Goal: Task Accomplishment & Management: Use online tool/utility

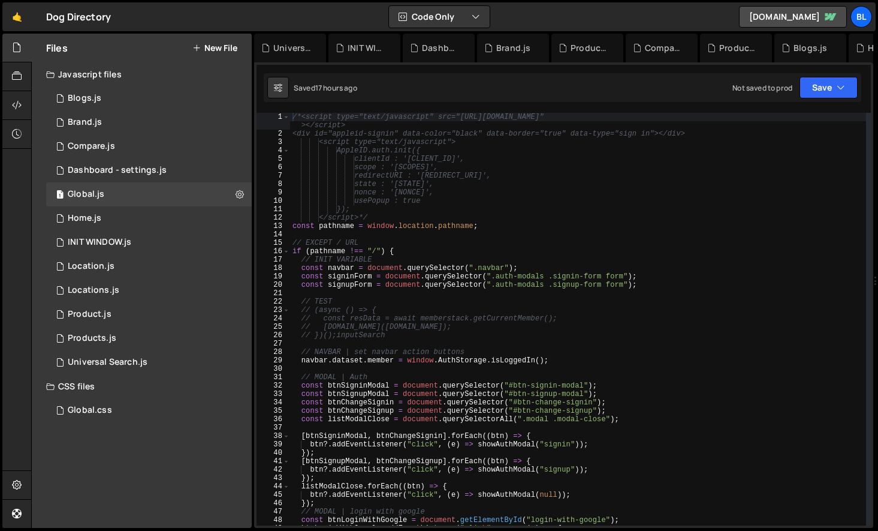
scroll to position [18713, 0]
type textarea "// })();inputSearch"
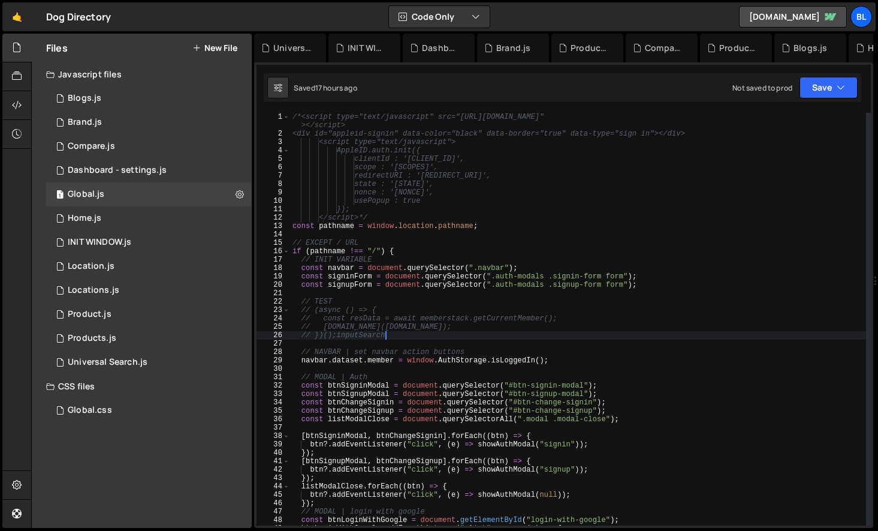
click at [466, 335] on div "/*<script type="text/javascript" src="[URL][DOMAIN_NAME]" ></script> <div id="a…" at bounding box center [578, 332] width 576 height 438
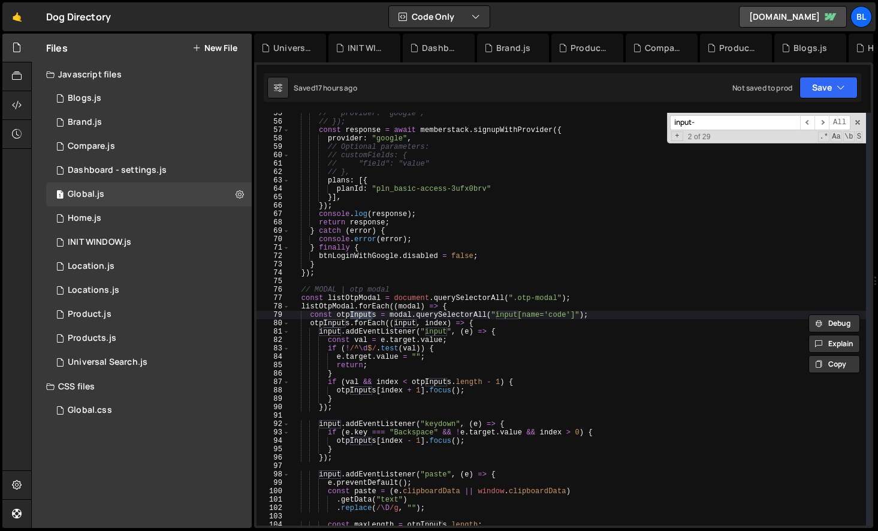
scroll to position [3126, 0]
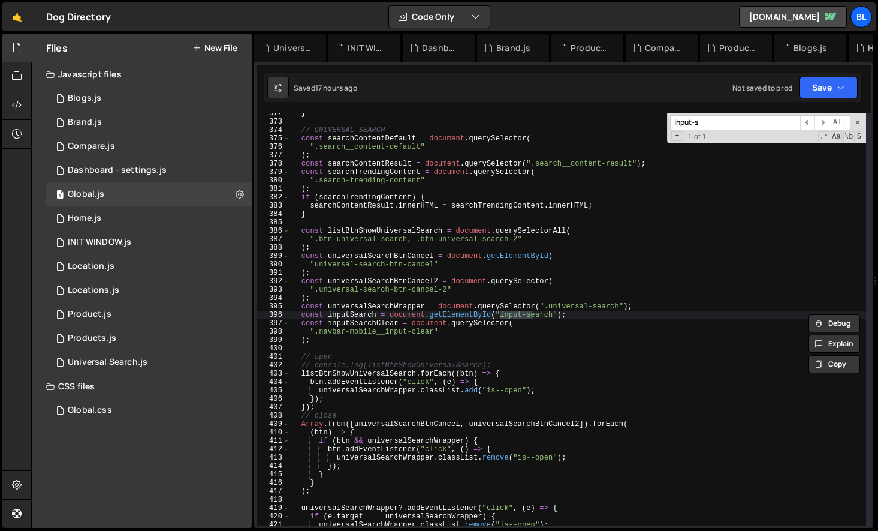
type input "input-s"
click at [356, 316] on div "} // UNIVERSAL SEARCH const searchContentDefault = document . querySelector ( "…" at bounding box center [578, 323] width 576 height 429
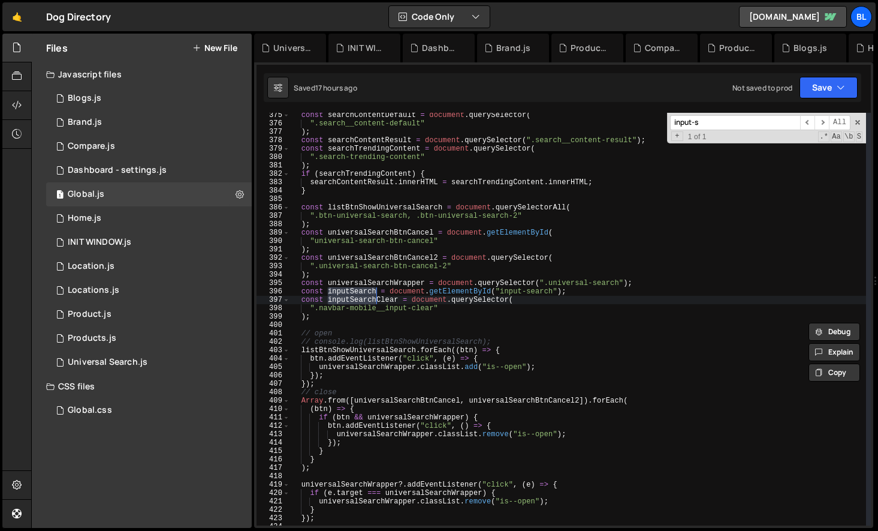
scroll to position [3159, 0]
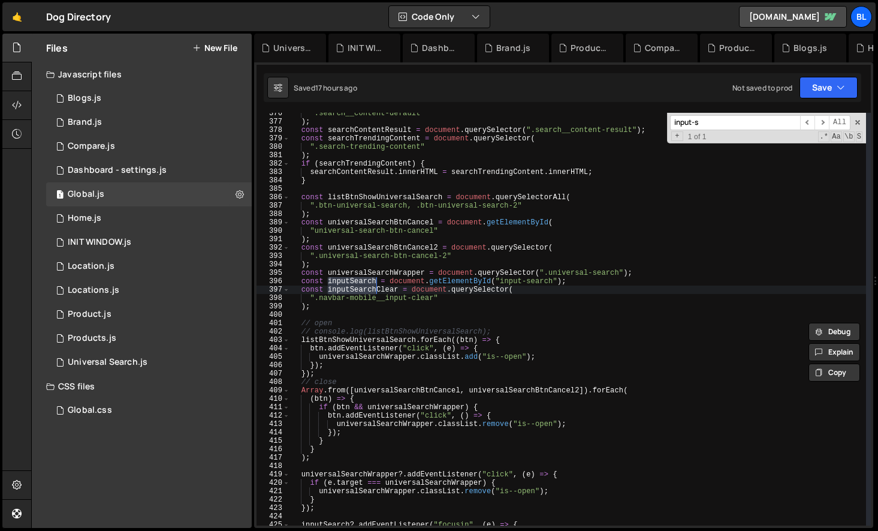
click at [395, 403] on div "".search__content-default" ) ; const searchContentResult = document . querySele…" at bounding box center [578, 323] width 576 height 429
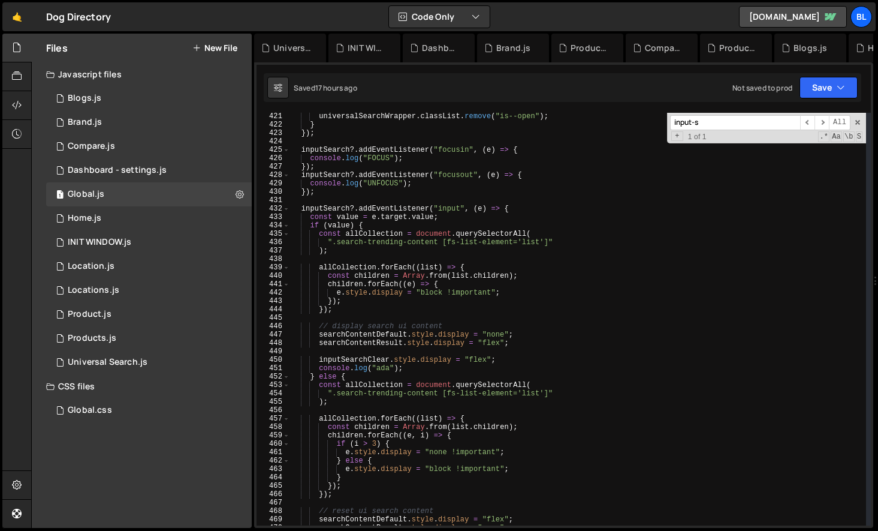
scroll to position [3534, 0]
click at [406, 405] on div "universalSearchWrapper . classList . remove ( "is--open" ) ; } }) ; inputSearch…" at bounding box center [578, 326] width 576 height 429
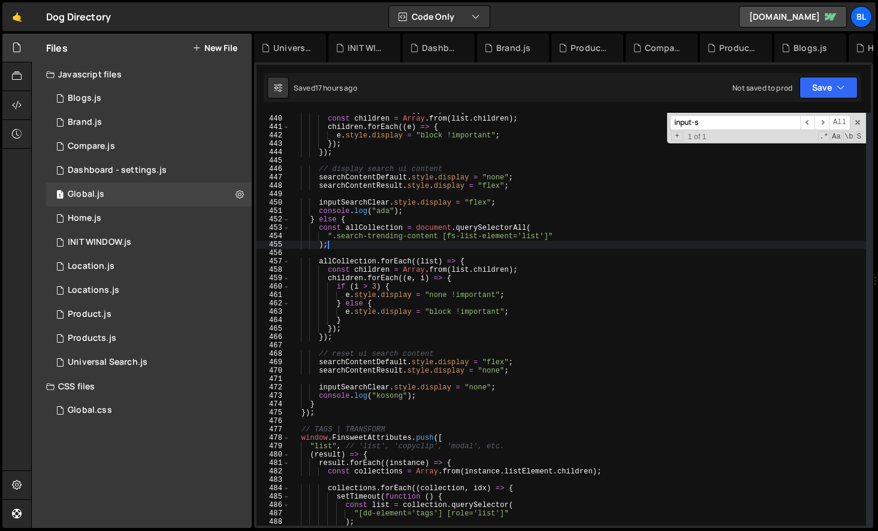
scroll to position [3684, 0]
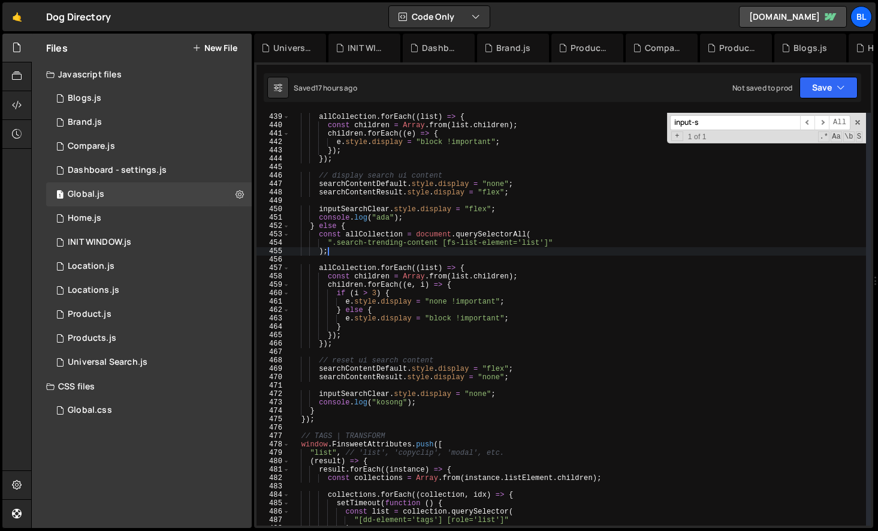
click at [346, 421] on div "allCollection . forEach (( list ) => { const children = Array . from ( list . c…" at bounding box center [578, 327] width 576 height 429
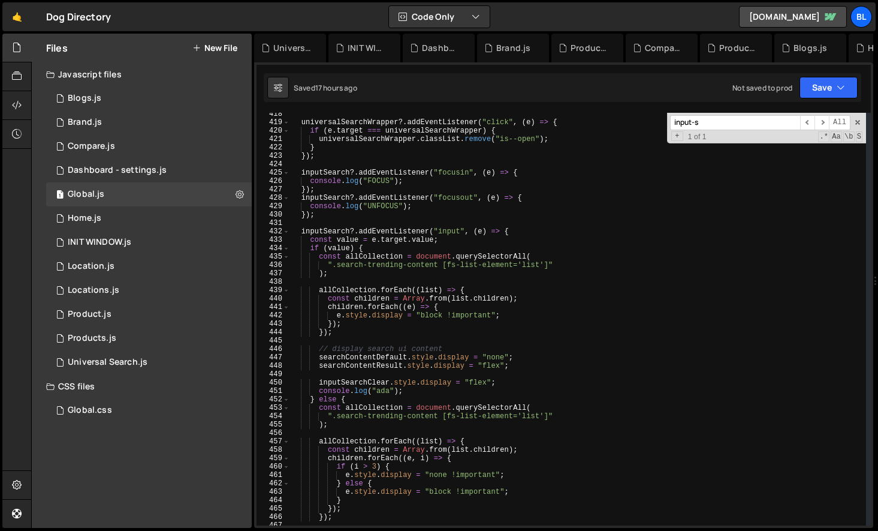
scroll to position [3500, 0]
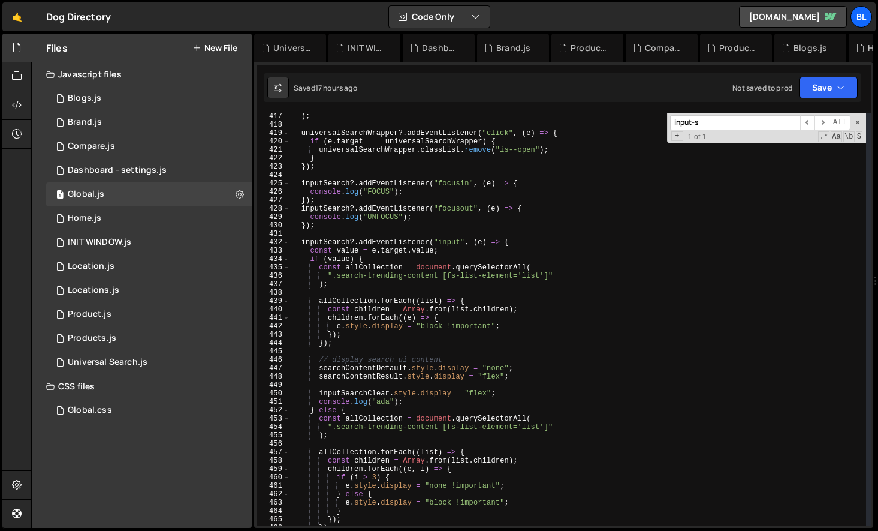
click at [385, 274] on div ") ; universalSearchWrapper ?. addEventListener ( "click" , ( e ) => { if ( e . …" at bounding box center [578, 326] width 576 height 429
type textarea "".search-trending-content [fs-list-element='list']""
paste input "navbar-mobile__input-clear"
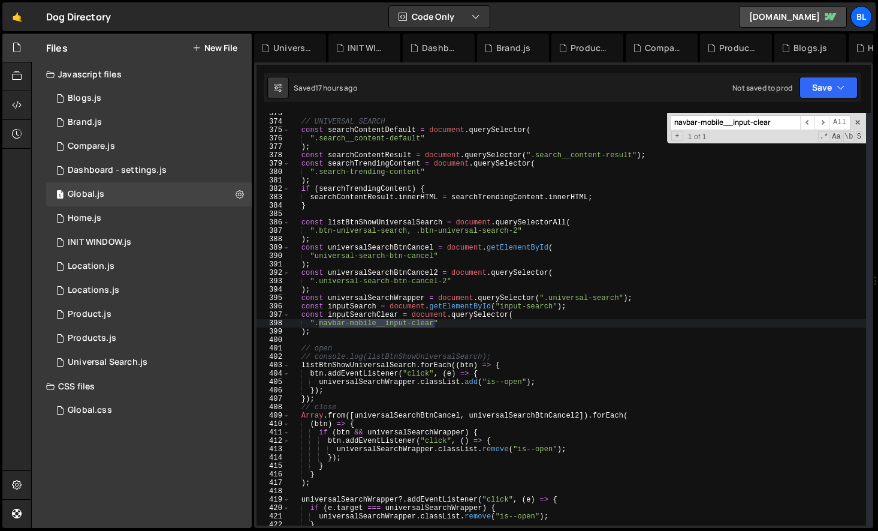
scroll to position [3134, 0]
type input "navbar-mobile__input-clear"
click at [346, 312] on div "// UNIVERSAL SEARCH const searchContentDefault = document . querySelector ( ".s…" at bounding box center [578, 323] width 576 height 429
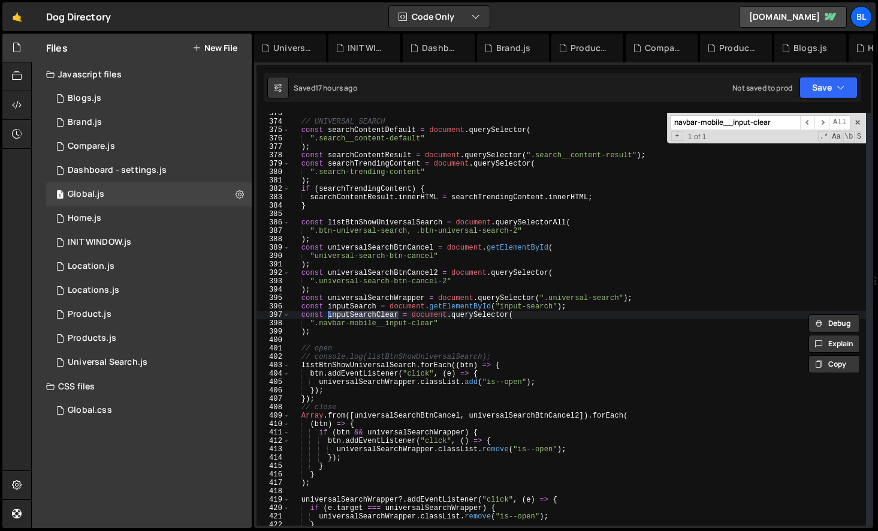
scroll to position [3579, 0]
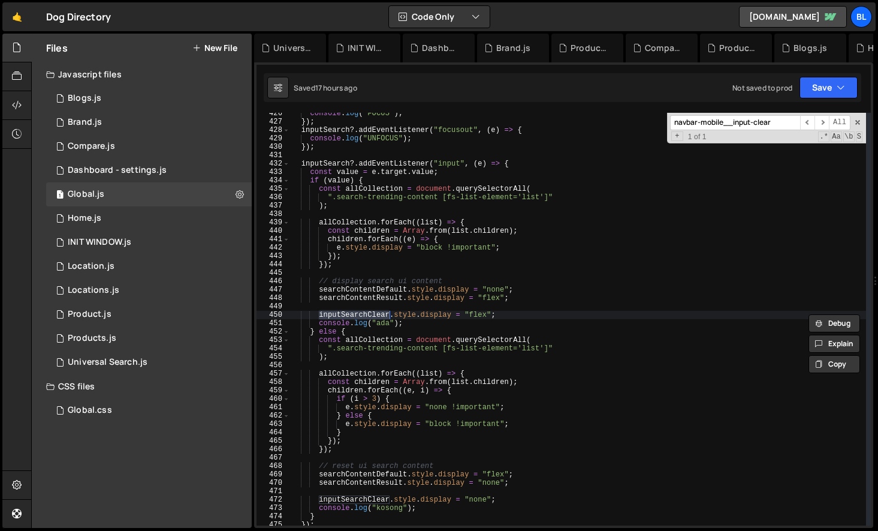
click at [511, 312] on div "console . log ( "FOCUS" ) ; }) ; inputSearch ?. addEventListener ( "focusout" ,…" at bounding box center [578, 323] width 576 height 429
click at [438, 323] on div "console . log ( "FOCUS" ) ; }) ; inputSearch ?. addEventListener ( "focusout" ,…" at bounding box center [578, 323] width 576 height 429
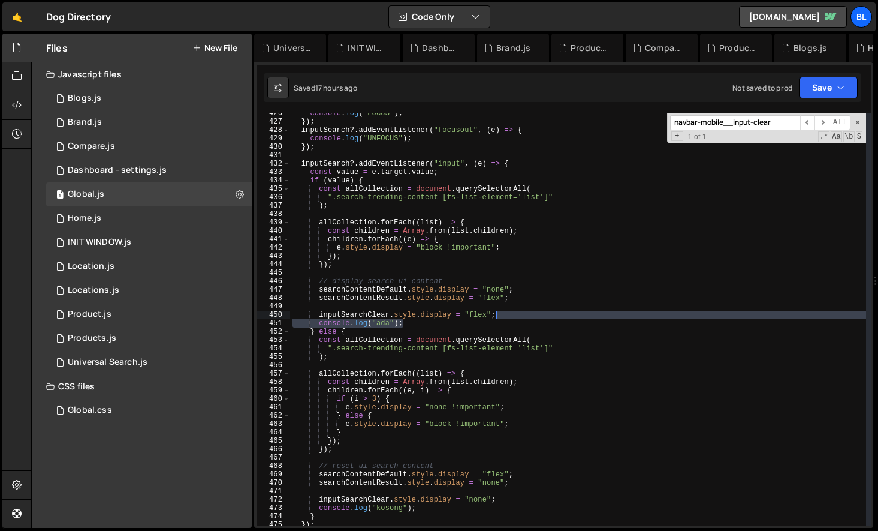
click at [541, 314] on div "console . log ( "FOCUS" ) ; }) ; inputSearch ?. addEventListener ( "focusout" ,…" at bounding box center [578, 323] width 576 height 429
type textarea "inputSearchClear.style.display = "flex";"
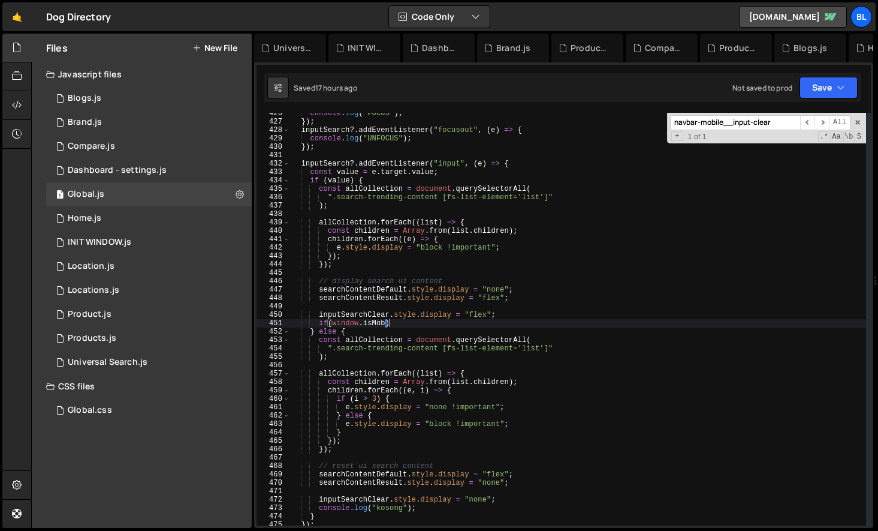
scroll to position [0, 7]
type textarea "if(window.isMobile){"
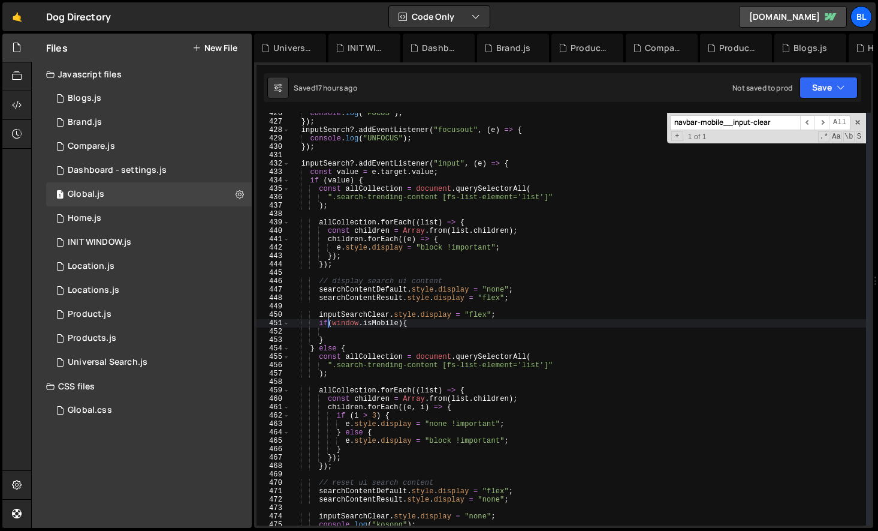
type textarea "inputSearchClear.style.display = "flex";"
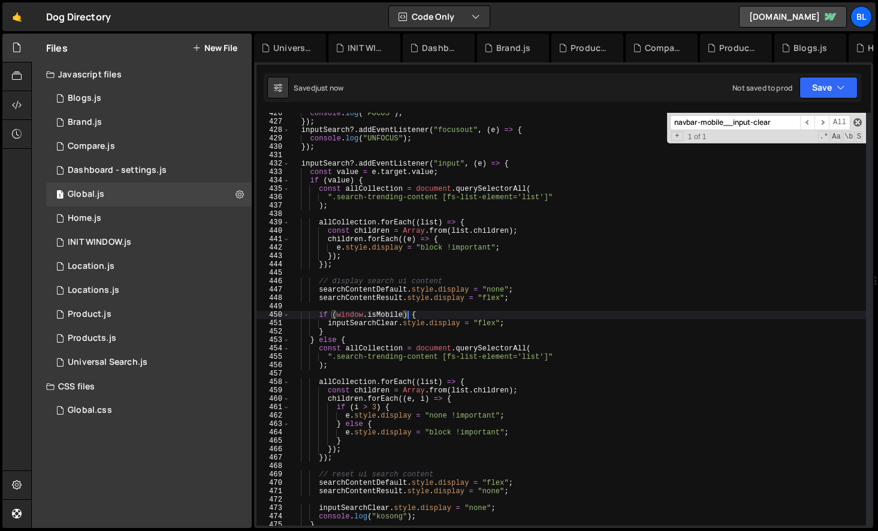
click at [855, 121] on span at bounding box center [858, 122] width 8 height 8
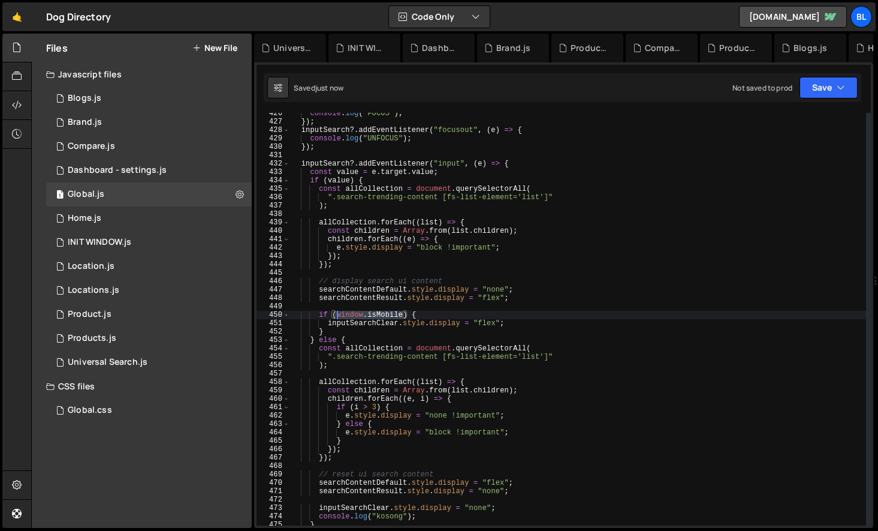
drag, startPoint x: 404, startPoint y: 315, endPoint x: 335, endPoint y: 318, distance: 69.0
click at [335, 318] on div "console . log ( "FOCUS" ) ; }) ; inputSearch ?. addEventListener ( "focusout" ,…" at bounding box center [578, 323] width 576 height 429
click at [396, 339] on div "console . log ( "FOCUS" ) ; }) ; inputSearch ?. addEventListener ( "focusout" ,…" at bounding box center [578, 323] width 576 height 429
type textarea "} else {"
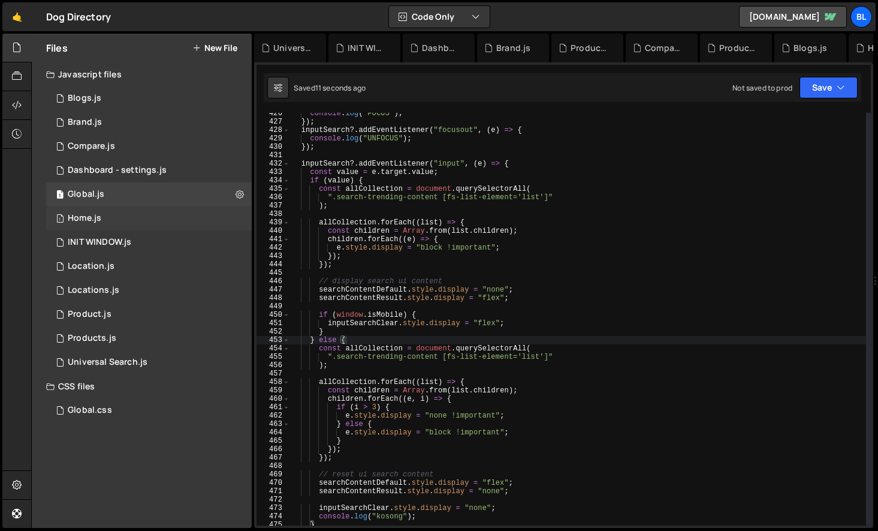
click at [133, 217] on div "1 Home.js 0" at bounding box center [149, 218] width 206 height 24
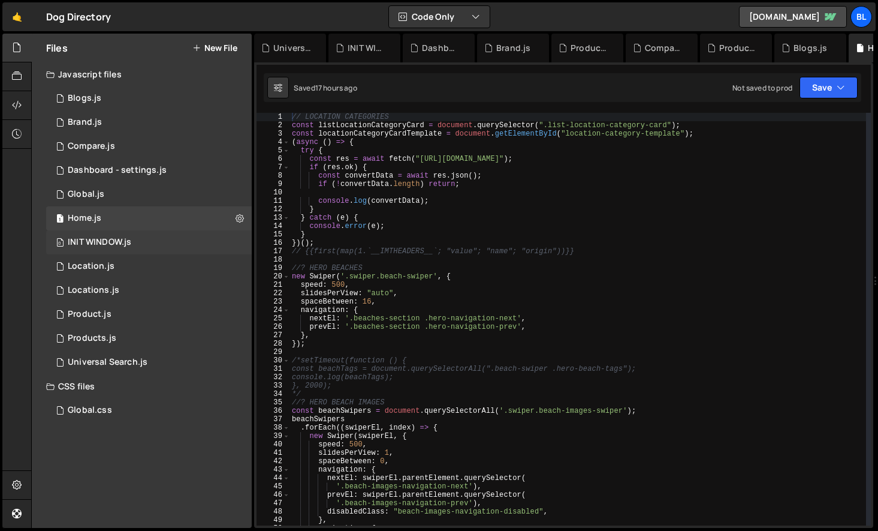
click at [186, 245] on div "0 INIT WINDOW.js 0" at bounding box center [149, 242] width 206 height 24
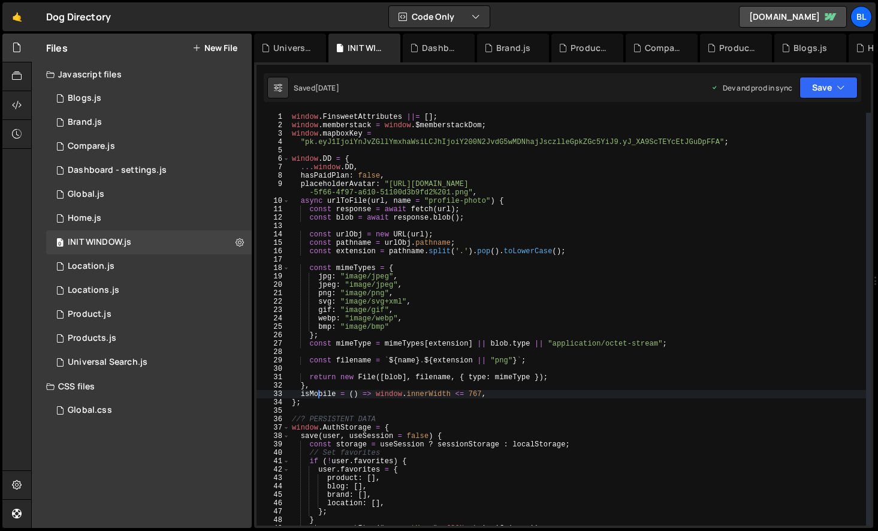
click at [317, 394] on div "window . FinsweetAttributes ||= [ ] ; window . memberstack = window . $memberst…" at bounding box center [578, 327] width 577 height 429
click at [336, 393] on div "window . FinsweetAttributes ||= [ ] ; window . memberstack = window . $memberst…" at bounding box center [578, 327] width 577 height 429
click at [345, 389] on div "window . FinsweetAttributes ||= [ ] ; window . memberstack = window . $memberst…" at bounding box center [578, 327] width 577 height 429
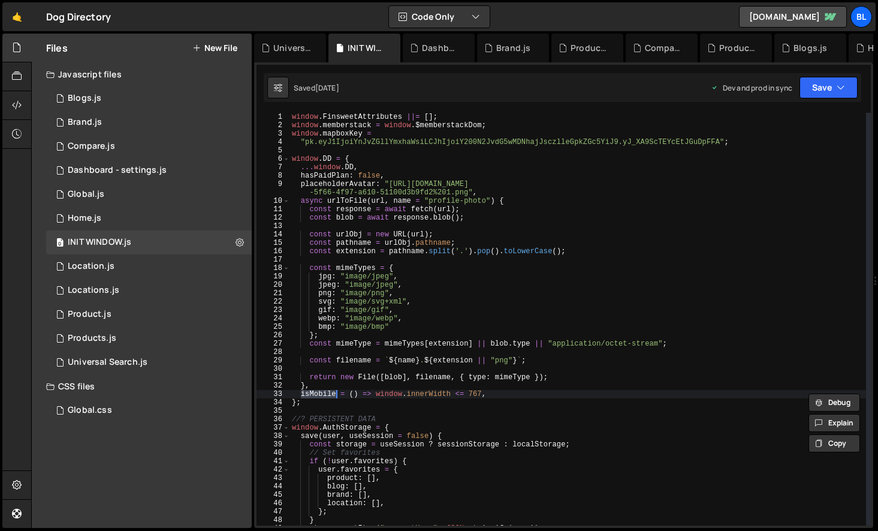
type textarea "},"
click at [140, 207] on div "1 Home.js 0" at bounding box center [149, 218] width 206 height 24
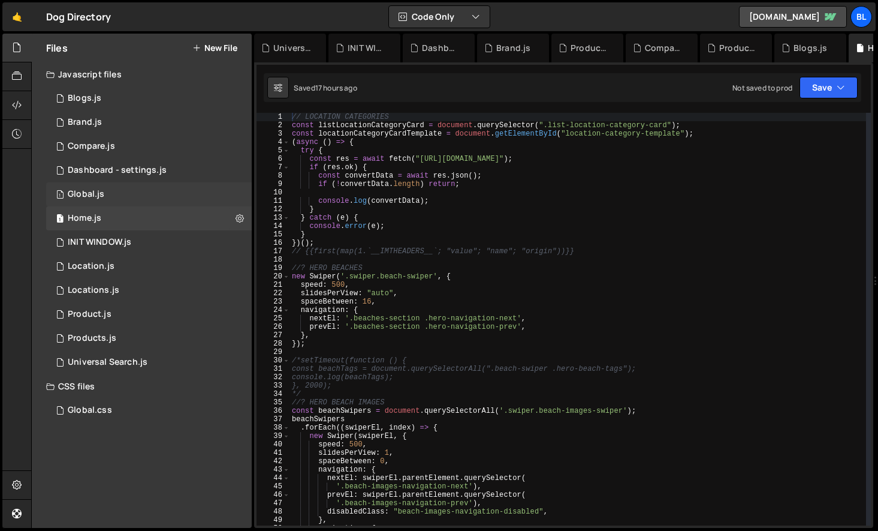
click at [143, 187] on div "1 Global.js 0" at bounding box center [149, 194] width 206 height 24
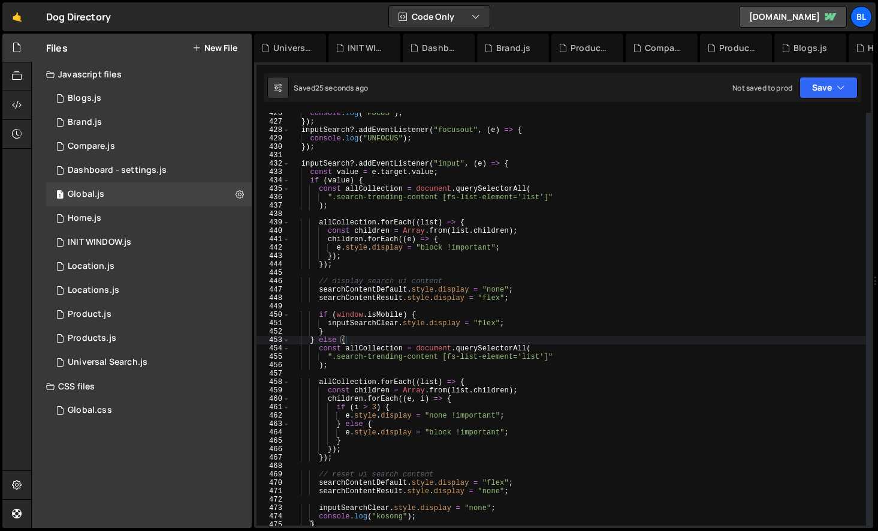
scroll to position [18713, 0]
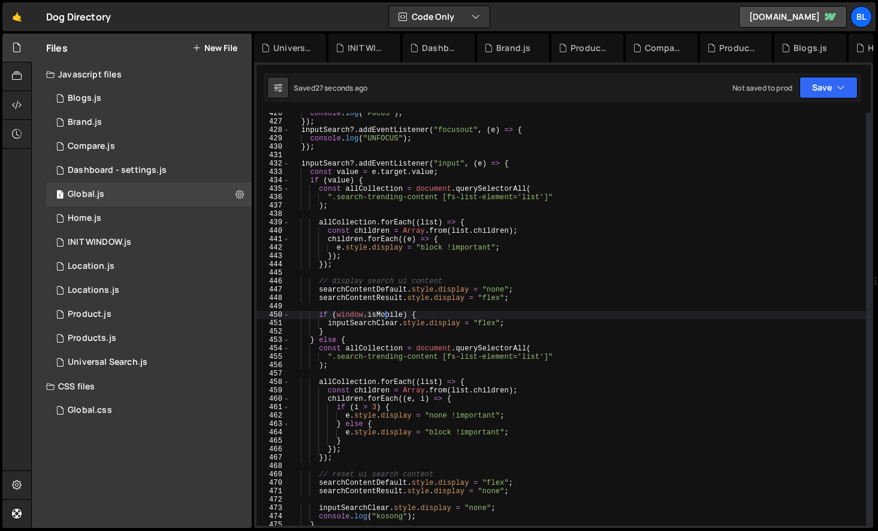
click at [384, 312] on div "console . log ( "FOCUS" ) ; }) ; inputSearch ?. addEventListener ( "focusout" ,…" at bounding box center [578, 323] width 576 height 429
paste textarea "("
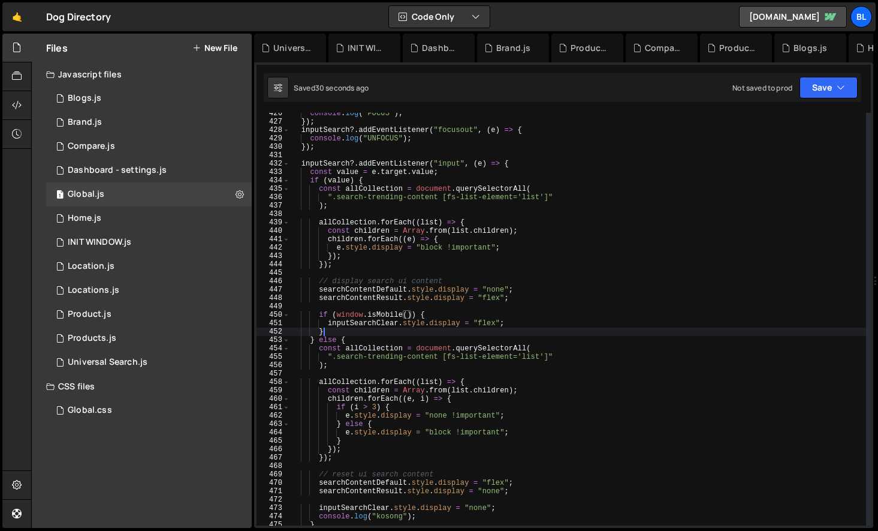
click at [358, 328] on div "console . log ( "FOCUS" ) ; }) ; inputSearch ?. addEventListener ( "focusout" ,…" at bounding box center [578, 323] width 576 height 429
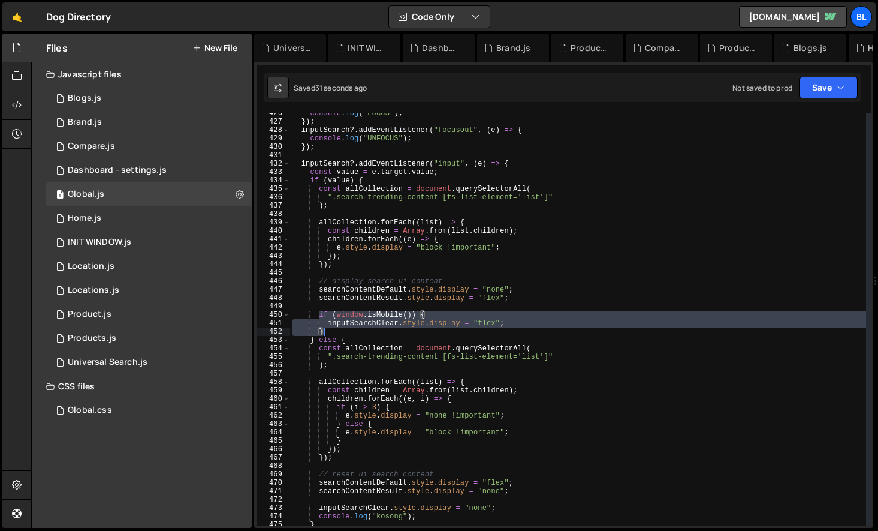
drag, startPoint x: 318, startPoint y: 314, endPoint x: 336, endPoint y: 332, distance: 25.0
click at [336, 332] on div "console . log ( "FOCUS" ) ; }) ; inputSearch ?. addEventListener ( "focusout" ,…" at bounding box center [578, 323] width 576 height 429
click at [418, 472] on div "console . log ( "FOCUS" ) ; }) ; inputSearch ?. addEventListener ( "focusout" ,…" at bounding box center [578, 323] width 576 height 429
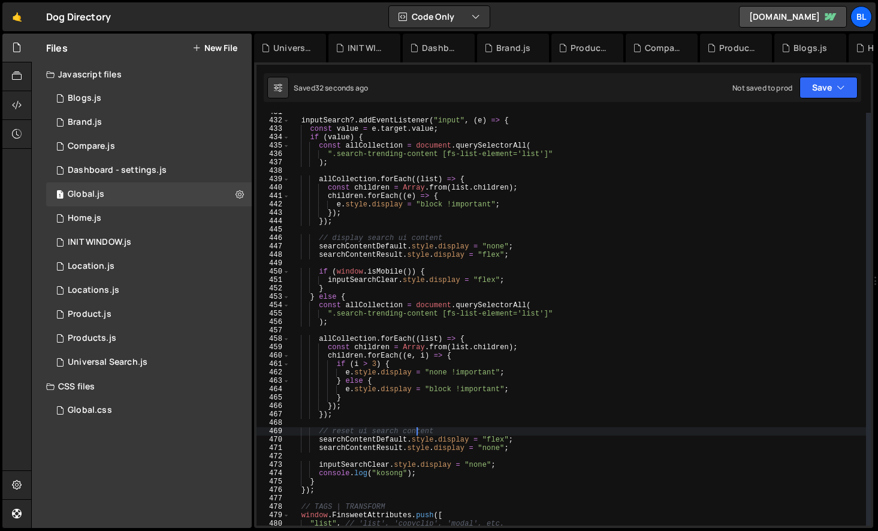
scroll to position [3622, 0]
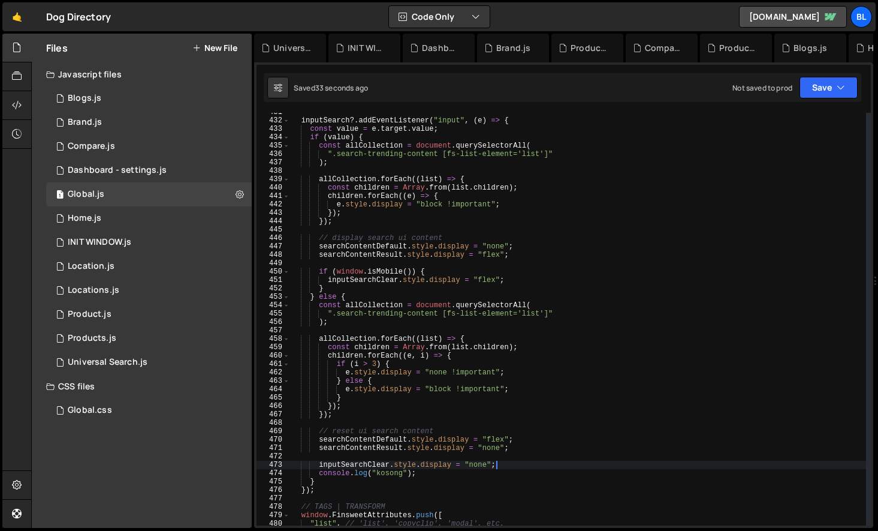
click at [510, 464] on div "inputSearch ?. addEventListener ( "input" , ( e ) => { const value = e . target…" at bounding box center [578, 322] width 576 height 429
type textarea "inputSearchClear.style.display = "none";"
paste textarea "}"
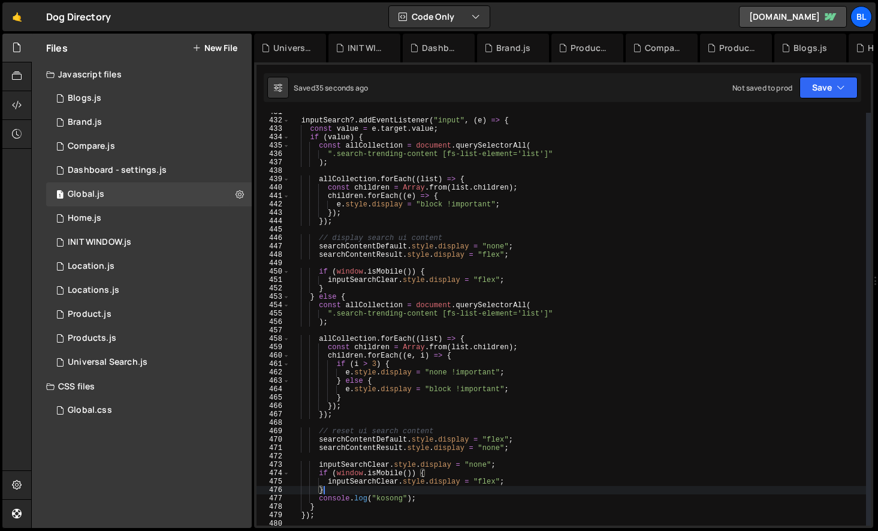
click at [430, 504] on div "inputSearch ?. addEventListener ( "input" , ( e ) => { const value = e . target…" at bounding box center [578, 322] width 576 height 429
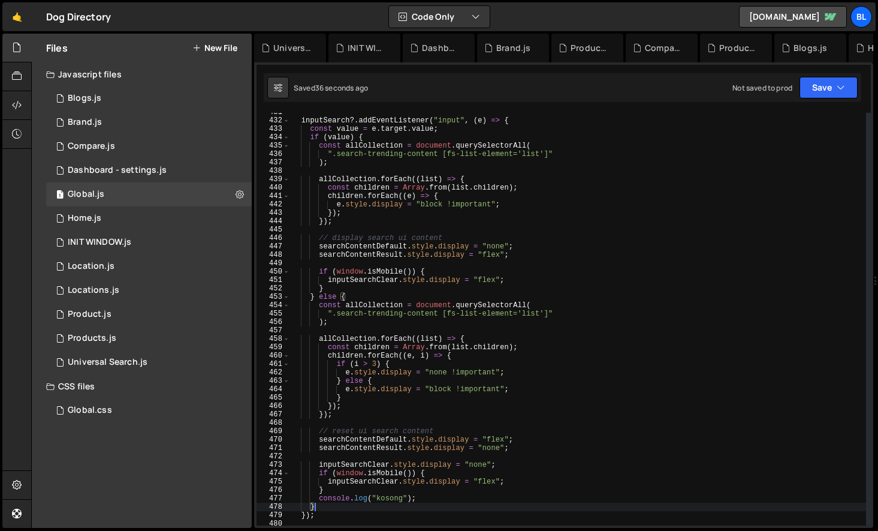
click at [424, 501] on div "inputSearch ?. addEventListener ( "input" , ( e ) => { const value = e . target…" at bounding box center [578, 322] width 576 height 429
click at [399, 492] on div "inputSearch ?. addEventListener ( "input" , ( e ) => { const value = e . target…" at bounding box center [578, 322] width 576 height 429
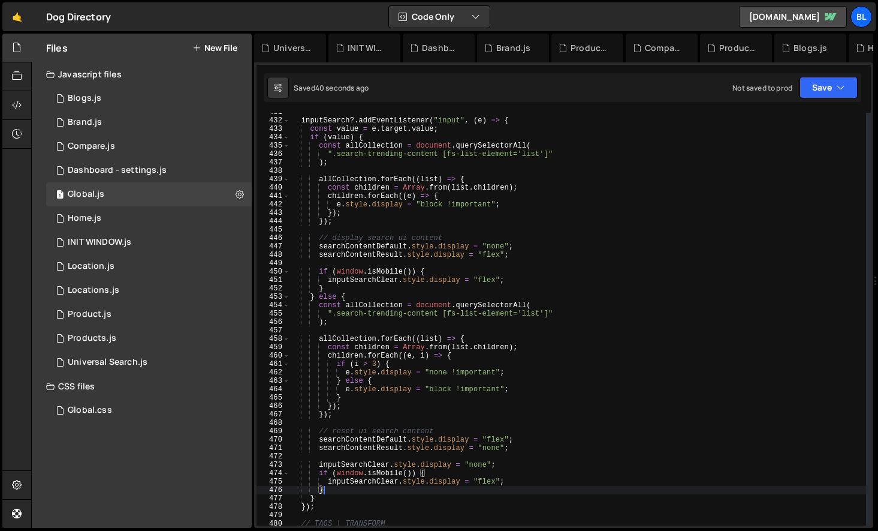
click at [496, 463] on div "inputSearch ?. addEventListener ( "input" , ( e ) => { const value = e . target…" at bounding box center [578, 322] width 576 height 429
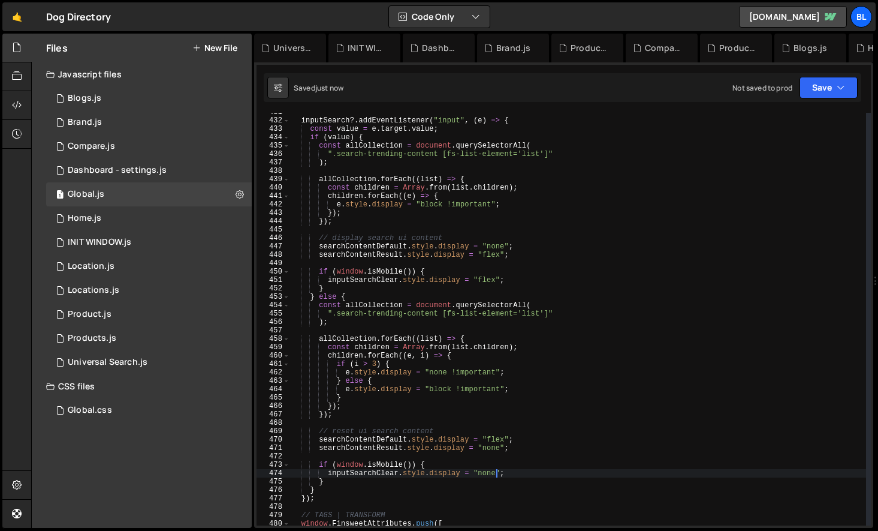
click at [495, 465] on div "inputSearch ?. addEventListener ( "input" , ( e ) => { const value = e . target…" at bounding box center [578, 322] width 576 height 429
click at [498, 346] on div "inputSearch ?. addEventListener ( "input" , ( e ) => { const value = e . target…" at bounding box center [578, 322] width 576 height 429
type textarea "const children = [PERSON_NAME].from(list.children);"
click at [375, 425] on div "inputSearch ?. addEventListener ( "input" , ( e ) => { const value = e . target…" at bounding box center [578, 322] width 576 height 429
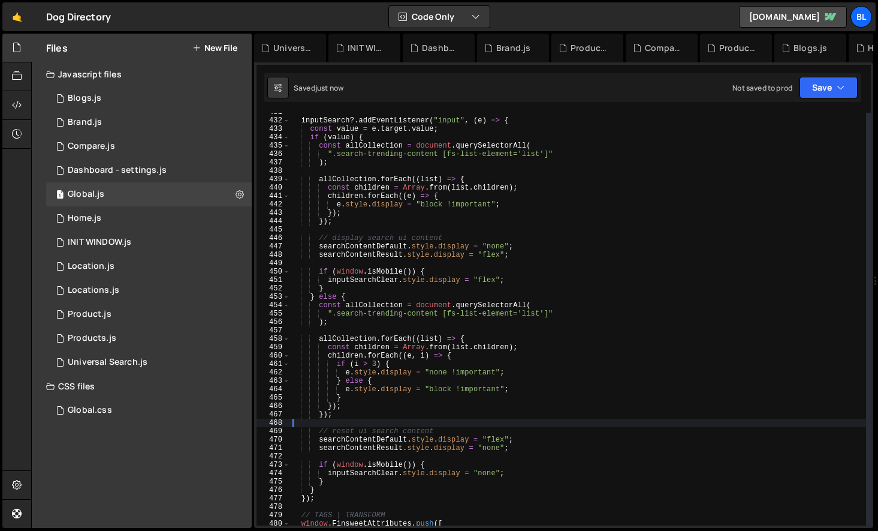
scroll to position [0, 0]
click at [338, 412] on div "inputSearch ?. addEventListener ( "input" , ( e ) => { const value = e . target…" at bounding box center [578, 322] width 576 height 429
click at [415, 433] on div "inputSearch ?. addEventListener ( "input" , ( e ) => { const value = e . target…" at bounding box center [578, 322] width 576 height 429
type textarea "// reset ui search content"
click at [408, 421] on div "inputSearch ?. addEventListener ( "input" , ( e ) => { const value = e . target…" at bounding box center [578, 322] width 576 height 429
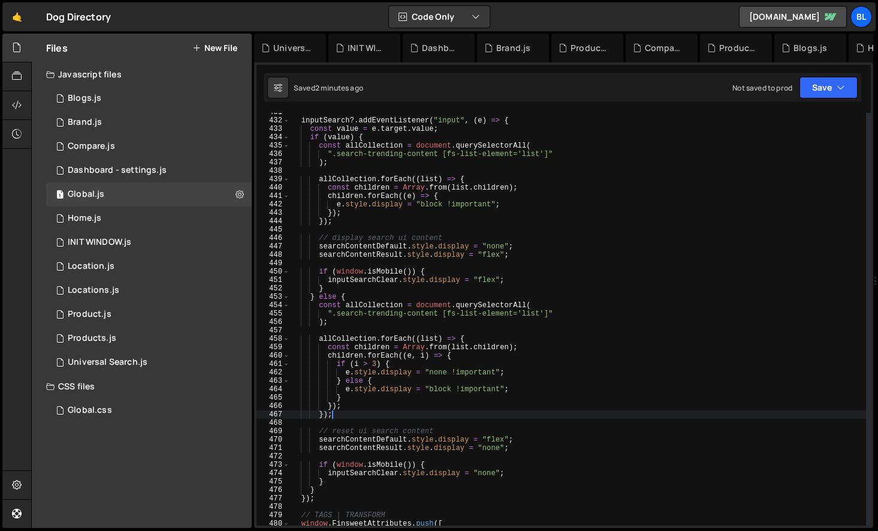
click at [411, 418] on div "inputSearch ?. addEventListener ( "input" , ( e ) => { const value = e . target…" at bounding box center [578, 322] width 576 height 429
type textarea "});"
click at [440, 457] on div "inputSearch ?. addEventListener ( "input" , ( e ) => { const value = e . target…" at bounding box center [578, 322] width 576 height 429
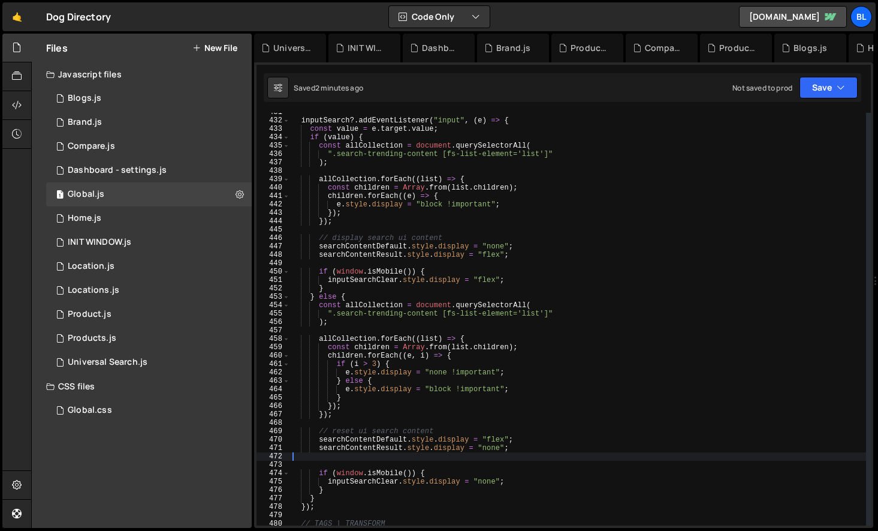
click at [400, 464] on div "inputSearch ?. addEventListener ( "input" , ( e ) => { const value = e . target…" at bounding box center [578, 322] width 576 height 429
type textarea "// button clear input"
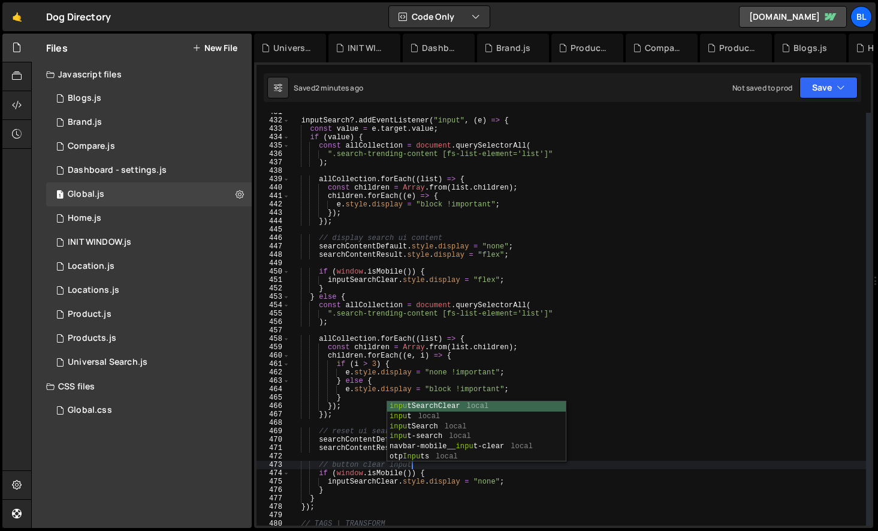
scroll to position [0, 9]
click at [320, 466] on div "inputSearch ?. addEventListener ( "input" , ( e ) => { const value = e . target…" at bounding box center [578, 322] width 576 height 429
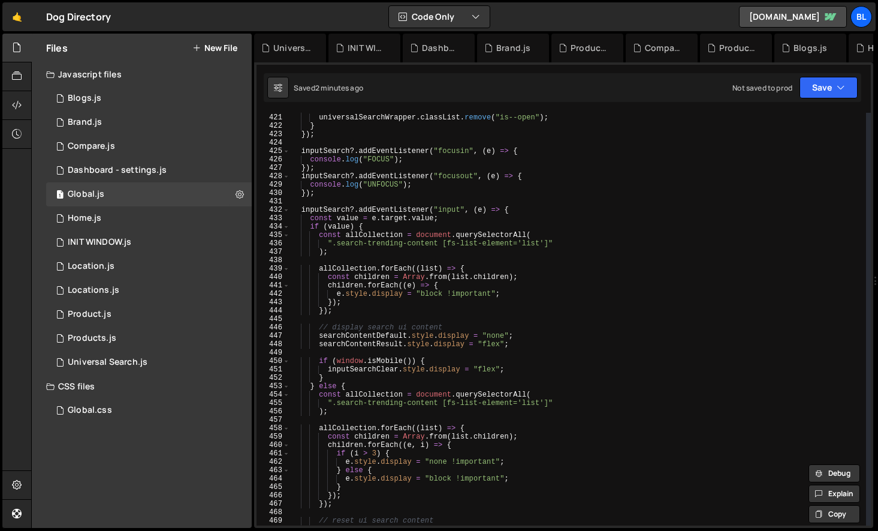
scroll to position [3532, 0]
click at [417, 349] on div "if ( e . target === universalSearchWrapper ) { universalSearchWrapper . classLi…" at bounding box center [578, 319] width 576 height 429
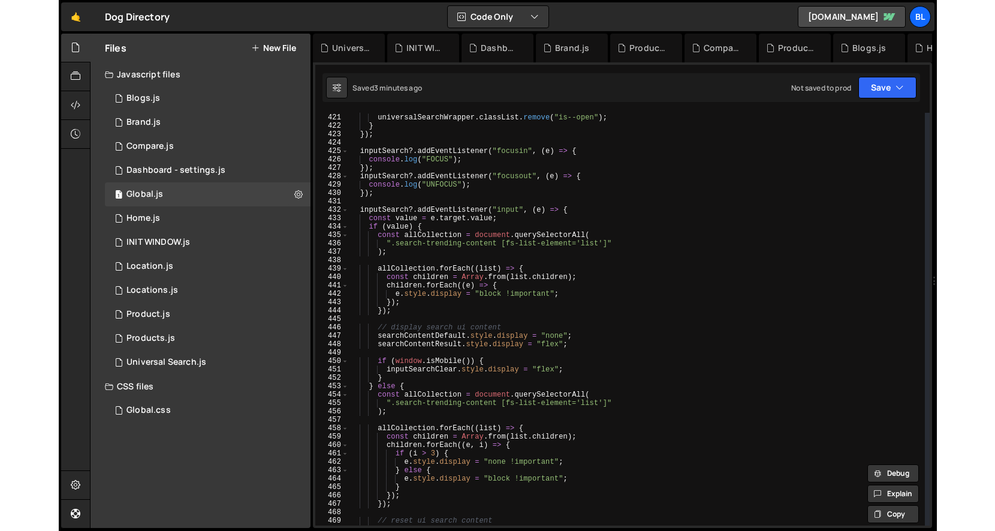
scroll to position [0, 0]
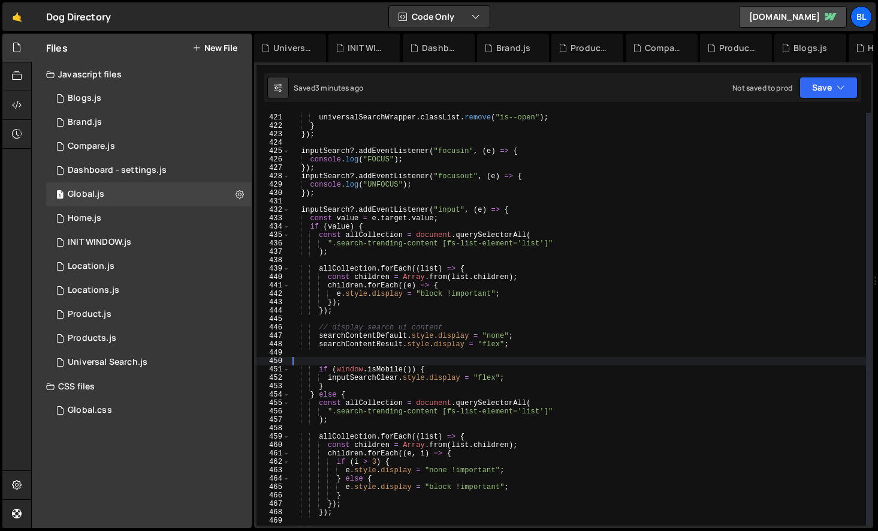
paste textarea "// button clear input"
click at [407, 364] on div "if ( e . target === universalSearchWrapper ) { universalSearchWrapper . classLi…" at bounding box center [578, 319] width 576 height 429
click at [483, 310] on div "if ( e . target === universalSearchWrapper ) { universalSearchWrapper . classLi…" at bounding box center [578, 319] width 576 height 429
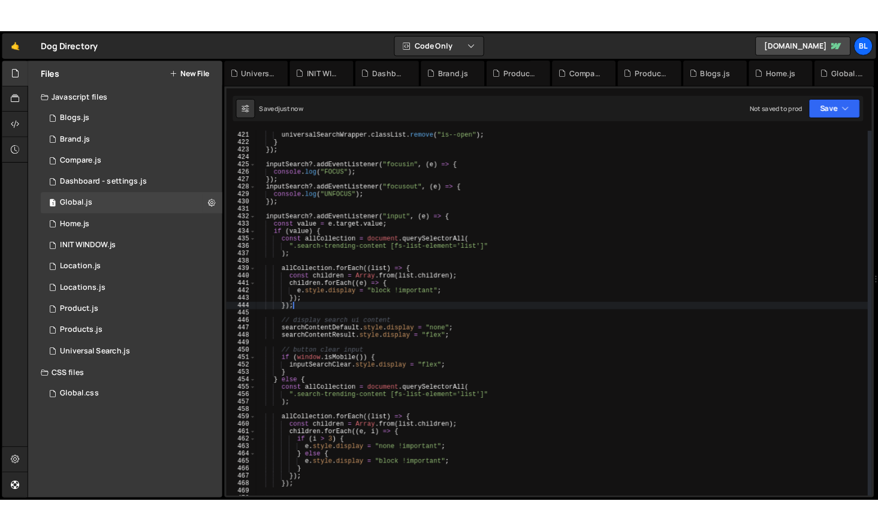
scroll to position [3532, 0]
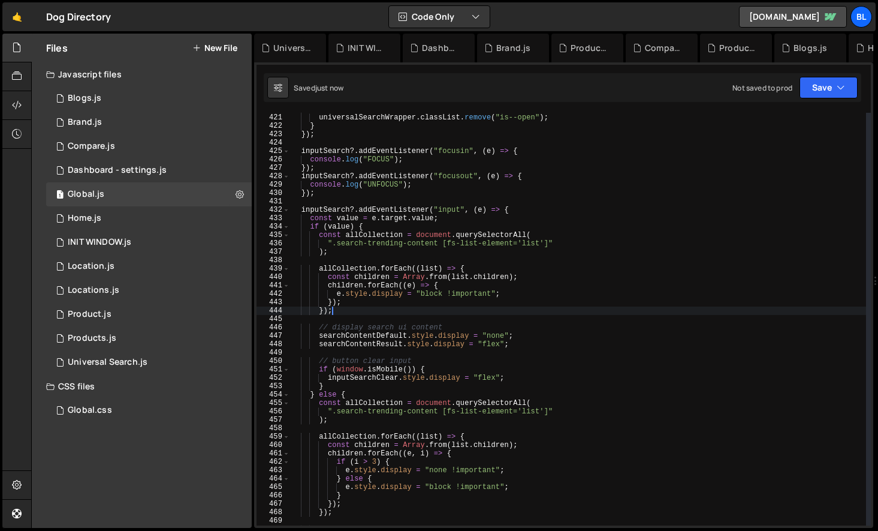
type textarea "});"
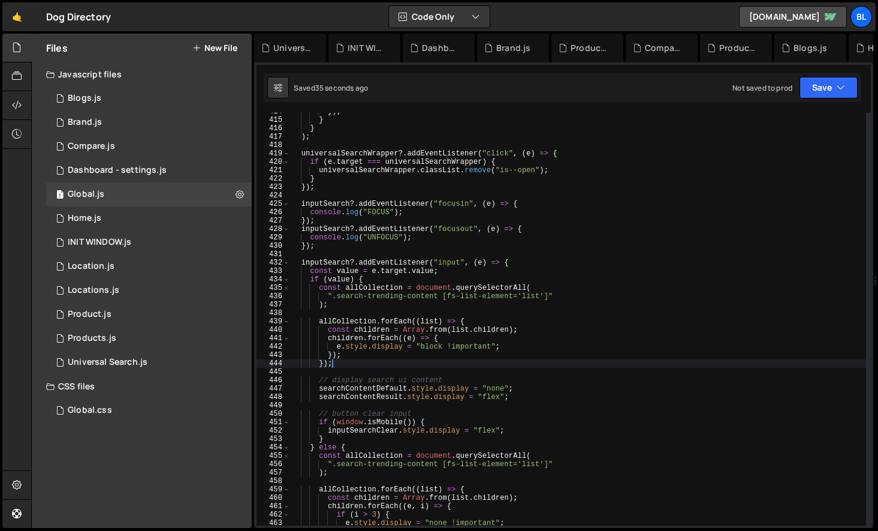
scroll to position [3669, 0]
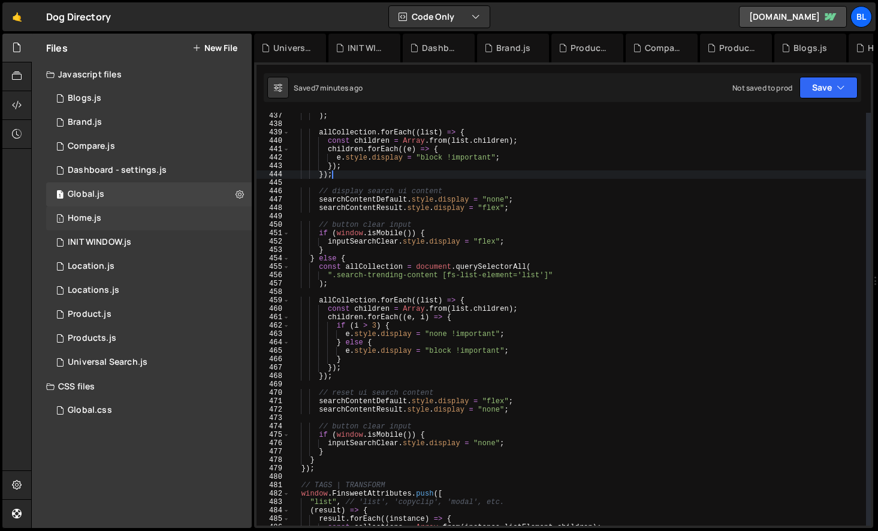
click at [114, 214] on div "1 Home.js 0" at bounding box center [149, 218] width 206 height 24
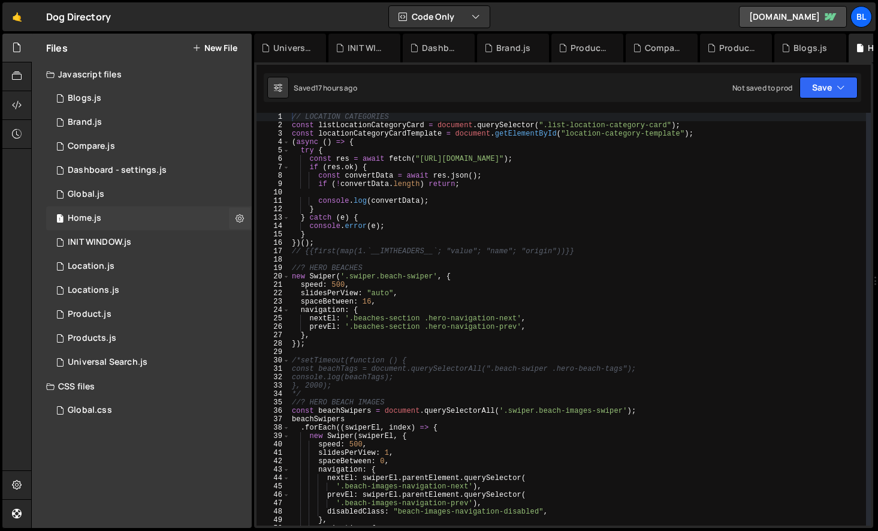
scroll to position [0, 0]
click at [339, 162] on div "// LOCATION CATEGORIES const listLocationCategoryCard = document . querySelecto…" at bounding box center [578, 327] width 577 height 429
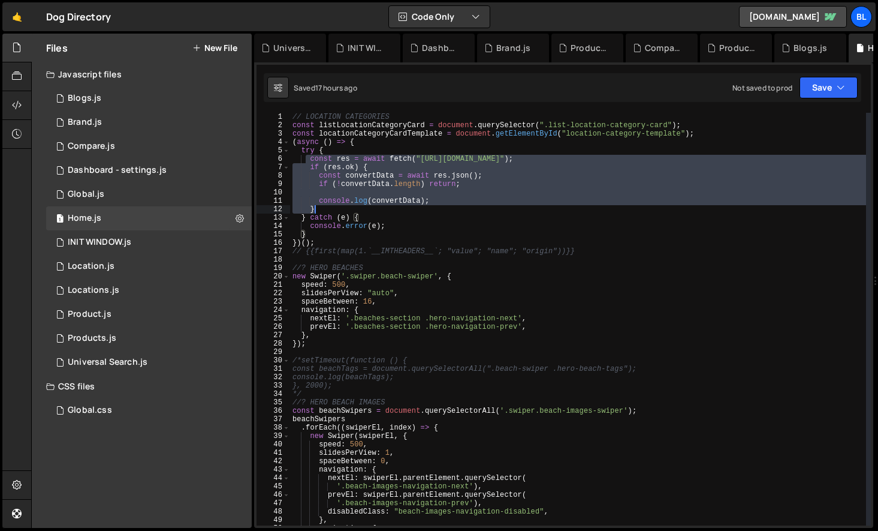
drag, startPoint x: 305, startPoint y: 158, endPoint x: 368, endPoint y: 212, distance: 82.9
click at [368, 212] on div "// LOCATION CATEGORIES const listLocationCategoryCard = document . querySelecto…" at bounding box center [578, 327] width 576 height 429
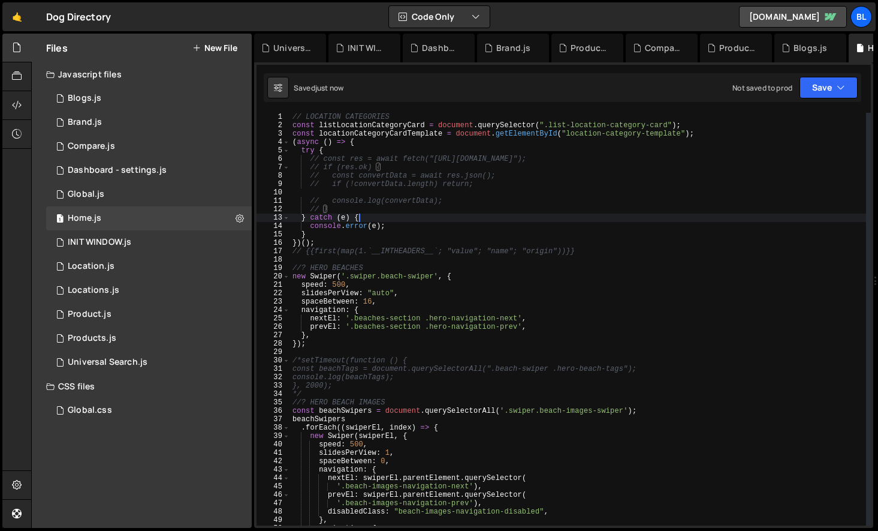
click at [391, 221] on div "// LOCATION CATEGORIES const listLocationCategoryCard = document . querySelecto…" at bounding box center [578, 327] width 576 height 429
click at [444, 298] on div "// LOCATION CATEGORIES const listLocationCategoryCard = document . querySelecto…" at bounding box center [578, 327] width 576 height 429
type textarea "spaceBetween: 16,"
click at [105, 194] on div "1 Global.js 0" at bounding box center [149, 194] width 206 height 24
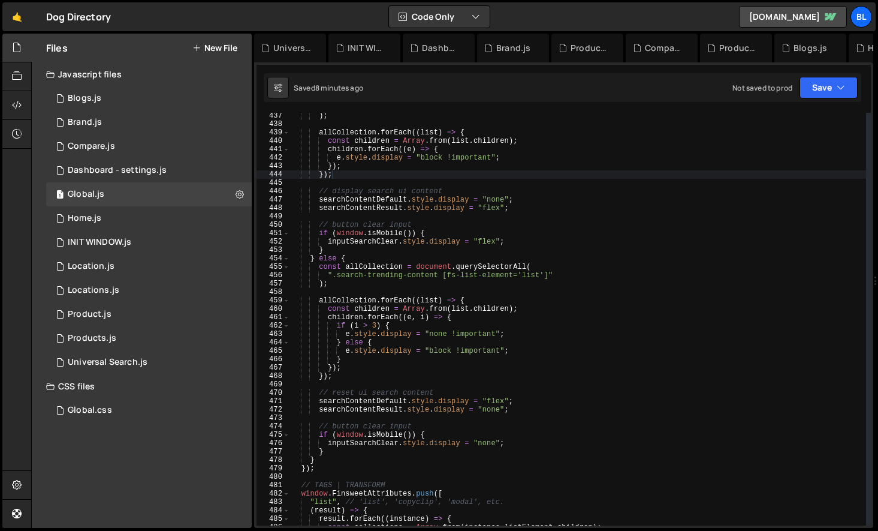
type textarea "searchContentDefault.style.display = "flex";"
click at [525, 399] on div ") ; allCollection . forEach (( list ) => { const children = Array . from ( list…" at bounding box center [578, 326] width 576 height 429
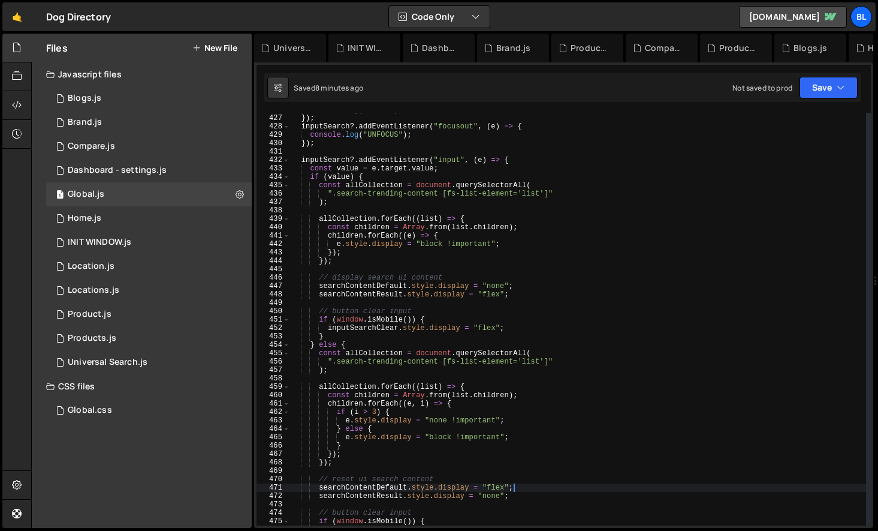
scroll to position [3539, 0]
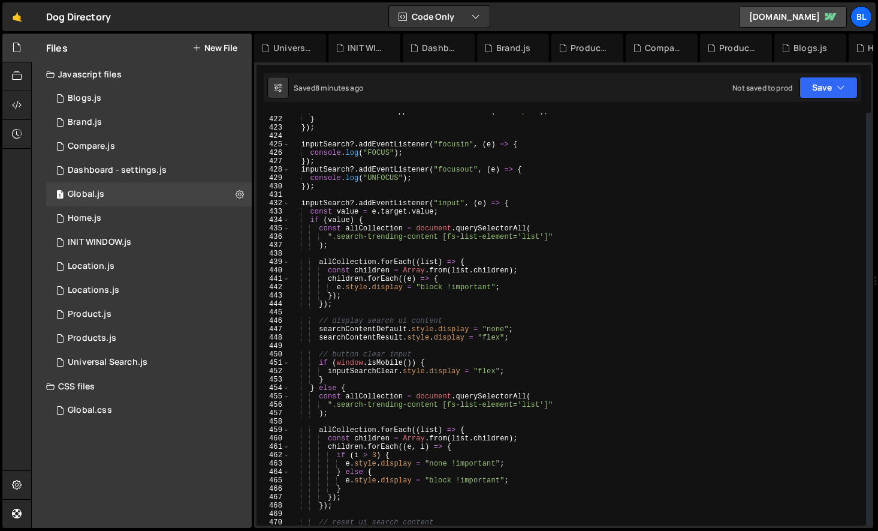
click at [354, 251] on div "universalSearchWrapper . classList . remove ( "is--open" ) ; } }) ; inputSearch…" at bounding box center [578, 321] width 576 height 429
click at [333, 222] on div "universalSearchWrapper . classList . remove ( "is--open" ) ; } }) ; inputSearch…" at bounding box center [578, 321] width 576 height 429
click at [468, 207] on div "universalSearchWrapper . classList . remove ( "is--open" ) ; } }) ; inputSearch…" at bounding box center [578, 321] width 576 height 429
click at [472, 213] on div "universalSearchWrapper . classList . remove ( "is--open" ) ; } }) ; inputSearch…" at bounding box center [578, 321] width 576 height 429
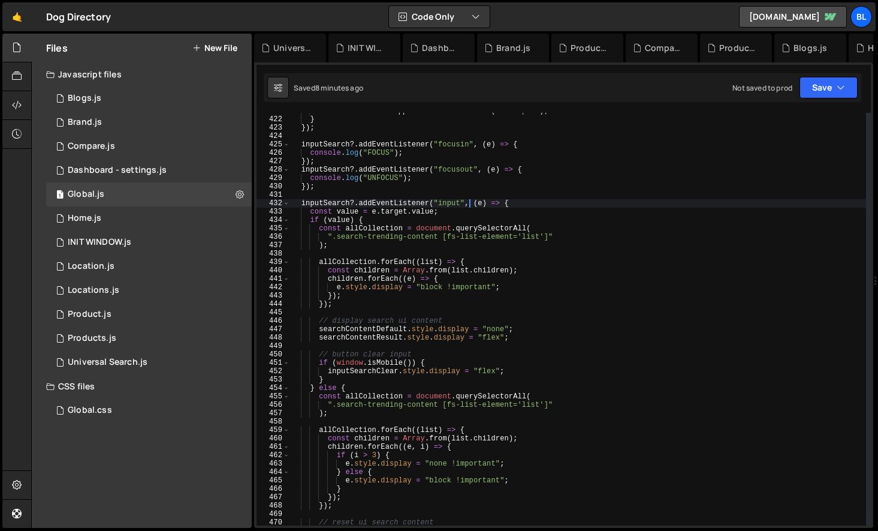
type textarea "const value = e.target.value;"
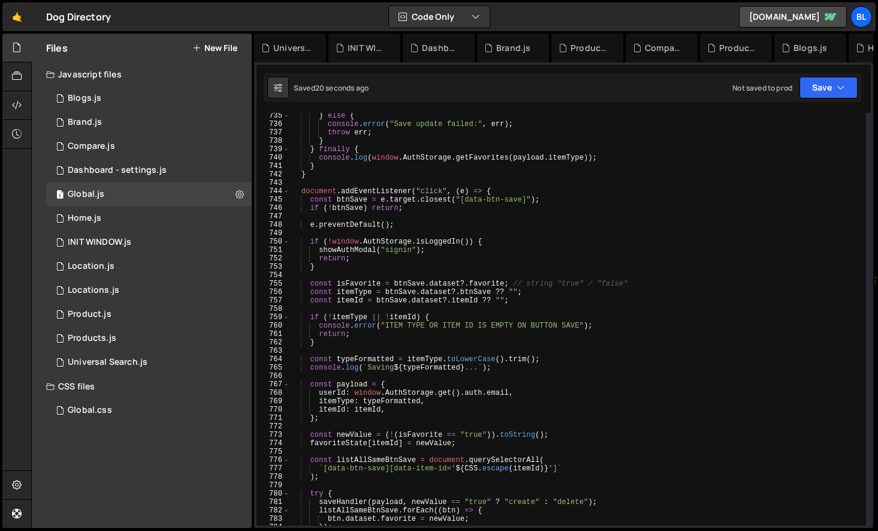
scroll to position [6214, 0]
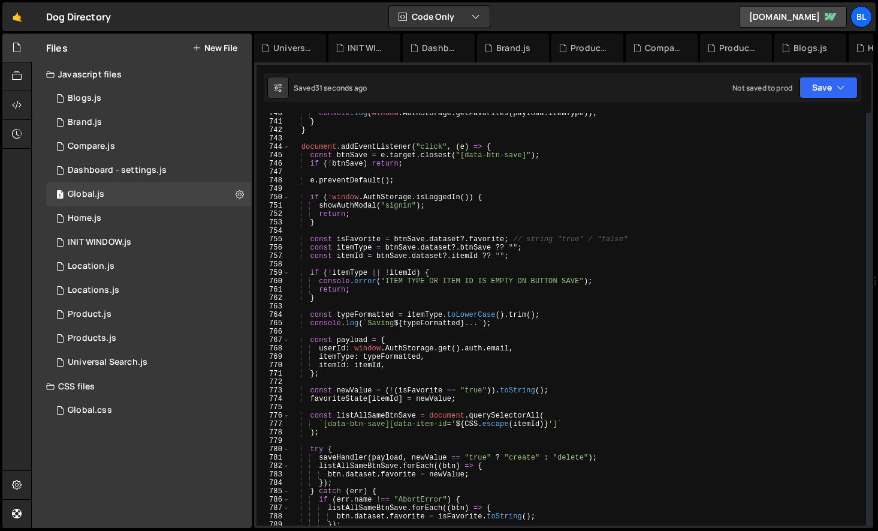
click at [391, 165] on div "console . log ( window . AuthStorage . getFavorites ( payload . itemType )) ; }…" at bounding box center [578, 323] width 576 height 429
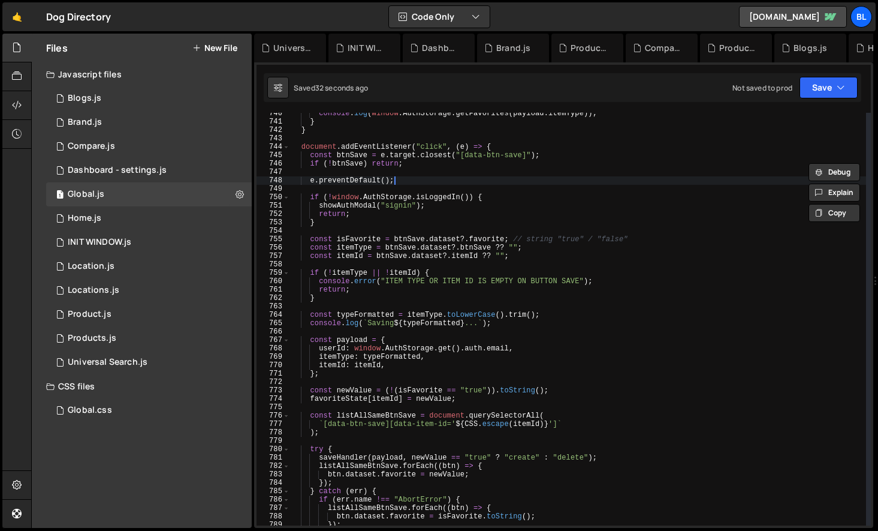
click at [460, 179] on div "console . log ( window . AuthStorage . getFavorites ( payload . itemType )) ; }…" at bounding box center [578, 323] width 576 height 429
click at [416, 180] on div "console . log ( window . AuthStorage . getFavorites ( payload . itemType )) ; }…" at bounding box center [578, 323] width 576 height 429
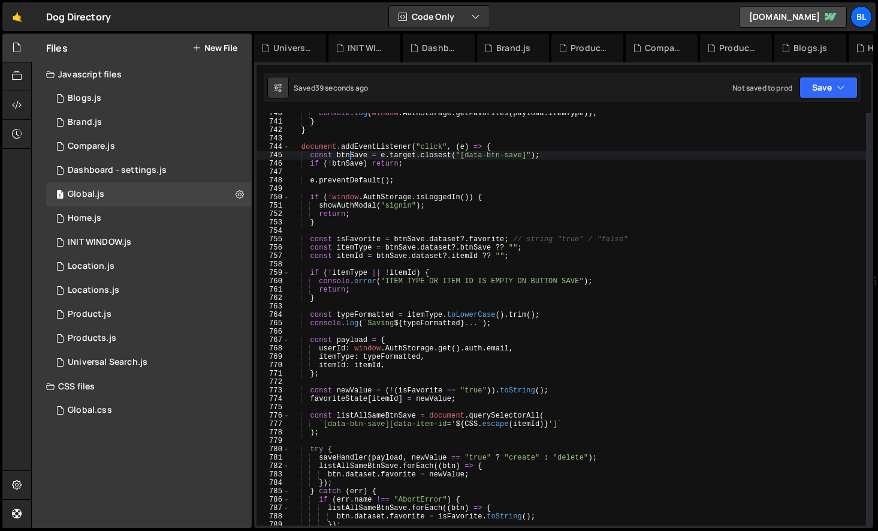
click at [349, 156] on div "console . log ( window . AuthStorage . getFavorites ( payload . itemType )) ; }…" at bounding box center [578, 323] width 576 height 429
type textarea "const btnSave = e.target.closest("[data-btn-save]");"
click at [349, 156] on div "console . log ( window . AuthStorage . getFavorites ( payload . itemType )) ; }…" at bounding box center [578, 323] width 576 height 429
click at [453, 190] on div "console . log ( window . AuthStorage . getFavorites ( payload . itemType )) ; }…" at bounding box center [578, 323] width 576 height 429
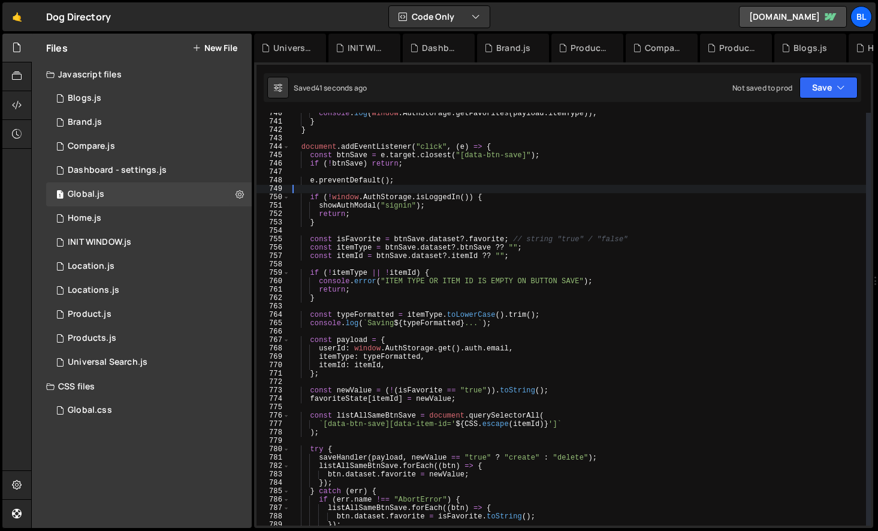
click at [423, 174] on div "console . log ( window . AuthStorage . getFavorites ( payload . itemType )) ; }…" at bounding box center [578, 323] width 576 height 429
click at [435, 158] on div "console . log ( window . AuthStorage . getFavorites ( payload . itemType )) ; }…" at bounding box center [578, 323] width 576 height 429
type textarea "if (!btnSave) return;"
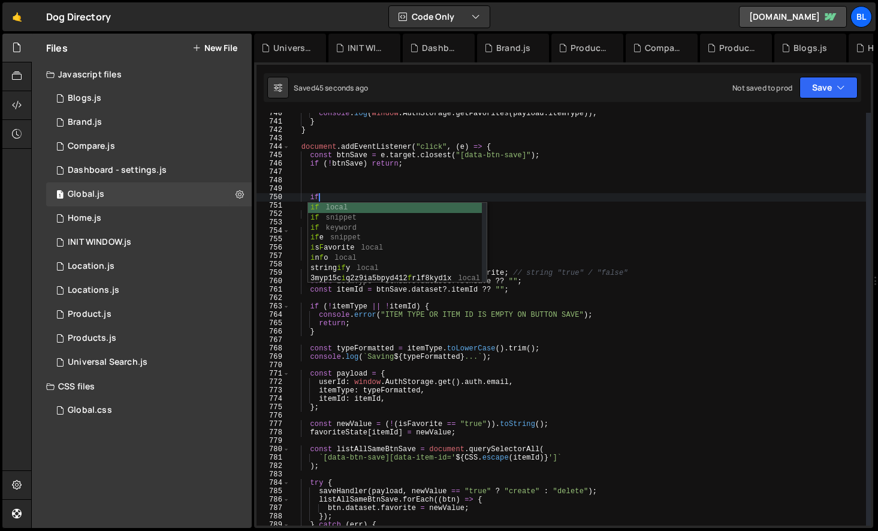
scroll to position [0, 2]
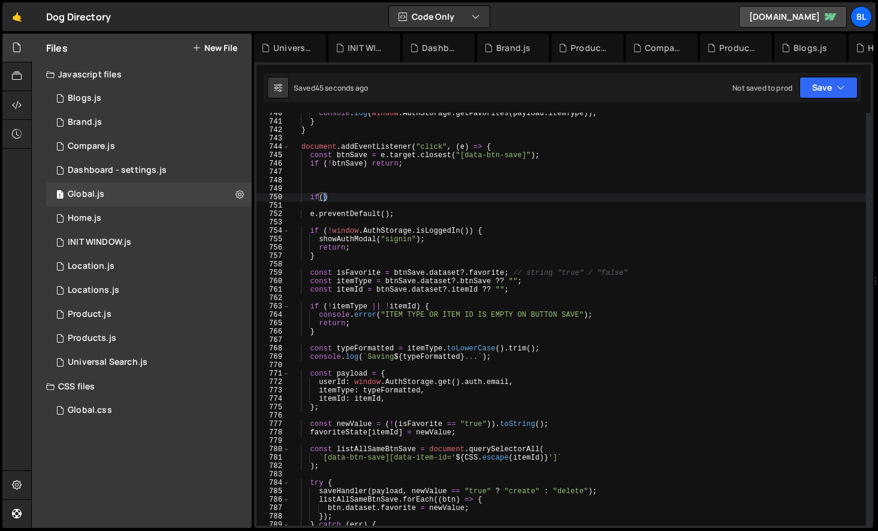
paste textarea "btnSave)"
type textarea "if(btnSave){"
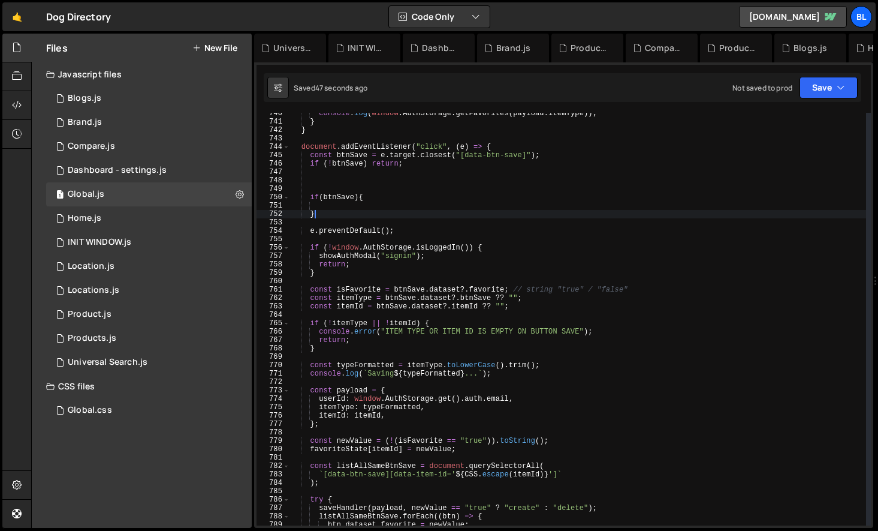
scroll to position [0, 1]
click at [426, 165] on div "console . log ( window . AuthStorage . getFavorites ( payload . itemType )) ; }…" at bounding box center [578, 323] width 576 height 429
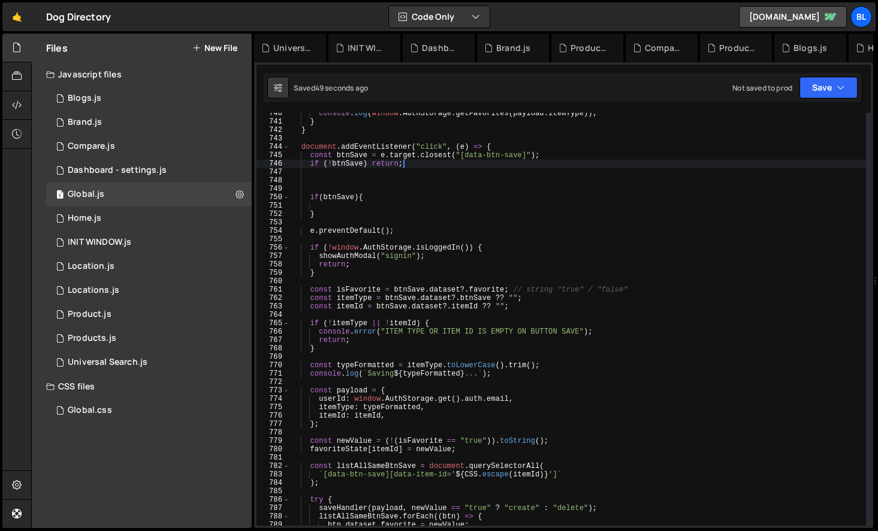
click at [546, 157] on div "console . log ( window . AuthStorage . getFavorites ( payload . itemType )) ; }…" at bounding box center [578, 323] width 576 height 429
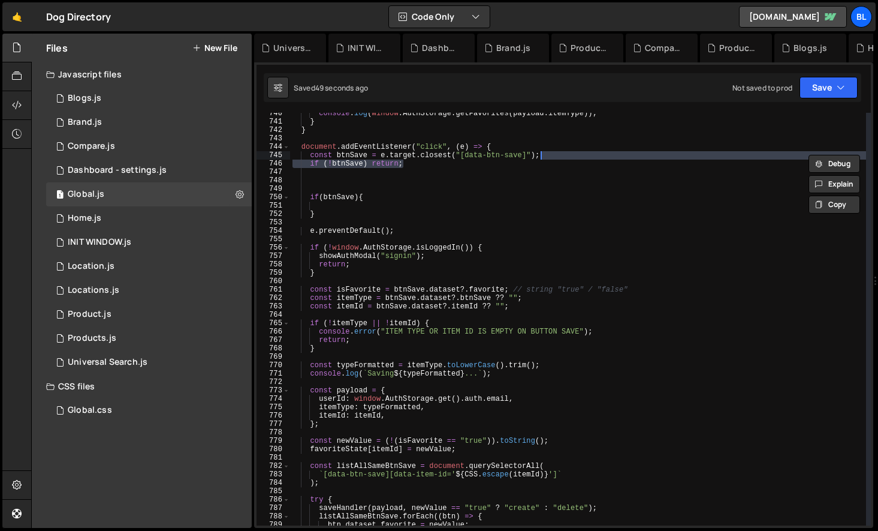
type textarea "const btnSave = e.target.closest("[data-btn-save]");"
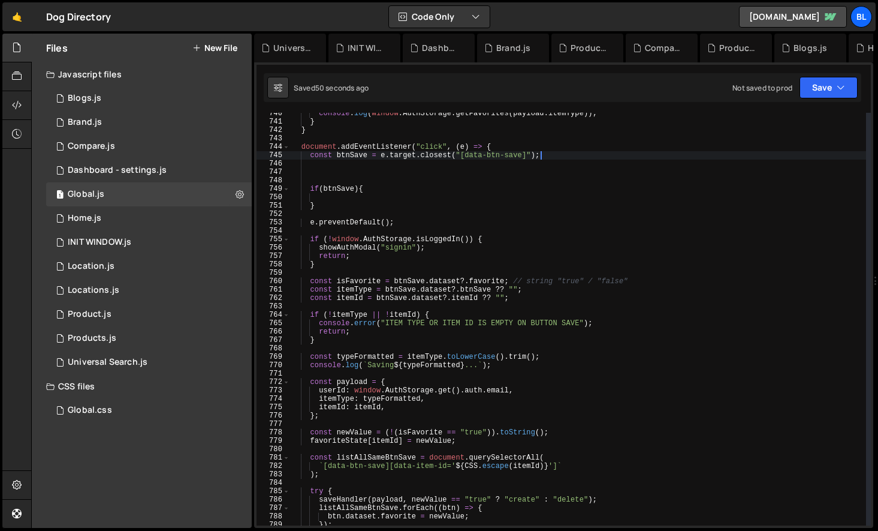
click at [349, 198] on div "console . log ( window . AuthStorage . getFavorites ( payload . itemType )) ; }…" at bounding box center [578, 323] width 576 height 429
click at [332, 207] on div "console . log ( window . AuthStorage . getFavorites ( payload . itemType )) ; }…" at bounding box center [578, 323] width 576 height 429
click at [372, 187] on div "console . log ( window . AuthStorage . getFavorites ( payload . itemType )) ; }…" at bounding box center [578, 323] width 576 height 429
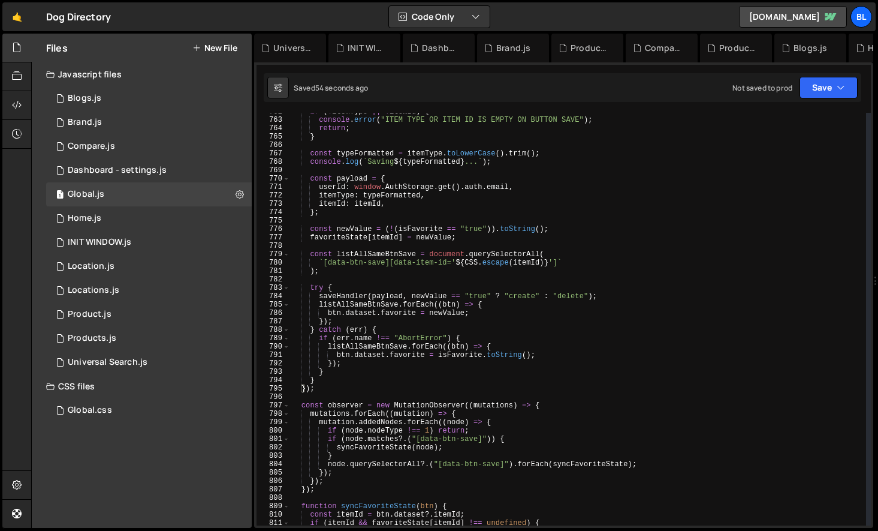
scroll to position [6409, 0]
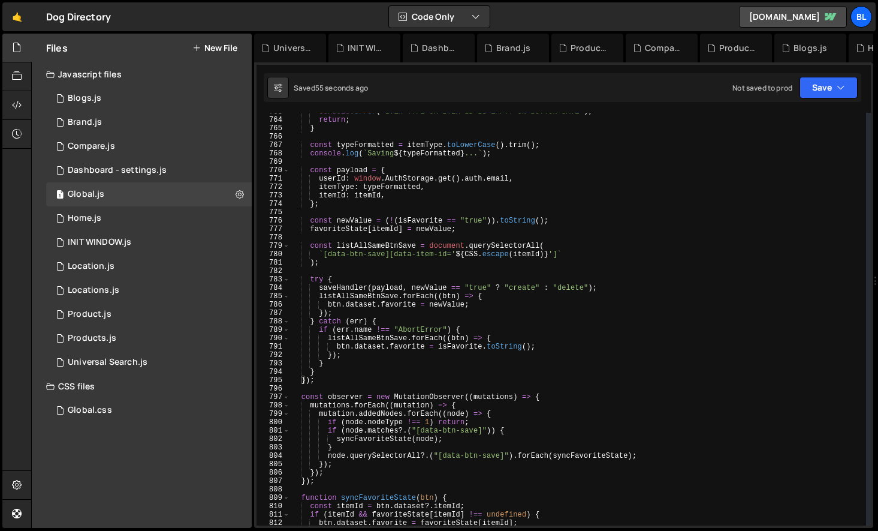
click at [330, 367] on div "console . error ( "ITEM TYPE OR ITEM ID IS EMPTY ON BUTTON SAVE" ) ; return ; }…" at bounding box center [578, 321] width 576 height 429
type textarea "}"
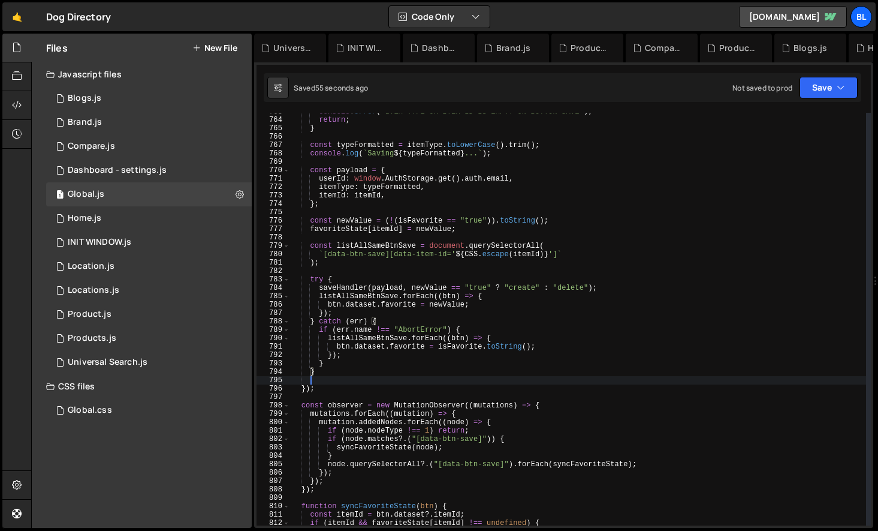
scroll to position [0, 1]
paste textarea "}"
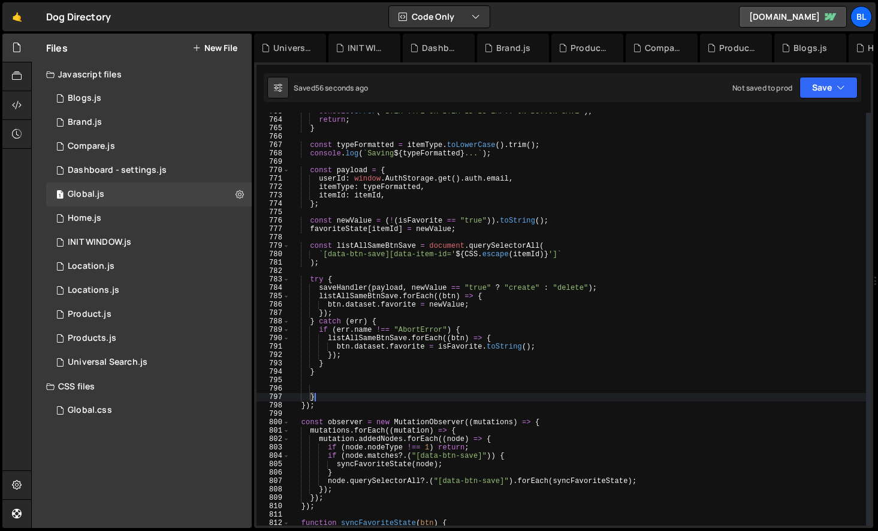
type textarea "const observer = new MutationObserver((mutations) => {"
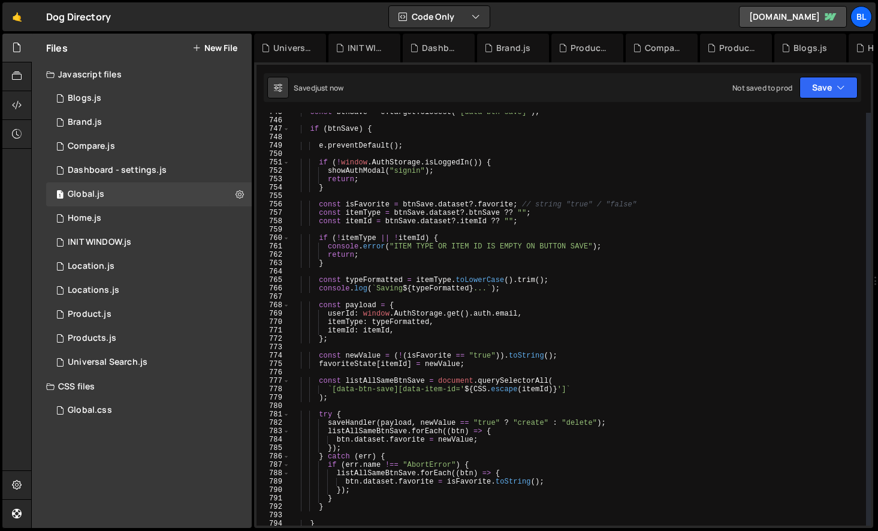
scroll to position [6263, 0]
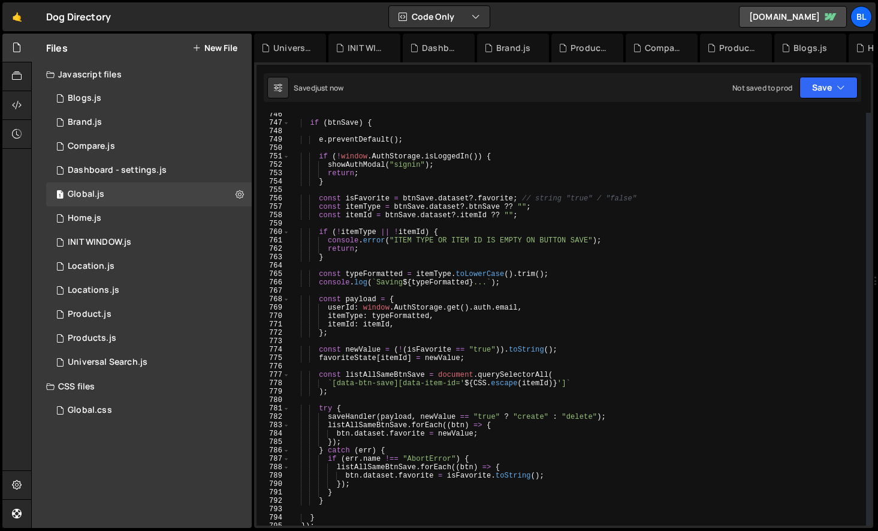
click at [339, 511] on div "if ( btnSave ) { e . preventDefault ( ) ; if ( ! window . AuthStorage . isLogge…" at bounding box center [578, 324] width 576 height 429
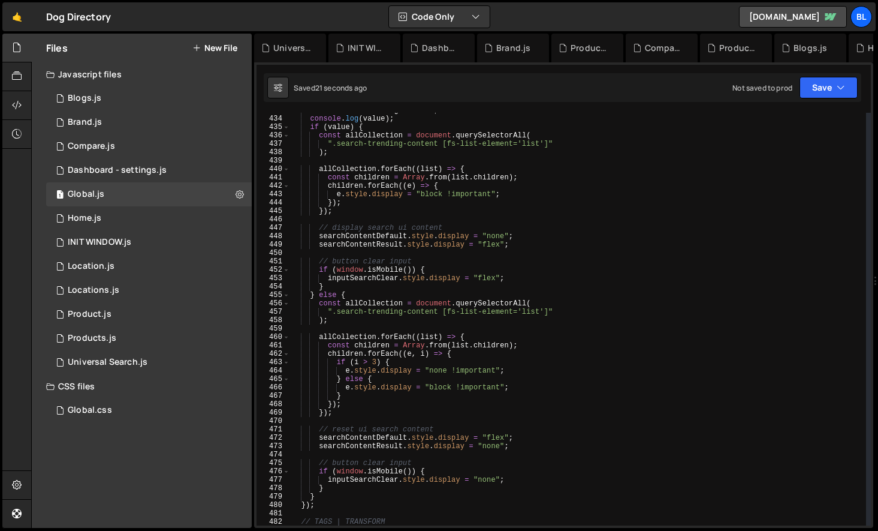
scroll to position [3605, 0]
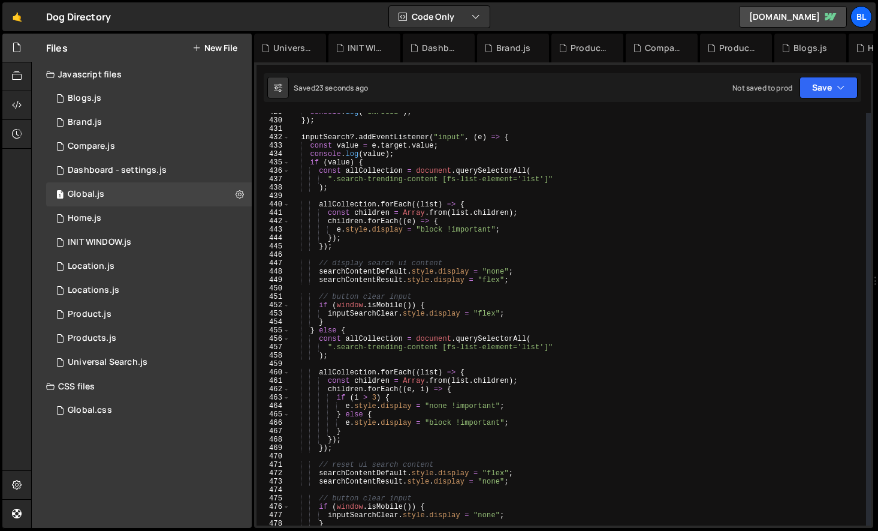
click at [383, 210] on div "console . log ( "UNFOCUS" ) ; }) ; inputSearch ?. addEventListener ( "input" , …" at bounding box center [578, 322] width 576 height 429
click at [379, 245] on div "console . log ( "UNFOCUS" ) ; }) ; inputSearch ?. addEventListener ( "input" , …" at bounding box center [578, 322] width 576 height 429
click at [477, 231] on div "console . log ( "UNFOCUS" ) ; }) ; inputSearch ?. addEventListener ( "input" , …" at bounding box center [578, 322] width 576 height 429
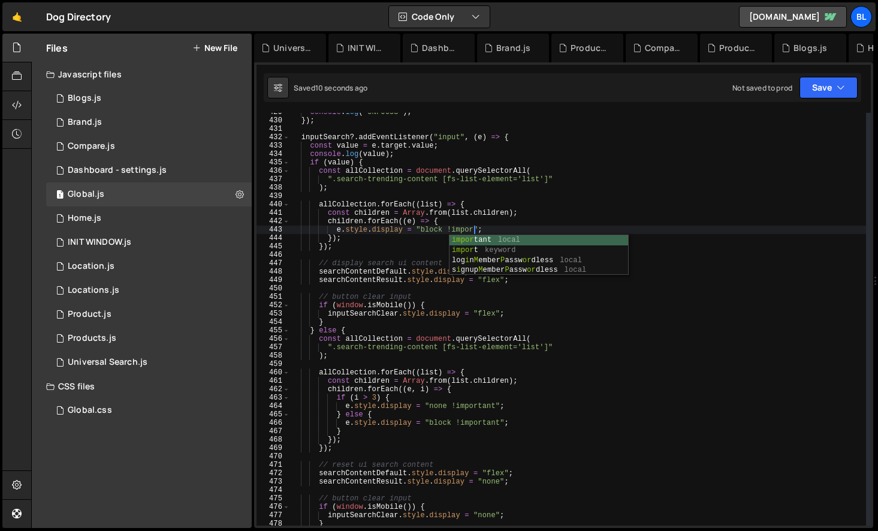
scroll to position [0, 14]
type textarea "e.style.display = "block !important";"
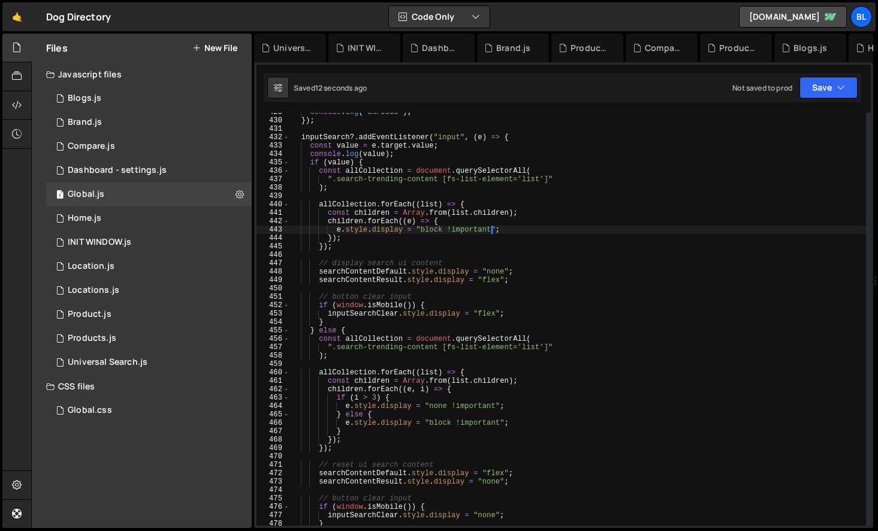
click at [433, 254] on div "console . log ( "UNFOCUS" ) ; }) ; inputSearch ?. addEventListener ( "input" , …" at bounding box center [578, 322] width 576 height 429
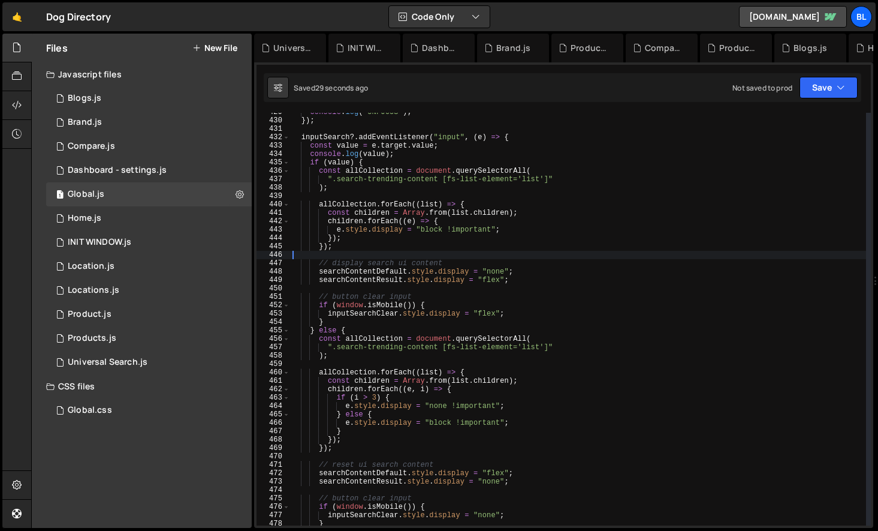
click at [415, 251] on div "console . log ( "UNFOCUS" ) ; }) ; inputSearch ?. addEventListener ( "input" , …" at bounding box center [578, 322] width 576 height 429
click at [404, 270] on div "console . log ( "UNFOCUS" ) ; }) ; inputSearch ?. addEventListener ( "input" , …" at bounding box center [578, 322] width 576 height 429
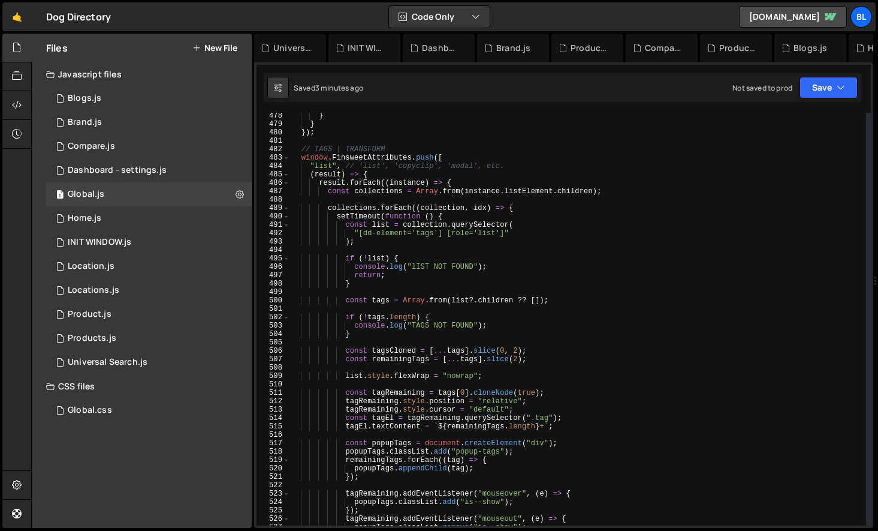
scroll to position [3927, 0]
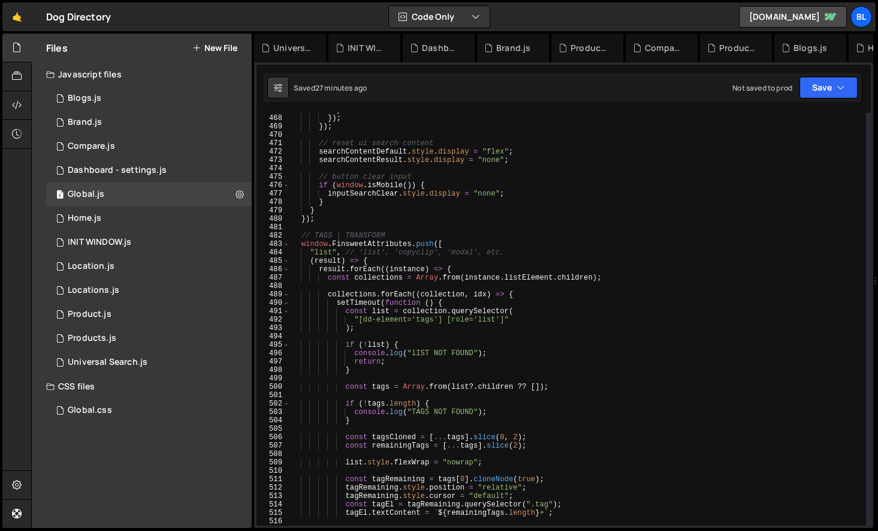
click at [335, 258] on div "} }) ; }) ; // reset ui search content searchContentDefault . style . display =…" at bounding box center [578, 320] width 576 height 429
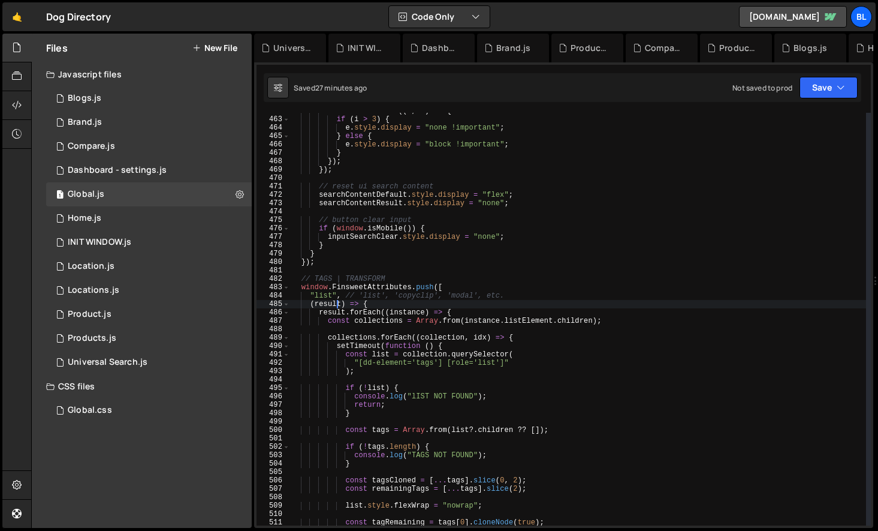
scroll to position [3883, 0]
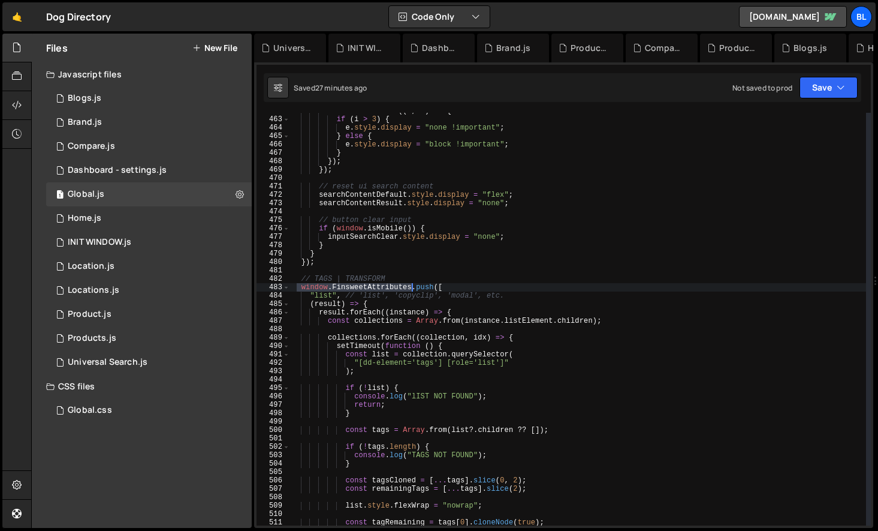
drag, startPoint x: 299, startPoint y: 287, endPoint x: 414, endPoint y: 286, distance: 115.1
click at [414, 286] on div "children . forEach (( e , i ) => { if ( i > 3 ) { e . style . display = "none !…" at bounding box center [578, 321] width 576 height 429
type textarea "window.FinsweetAttributes.push(["
click at [378, 332] on div "children . forEach (( e , i ) => { if ( i > 3 ) { e . style . display = "none !…" at bounding box center [578, 321] width 576 height 429
click at [425, 327] on div "children . forEach (( e , i ) => { if ( i > 3 ) { e . style . display = "none !…" at bounding box center [578, 321] width 576 height 429
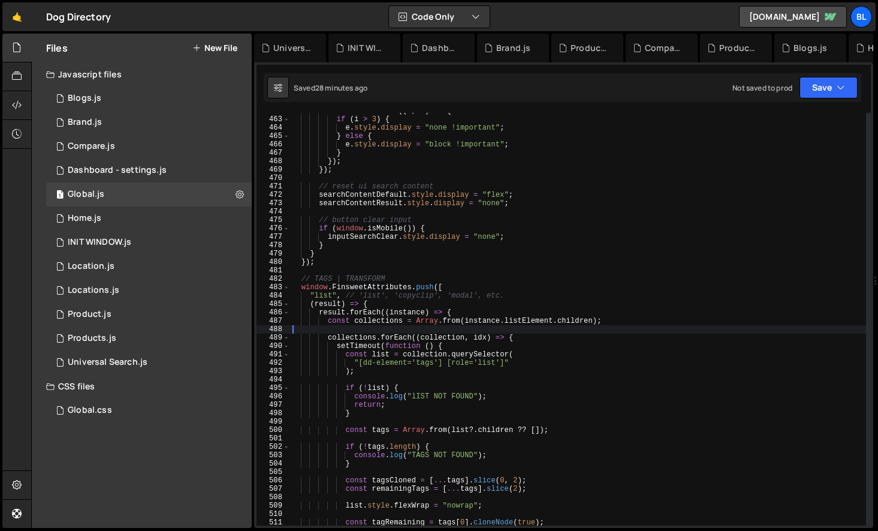
click at [300, 287] on div "children . forEach (( e , i ) => { if ( i > 3 ) { e . style . display = "none !…" at bounding box center [578, 321] width 576 height 429
type textarea "window.FinsweetAttributes.push(["
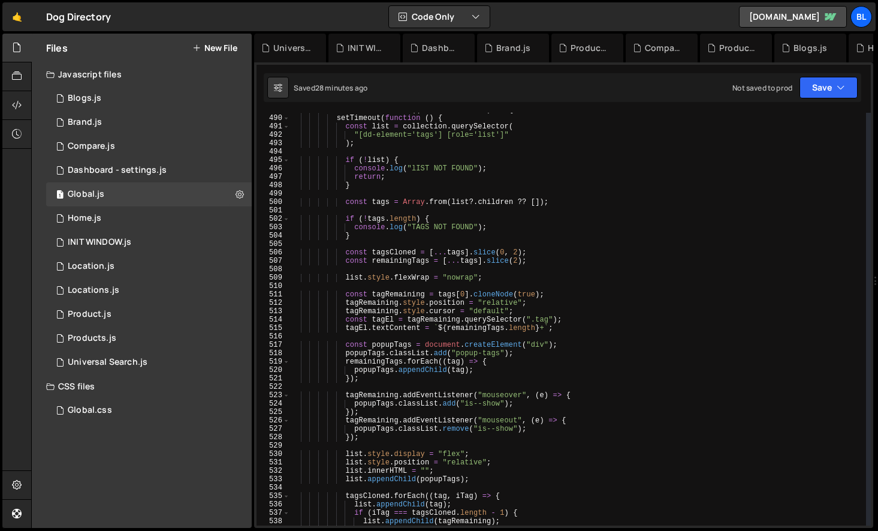
scroll to position [3892, 0]
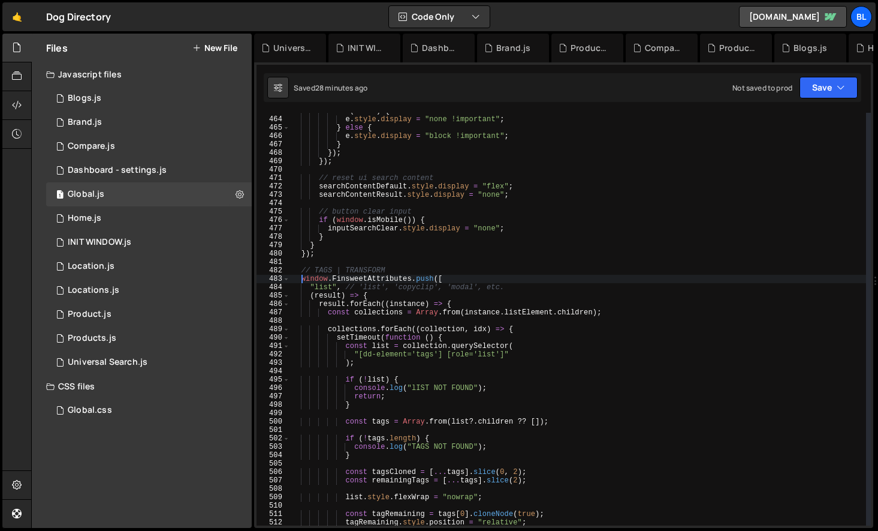
click at [410, 277] on div "if ( i > 3 ) { e . style . display = "none !important" ; } else { e . style . d…" at bounding box center [578, 321] width 576 height 429
type input "window.FinsweetAttributes"
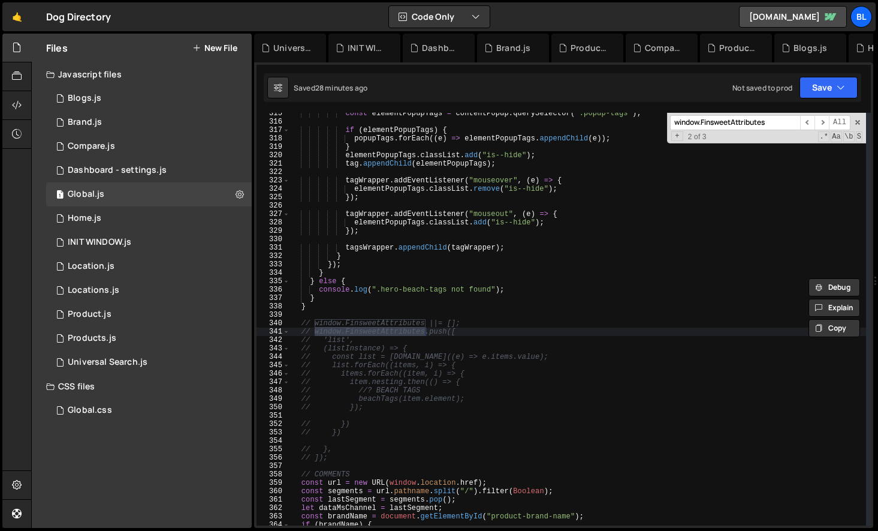
scroll to position [3856, 0]
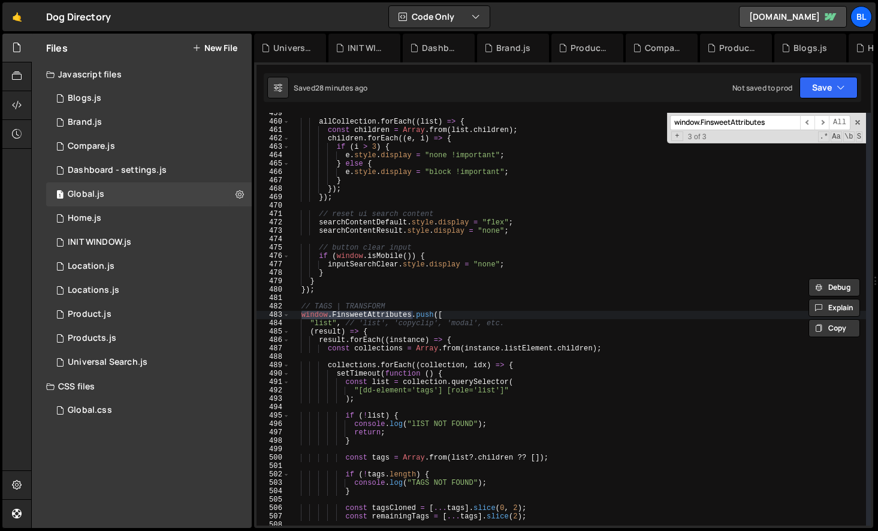
click at [304, 317] on div "allCollection . forEach (( list ) => { const children = Array . from ( list . c…" at bounding box center [578, 323] width 576 height 429
click at [299, 315] on div "allCollection . forEach (( list ) => { const children = Array . from ( list . c…" at bounding box center [578, 323] width 576 height 429
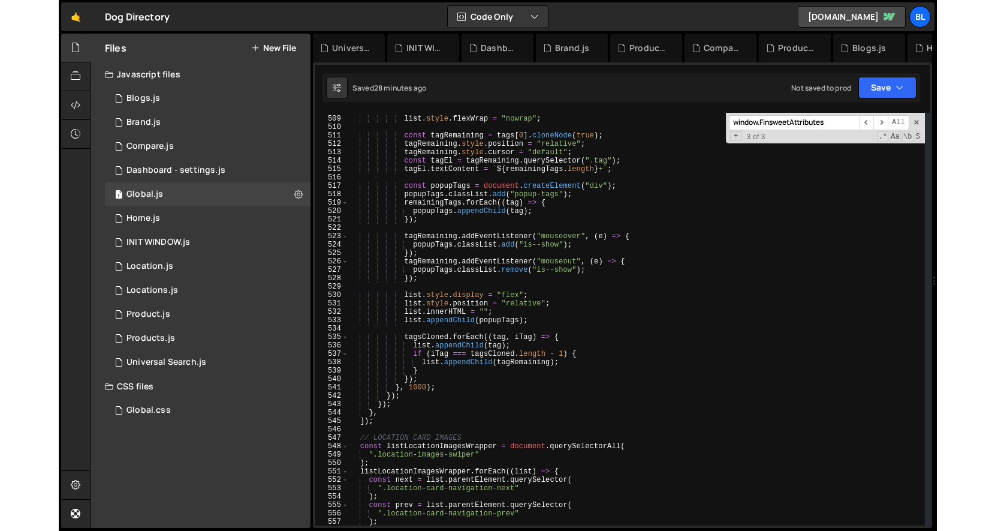
scroll to position [4377, 0]
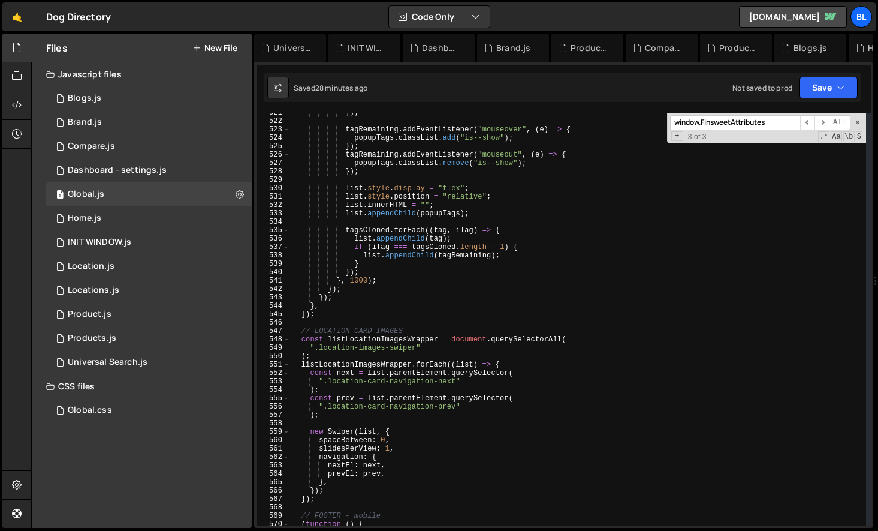
click at [329, 316] on div "}) ; tagRemaining . addEventListener ( "mouseover" , ( e ) => { popupTags . cla…" at bounding box center [578, 323] width 576 height 429
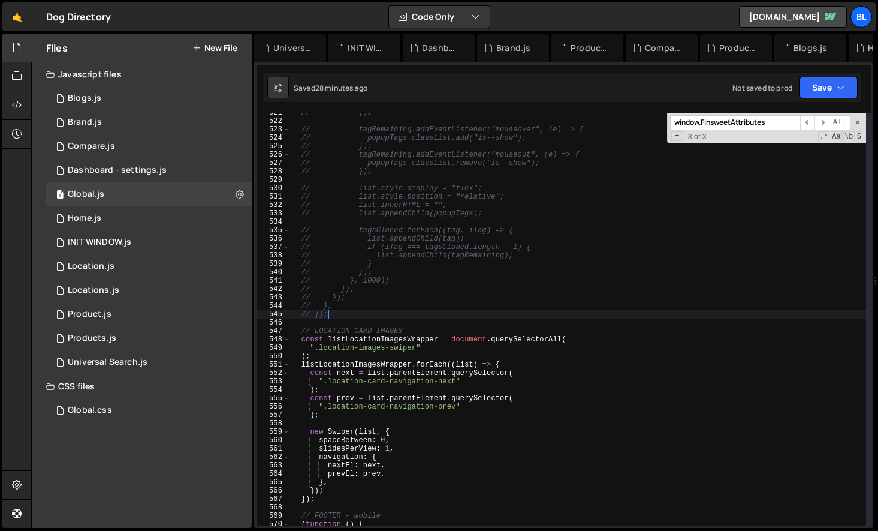
click at [442, 300] on div "// }); // tagRemaining.addEventListener("mouseover", (e) => { // popupTags.clas…" at bounding box center [578, 323] width 576 height 429
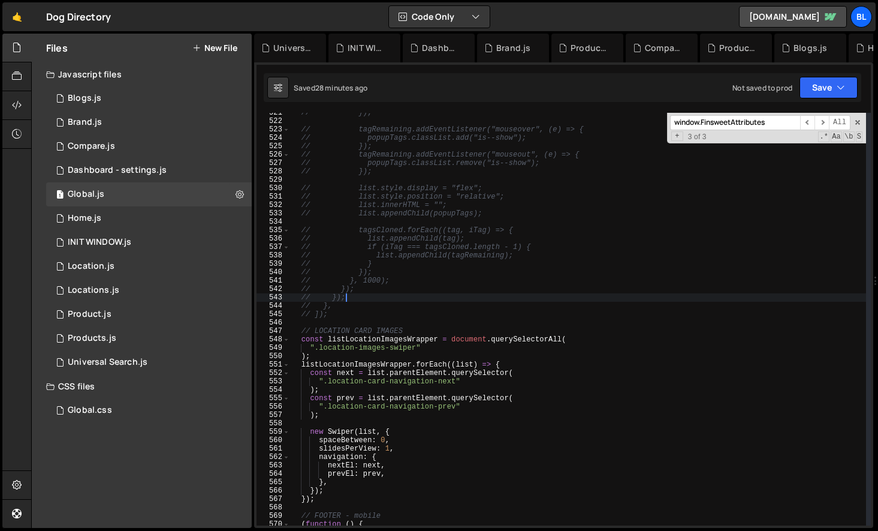
type textarea "// });"
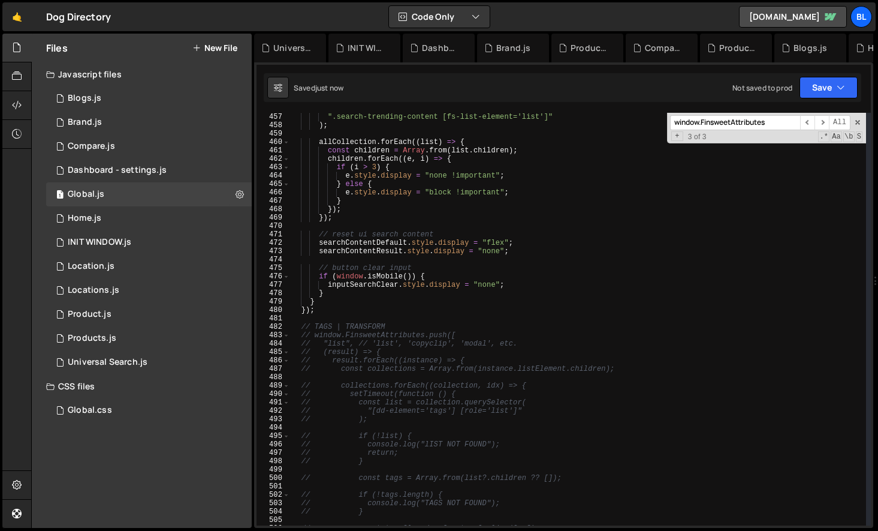
scroll to position [3792, 0]
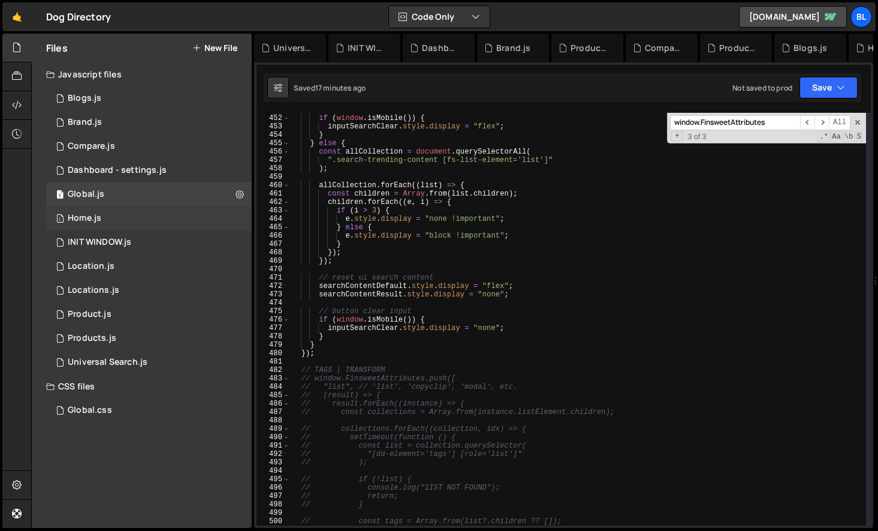
click at [116, 219] on div "1 Home.js 0" at bounding box center [149, 218] width 206 height 24
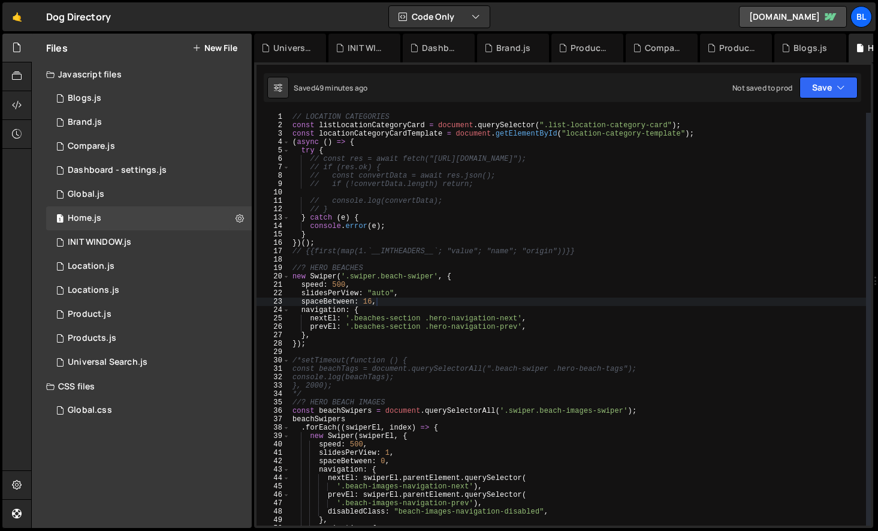
click at [360, 341] on div "// LOCATION CATEGORIES const listLocationCategoryCard = document . querySelecto…" at bounding box center [578, 327] width 576 height 429
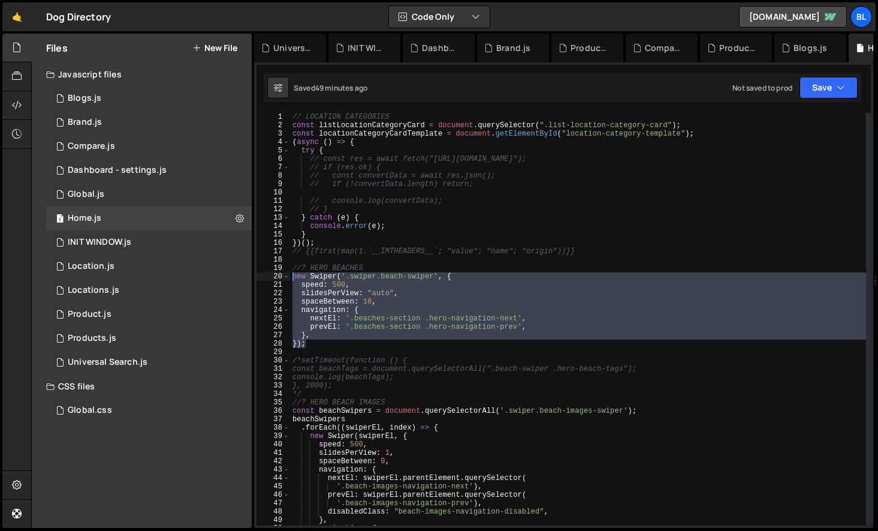
drag, startPoint x: 329, startPoint y: 342, endPoint x: 290, endPoint y: 275, distance: 77.3
click at [290, 275] on div "// LOCATION CATEGORIES const listLocationCategoryCard = document . querySelecto…" at bounding box center [578, 327] width 576 height 429
drag, startPoint x: 396, startPoint y: 280, endPoint x: 406, endPoint y: 280, distance: 10.8
click at [396, 280] on div "// LOCATION CATEGORIES const listLocationCategoryCard = document . querySelecto…" at bounding box center [578, 319] width 576 height 412
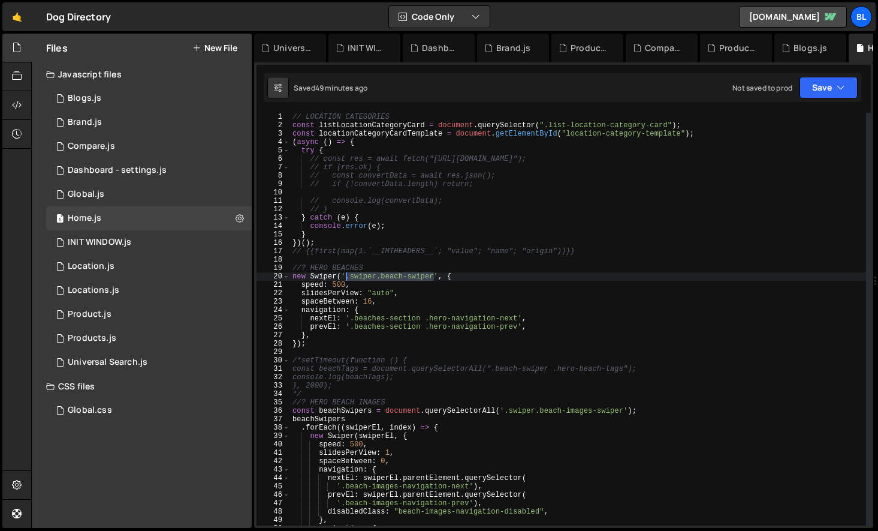
drag, startPoint x: 436, startPoint y: 276, endPoint x: 346, endPoint y: 277, distance: 89.9
click at [346, 277] on div "// LOCATION CATEGORIES const listLocationCategoryCard = document . querySelecto…" at bounding box center [578, 327] width 576 height 429
type textarea "new Swiper('', {"
click at [387, 263] on div "// LOCATION CATEGORIES const listLocationCategoryCard = document . querySelecto…" at bounding box center [578, 327] width 576 height 429
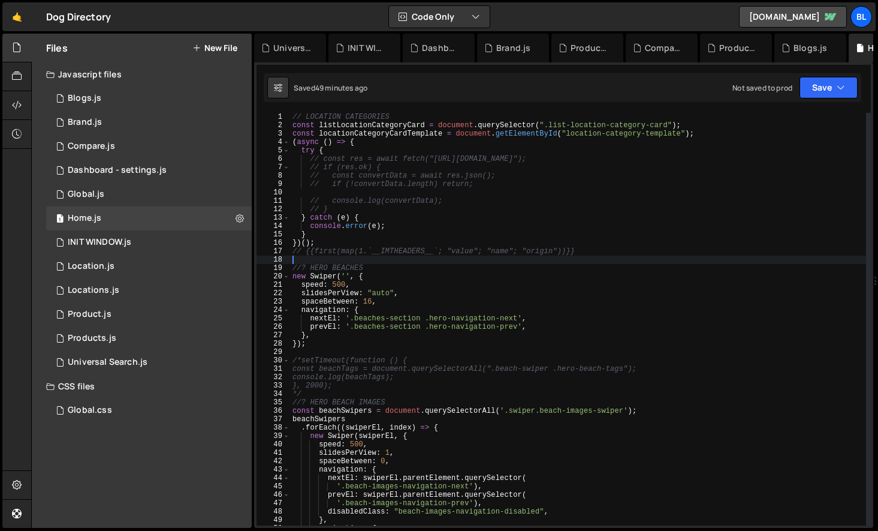
click at [378, 267] on div "// LOCATION CATEGORIES const listLocationCategoryCard = document . querySelecto…" at bounding box center [578, 327] width 576 height 429
type textarea "//? HERO BEACHES"
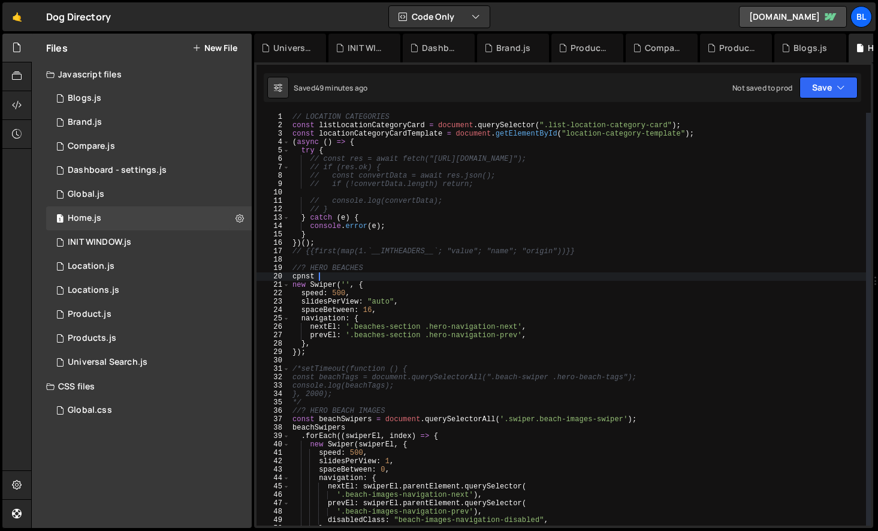
type textarea "cpnst"
paste textarea ".swiper.beach-swiper""
paste textarea ".swiper.beach-swiper"
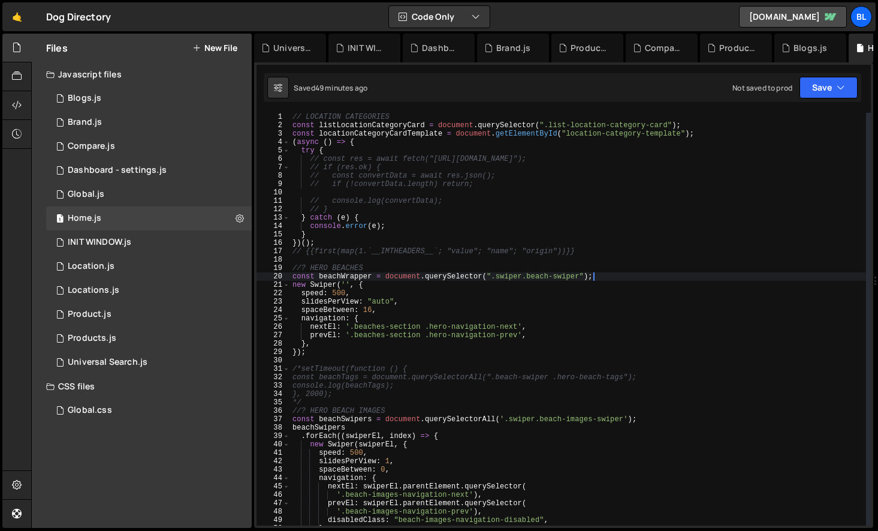
click at [348, 282] on div "// LOCATION CATEGORIES const listLocationCategoryCard = document . querySelecto…" at bounding box center [578, 327] width 576 height 429
click at [360, 279] on div "// LOCATION CATEGORIES const listLocationCategoryCard = document . querySelecto…" at bounding box center [578, 327] width 576 height 429
type textarea "const beachWrapper = document.querySelector(".swiper.beach-swiper");"
click at [360, 279] on div "// LOCATION CATEGORIES const listLocationCategoryCard = document . querySelecto…" at bounding box center [578, 327] width 576 height 429
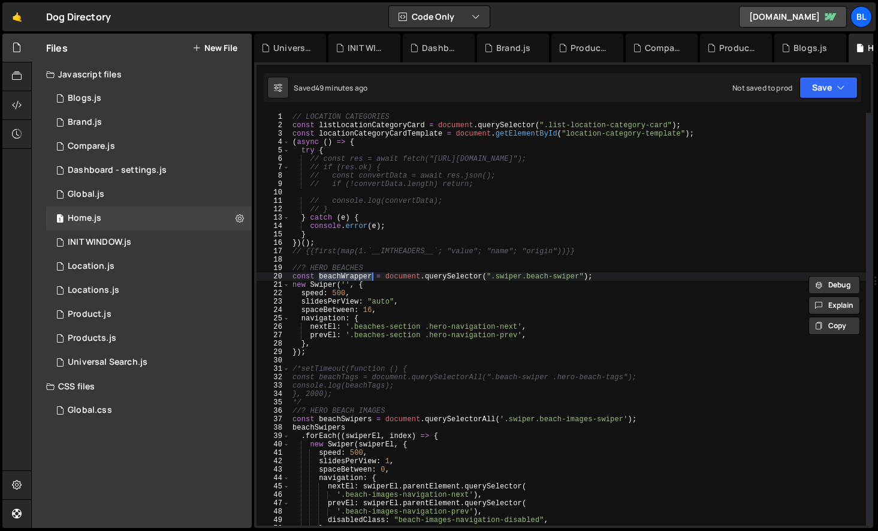
click at [596, 275] on div "// LOCATION CATEGORIES const listLocationCategoryCard = document . querySelecto…" at bounding box center [578, 327] width 576 height 429
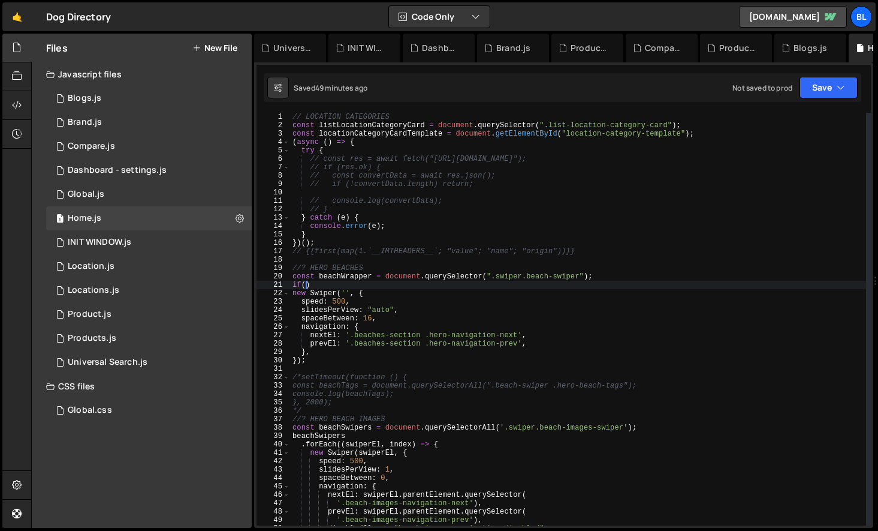
scroll to position [0, 0]
paste textarea "beachWrapper)"
type textarea "if(beachWrapper){"
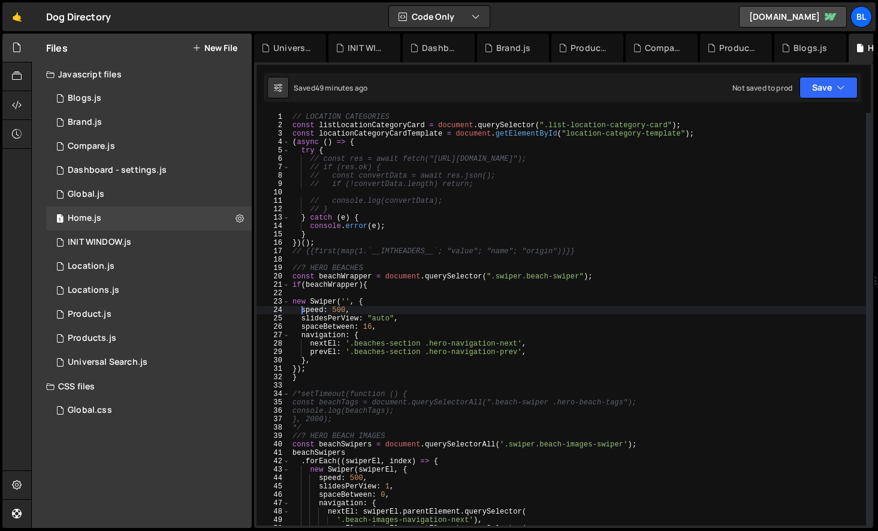
type textarea "new Swiper('', {"
type textarea "if(beachWrapper){"
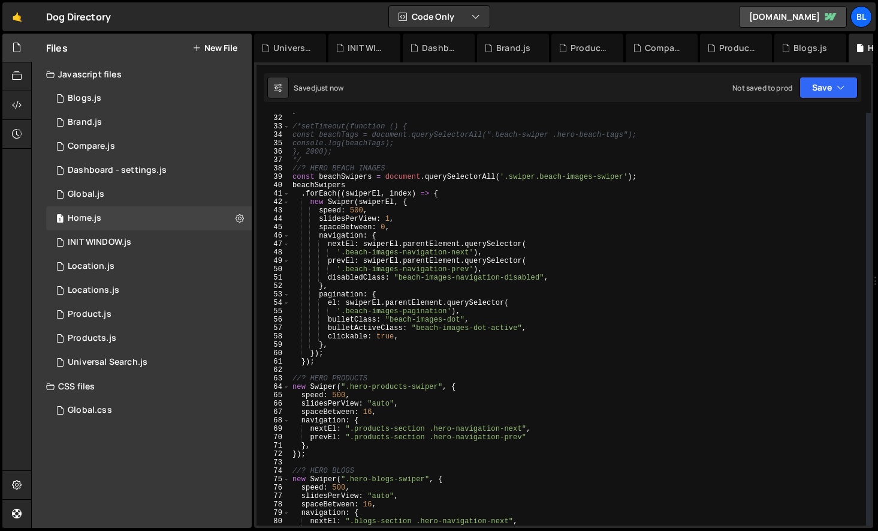
scroll to position [302, 0]
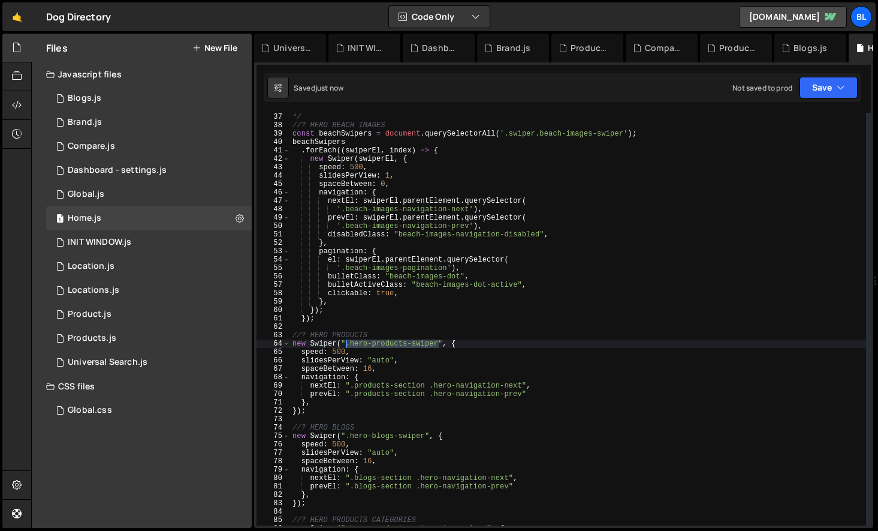
drag, startPoint x: 439, startPoint y: 343, endPoint x: 346, endPoint y: 344, distance: 92.3
click at [346, 344] on div "*/ //? HERO BEACH IMAGES const beachSwipers = document . querySelectorAll ( '.s…" at bounding box center [578, 327] width 576 height 429
click at [388, 336] on div "*/ //? HERO BEACH IMAGES const beachSwipers = document . querySelectorAll ( '.s…" at bounding box center [578, 327] width 576 height 429
type textarea "//? HERO PRODUCTS"
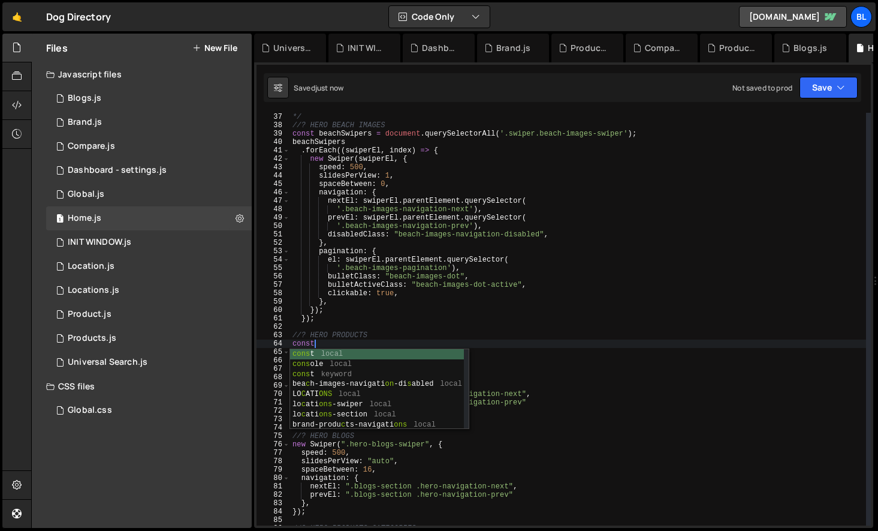
scroll to position [0, 1]
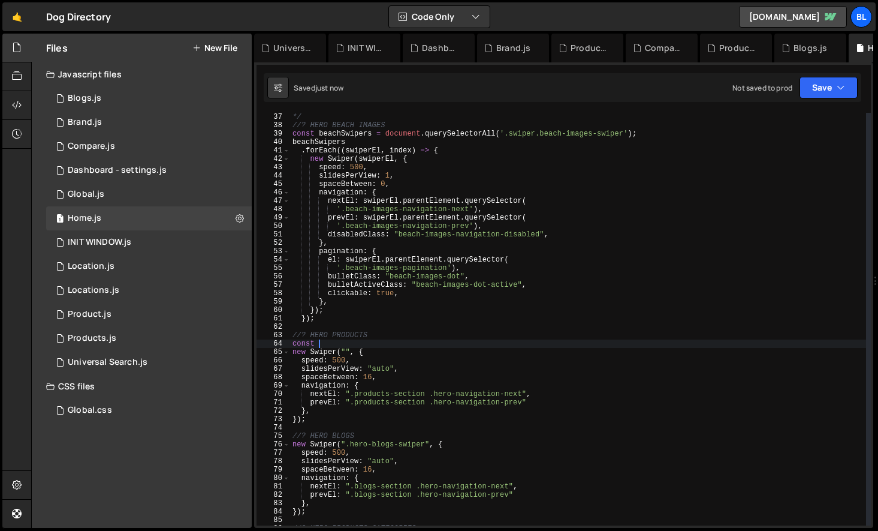
paste textarea ".hero-products-swiper"
paste textarea ".hero-products-swiper")"
click at [348, 348] on div "*/ //? HERO BEACH IMAGES const beachSwipers = document . querySelectorAll ( '.s…" at bounding box center [578, 327] width 576 height 429
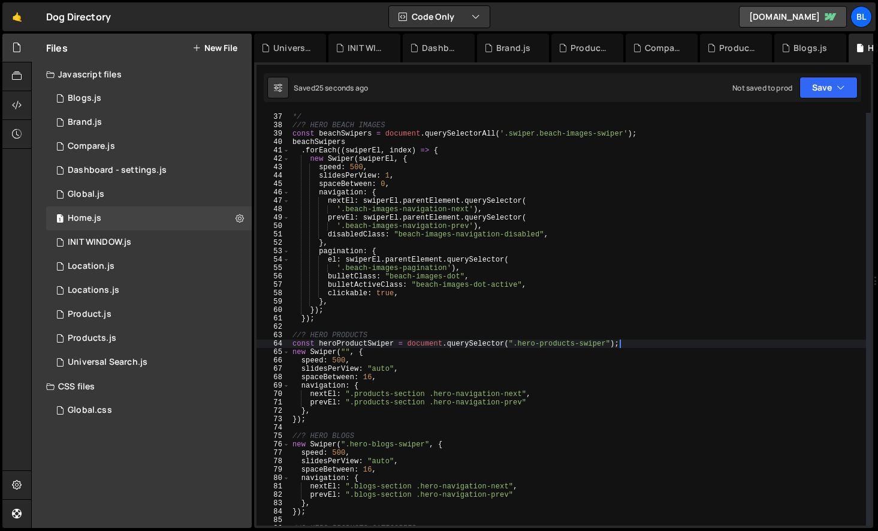
scroll to position [0, 5]
click at [348, 348] on div "*/ //? HERO BEACH IMAGES const beachSwipers = document . querySelectorAll ( '.s…" at bounding box center [578, 327] width 576 height 429
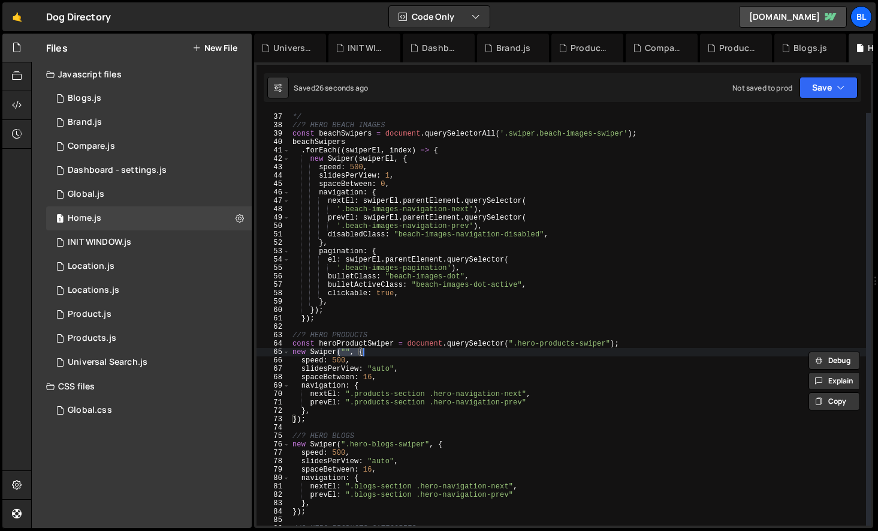
click at [365, 338] on div "*/ //? HERO BEACH IMAGES const beachSwipers = document . querySelectorAll ( '.s…" at bounding box center [578, 327] width 576 height 429
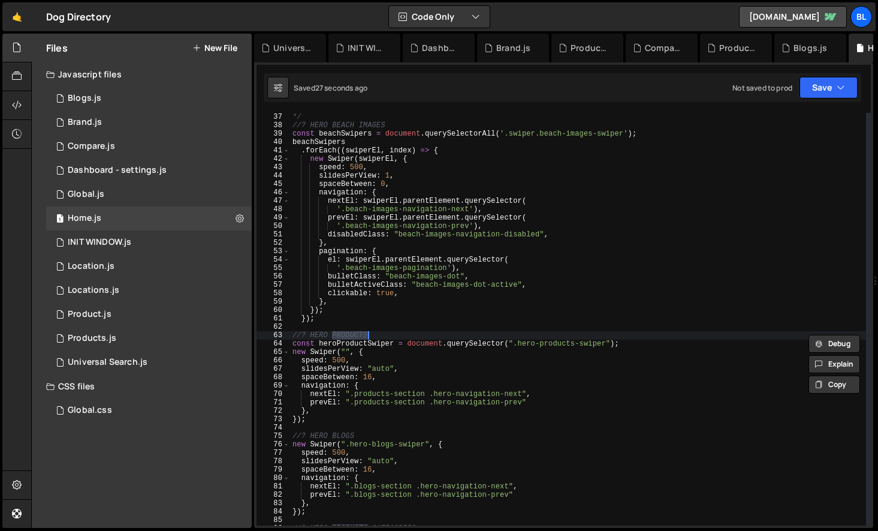
click at [358, 342] on div "*/ //? HERO BEACH IMAGES const beachSwipers = document . querySelectorAll ( '.s…" at bounding box center [578, 327] width 576 height 429
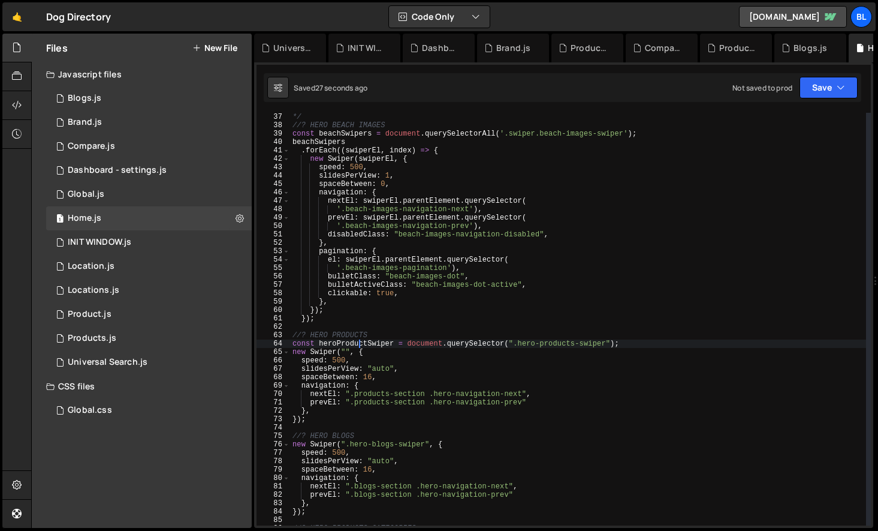
click at [358, 342] on div "*/ //? HERO BEACH IMAGES const beachSwipers = document . querySelectorAll ( '.s…" at bounding box center [578, 327] width 576 height 429
click at [347, 353] on div "*/ //? HERO BEACH IMAGES const beachSwipers = document . querySelectorAll ( '.s…" at bounding box center [578, 327] width 576 height 429
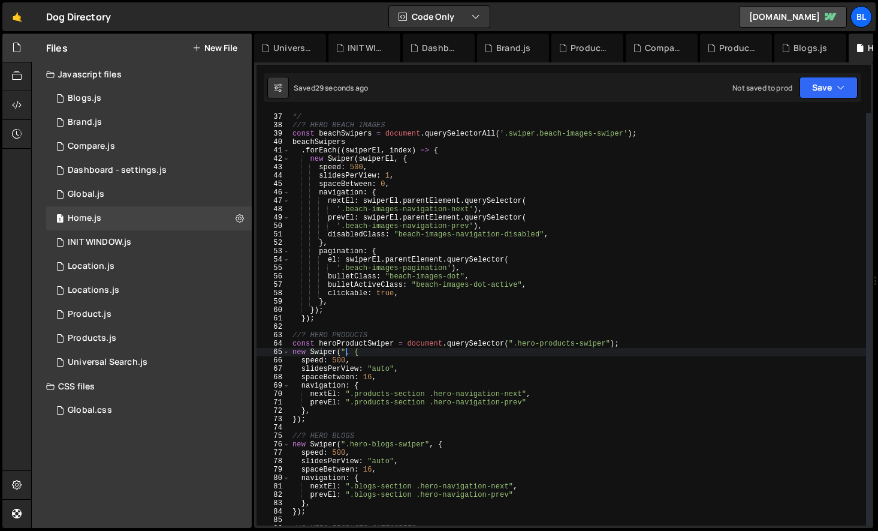
scroll to position [0, 4]
paste textarea "heroProductSwiper"
click at [376, 406] on div "*/ //? HERO BEACH IMAGES const beachSwipers = document . querySelectorAll ( '.s…" at bounding box center [578, 327] width 576 height 429
click at [401, 448] on div "*/ //? HERO BEACH IMAGES const beachSwipers = document . querySelectorAll ( '.s…" at bounding box center [578, 327] width 576 height 429
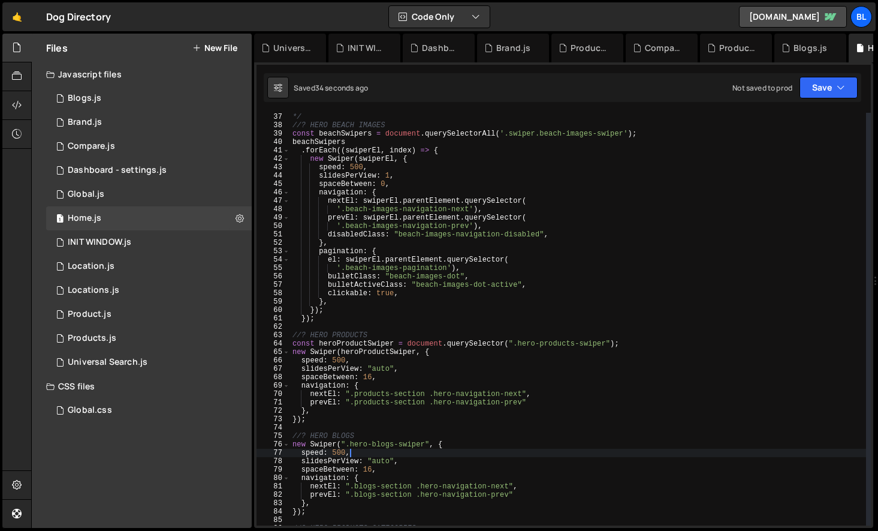
click at [384, 353] on div "*/ //? HERO BEACH IMAGES const beachSwipers = document . querySelectorAll ( '.s…" at bounding box center [578, 327] width 576 height 429
type textarea "new Swiper(heroProductSwiper, {"
click at [384, 353] on div "*/ //? HERO BEACH IMAGES const beachSwipers = document . querySelectorAll ( '.s…" at bounding box center [578, 327] width 576 height 429
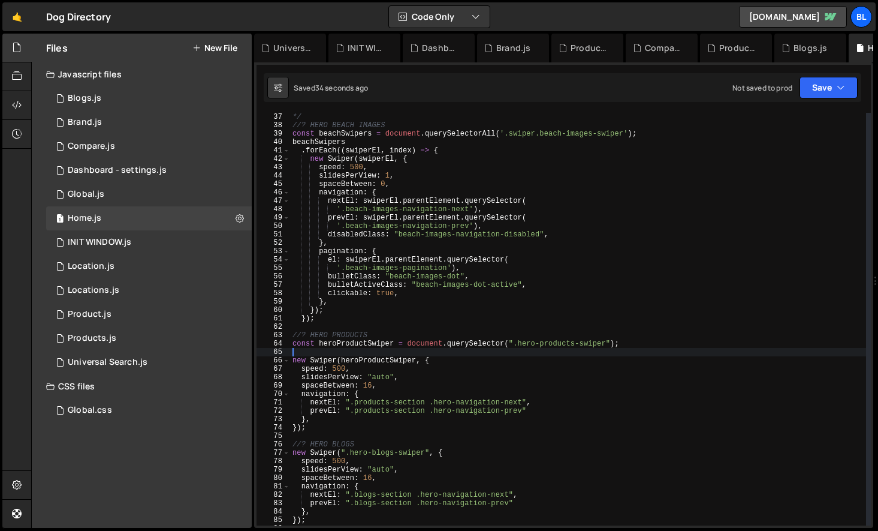
scroll to position [0, 0]
type textarea "o"
paste textarea "heroProductSwiper)"
type textarea "if(heroProductSwiper){"
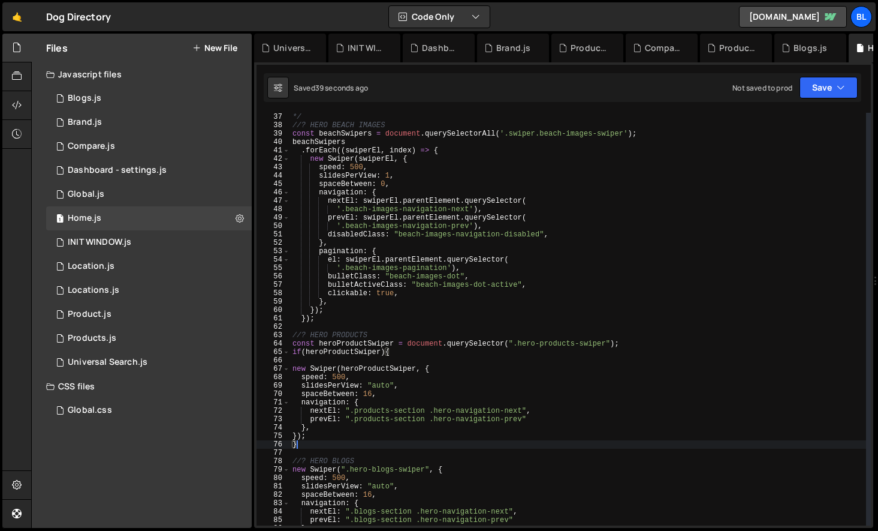
type textarea "});"
click at [373, 364] on div "*/ //? HERO BEACH IMAGES const beachSwipers = document . querySelectorAll ( '.s…" at bounding box center [578, 327] width 576 height 429
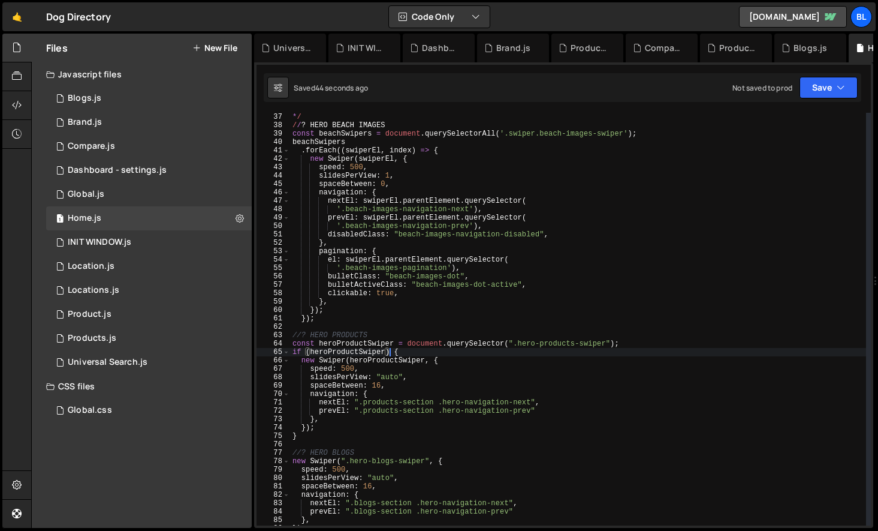
click at [390, 415] on div "* / / / ? HERO BEACH IMAGES const beachSwipers = document . querySelectorAll ( …" at bounding box center [578, 327] width 576 height 429
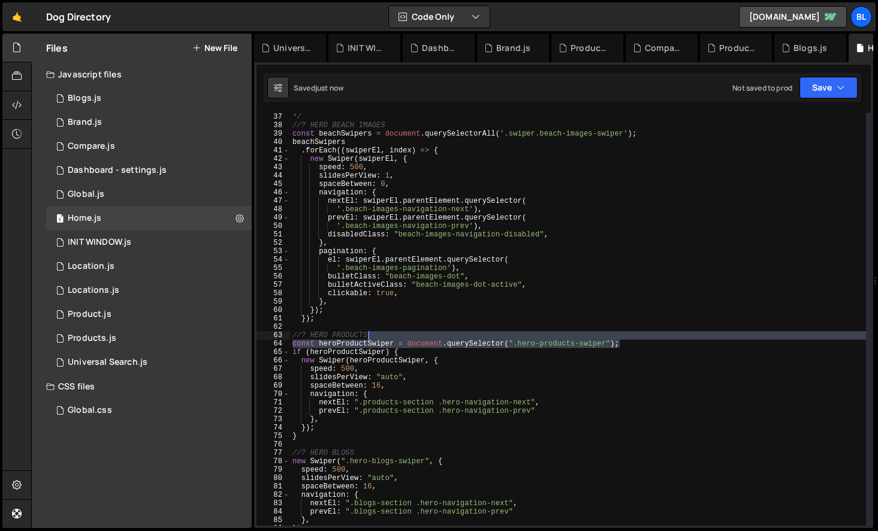
drag, startPoint x: 636, startPoint y: 343, endPoint x: 636, endPoint y: 332, distance: 10.8
click at [636, 332] on div "*/ //? HERO BEACH IMAGES const beachSwipers = document . querySelectorAll ( '.s…" at bounding box center [578, 327] width 576 height 429
click at [447, 450] on div "*/ //? HERO BEACH IMAGES const beachSwipers = document . querySelectorAll ( '.s…" at bounding box center [578, 327] width 576 height 429
type textarea "//? HERO BLOGS"
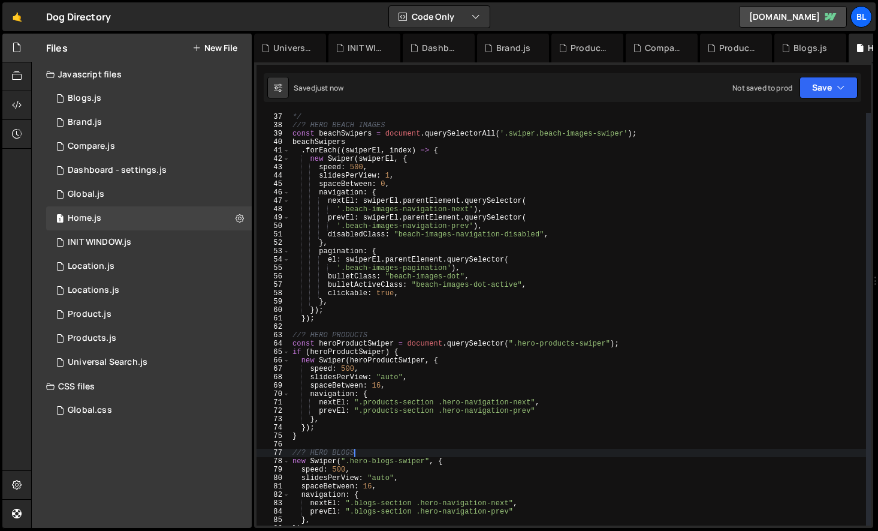
paste textarea "const heroProductSwiper = document.querySelector(".hero-products-swiper");"
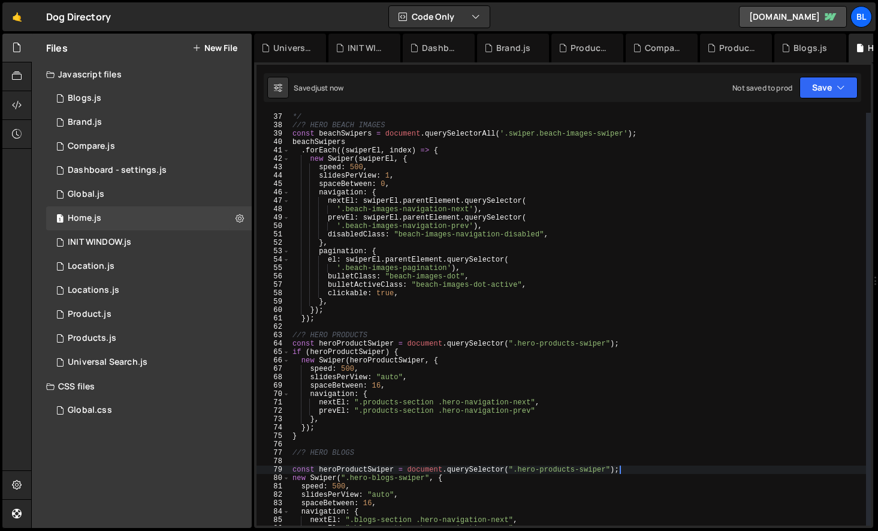
click at [384, 468] on div "*/ //? HERO BEACH IMAGES const beachSwipers = document . querySelectorAll ( '.s…" at bounding box center [578, 327] width 576 height 429
click at [364, 483] on div "*/ //? HERO BEACH IMAGES const beachSwipers = document . querySelectorAll ( '.s…" at bounding box center [578, 327] width 576 height 429
type textarea "speed: 500,"
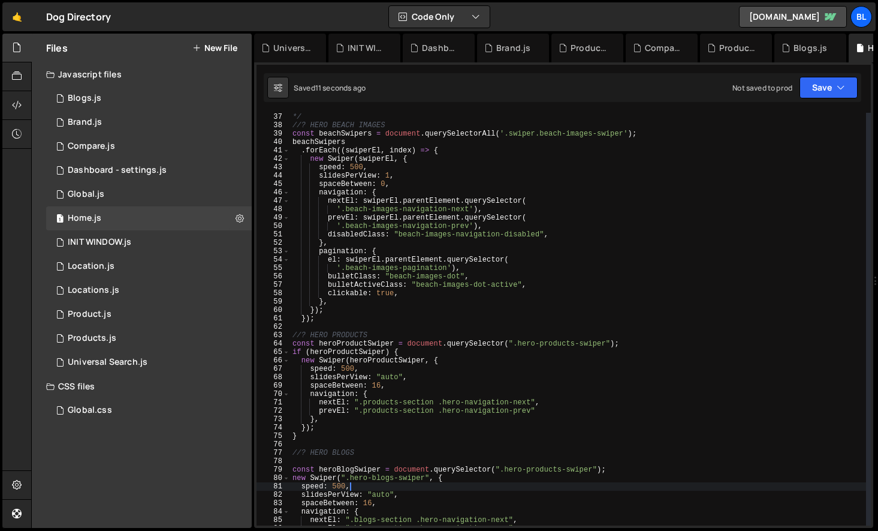
scroll to position [0, 4]
click at [366, 457] on div "*/ //? HERO BEACH IMAGES const beachSwipers = document . querySelectorAll ( '.s…" at bounding box center [578, 327] width 576 height 429
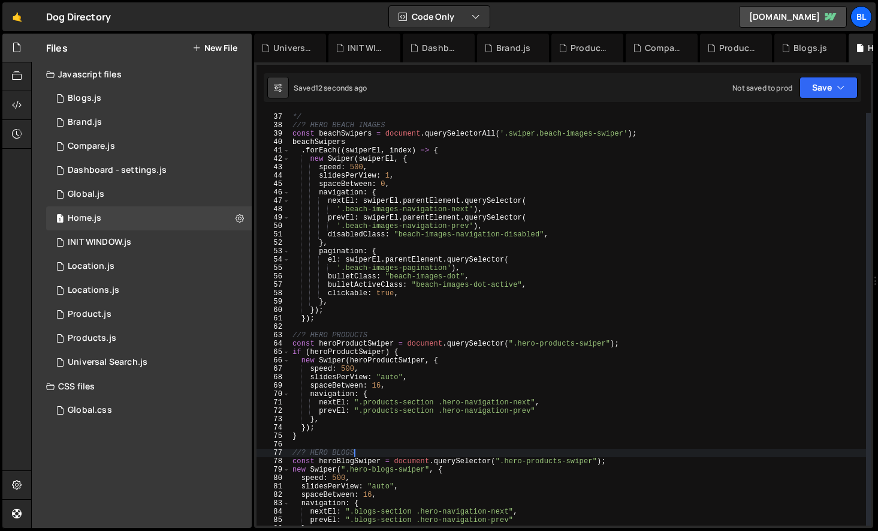
click at [378, 460] on div "*/ //? HERO BEACH IMAGES const beachSwipers = document . querySelectorAll ( '.s…" at bounding box center [578, 327] width 576 height 429
type textarea "const heroBlogSwiper = document.querySelector(".hero-products-swiper");"
click at [378, 460] on div "*/ //? HERO BEACH IMAGES const beachSwipers = document . querySelectorAll ( '.s…" at bounding box center [578, 327] width 576 height 429
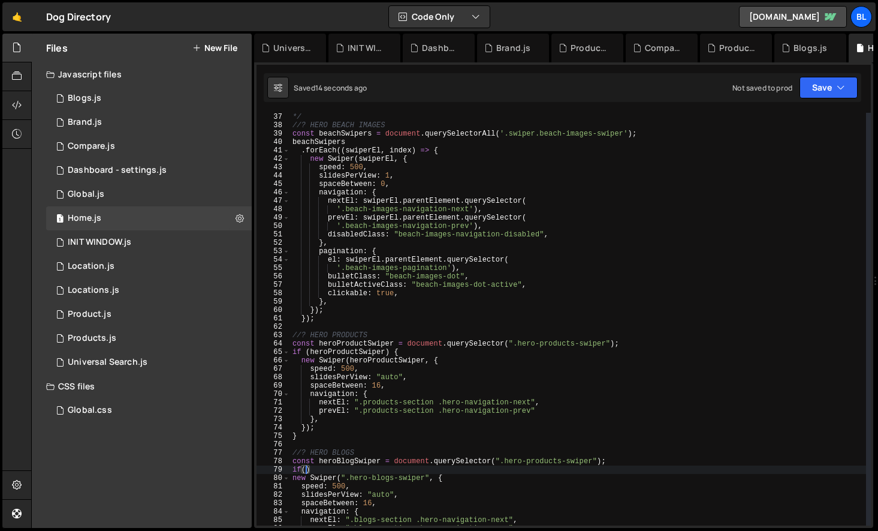
paste textarea "heroBlogSwiper)"
type textarea "if(heroBlogSwiper){"
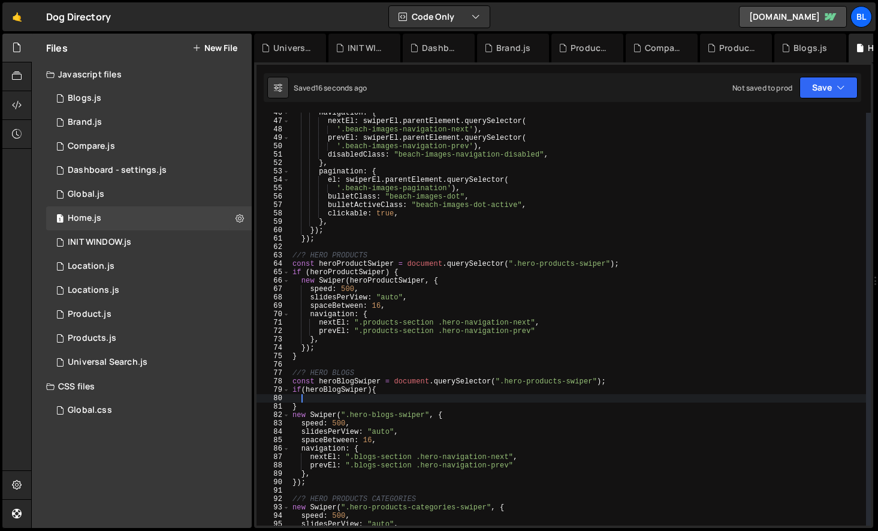
scroll to position [384, 0]
click at [313, 396] on div "navigation : { nextEl : swiperEl . parentElement . querySelector ( '.beach-imag…" at bounding box center [578, 320] width 576 height 429
type textarea "}"
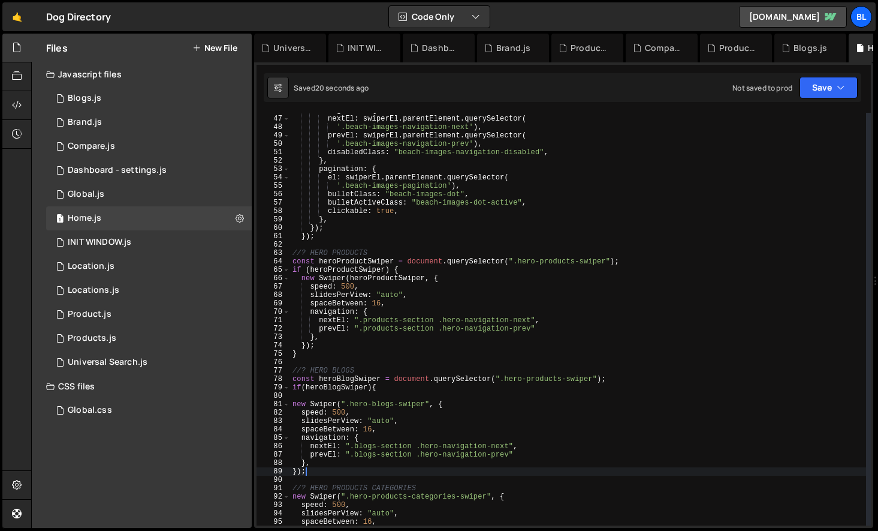
click at [321, 471] on div "navigation : { nextEl : swiperEl . parentElement . querySelector ( '.beach-imag…" at bounding box center [578, 320] width 576 height 429
type textarea "});"
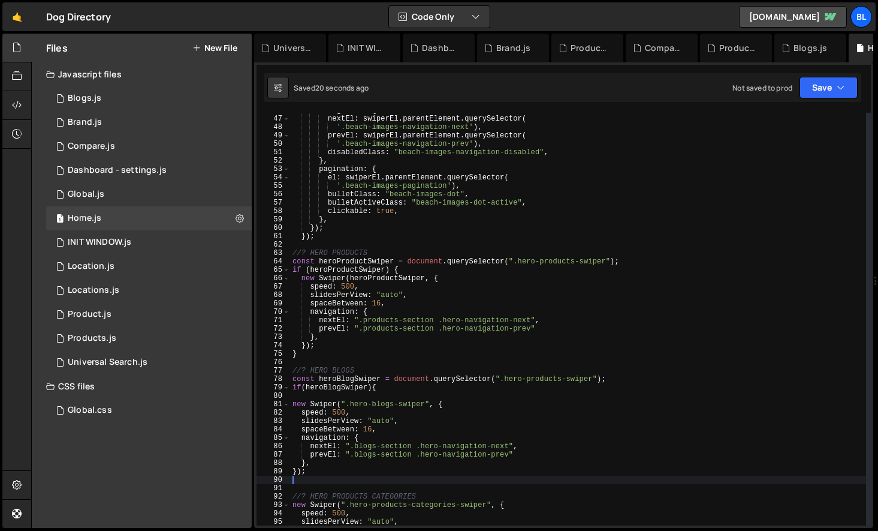
paste textarea "}"
type textarea "}"
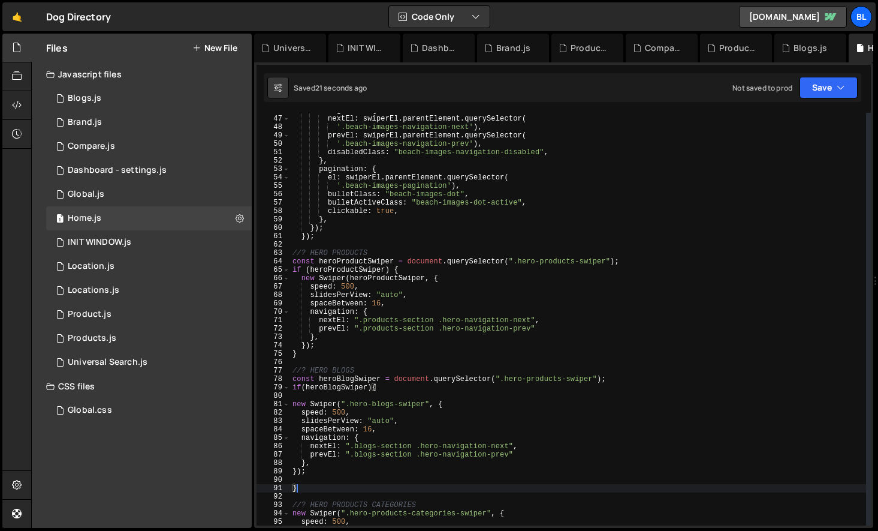
click at [318, 397] on div "navigation : { nextEl : swiperEl . parentElement . querySelector ( '.beach-imag…" at bounding box center [578, 320] width 576 height 429
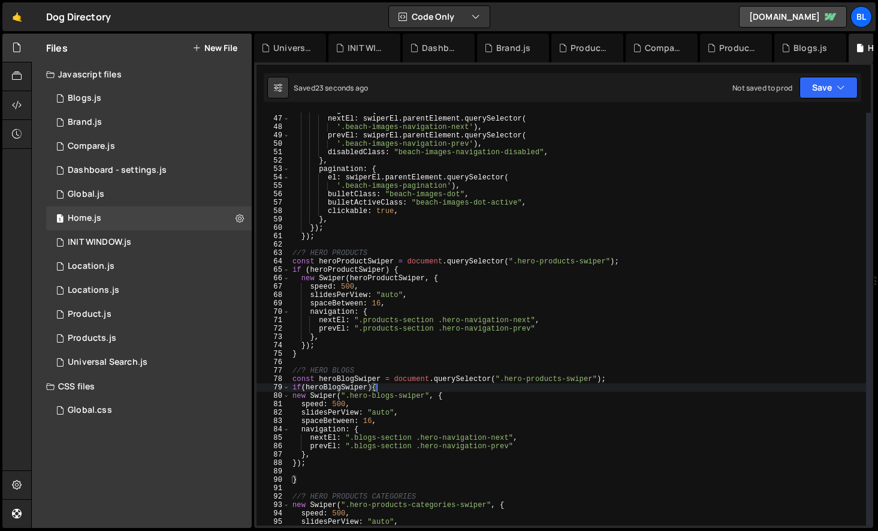
click at [313, 466] on div "navigation : { nextEl : swiperEl . parentElement . querySelector ( '.beach-imag…" at bounding box center [578, 320] width 576 height 429
type textarea "});"
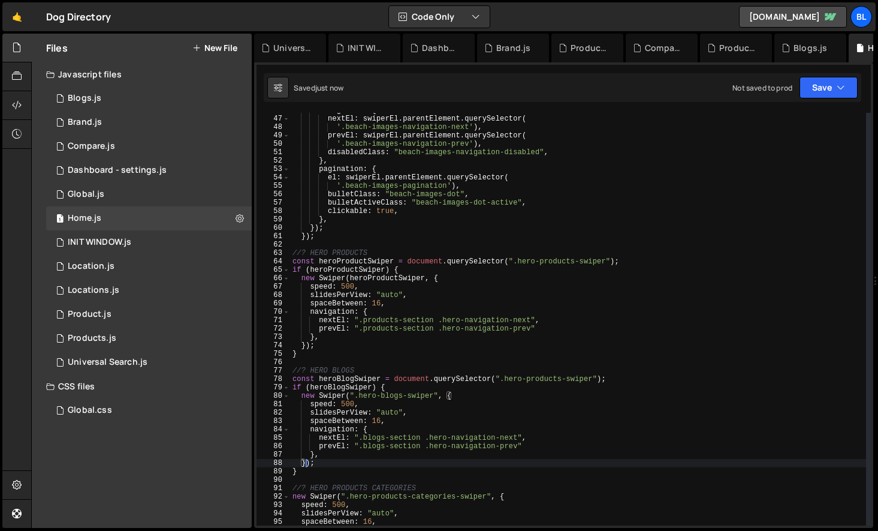
click at [361, 382] on div "navigation : { nextEl : swiperEl . parentElement . querySelector ( '.beach-imag…" at bounding box center [578, 320] width 576 height 429
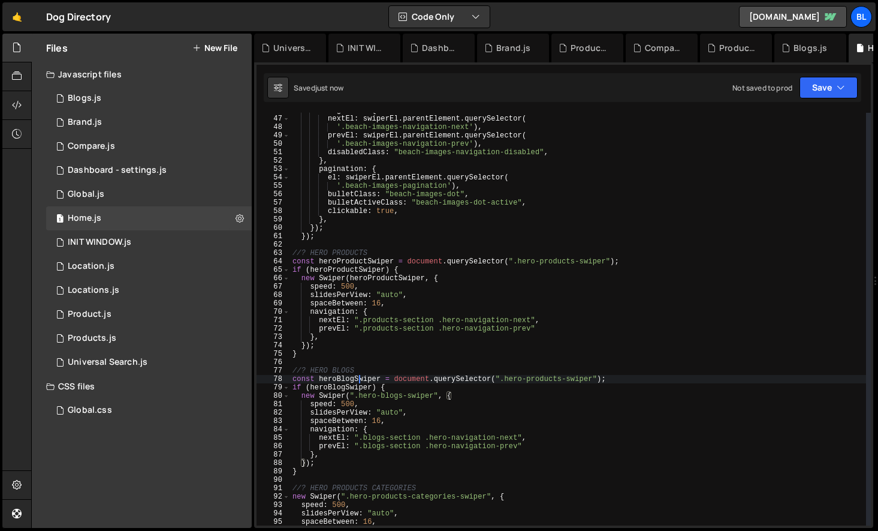
click at [361, 382] on div "navigation : { nextEl : swiperEl . parentElement . querySelector ( '.beach-imag…" at bounding box center [578, 320] width 576 height 429
click at [423, 397] on div "navigation : { nextEl : swiperEl . parentElement . querySelector ( '.beach-imag…" at bounding box center [578, 320] width 576 height 429
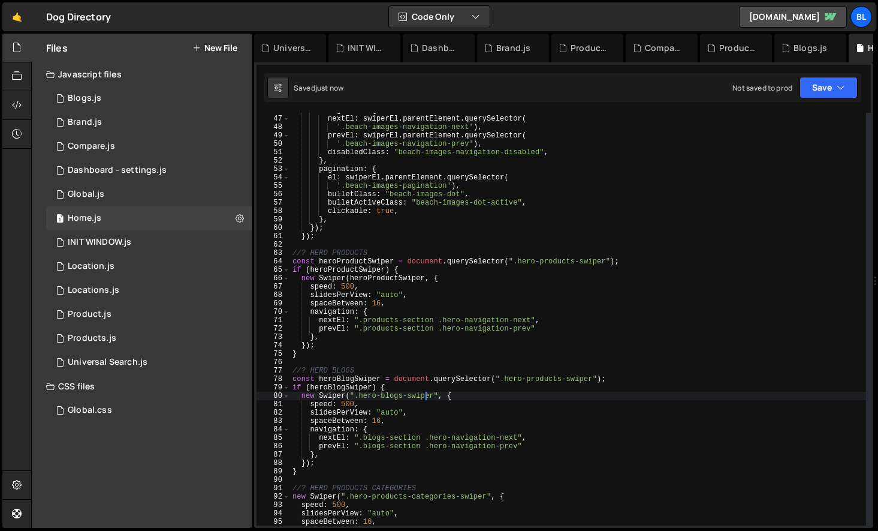
click at [397, 396] on div "navigation : { nextEl : swiperEl . parentElement . querySelector ( '.beach-imag…" at bounding box center [578, 320] width 576 height 429
click at [554, 379] on div "navigation : { nextEl : swiperEl . parentElement . querySelector ( '.beach-imag…" at bounding box center [578, 320] width 576 height 429
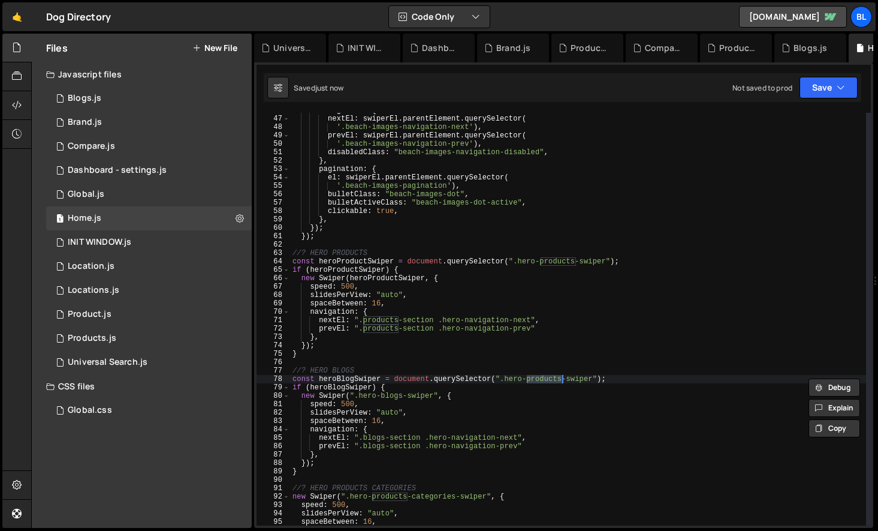
paste textarea "blog"
click at [360, 381] on div "navigation : { nextEl : swiperEl . parentElement . querySelector ( '.beach-imag…" at bounding box center [578, 320] width 576 height 429
click at [424, 395] on div "navigation : { nextEl : swiperEl . parentElement . querySelector ( '.beach-imag…" at bounding box center [578, 320] width 576 height 429
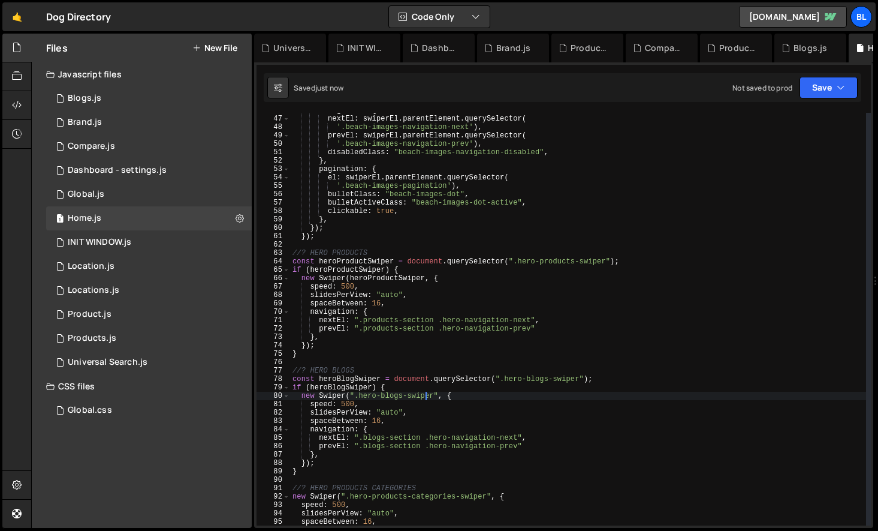
click at [424, 395] on div "navigation : { nextEl : swiperEl . parentElement . querySelector ( '.beach-imag…" at bounding box center [578, 320] width 576 height 429
paste textarea "heroBlogSwiper"
click at [427, 433] on div "navigation : { nextEl : swiperEl . parentElement . querySelector ( '.beach-imag…" at bounding box center [578, 320] width 576 height 429
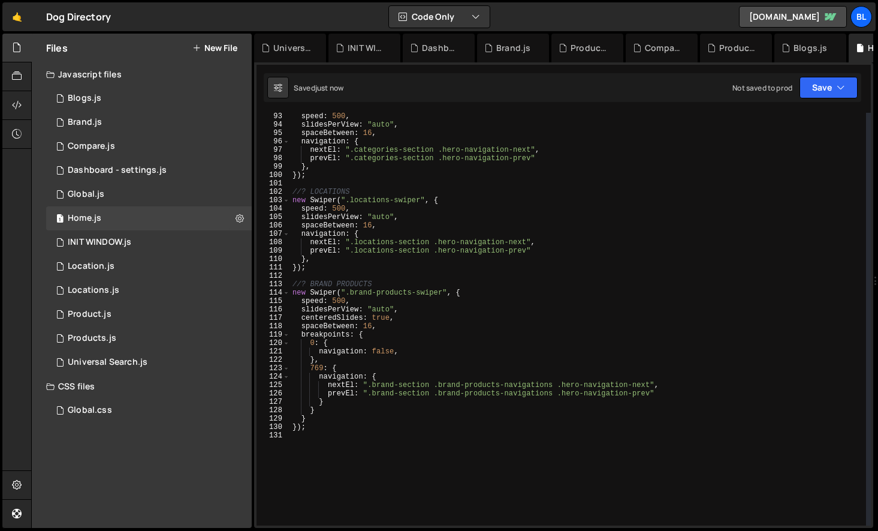
scroll to position [773, 0]
click at [330, 430] on div "speed : 500 , slidesPerView : "auto" , spaceBetween : 16 , navigation : { nextE…" at bounding box center [578, 326] width 576 height 429
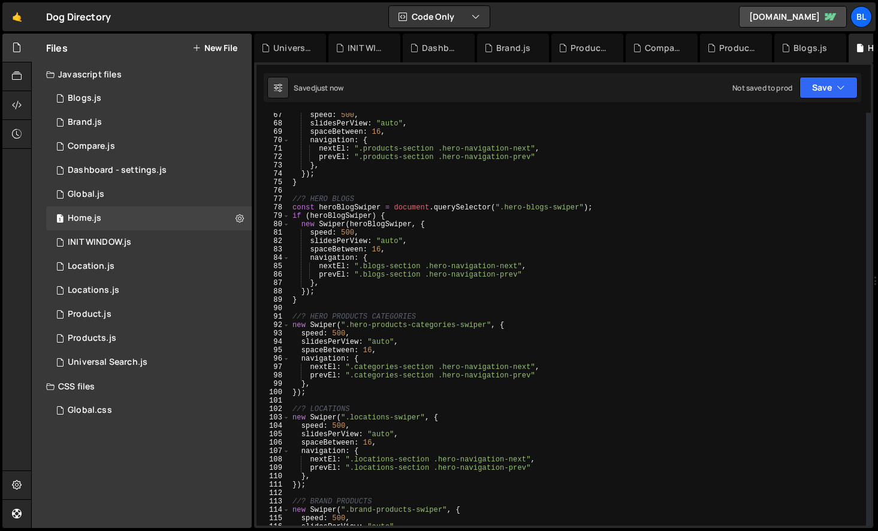
scroll to position [555, 0]
click at [324, 306] on div "speed : 500 , slidesPerView : "auto" , spaceBetween : 16 , navigation : { nextE…" at bounding box center [578, 325] width 576 height 429
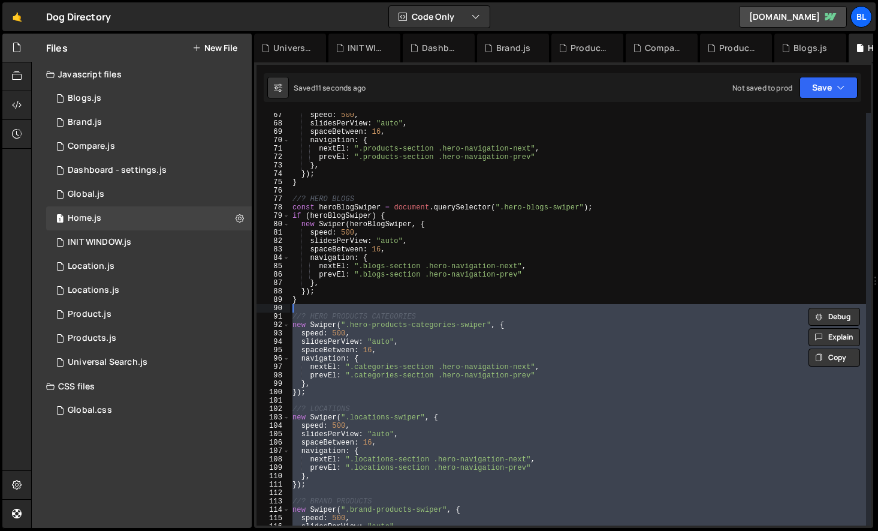
type textarea "// //? HERO PRODUCTS CATEGORIES"
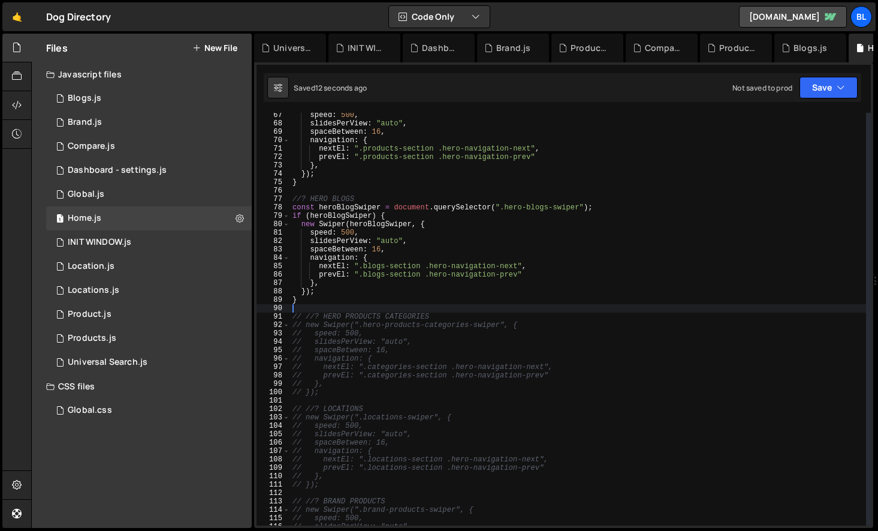
click at [404, 420] on div "speed : 500 , slidesPerView : "auto" , spaceBetween : 16 , navigation : { nextE…" at bounding box center [578, 325] width 576 height 429
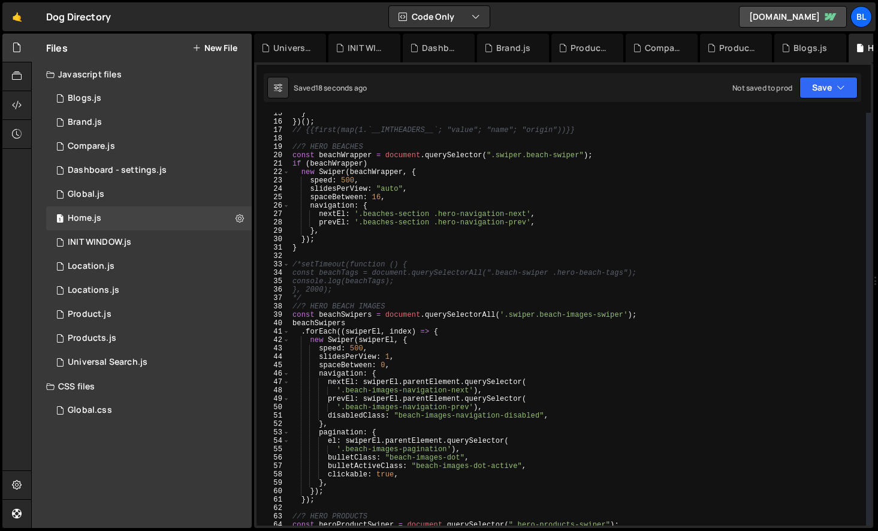
scroll to position [35, 0]
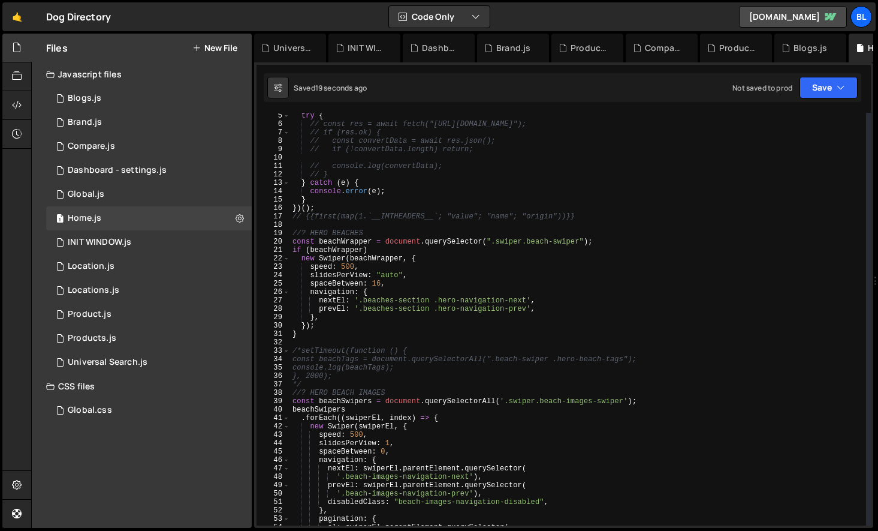
click at [427, 258] on div "try { // const res = await fetch("[URL][DOMAIN_NAME]"); // if (res.ok) { // con…" at bounding box center [578, 326] width 576 height 429
click at [398, 252] on div "try { // const res = await fetch("[URL][DOMAIN_NAME]"); // if (res.ok) { // con…" at bounding box center [578, 326] width 576 height 429
click at [436, 263] on div "try { // const res = await fetch("[URL][DOMAIN_NAME]"); // if (res.ok) { // con…" at bounding box center [578, 326] width 576 height 429
type textarea "speed: 500,"
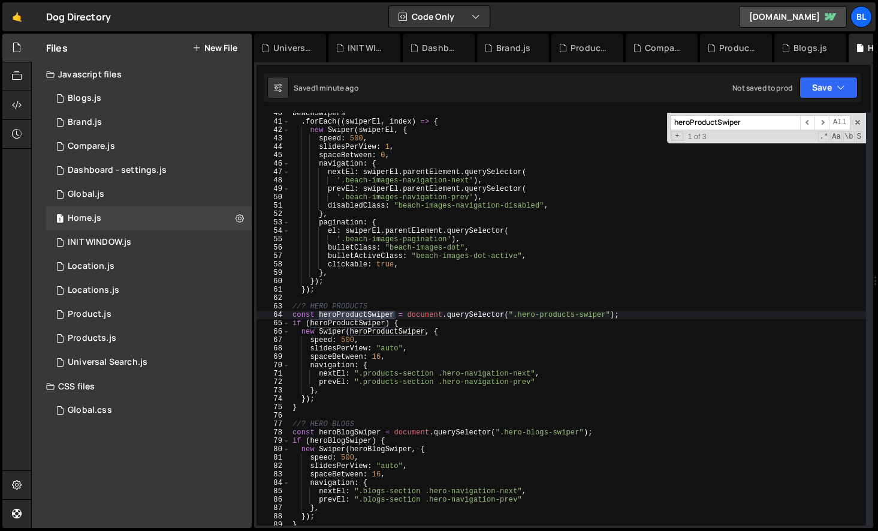
scroll to position [331, 0]
type input "heroProductSwiper"
click at [825, 125] on span "​" at bounding box center [822, 122] width 14 height 15
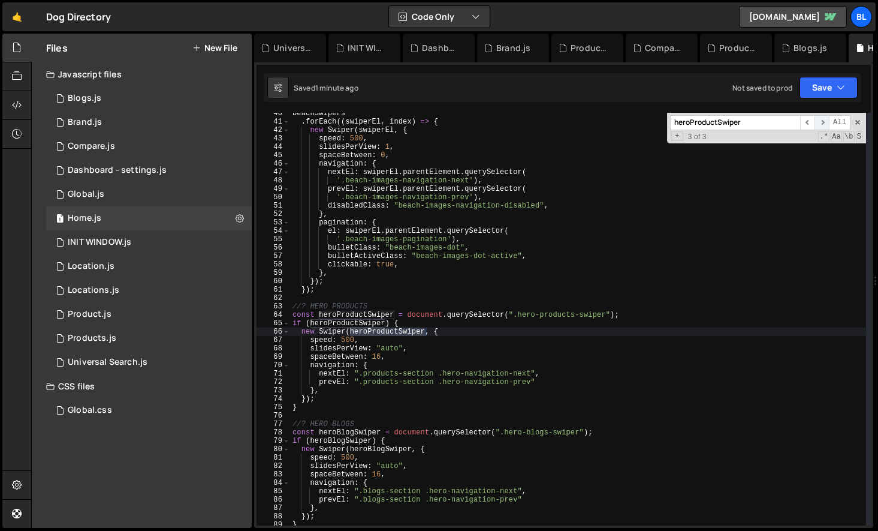
click at [824, 126] on span "​" at bounding box center [822, 122] width 14 height 15
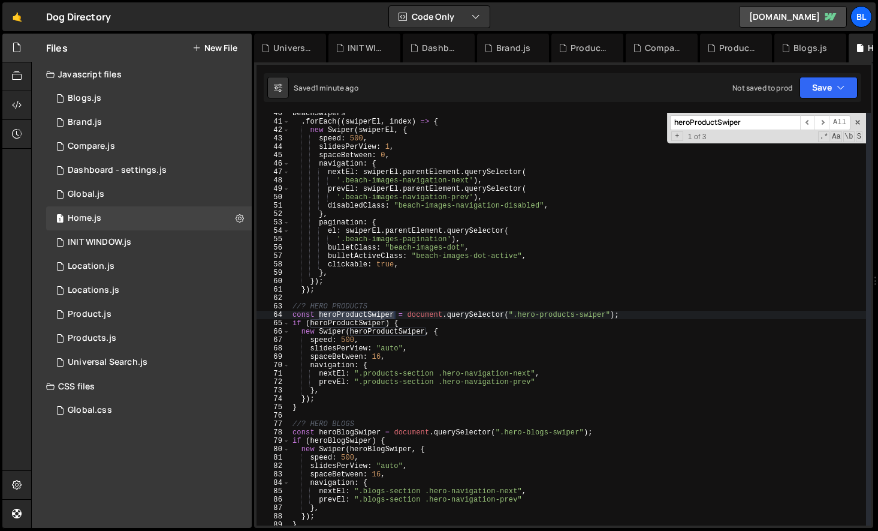
click at [381, 351] on div "beachSwipers . forEach (( swiperEl , index ) => { new Swiper ( swiperEl , { spe…" at bounding box center [578, 323] width 576 height 429
click at [638, 314] on div "beachSwipers . forEach (( swiperEl , index ) => { new Swiper ( swiperEl , { spe…" at bounding box center [578, 323] width 576 height 429
type textarea "const heroProductSwiper = document.querySelector(".hero-products-swiper");"
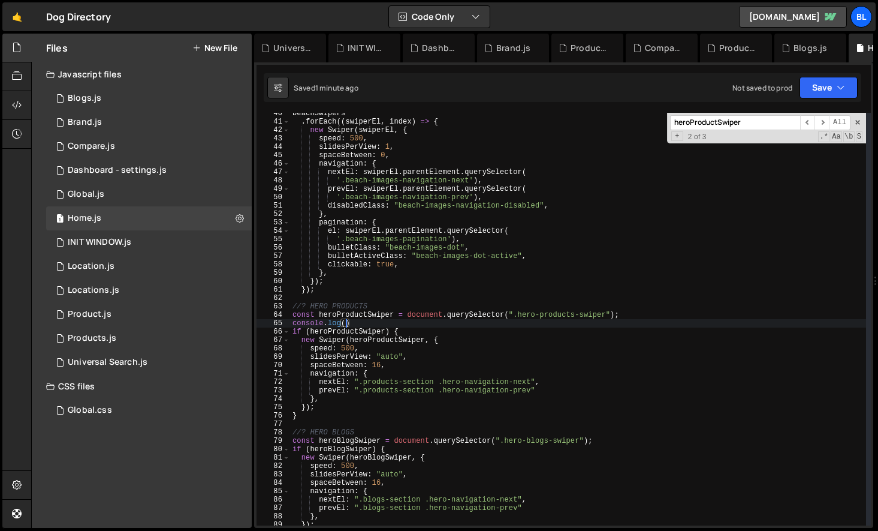
paste textarea "heroProductSwiper)"
drag, startPoint x: 640, startPoint y: 316, endPoint x: 741, endPoint y: 258, distance: 116.5
click at [646, 312] on div "beachSwipers . forEach (( swiperEl , index ) => { new Swiper ( swiperEl , { spe…" at bounding box center [578, 323] width 576 height 429
click at [857, 122] on span at bounding box center [858, 122] width 8 height 8
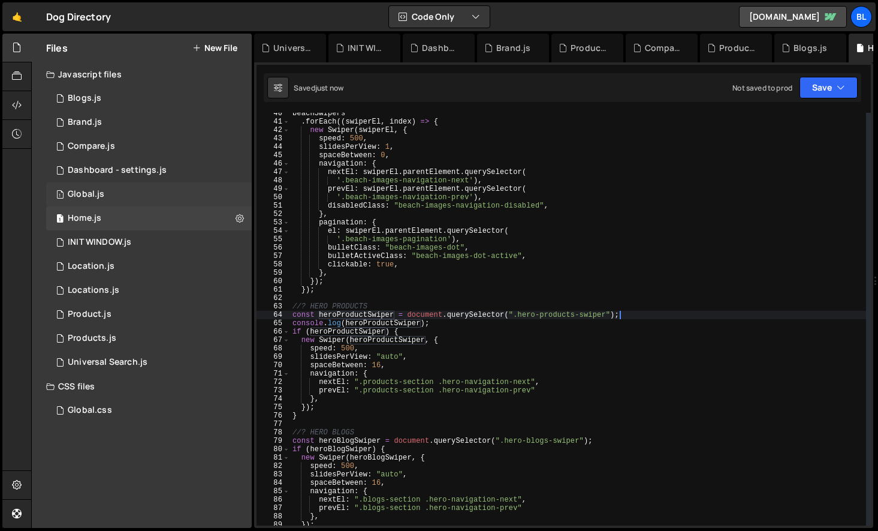
drag, startPoint x: 495, startPoint y: 336, endPoint x: 213, endPoint y: 189, distance: 318.0
click at [495, 336] on div "beachSwipers . forEach (( swiperEl , index ) => { new Swiper ( swiperEl , { spe…" at bounding box center [578, 323] width 576 height 429
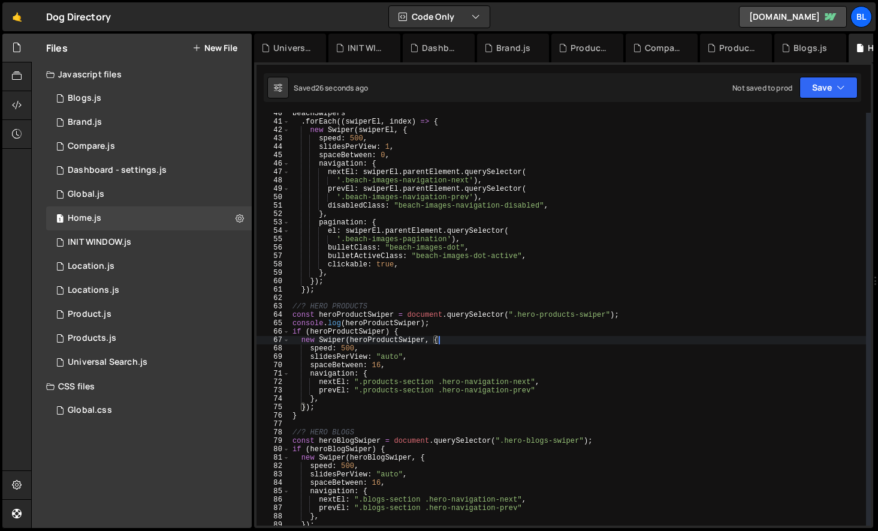
click at [436, 323] on div "beachSwipers . forEach (( swiperEl , index ) => { new Swiper ( swiperEl , { spe…" at bounding box center [578, 323] width 576 height 429
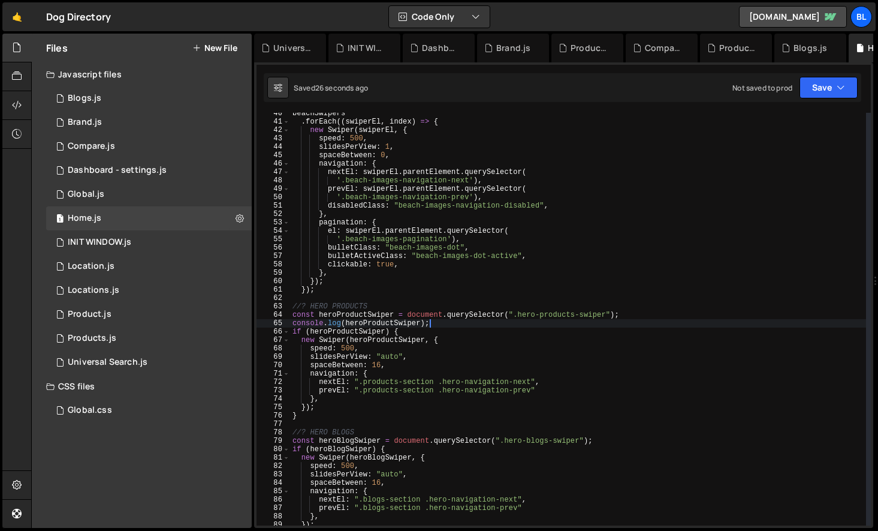
click at [630, 315] on div "beachSwipers . forEach (( swiperEl , index ) => { new Swiper ( swiperEl , { spe…" at bounding box center [578, 323] width 576 height 429
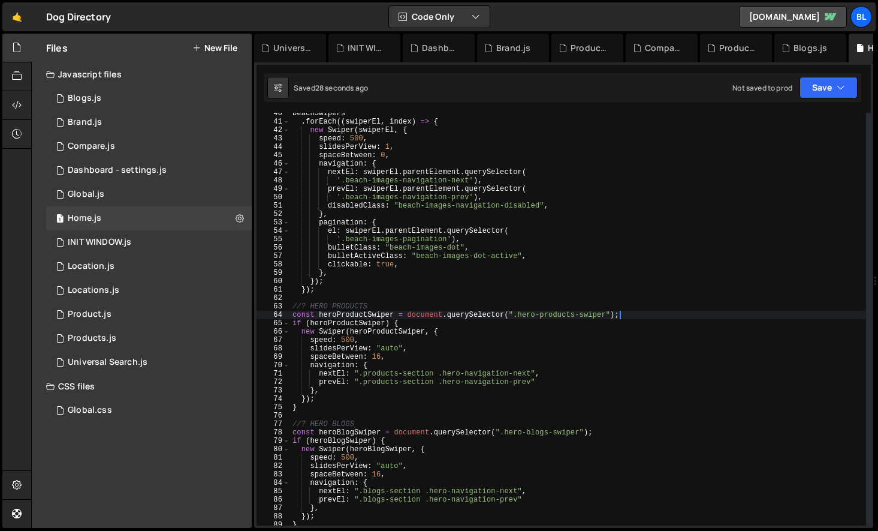
click at [314, 408] on div "beachSwipers . forEach (( swiperEl , index ) => { new Swiper ( swiperEl , { spe…" at bounding box center [578, 323] width 576 height 429
type textarea "}"
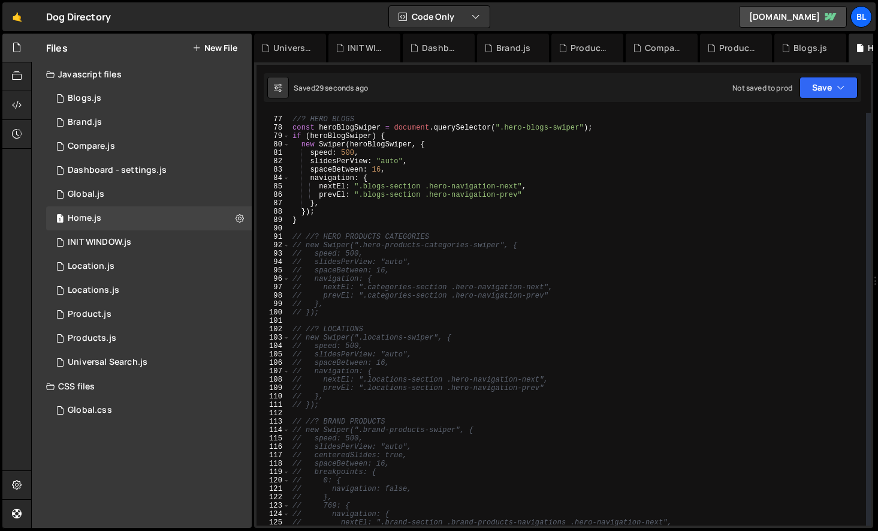
scroll to position [549, 0]
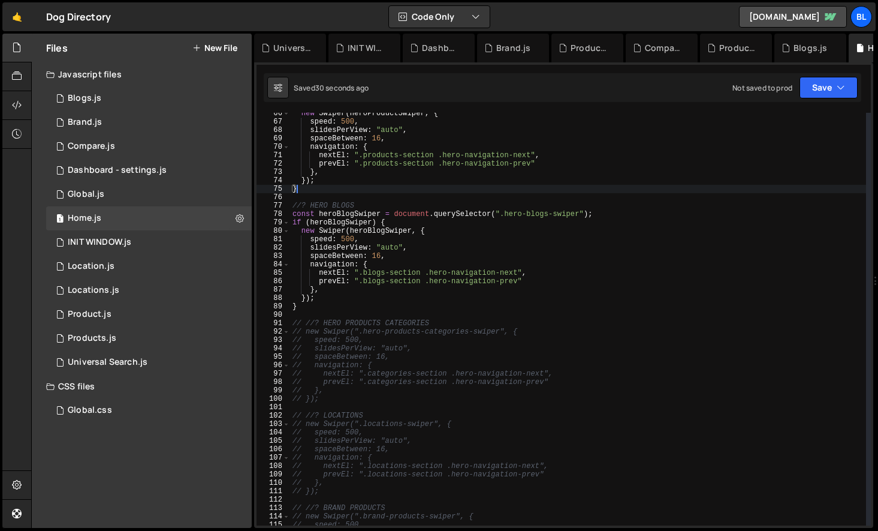
click at [363, 315] on div "new Swiper ( heroProductSwiper , { speed : 500 , slidesPerView : "auto" , space…" at bounding box center [578, 323] width 576 height 429
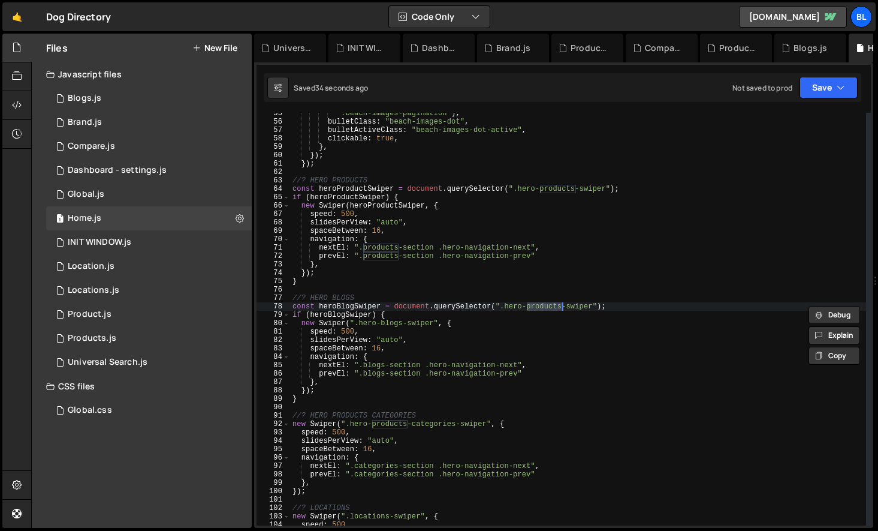
scroll to position [532, 0]
type textarea "if(heroBlogSwiper){"
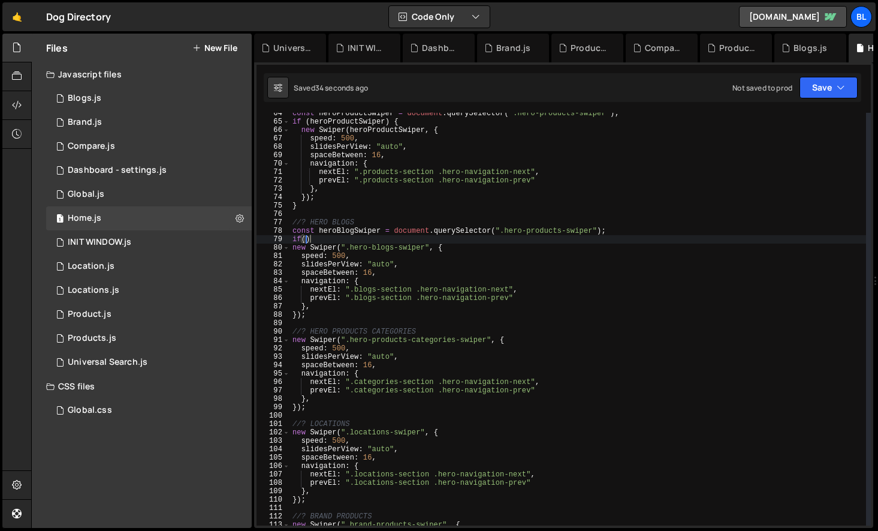
type textarea "if"
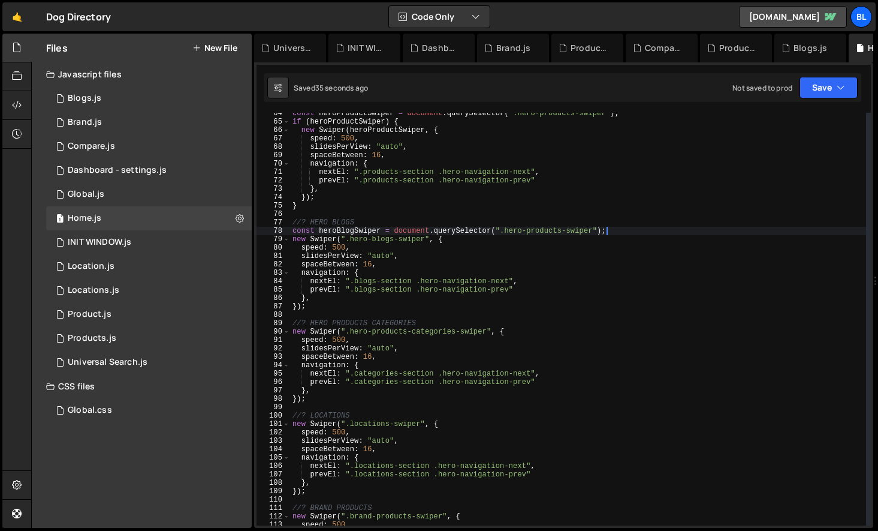
type textarea "const heroProductSwiper = document.querySelector(".hero-products-swiper");"
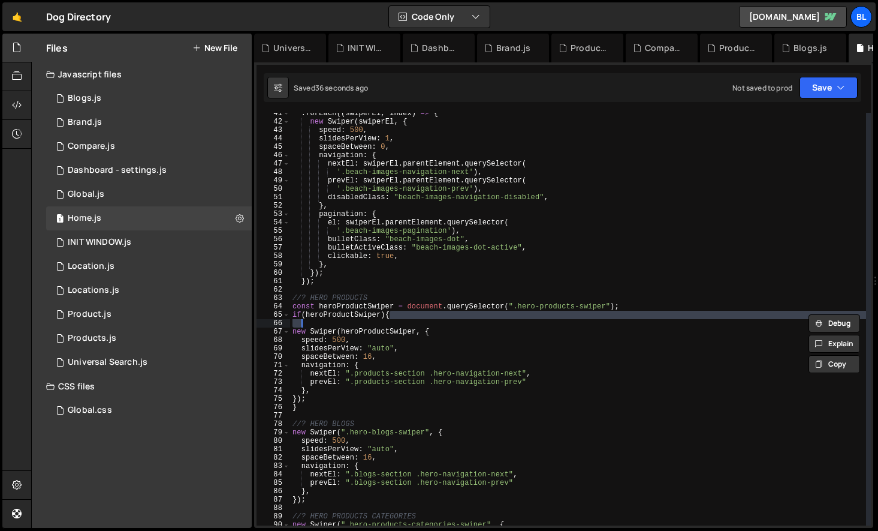
scroll to position [339, 0]
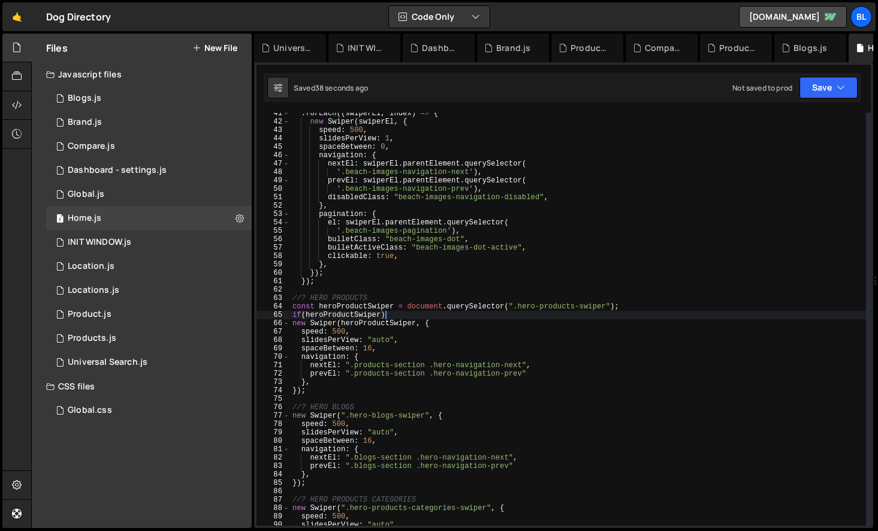
type textarea "if"
type textarea "of"
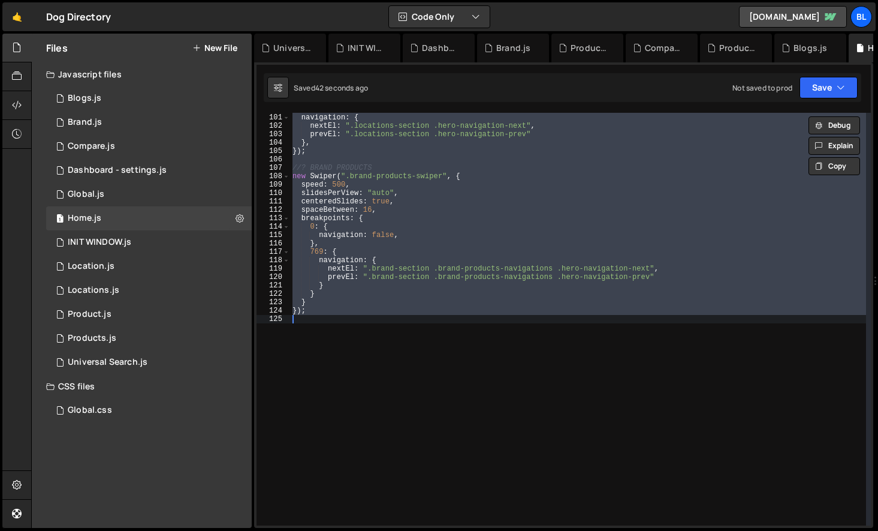
scroll to position [0, 0]
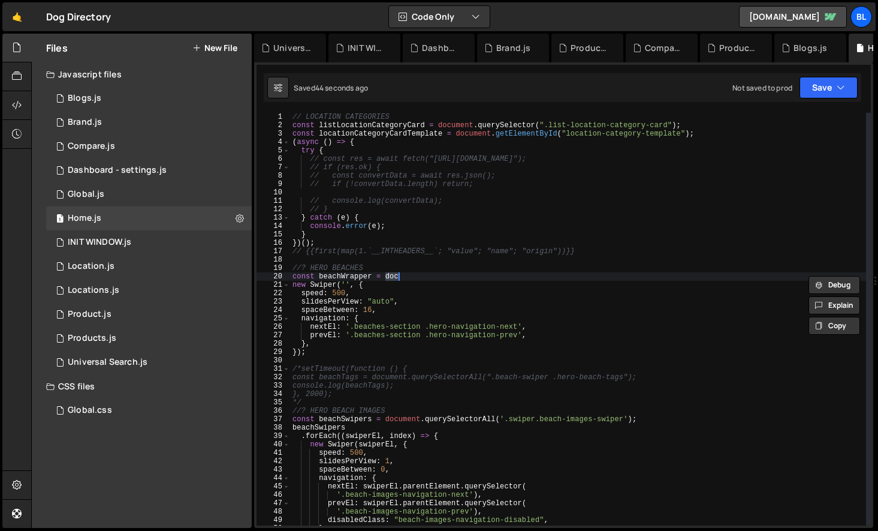
type textarea "const"
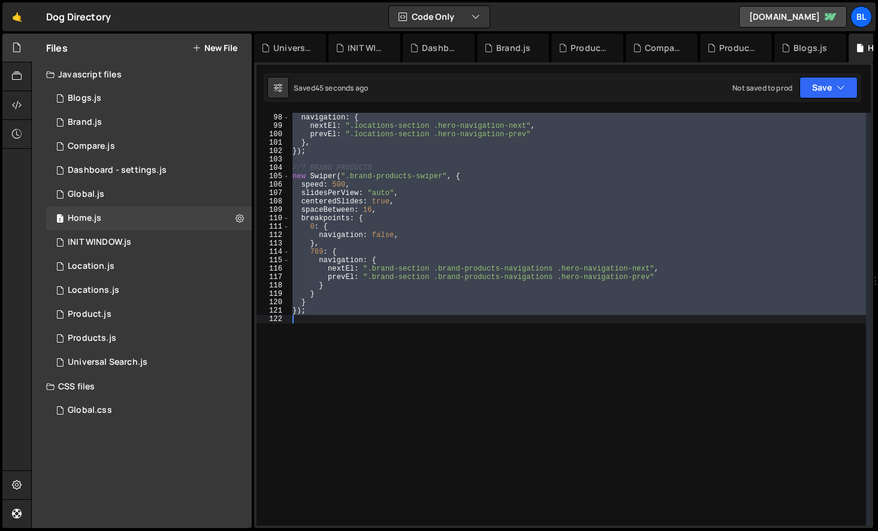
scroll to position [813, 0]
click at [363, 309] on div "spaceBetween : 16 , navigation : { nextEl : ".locations-section .hero-navigatio…" at bounding box center [578, 319] width 576 height 412
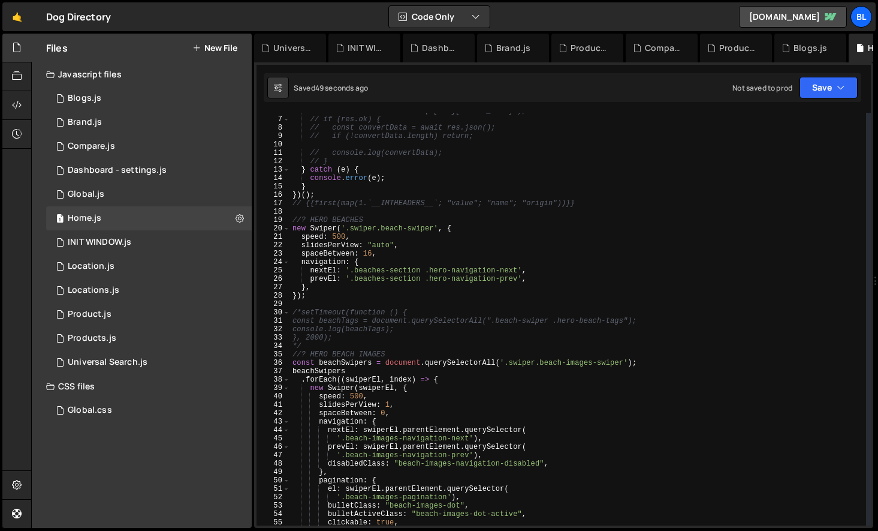
scroll to position [0, 0]
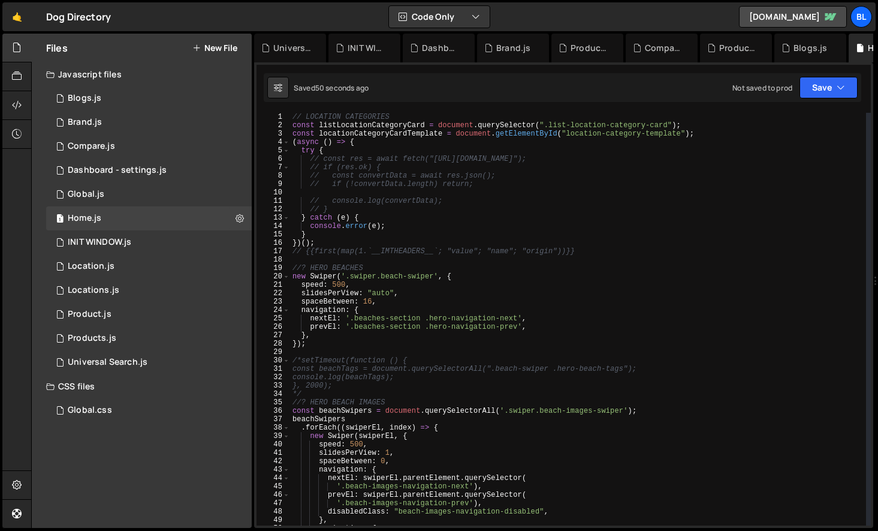
click at [317, 260] on div "// LOCATION CATEGORIES const listLocationCategoryCard = document . querySelecto…" at bounding box center [578, 327] width 576 height 429
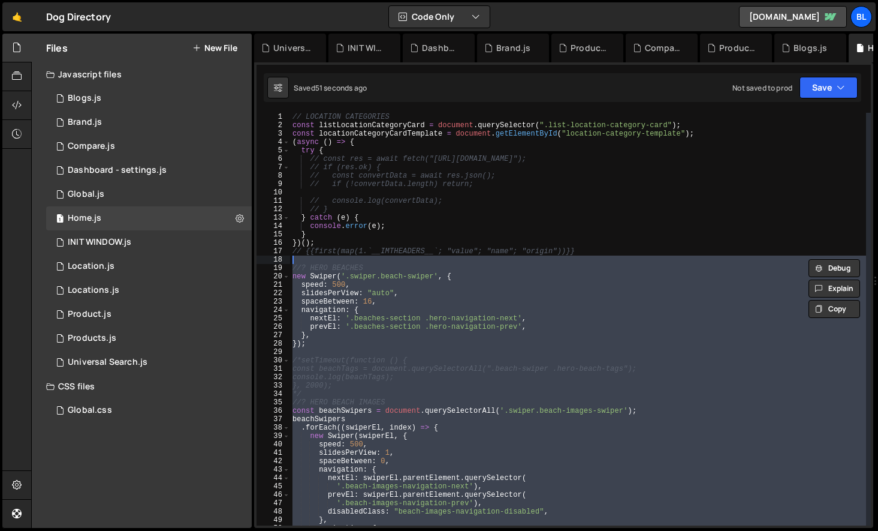
type textarea "// //? HERO BEACHES"
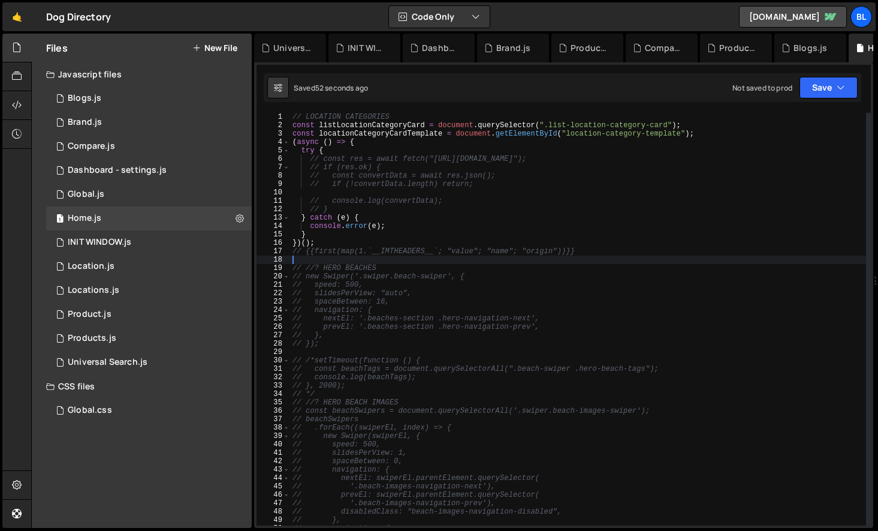
click at [392, 383] on div "// LOCATION CATEGORIES const listLocationCategoryCard = document . querySelecto…" at bounding box center [578, 327] width 576 height 429
type textarea "// }, 2000);"
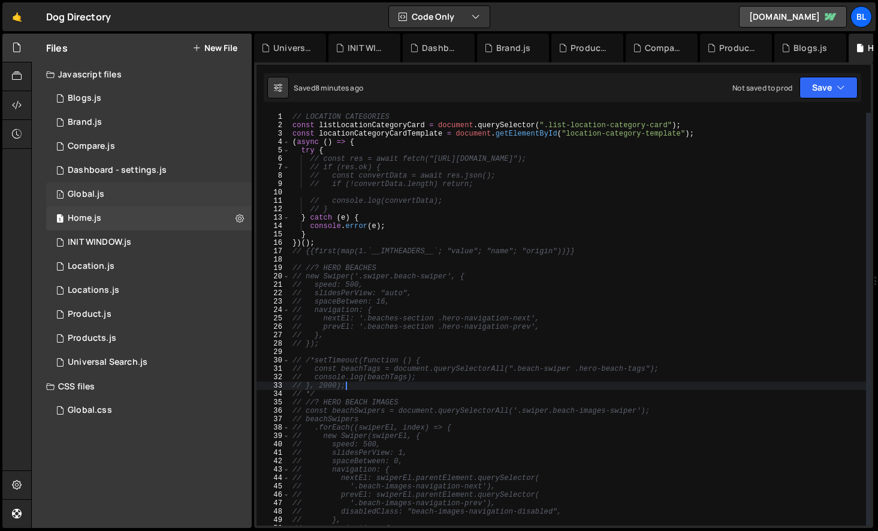
click at [145, 198] on div "1 Global.js 0" at bounding box center [149, 194] width 206 height 24
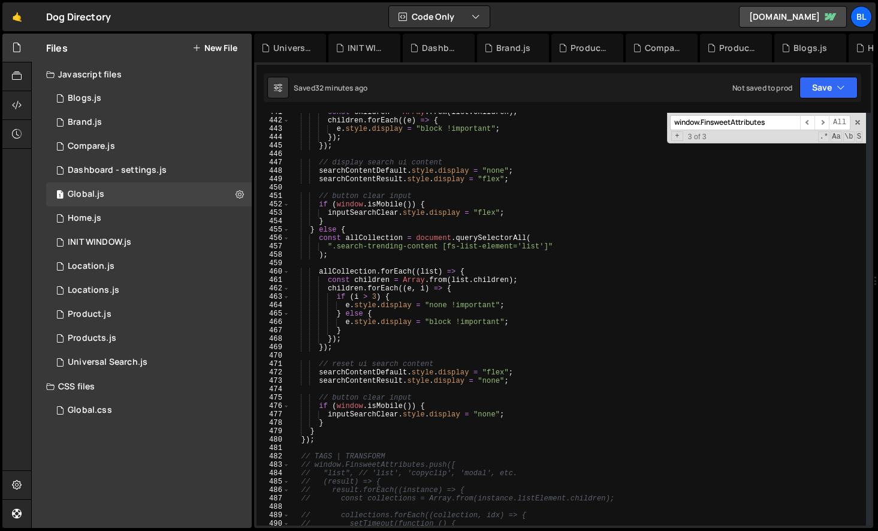
scroll to position [3663, 0]
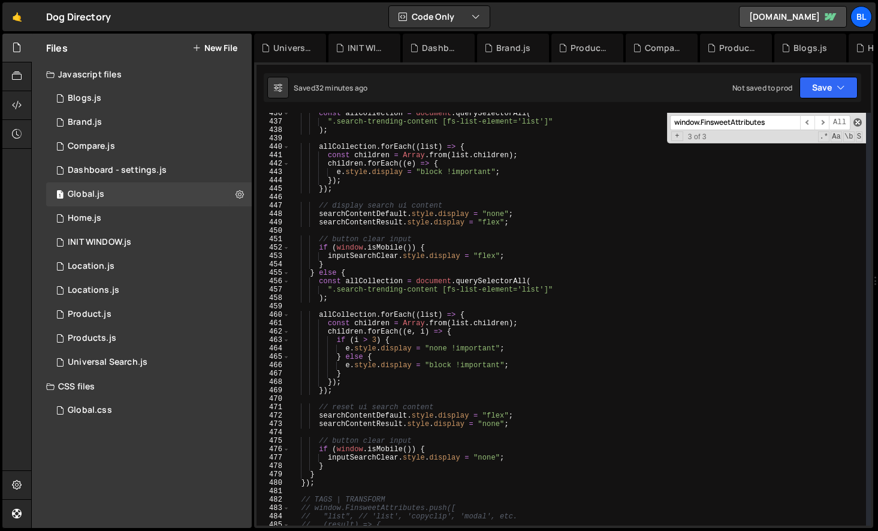
click at [855, 119] on span at bounding box center [858, 122] width 8 height 8
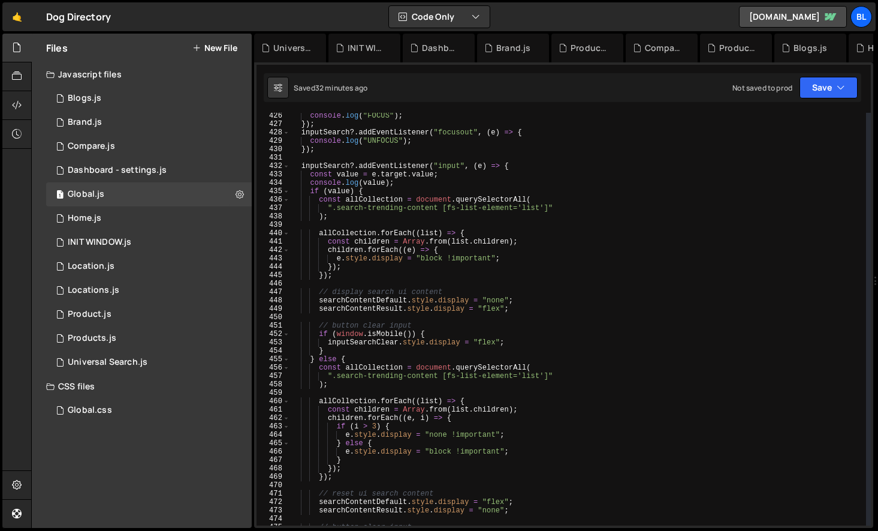
scroll to position [3576, 0]
click at [336, 236] on div "console . log ( "FOCUS" ) ; }) ; inputSearch ?. addEventListener ( "focusout" ,…" at bounding box center [578, 326] width 576 height 429
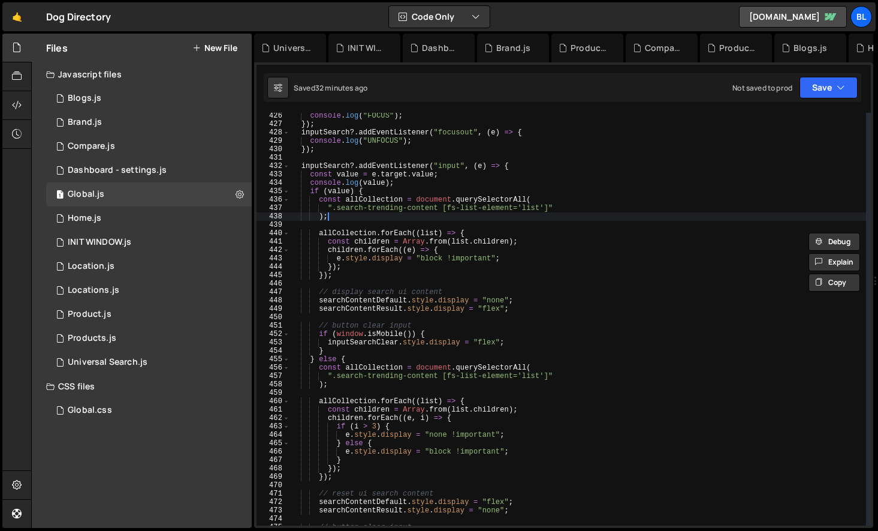
click at [343, 219] on div "console . log ( "FOCUS" ) ; }) ; inputSearch ?. addEventListener ( "focusout" ,…" at bounding box center [578, 326] width 576 height 429
type textarea ");"
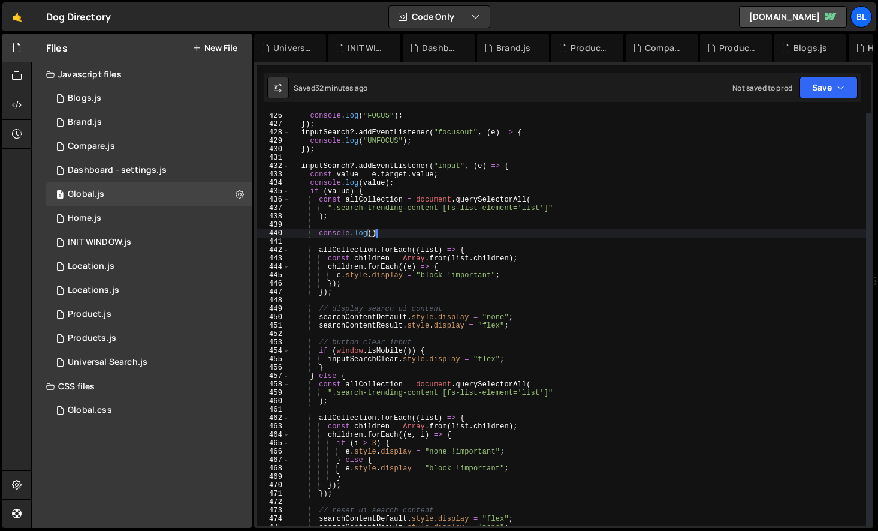
scroll to position [0, 7]
paste textarea "allCollection"
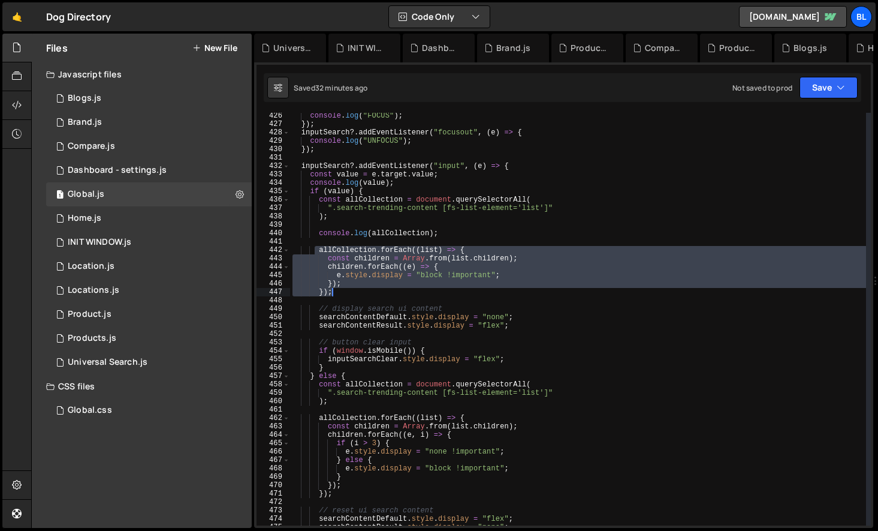
type textarea "// }); // });"
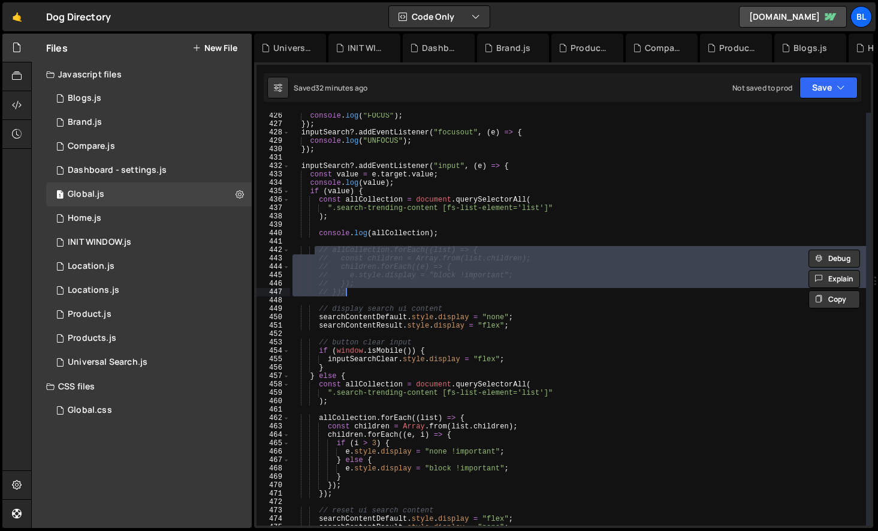
drag, startPoint x: 316, startPoint y: 252, endPoint x: 336, endPoint y: 291, distance: 43.4
click at [336, 291] on div "console . log ( "FOCUS" ) ; }) ; inputSearch ?. addEventListener ( "focusout" ,…" at bounding box center [578, 326] width 576 height 429
click at [417, 299] on div "console . log ( "FOCUS" ) ; }) ; inputSearch ?. addEventListener ( "focusout" ,…" at bounding box center [578, 326] width 576 height 429
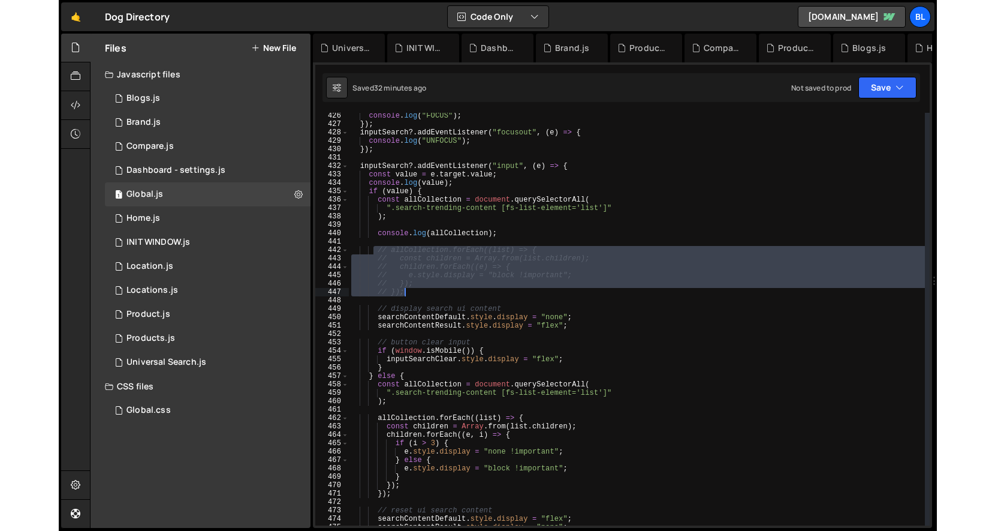
scroll to position [0, 0]
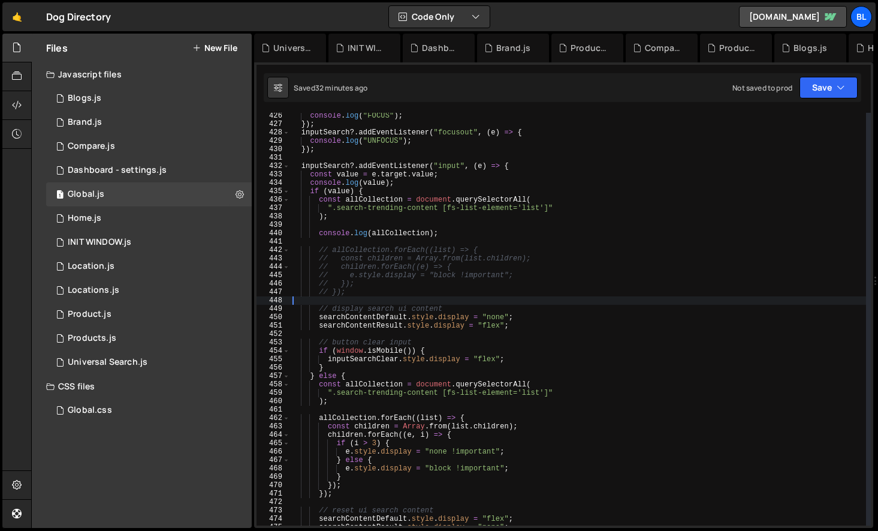
click at [400, 296] on div "console . log ( "FOCUS" ) ; }) ; inputSearch ?. addEventListener ( "focusout" ,…" at bounding box center [578, 326] width 576 height 429
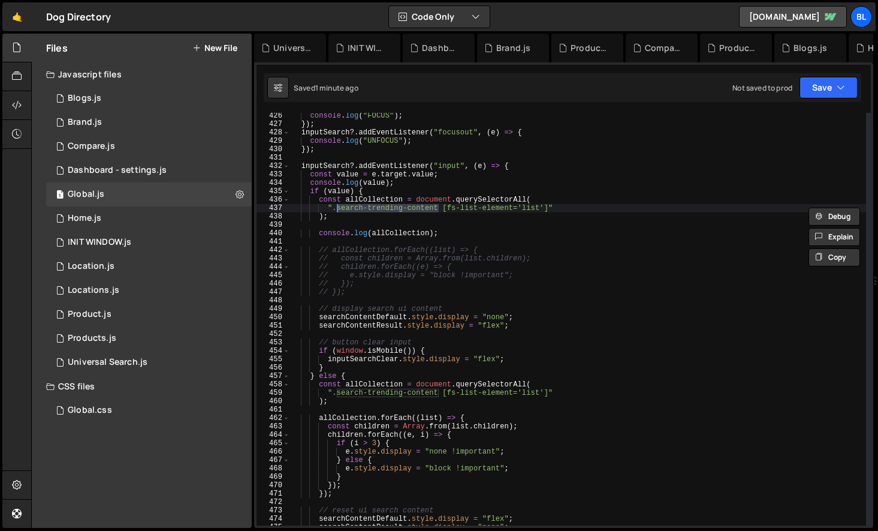
drag, startPoint x: 439, startPoint y: 208, endPoint x: 338, endPoint y: 209, distance: 101.3
click at [338, 209] on div "console . log ( "FOCUS" ) ; }) ; inputSearch ?. addEventListener ( "focusout" ,…" at bounding box center [578, 326] width 576 height 429
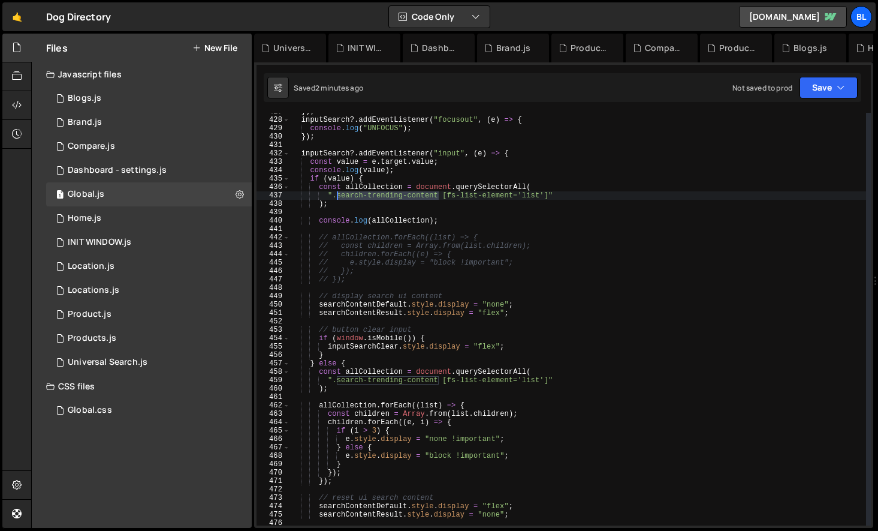
scroll to position [3570, 0]
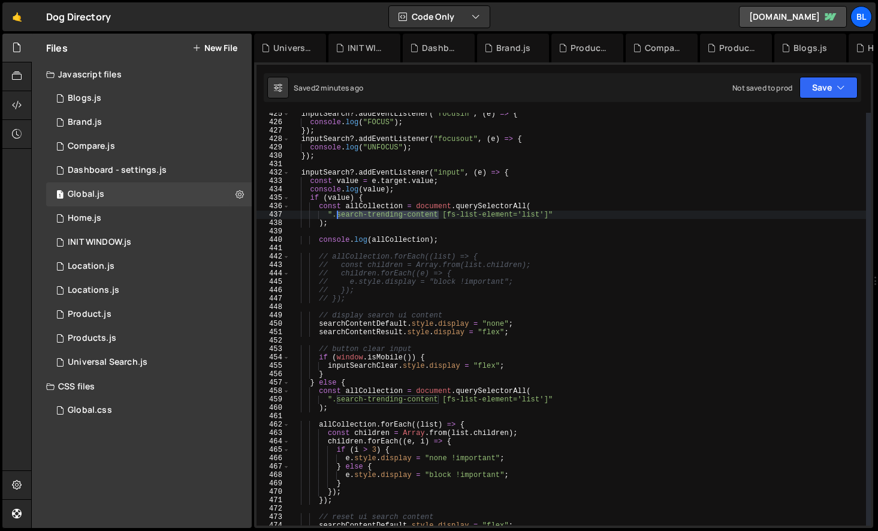
click at [355, 302] on div "inputSearch ?. addEventListener ( "focusin" , ( e ) => { console . log ( "FOCUS…" at bounding box center [578, 324] width 576 height 429
type textarea "// });"
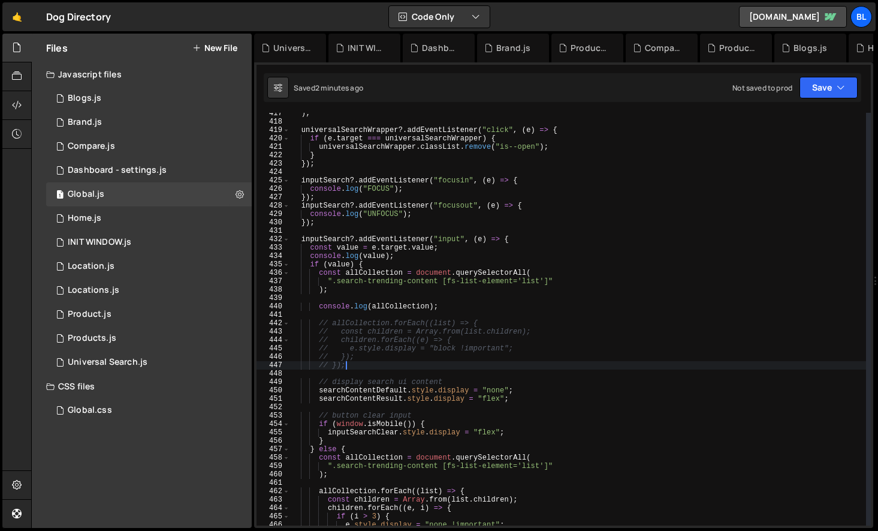
scroll to position [3460, 0]
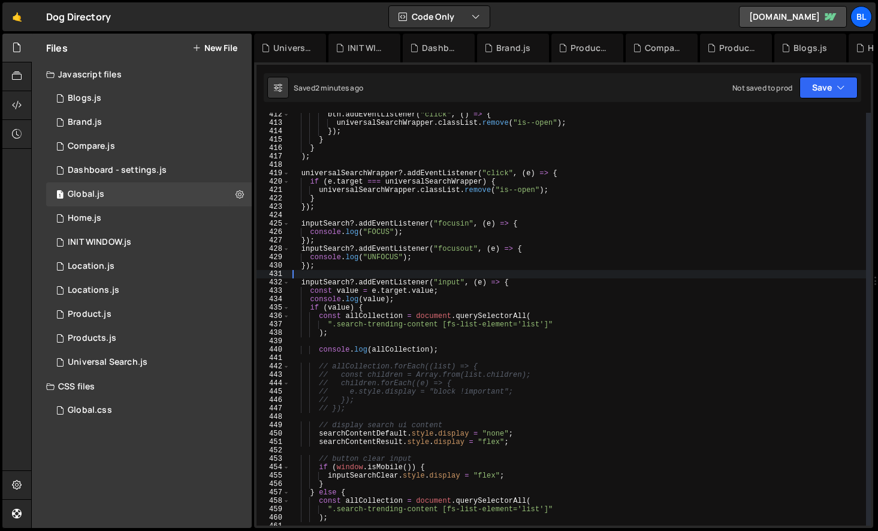
click at [439, 270] on div "btn . addEventListener ( "click" , ( ) => { universalSearchWrapper . classList …" at bounding box center [578, 324] width 576 height 429
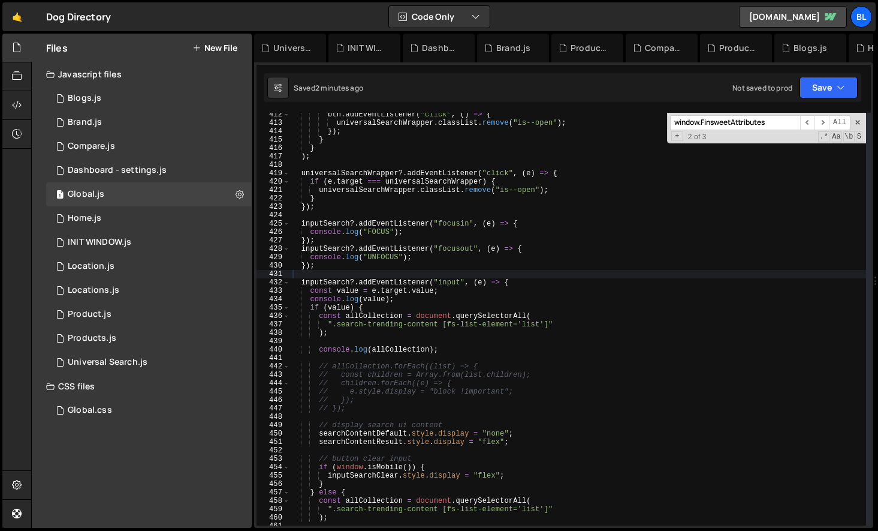
paste input "universal-search-btn-cancel-2"
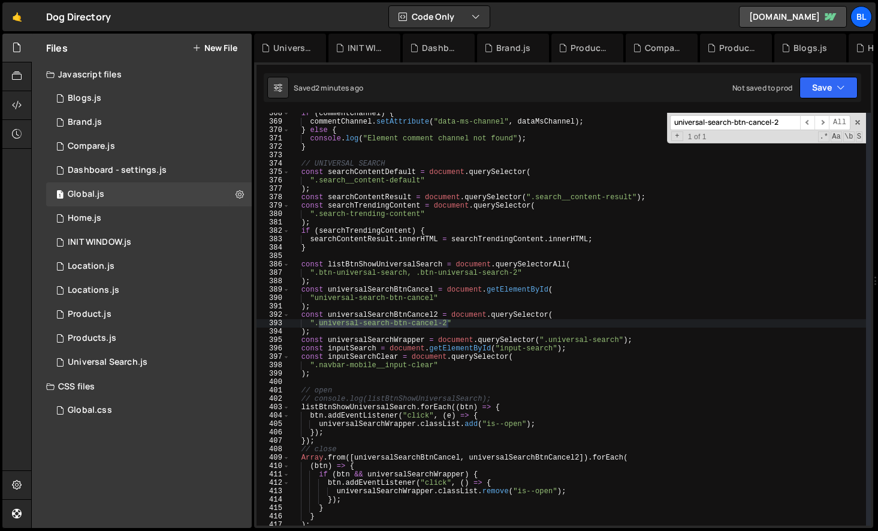
scroll to position [3092, 0]
type input "universal-search-btn-cancel-2"
click at [367, 311] on div "if ( commentChannel ) { commentChannel . setAttribute ( "data-ms-channel" , dat…" at bounding box center [578, 323] width 576 height 429
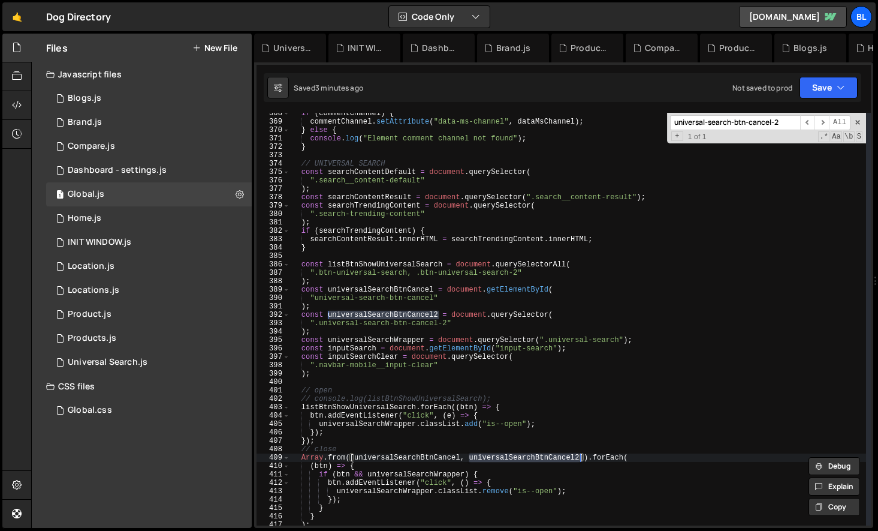
scroll to position [3135, 0]
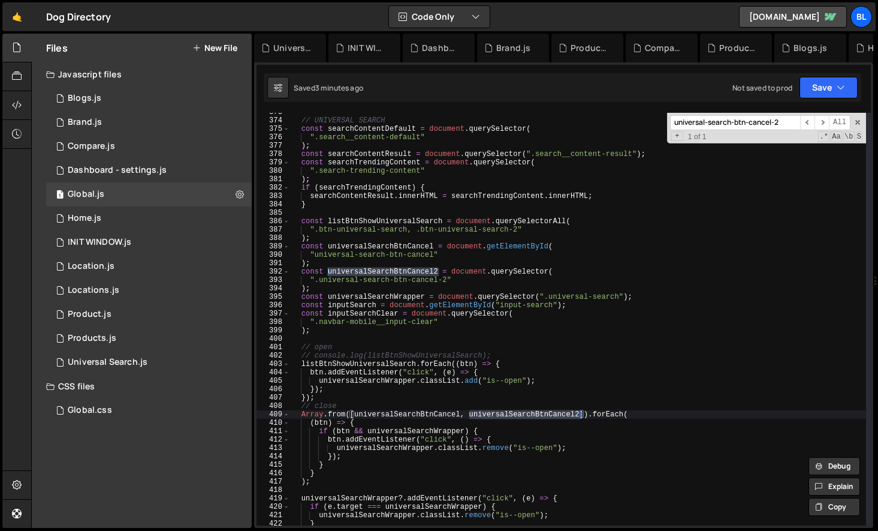
click at [371, 462] on div "// UNIVERSAL SEARCH const searchContentDefault = document . querySelector ( ".s…" at bounding box center [578, 322] width 576 height 429
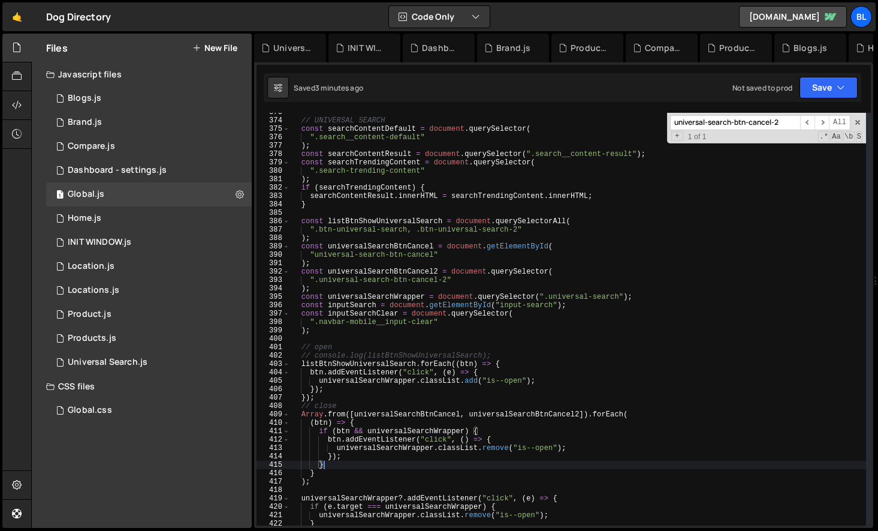
click at [343, 431] on div "// UNIVERSAL SEARCH const searchContentDefault = document . querySelector ( ".s…" at bounding box center [578, 322] width 576 height 429
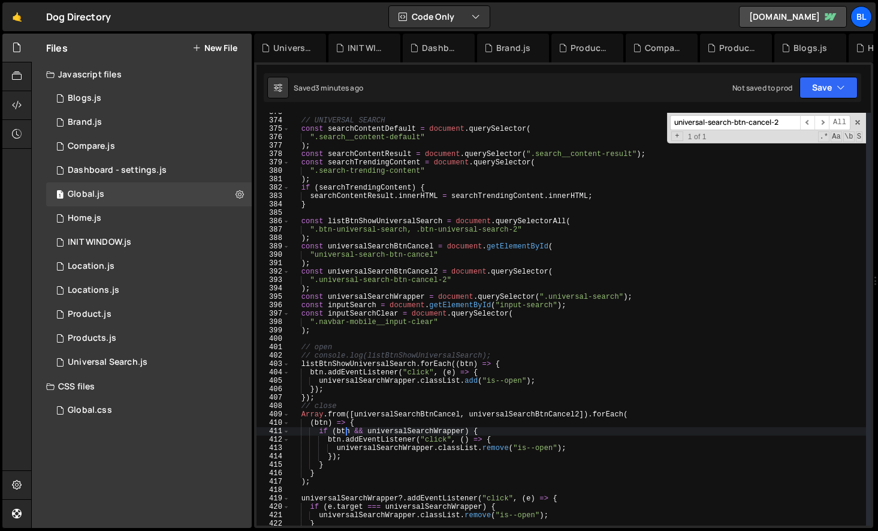
click at [343, 431] on div "// UNIVERSAL SEARCH const searchContentDefault = document . querySelector ( ".s…" at bounding box center [578, 322] width 576 height 429
click at [409, 432] on div "// UNIVERSAL SEARCH const searchContentDefault = document . querySelector ( ".s…" at bounding box center [578, 322] width 576 height 429
click at [395, 421] on div "// UNIVERSAL SEARCH const searchContentDefault = document . querySelector ( ".s…" at bounding box center [578, 322] width 576 height 429
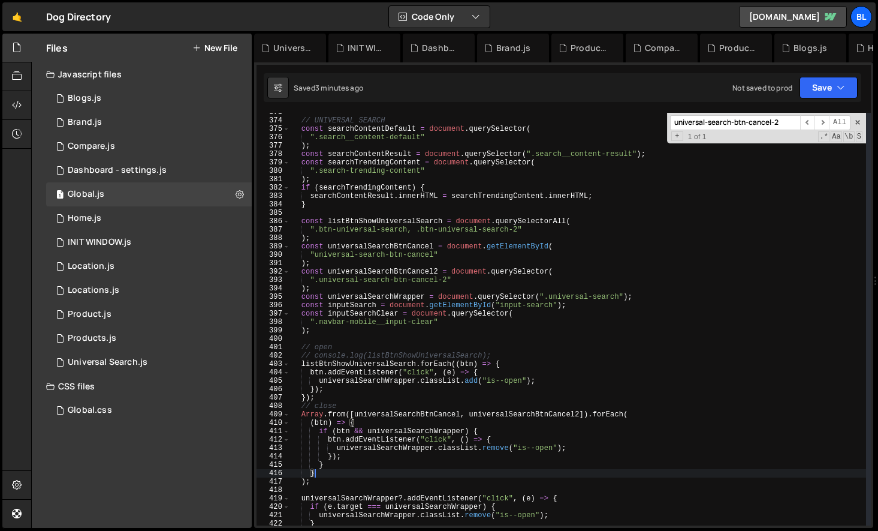
click at [394, 472] on div "// UNIVERSAL SEARCH const searchContentDefault = document . querySelector ( ".s…" at bounding box center [578, 322] width 576 height 429
click at [370, 445] on div "// UNIVERSAL SEARCH const searchContentDefault = document . querySelector ( ".s…" at bounding box center [578, 322] width 576 height 429
click at [541, 443] on div "// UNIVERSAL SEARCH const searchContentDefault = document . querySelector ( ".s…" at bounding box center [578, 322] width 576 height 429
click at [467, 437] on div "// UNIVERSAL SEARCH const searchContentDefault = document . querySelector ( ".s…" at bounding box center [578, 322] width 576 height 429
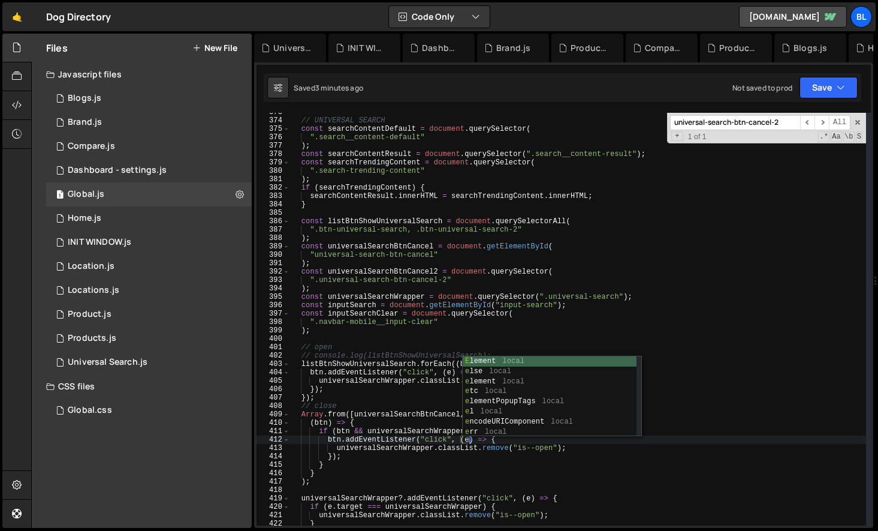
scroll to position [0, 14]
click at [508, 439] on div "// UNIVERSAL SEARCH const searchContentDefault = document . querySelector ( ".s…" at bounding box center [578, 322] width 576 height 429
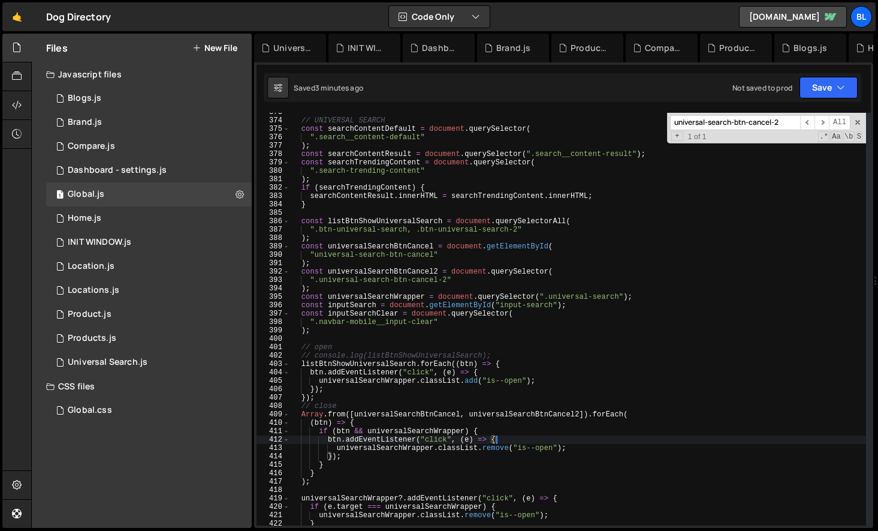
click at [335, 439] on div "// UNIVERSAL SEARCH const searchContentDefault = document . querySelector ( ".s…" at bounding box center [578, 322] width 576 height 429
click at [365, 420] on div "// UNIVERSAL SEARCH const searchContentDefault = document . querySelector ( ".s…" at bounding box center [578, 322] width 576 height 429
type textarea "(btn) => {"
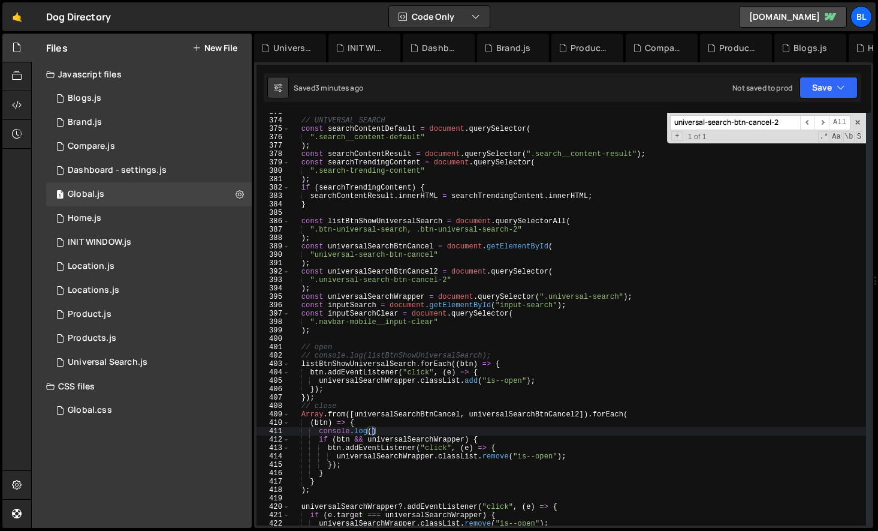
paste textarea "btn)"
click at [366, 457] on div "// UNIVERSAL SEARCH const searchContentDefault = document . querySelector ( ".s…" at bounding box center [578, 322] width 576 height 429
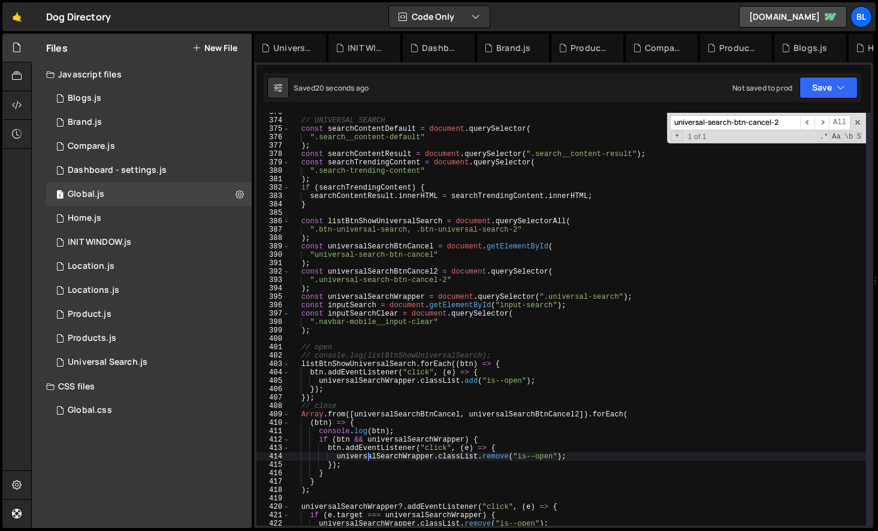
click at [366, 457] on div "// UNIVERSAL SEARCH const searchContentDefault = document . querySelector ( ".s…" at bounding box center [578, 322] width 576 height 429
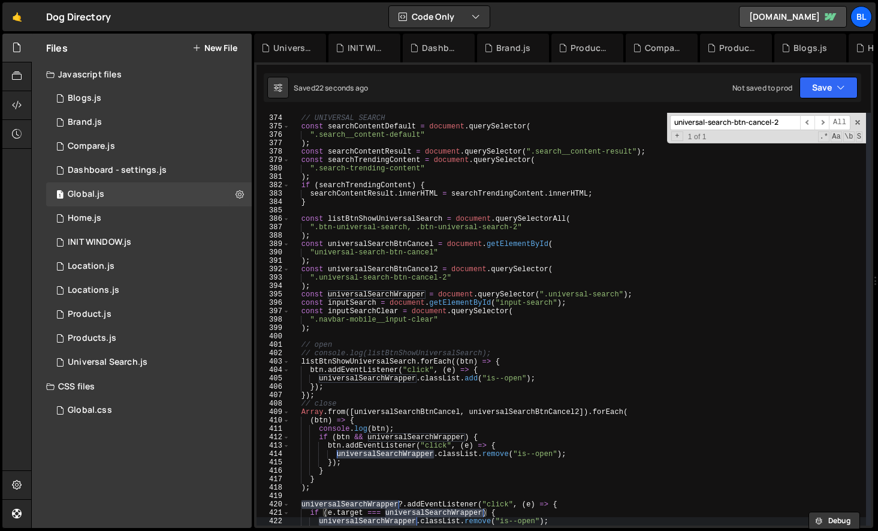
scroll to position [3138, 0]
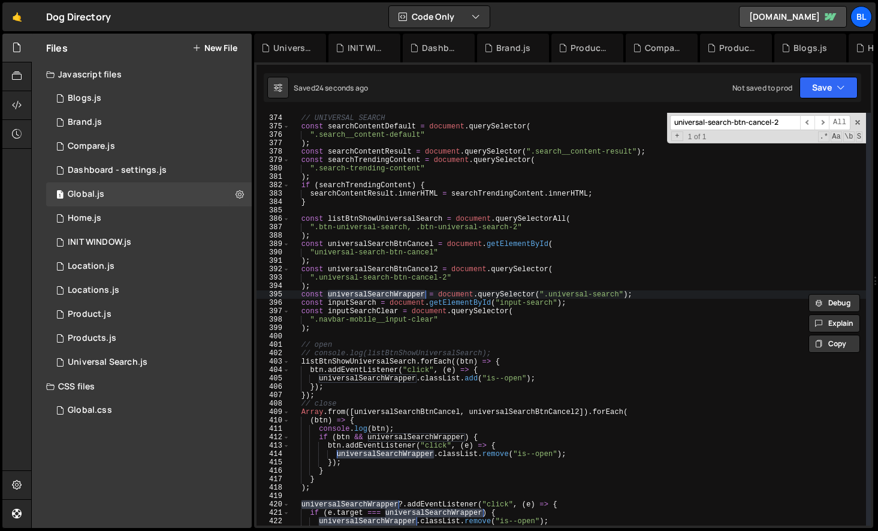
click at [598, 294] on div "// UNIVERSAL SEARCH const searchContentDefault = document . querySelector ( ".s…" at bounding box center [578, 320] width 576 height 429
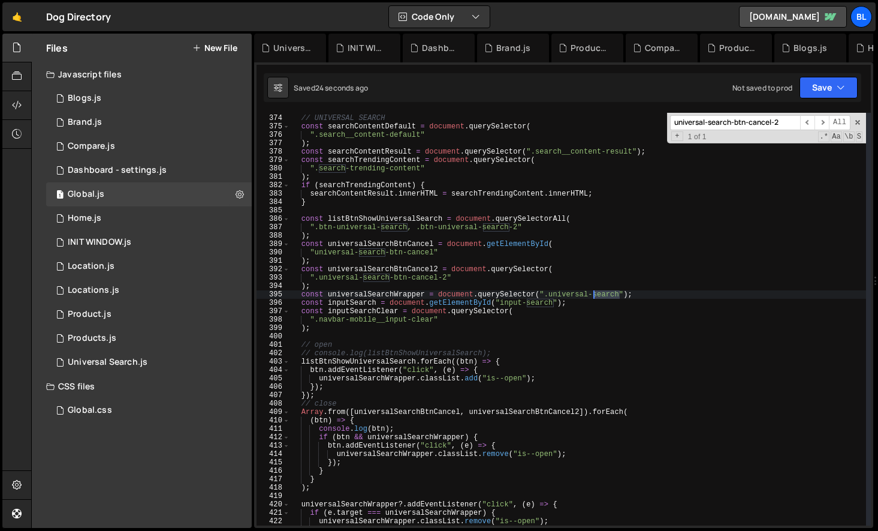
click at [598, 294] on div "// UNIVERSAL SEARCH const searchContentDefault = document . querySelector ( ".s…" at bounding box center [578, 320] width 576 height 429
paste textarea "universal-search"
click at [622, 424] on div "// UNIVERSAL SEARCH const searchContentDefault = document . querySelector ( ".s…" at bounding box center [578, 320] width 576 height 429
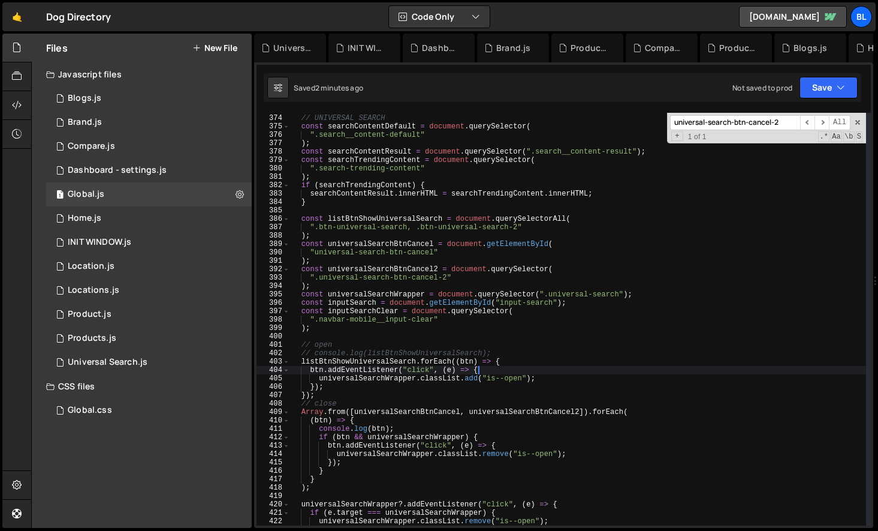
click at [548, 371] on div "// UNIVERSAL SEARCH const searchContentDefault = document . querySelector ( ".s…" at bounding box center [578, 320] width 576 height 429
type textarea "btn.addEventListener("click", (e) => {"
paste input "data-layout"
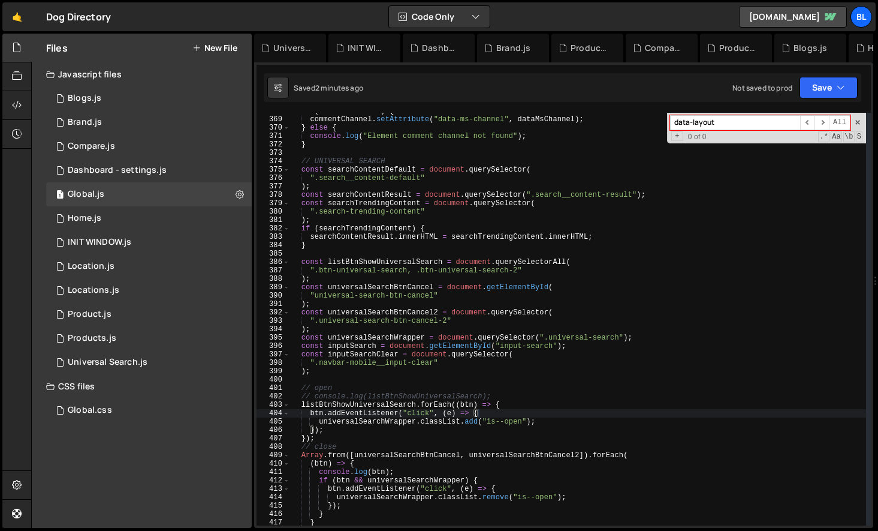
scroll to position [3094, 0]
type input "data-layout"
click at [348, 233] on div "if ( commentChannel ) { commentChannel . setAttribute ( "data-ms-channel" , dat…" at bounding box center [578, 321] width 576 height 429
click at [348, 231] on div "if ( commentChannel ) { commentChannel . setAttribute ( "data-ms-channel" , dat…" at bounding box center [578, 321] width 576 height 429
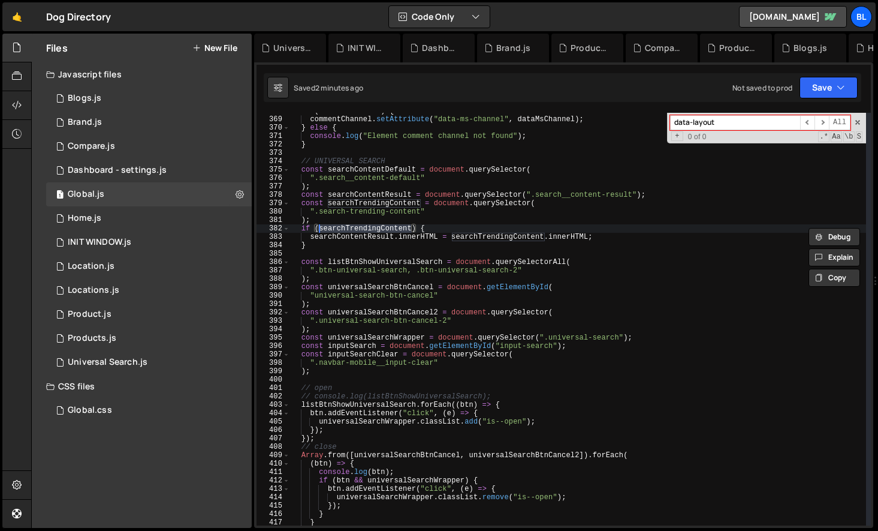
click at [376, 234] on div "if ( commentChannel ) { commentChannel . setAttribute ( "data-ms-channel" , dat…" at bounding box center [578, 321] width 576 height 429
click at [411, 226] on div "if ( commentChannel ) { commentChannel . setAttribute ( "data-ms-channel" , dat…" at bounding box center [578, 321] width 576 height 429
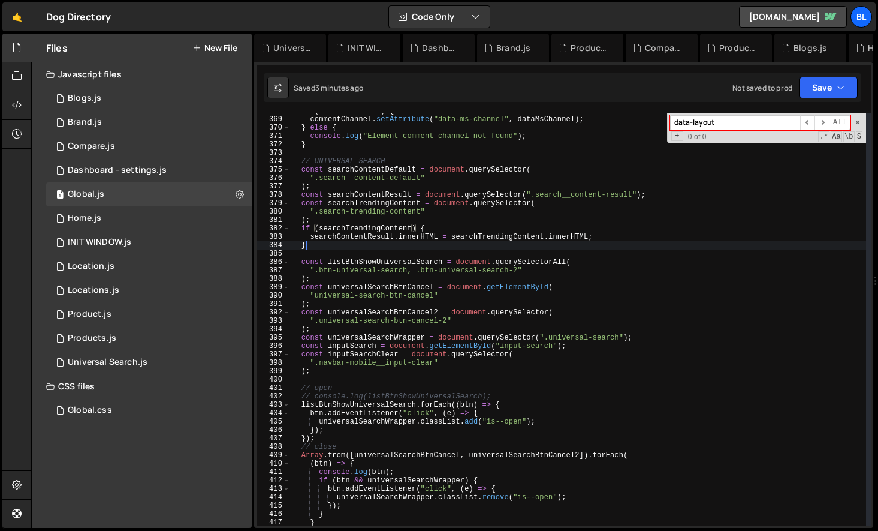
click at [355, 242] on div "if ( commentChannel ) { commentChannel . setAttribute ( "data-ms-channel" , dat…" at bounding box center [578, 321] width 576 height 429
click at [356, 236] on div "if ( commentChannel ) { commentChannel . setAttribute ( "data-ms-channel" , dat…" at bounding box center [578, 321] width 576 height 429
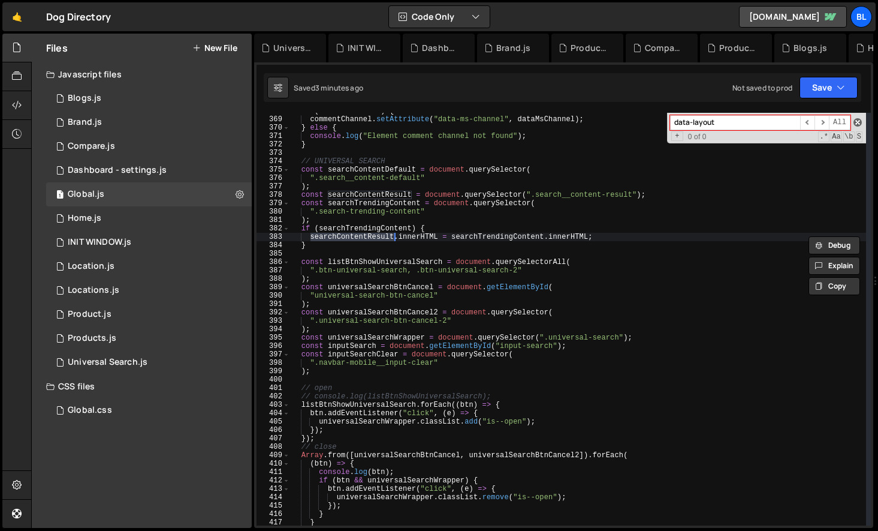
click at [857, 118] on span at bounding box center [858, 122] width 8 height 8
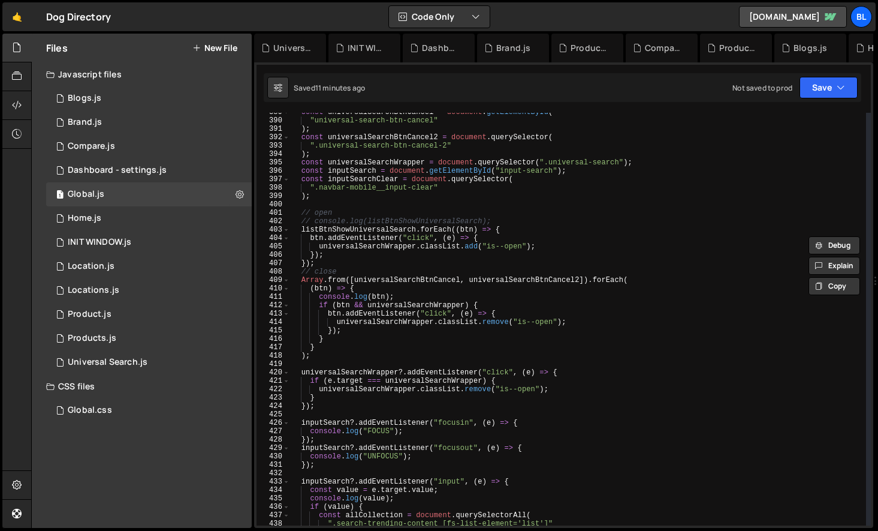
scroll to position [3226, 0]
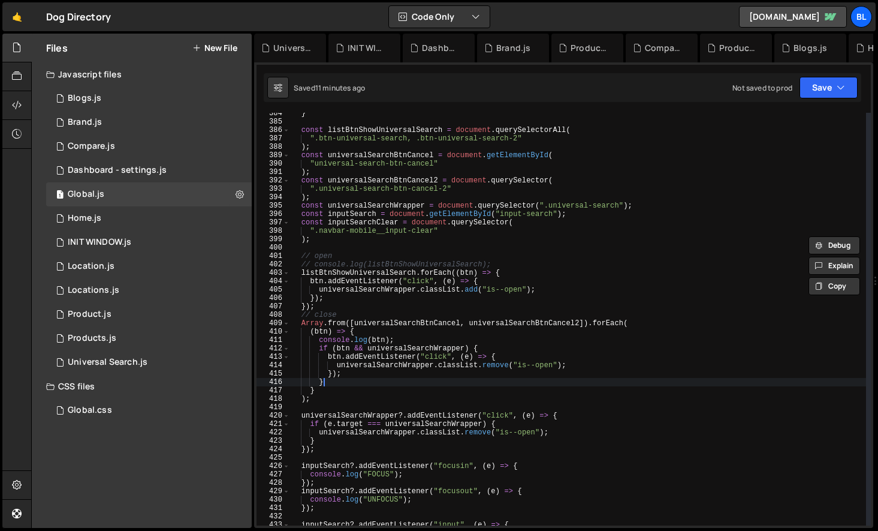
click at [386, 380] on div "} const listBtnShowUniversalSearch = document . querySelectorAll ( ".btn-univer…" at bounding box center [578, 323] width 576 height 429
click at [397, 342] on div "} const listBtnShowUniversalSearch = document . querySelectorAll ( ".btn-univer…" at bounding box center [578, 323] width 576 height 429
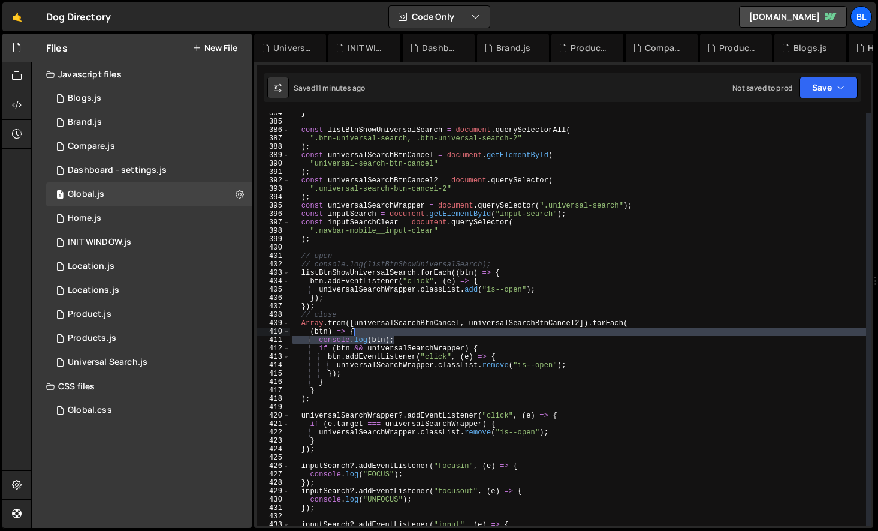
click at [367, 332] on div "} const listBtnShowUniversalSearch = document . querySelectorAll ( ".btn-univer…" at bounding box center [578, 323] width 576 height 429
click at [417, 345] on div "} const listBtnShowUniversalSearch = document . querySelectorAll ( ".btn-univer…" at bounding box center [578, 323] width 576 height 429
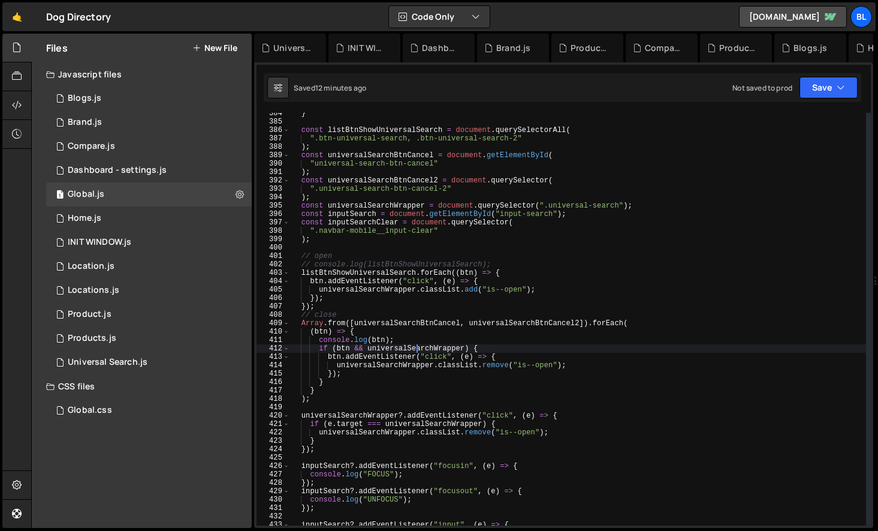
click at [407, 344] on div "} const listBtnShowUniversalSearch = document . querySelectorAll ( ".btn-univer…" at bounding box center [578, 323] width 576 height 429
click at [357, 382] on div "} const listBtnShowUniversalSearch = document . querySelectorAll ( ".btn-univer…" at bounding box center [578, 323] width 576 height 429
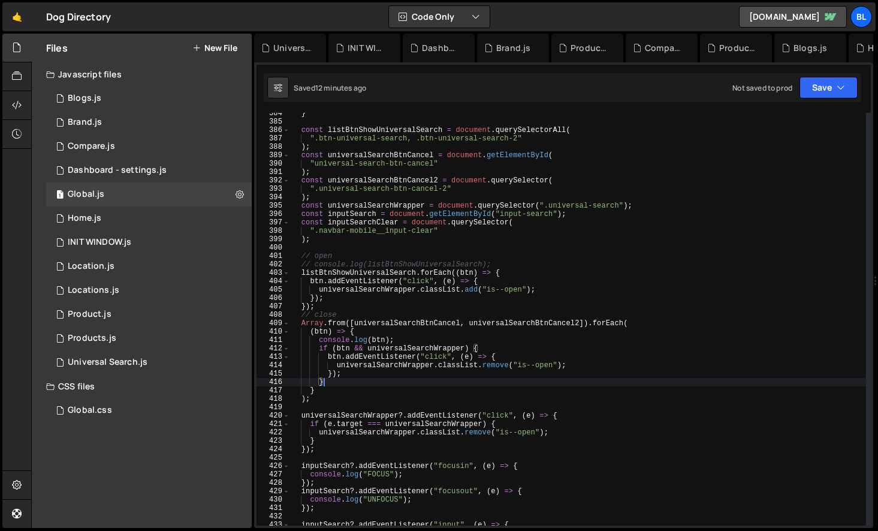
click at [369, 382] on div "} const listBtnShowUniversalSearch = document . querySelectorAll ( ".btn-univer…" at bounding box center [578, 323] width 576 height 429
click at [368, 381] on div "} const listBtnShowUniversalSearch = document . querySelectorAll ( ".btn-univer…" at bounding box center [578, 323] width 576 height 429
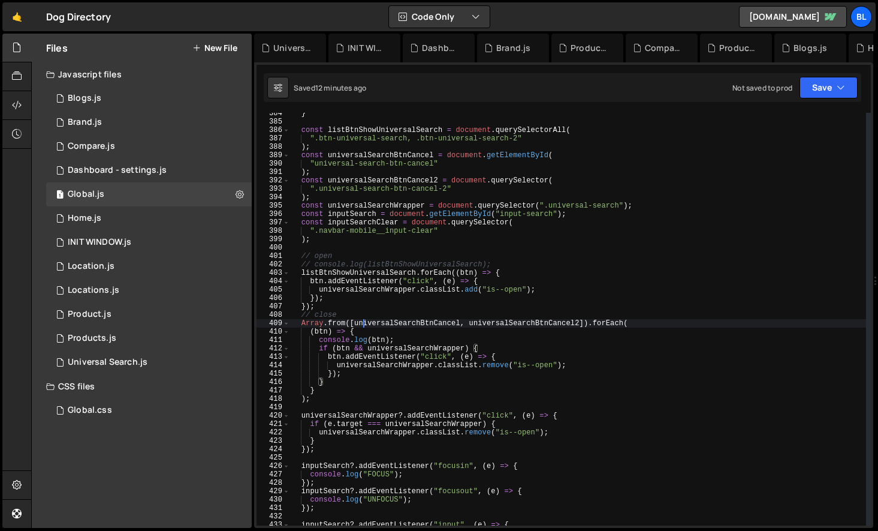
click at [363, 327] on div "} const listBtnShowUniversalSearch = document . querySelectorAll ( ".btn-univer…" at bounding box center [578, 323] width 576 height 429
click at [402, 330] on div "} const listBtnShowUniversalSearch = document . querySelectorAll ( ".btn-univer…" at bounding box center [578, 323] width 576 height 429
click at [379, 342] on div "} const listBtnShowUniversalSearch = document . querySelectorAll ( ".btn-univer…" at bounding box center [578, 323] width 576 height 429
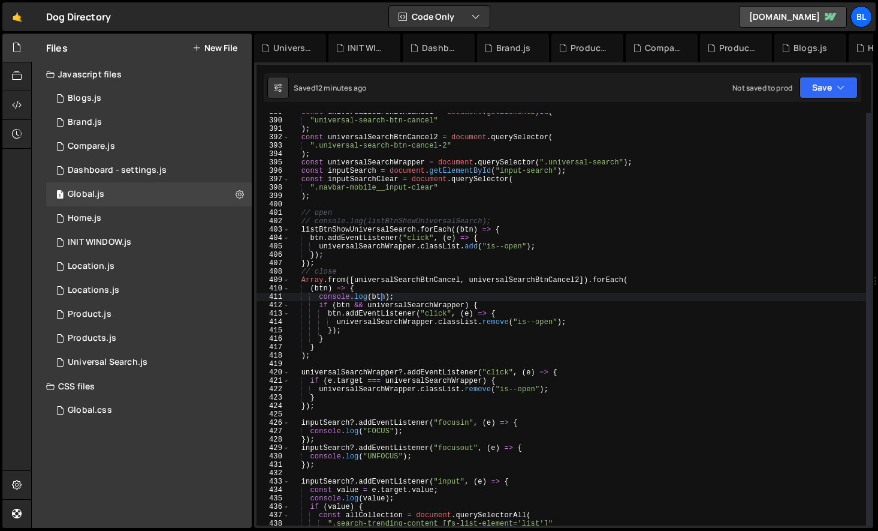
scroll to position [3270, 0]
click at [402, 291] on div "const universalSearchBtnCancel = document . getElementById ( "universal-search-…" at bounding box center [578, 322] width 576 height 429
click at [402, 295] on div "const universalSearchBtnCancel = document . getElementById ( "universal-search-…" at bounding box center [578, 322] width 576 height 429
type textarea "console.log(btn);"
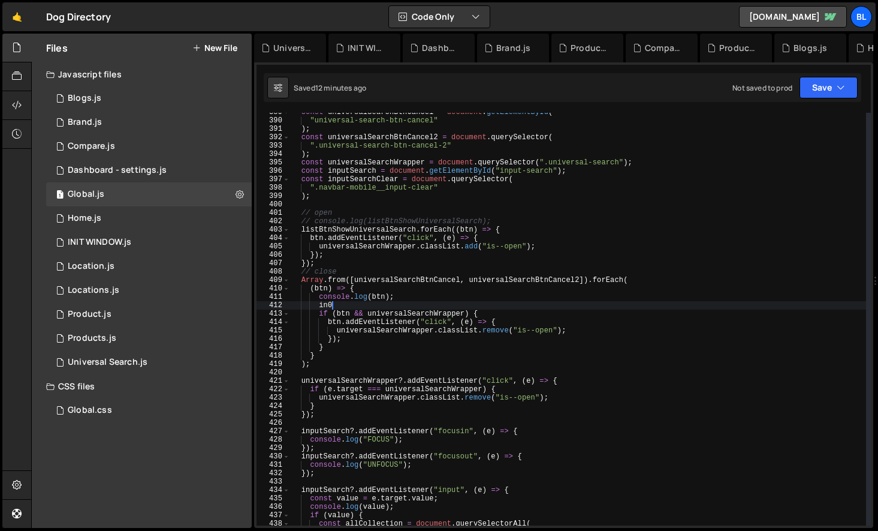
type textarea "in"
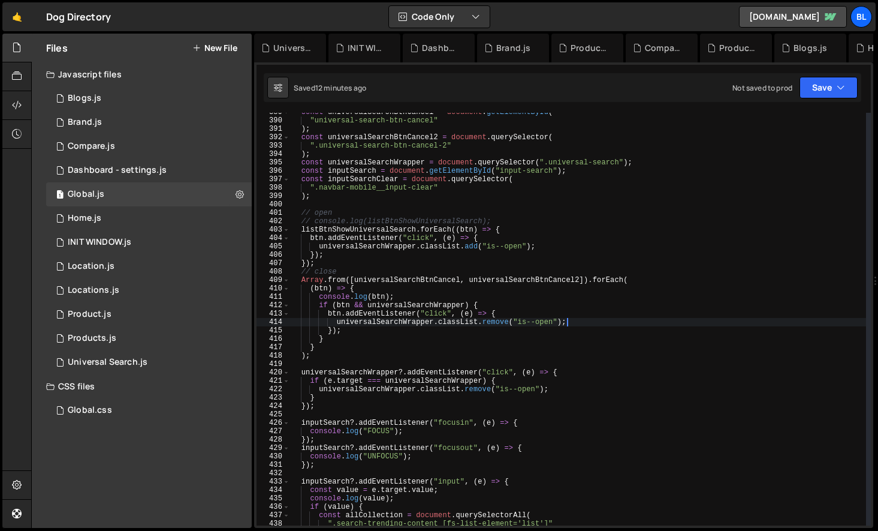
click at [587, 318] on div "const universalSearchBtnCancel = document . getElementById ( "universal-search-…" at bounding box center [578, 322] width 576 height 429
type textarea "universalSearchWrapper.classList.remove("is--open");"
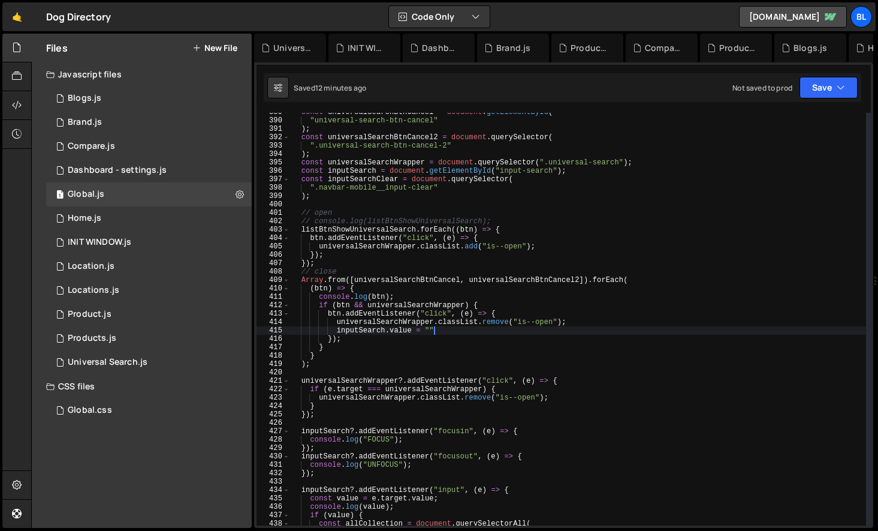
scroll to position [0, 11]
click at [404, 296] on div "const universalSearchBtnCancel = document . getElementById ( "universal-search-…" at bounding box center [578, 322] width 576 height 429
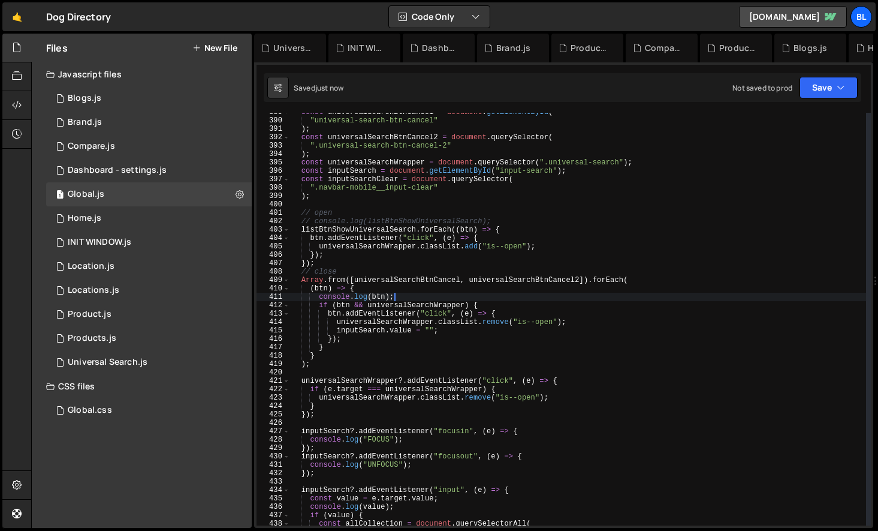
scroll to position [0, 8]
click at [393, 290] on div "const universalSearchBtnCancel = document . getElementById ( "universal-search-…" at bounding box center [578, 322] width 576 height 429
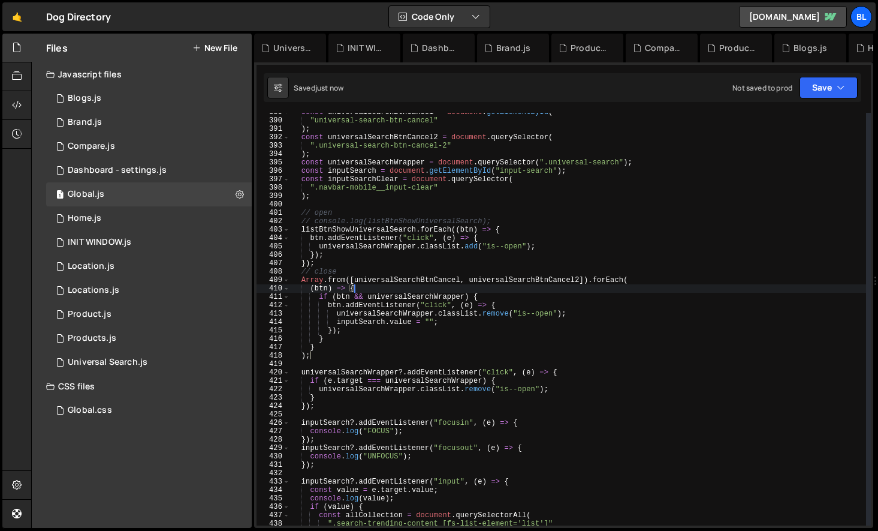
scroll to position [0, 4]
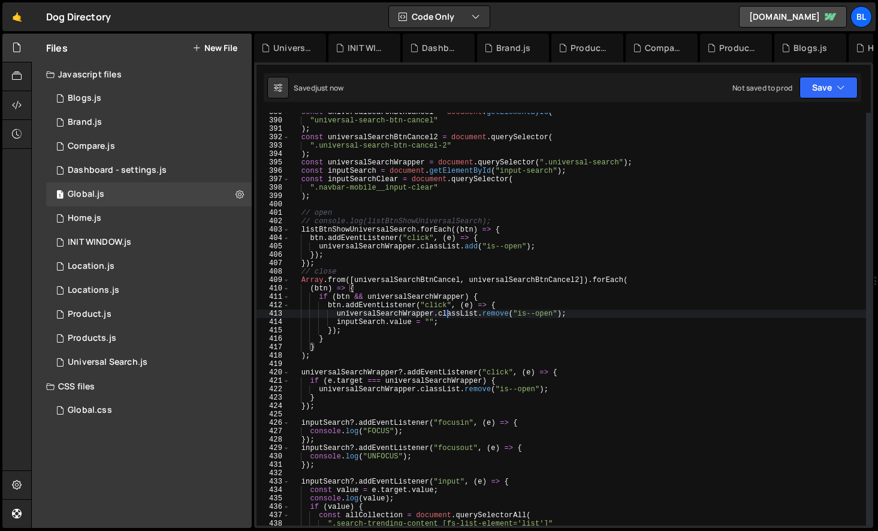
click at [446, 314] on div "const universalSearchBtnCancel = document . getElementById ( "universal-search-…" at bounding box center [578, 322] width 576 height 429
click at [451, 285] on div "const universalSearchBtnCancel = document . getElementById ( "universal-search-…" at bounding box center [578, 322] width 576 height 429
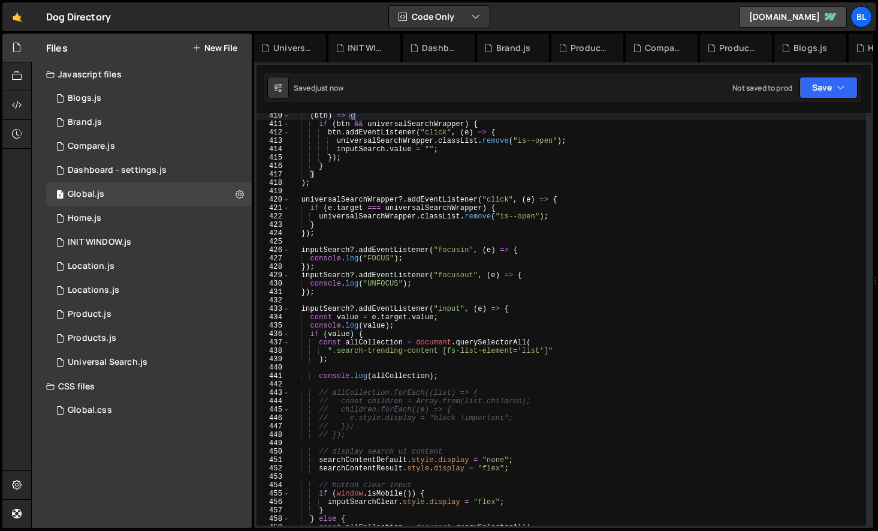
scroll to position [3529, 0]
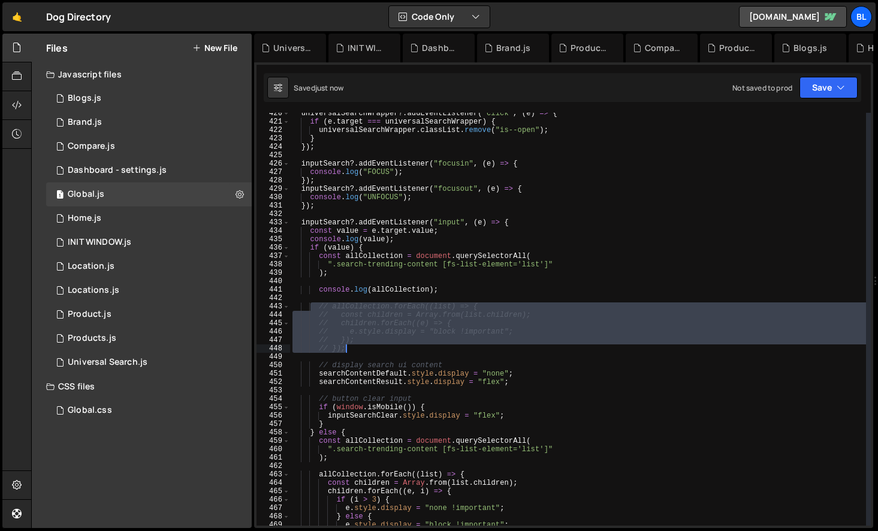
drag, startPoint x: 327, startPoint y: 318, endPoint x: 350, endPoint y: 347, distance: 36.7
click at [350, 347] on div "universalSearchWrapper ?. addEventListener ( "click" , ( e ) => { if ( e . targ…" at bounding box center [578, 323] width 576 height 429
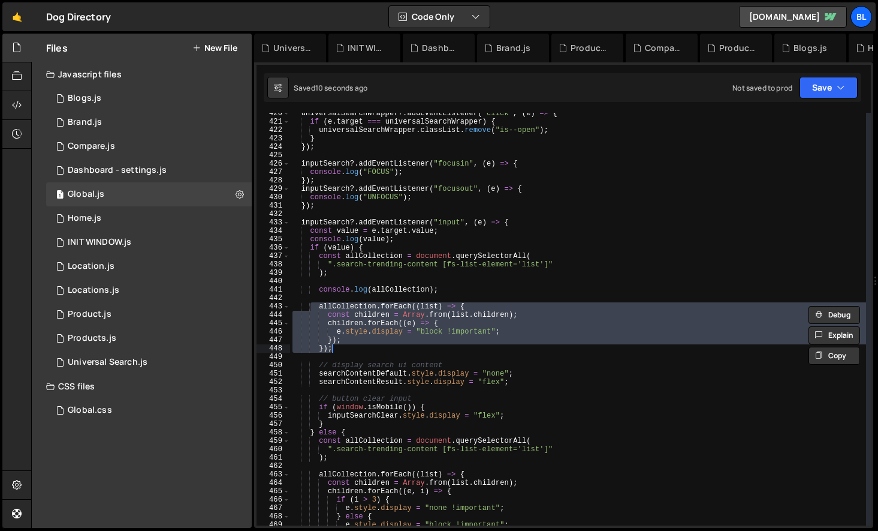
scroll to position [0, 3]
click at [365, 320] on div "universalSearchWrapper ?. addEventListener ( "click" , ( e ) => { if ( e . targ…" at bounding box center [578, 323] width 576 height 429
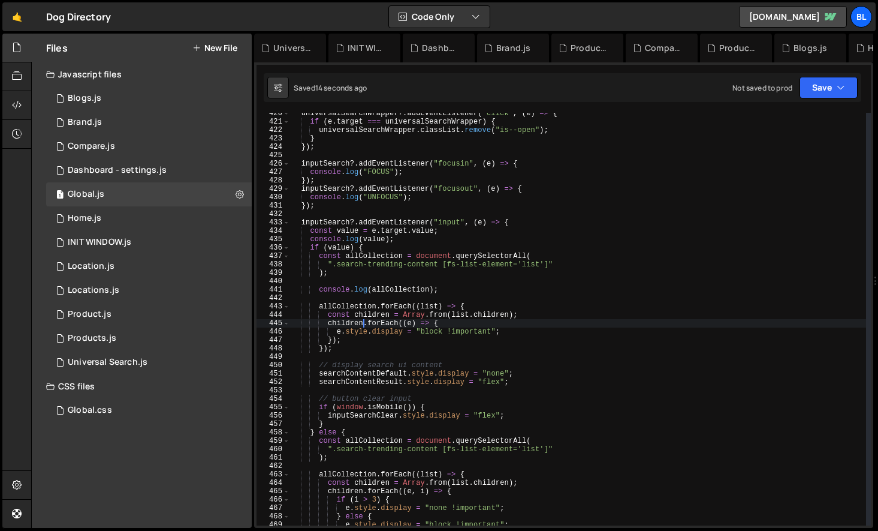
click at [461, 290] on div "universalSearchWrapper ?. addEventListener ( "click" , ( e ) => { if ( e . targ…" at bounding box center [578, 323] width 576 height 429
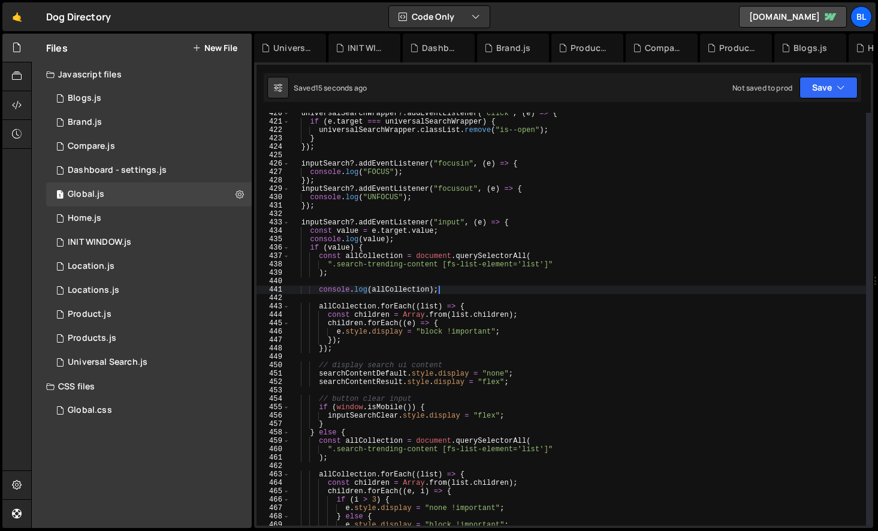
click at [442, 273] on div "universalSearchWrapper ?. addEventListener ( "click" , ( e ) => { if ( e . targ…" at bounding box center [578, 323] width 576 height 429
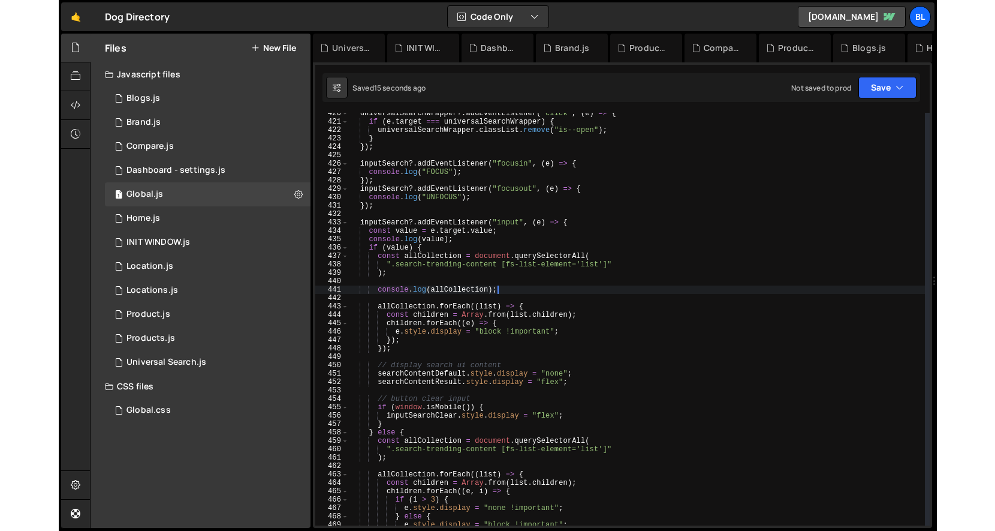
scroll to position [0, 2]
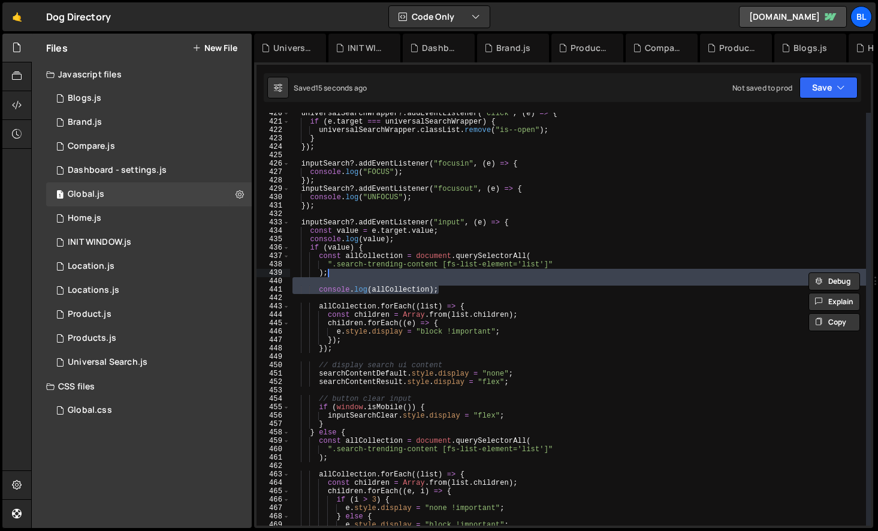
type textarea ");"
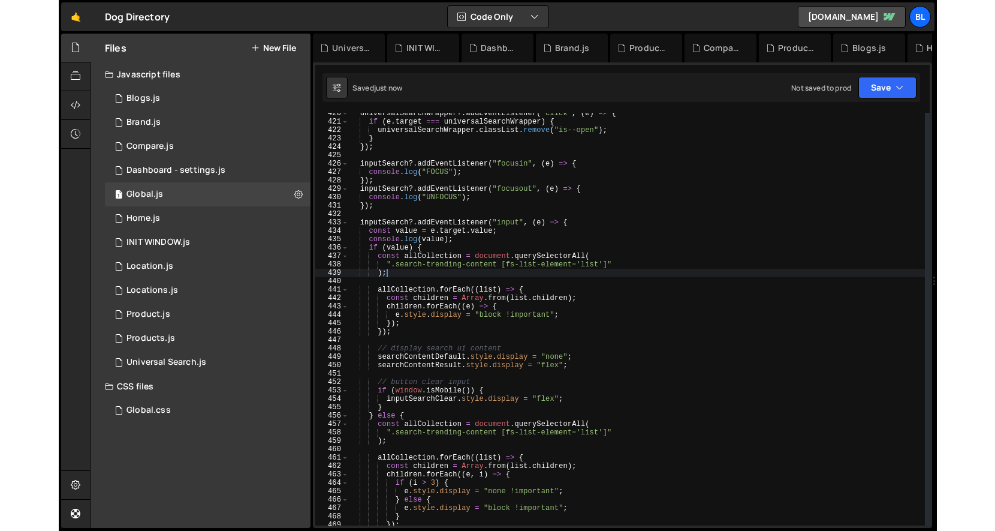
scroll to position [3520, 0]
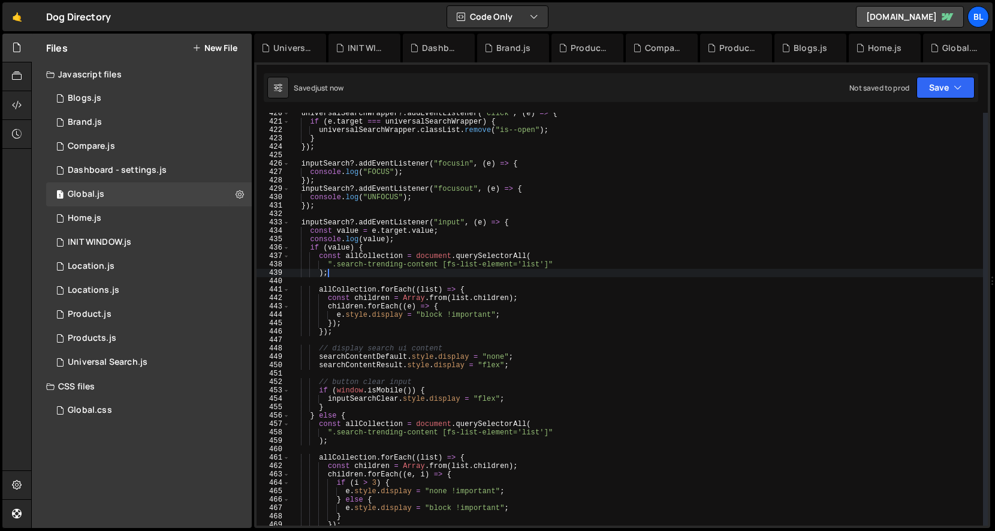
click at [546, 341] on div "universalSearchWrapper ?. addEventListener ( "click" , ( e ) => { if ( e . targ…" at bounding box center [636, 323] width 693 height 429
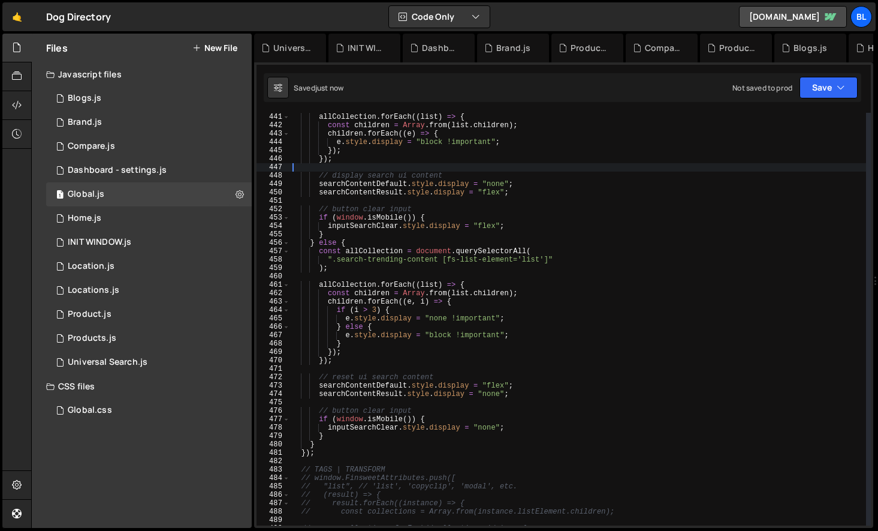
scroll to position [3701, 0]
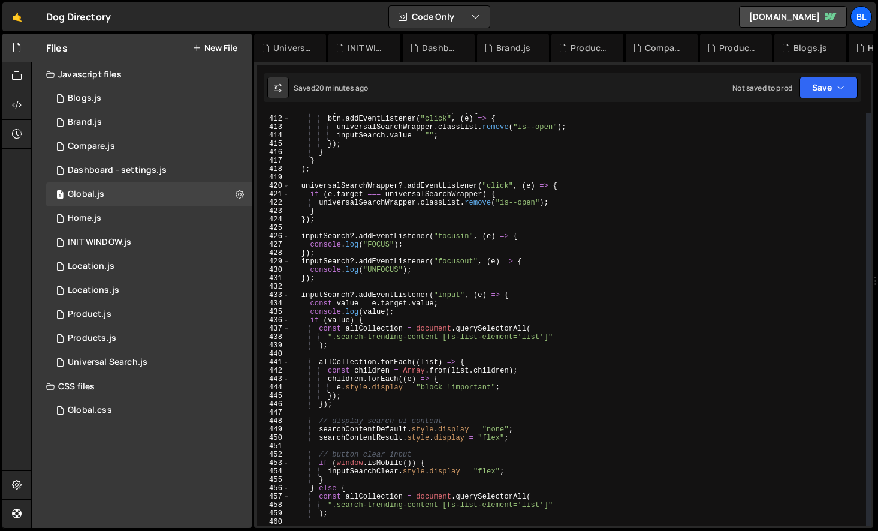
scroll to position [3499, 0]
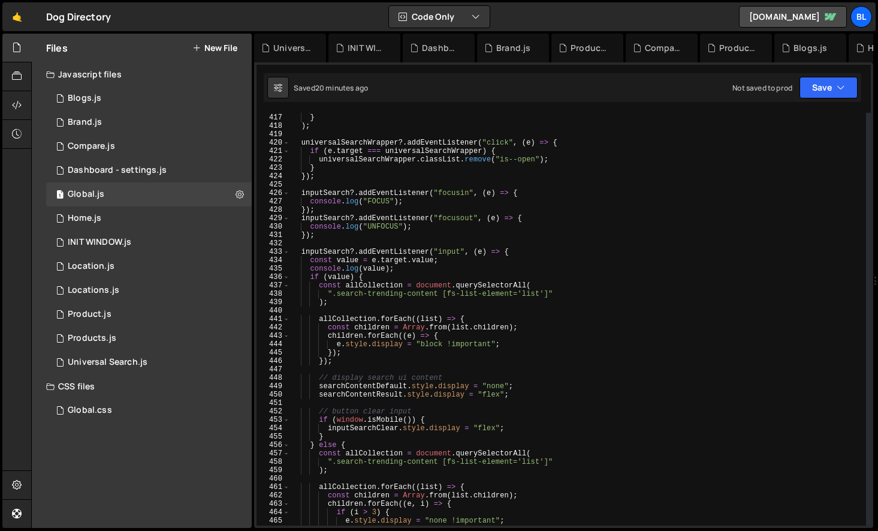
click at [397, 250] on div "} } ) ; universalSearchWrapper ?. addEventListener ( "click" , ( e ) => { if ( …" at bounding box center [578, 319] width 576 height 429
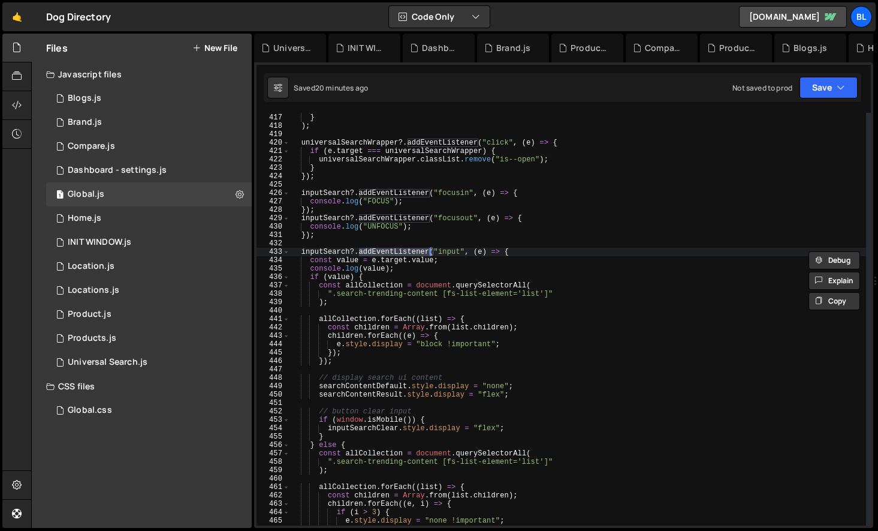
click at [318, 255] on div "} } ) ; universalSearchWrapper ?. addEventListener ( "click" , ( e ) => { if ( …" at bounding box center [578, 319] width 576 height 429
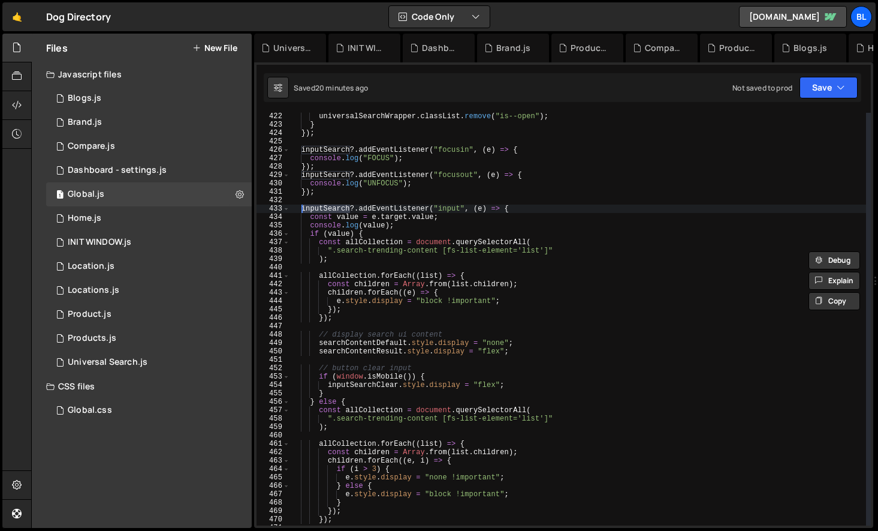
scroll to position [3585, 0]
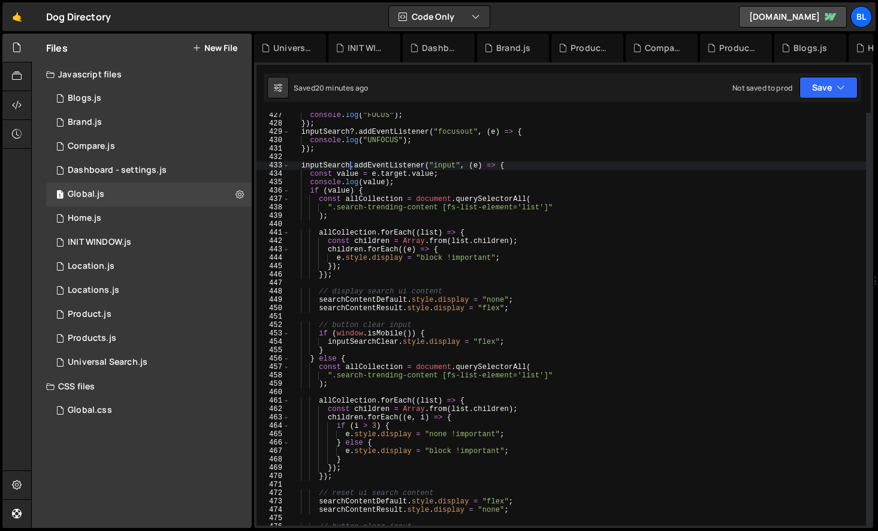
click at [376, 256] on div "console . log ( "FOCUS" ) ; }) ; inputSearch ?. addEventListener ( "focusout" ,…" at bounding box center [578, 325] width 576 height 429
click at [376, 291] on div "console . log ( "FOCUS" ) ; }) ; inputSearch ?. addEventListener ( "focusout" ,…" at bounding box center [578, 325] width 576 height 429
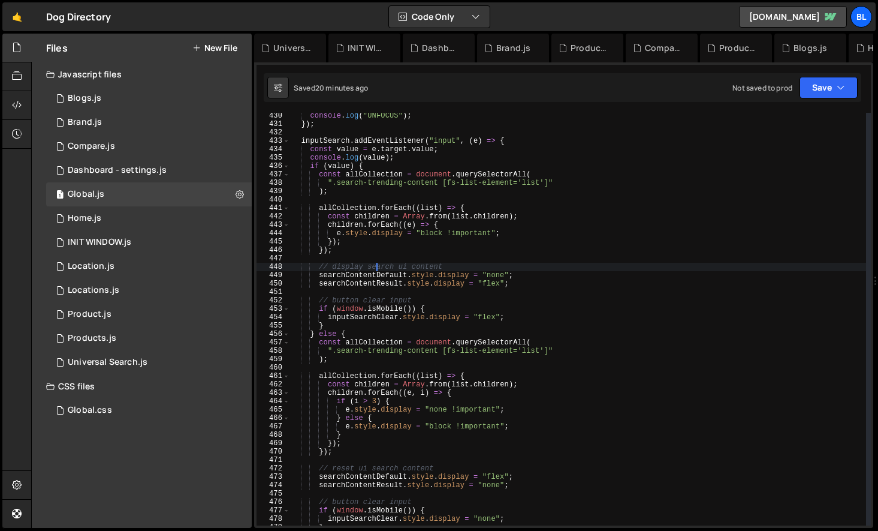
scroll to position [3613, 0]
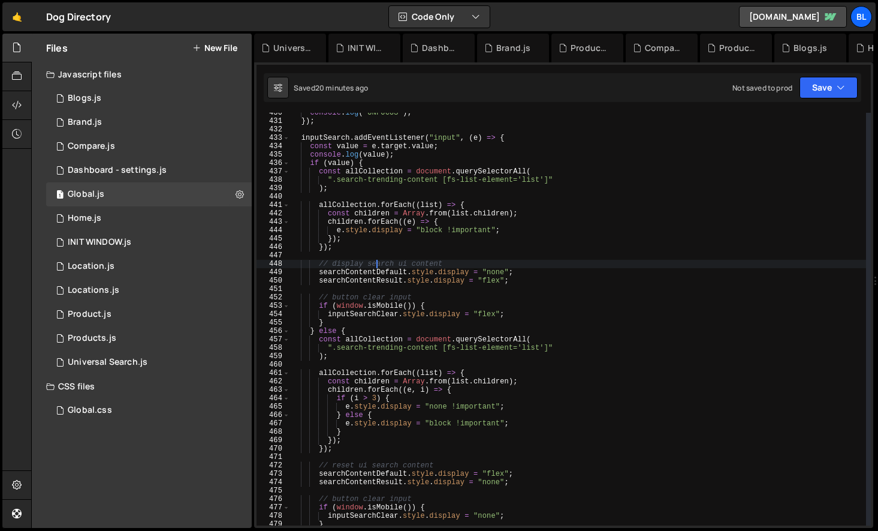
click at [361, 341] on div "console . log ( "UNFOCUS" ) ; }) ; inputSearch . addEventListener ( "input" , (…" at bounding box center [578, 323] width 576 height 429
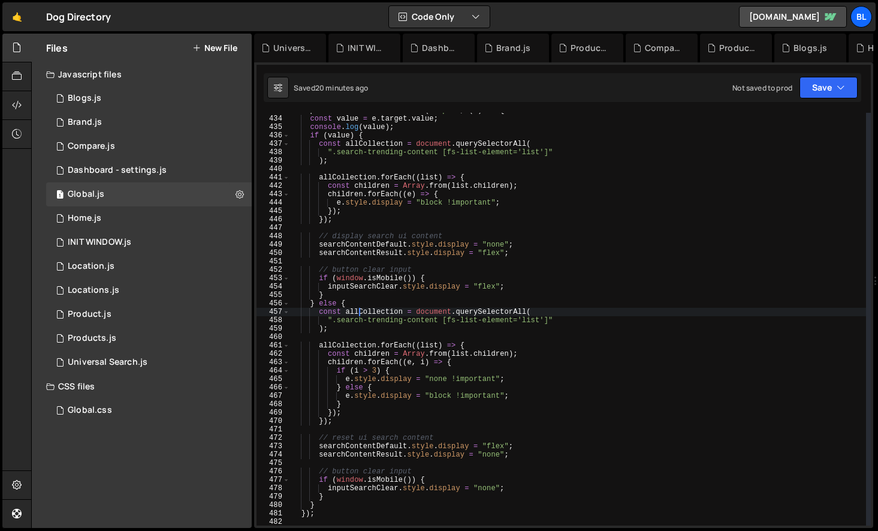
click at [364, 364] on div "inputSearch . addEventListener ( "input" , ( e ) => { const value = e . target …" at bounding box center [578, 320] width 576 height 429
type textarea "children.forEach((e, i) => {"
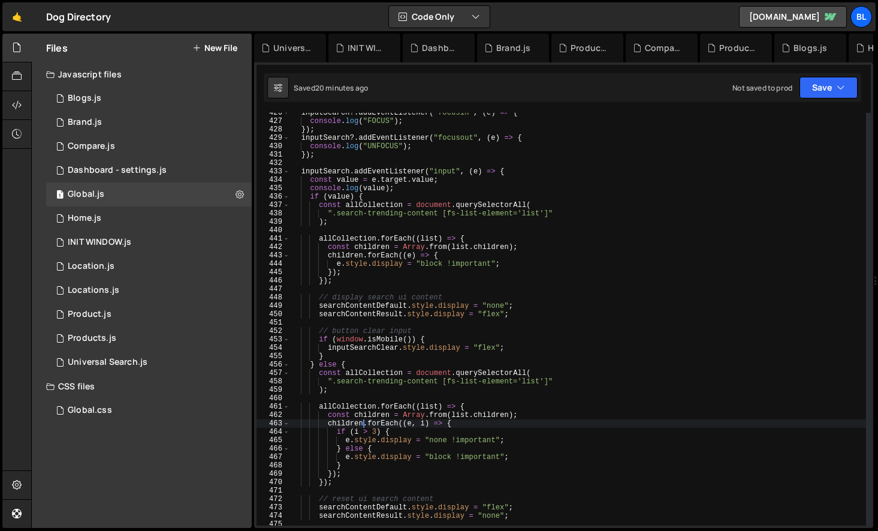
scroll to position [3579, 0]
click at [526, 323] on div "inputSearch ?. addEventListener ( "focusin" , ( e ) => { console . log ( "FOCUS…" at bounding box center [578, 323] width 576 height 429
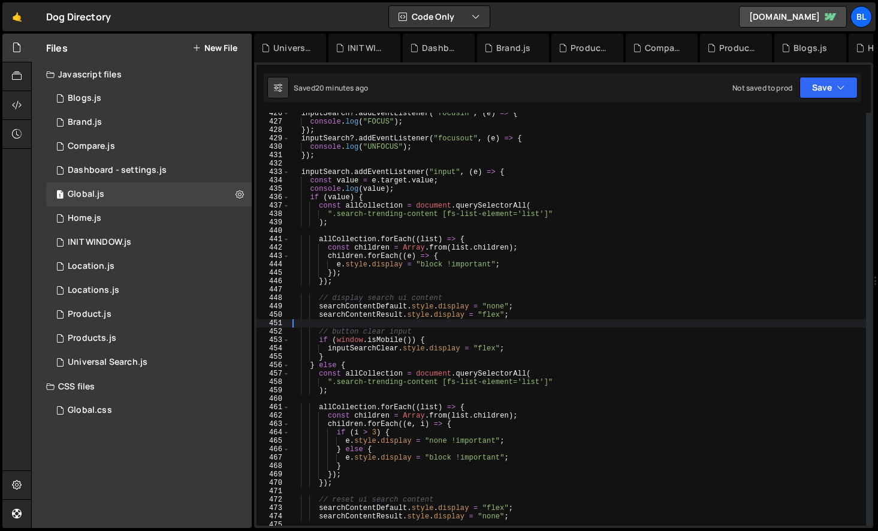
click at [544, 311] on div "inputSearch ?. addEventListener ( "focusin" , ( e ) => { console . log ( "FOCUS…" at bounding box center [578, 323] width 576 height 429
type textarea "searchContentResult.style.display = "flex";"
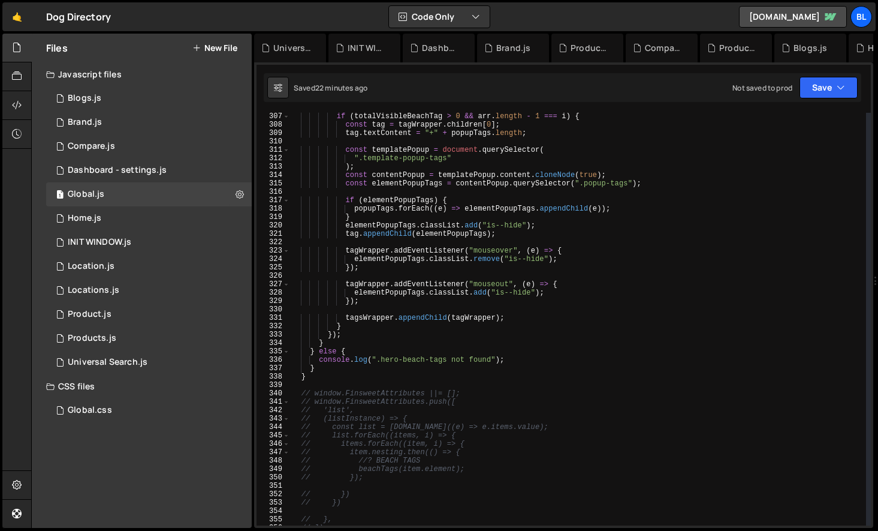
scroll to position [2335, 0]
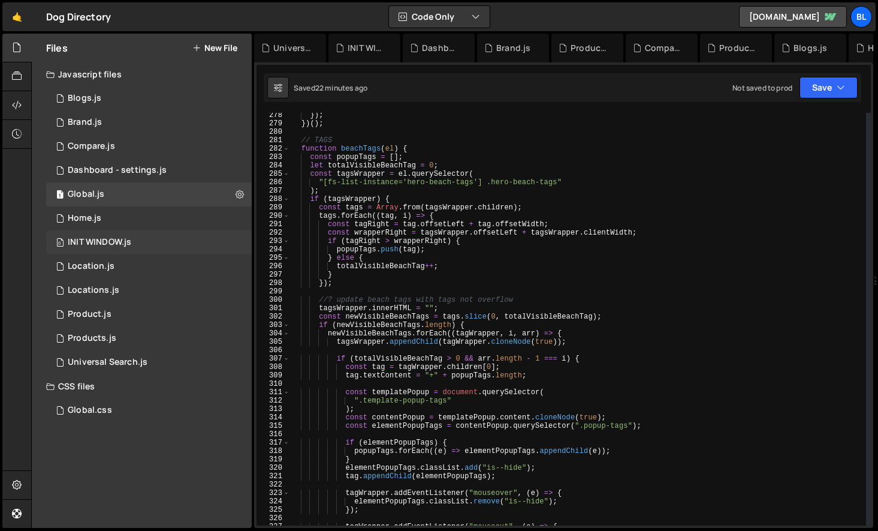
click at [110, 242] on div "INIT WINDOW.js" at bounding box center [100, 242] width 64 height 11
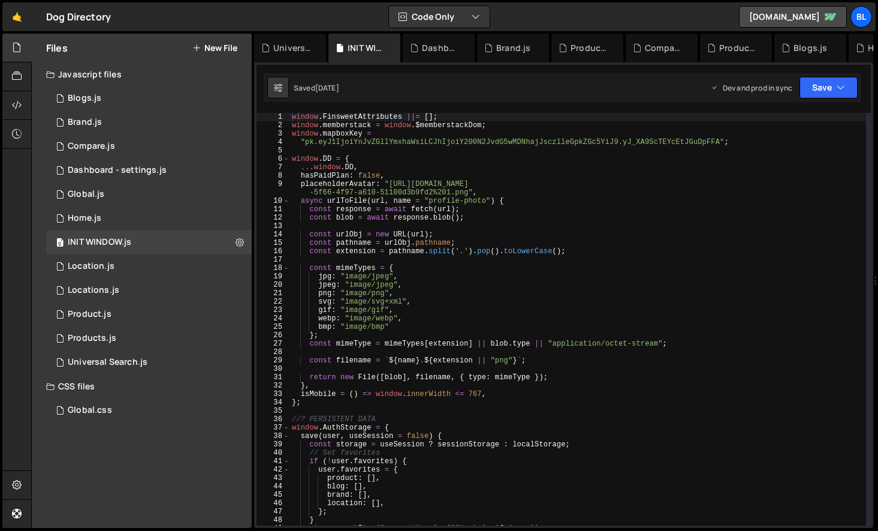
click at [451, 116] on div "window . FinsweetAttributes ||= [ ] ; window . memberstack = window . $memberst…" at bounding box center [578, 327] width 577 height 429
paste textarea "])"
click at [370, 119] on div "window . FinsweetAttributes ||= [ ] ; window . memberstack = window . $memberst…" at bounding box center [578, 327] width 577 height 429
click at [115, 195] on div "1 Global.js 0" at bounding box center [149, 194] width 206 height 24
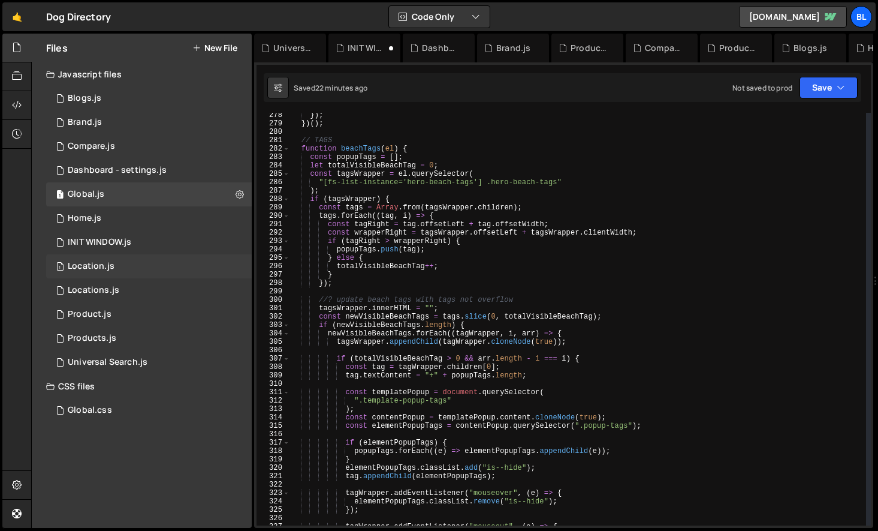
scroll to position [18713, 0]
click at [113, 254] on div "1 Location.js 0" at bounding box center [149, 266] width 206 height 24
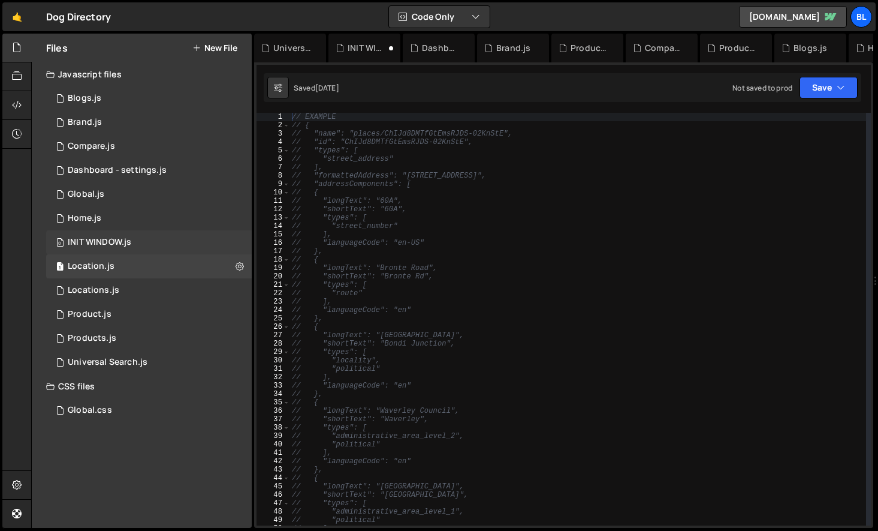
scroll to position [0, 0]
click at [113, 250] on div "0 INIT WINDOW.js 0" at bounding box center [149, 242] width 206 height 24
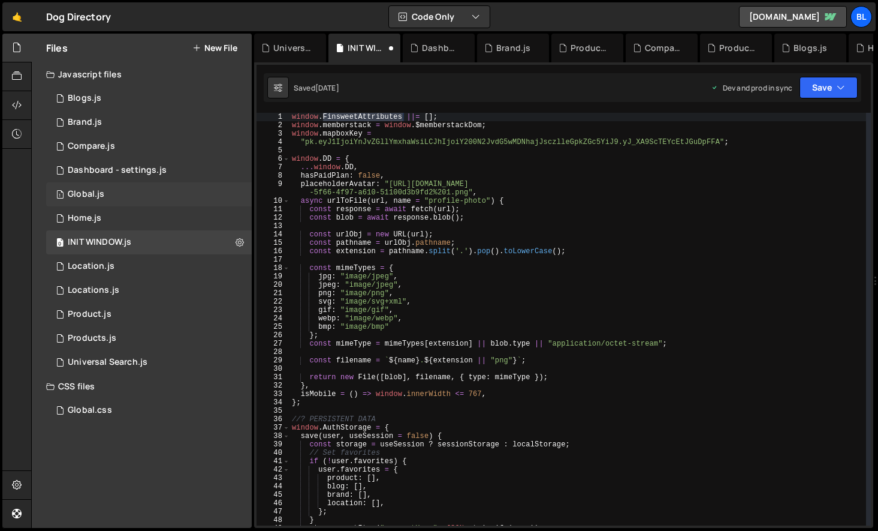
click at [134, 186] on div "1 Global.js 0" at bounding box center [149, 194] width 206 height 24
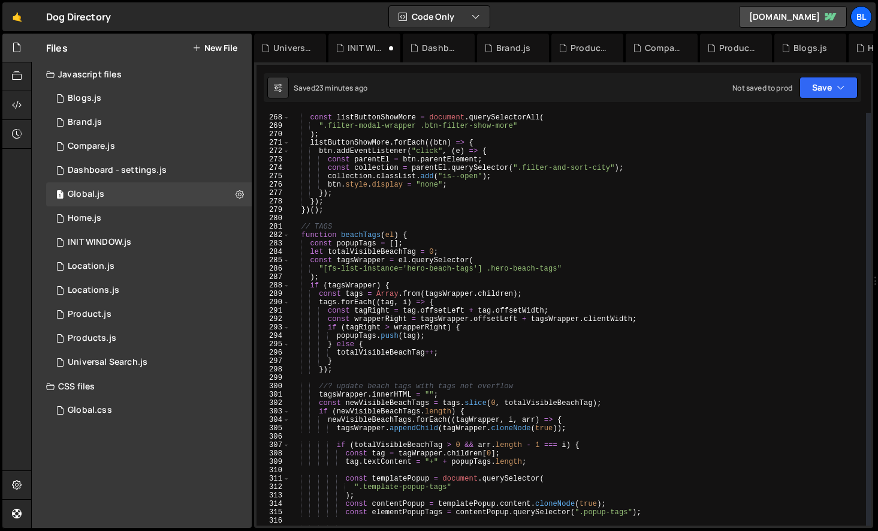
scroll to position [2249, 0]
click at [168, 237] on div "0 INIT WINDOW.js 0" at bounding box center [149, 242] width 206 height 24
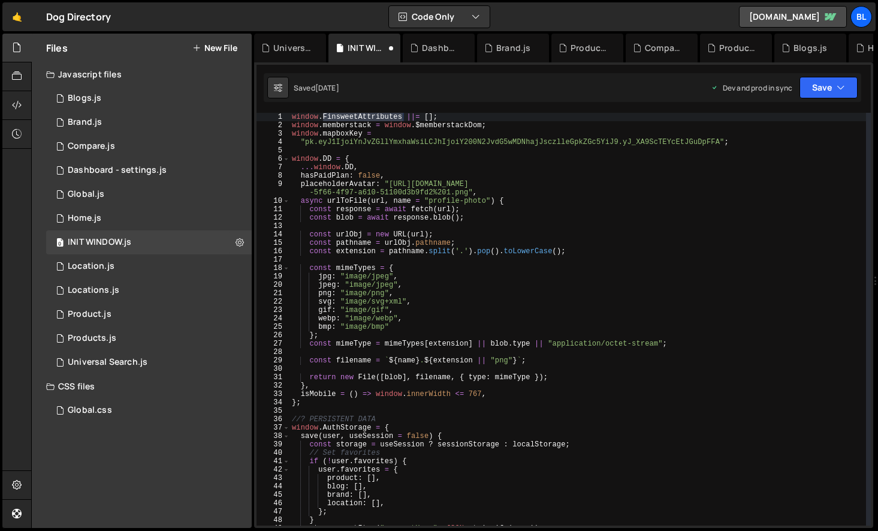
type textarea "jpg: "image/jpeg","
click at [472, 274] on div "window . FinsweetAttributes ||= [ ] ; window . memberstack = window . $memberst…" at bounding box center [578, 327] width 577 height 429
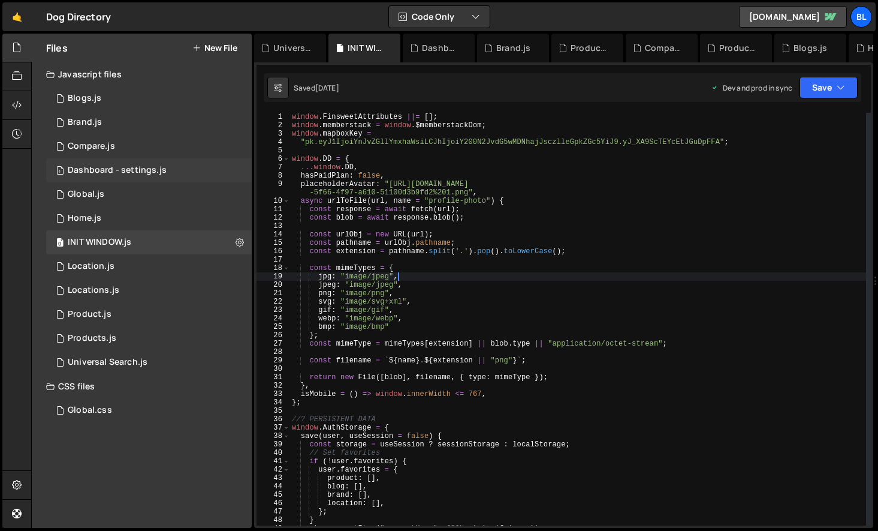
click at [130, 173] on div "Dashboard - settings.js" at bounding box center [117, 170] width 99 height 11
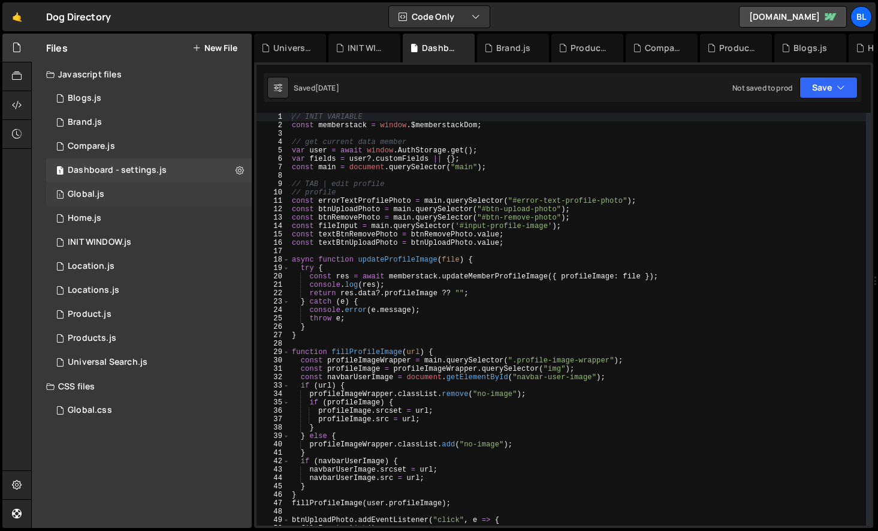
click at [116, 197] on div "1 Global.js 0" at bounding box center [149, 194] width 206 height 24
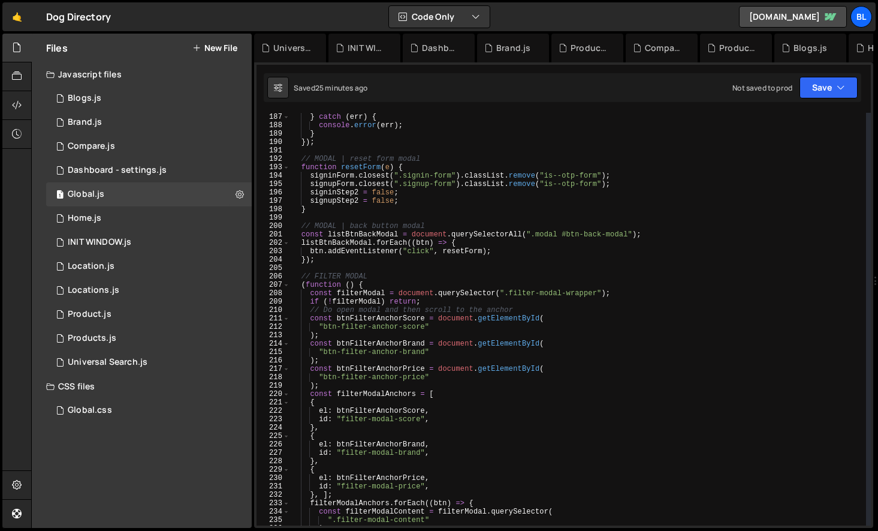
scroll to position [1435, 0]
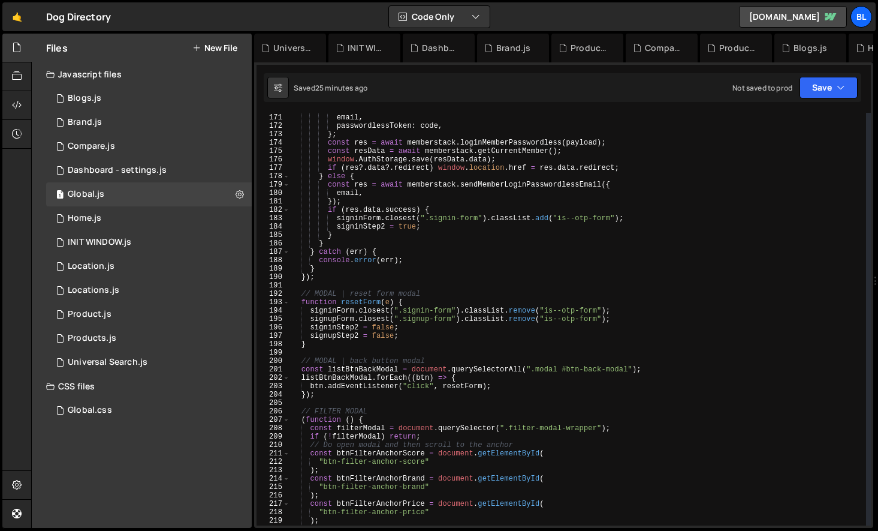
click at [331, 394] on div "const payload = { email , passwordlessToken : code , } ; const res = await memb…" at bounding box center [578, 319] width 576 height 429
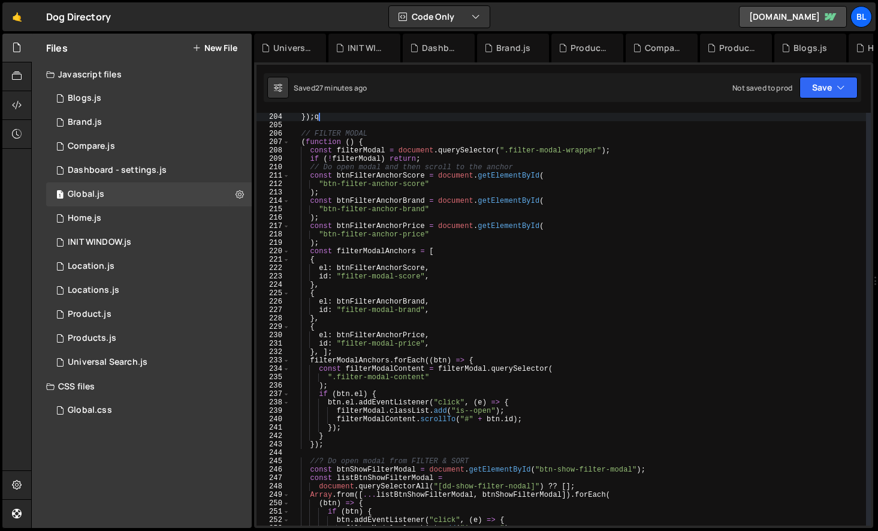
scroll to position [0, 2]
type textarea "});"
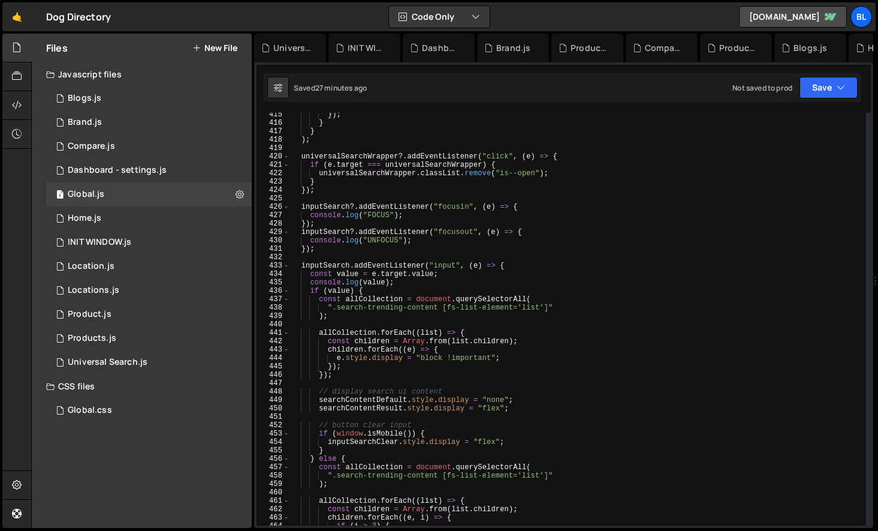
scroll to position [3442, 0]
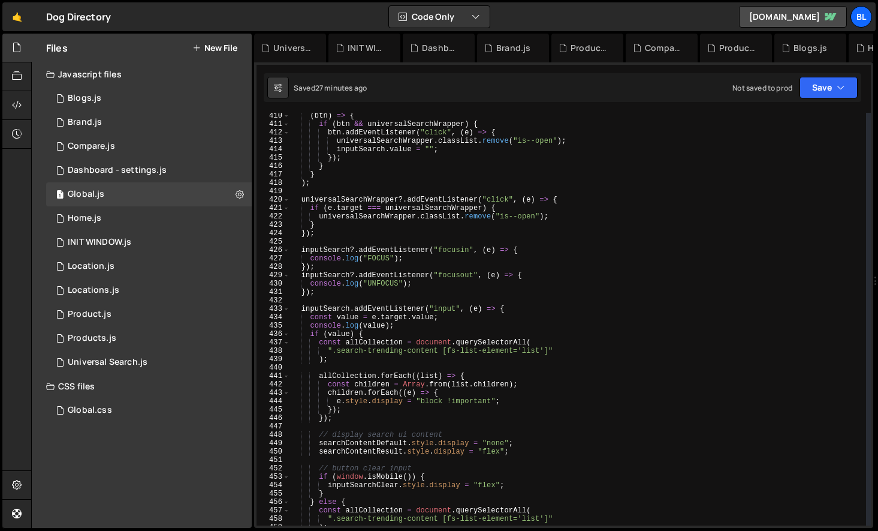
click at [321, 297] on div "( btn ) => { if ( btn && universalSearchWrapper ) { btn . addEventListener ( "c…" at bounding box center [578, 326] width 576 height 429
paste textarea ");"
type textarea ");"
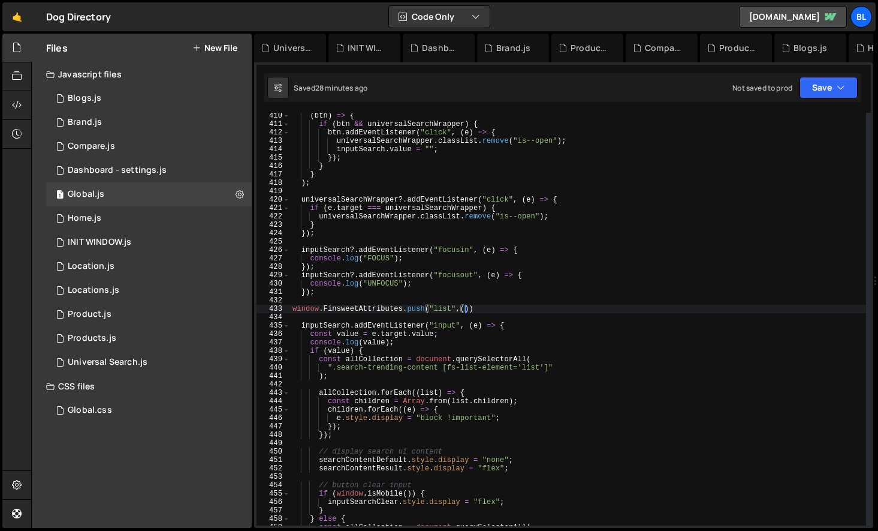
scroll to position [0, 14]
type textarea "window.FinsweetAttributes.push("list",(list)=>{)"
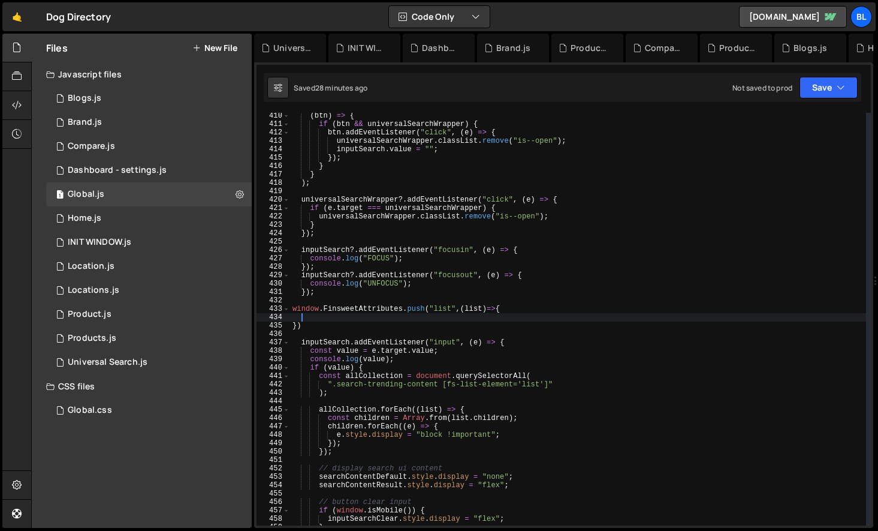
scroll to position [0, 0]
paste textarea ");"
type textarea ");"
type textarea "list.fore"
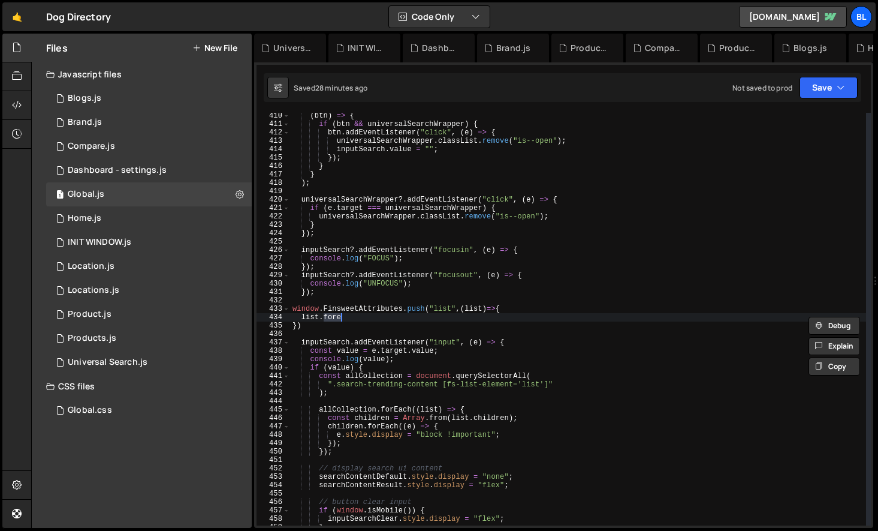
scroll to position [0, 0]
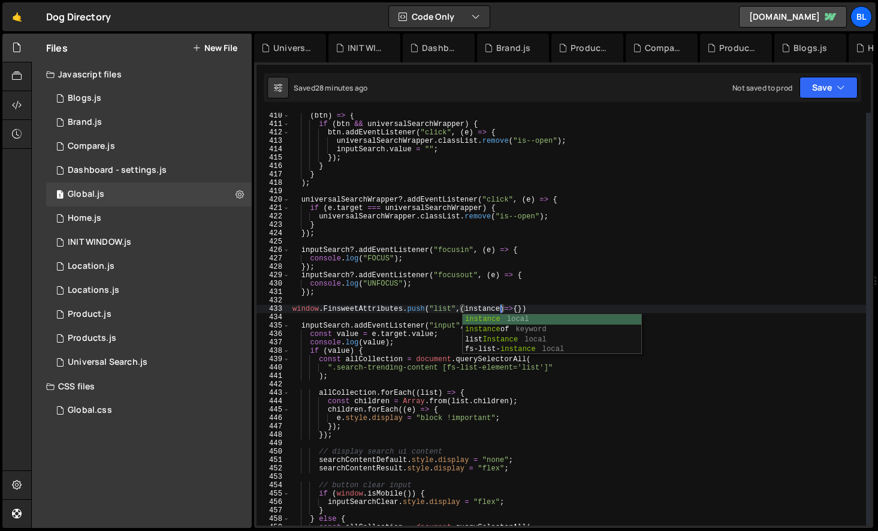
type textarea "window.FinsweetAttributes.push("list",(instances)=>{})"
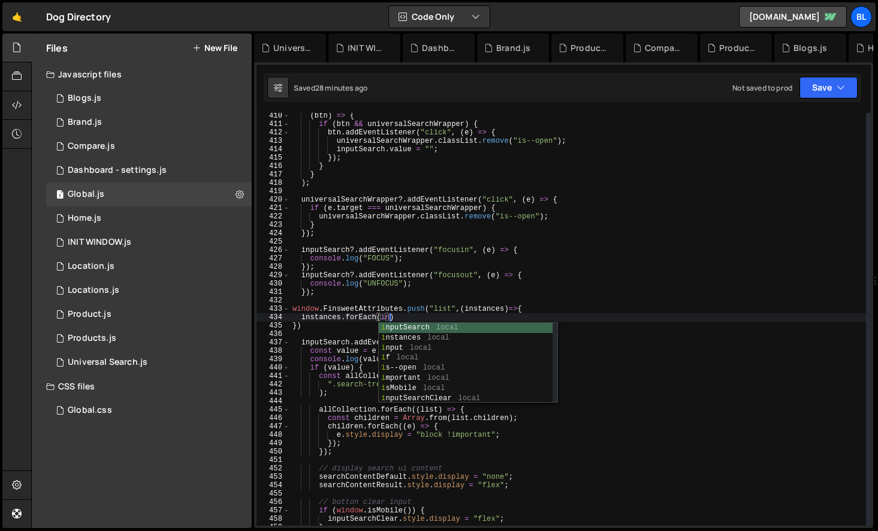
scroll to position [0, 8]
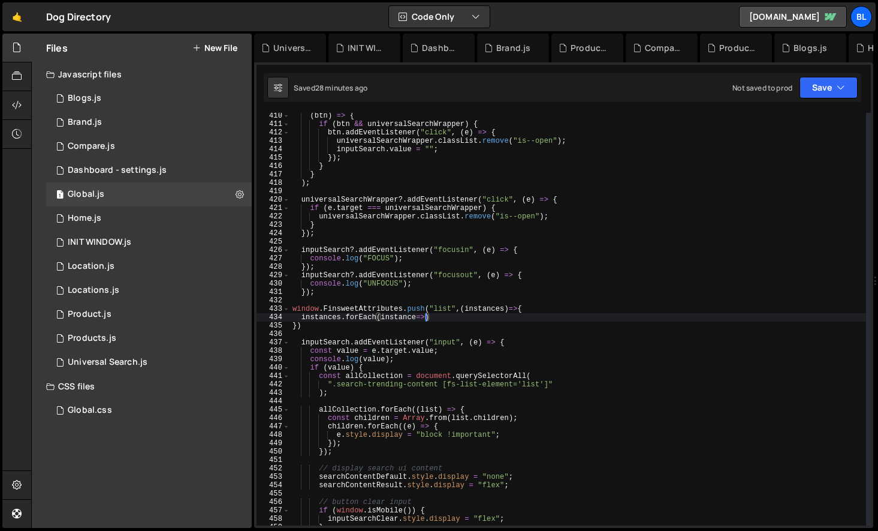
type textarea "instances.forEach(instance=>{)"
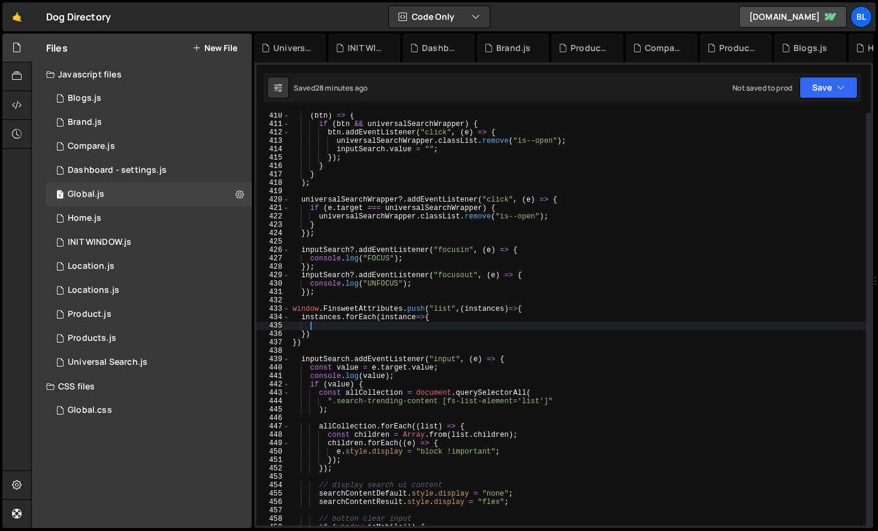
paste textarea ");"
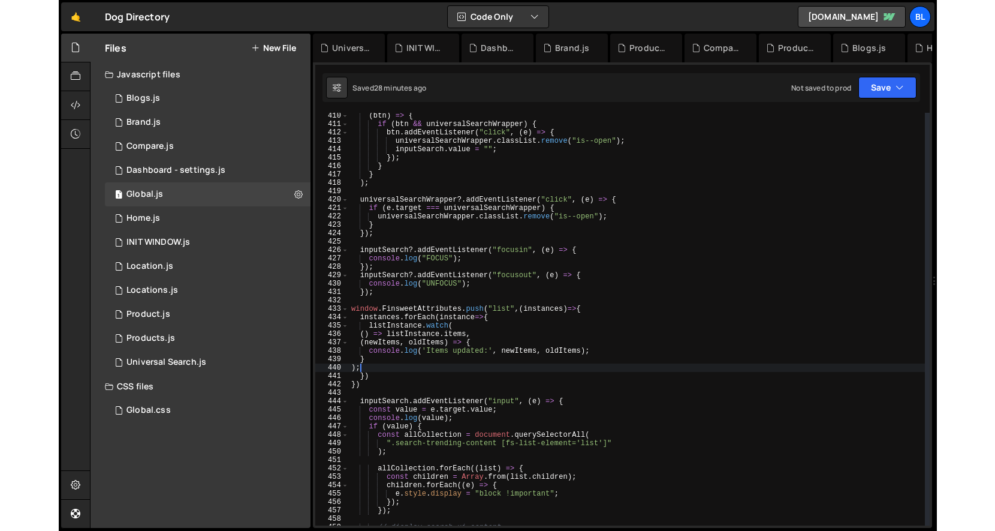
scroll to position [0, 0]
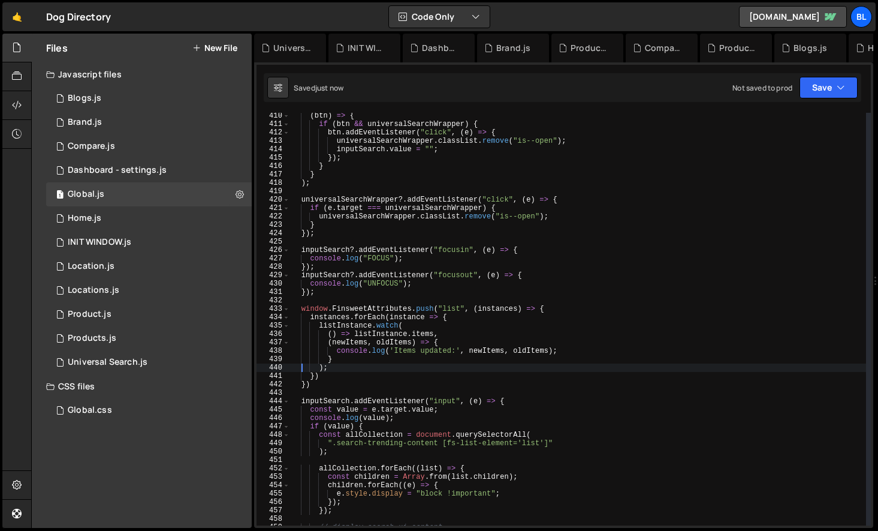
click at [405, 315] on div "( btn ) => { if ( btn && universalSearchWrapper ) { btn . addEventListener ( "c…" at bounding box center [578, 326] width 576 height 429
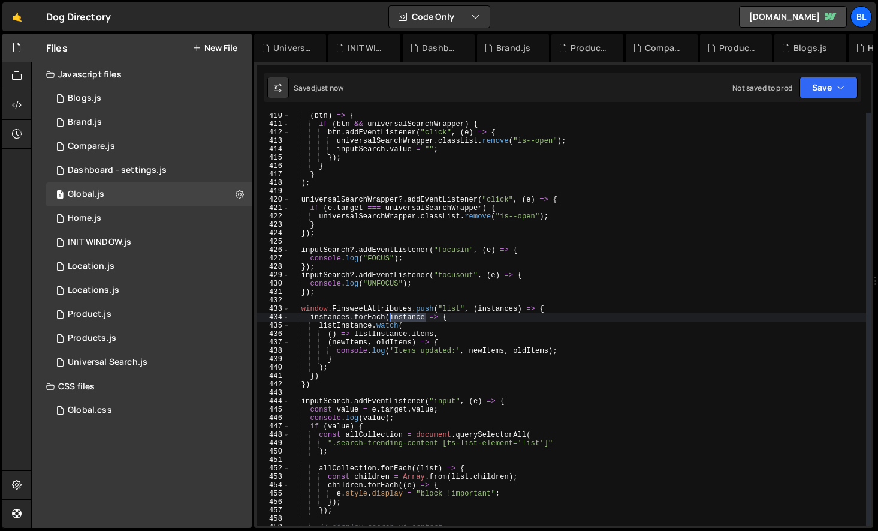
click at [405, 315] on div "( btn ) => { if ( btn && universalSearchWrapper ) { btn . addEventListener ( "c…" at bounding box center [578, 326] width 576 height 429
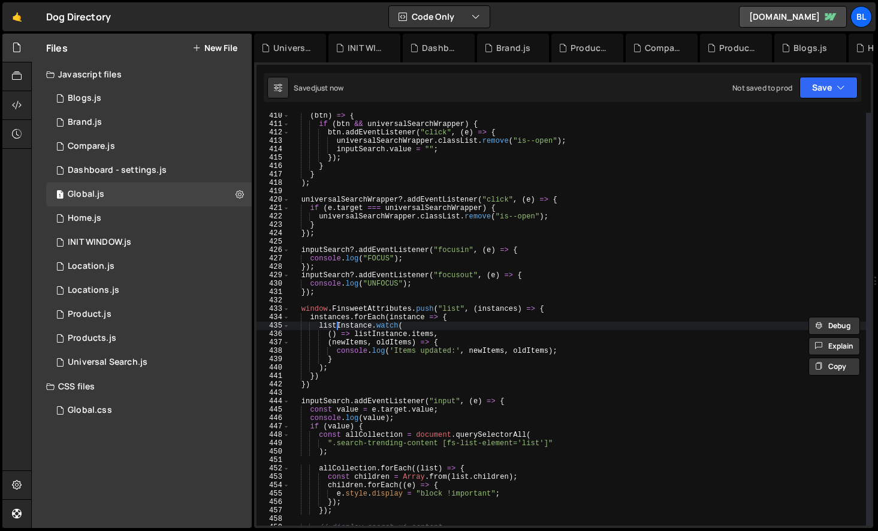
click at [336, 326] on div "( btn ) => { if ( btn && universalSearchWrapper ) { btn . addEventListener ( "c…" at bounding box center [578, 326] width 576 height 429
paste textarea "i"
click at [462, 339] on div "( btn ) => { if ( btn && universalSearchWrapper ) { btn . addEventListener ( "c…" at bounding box center [578, 326] width 576 height 429
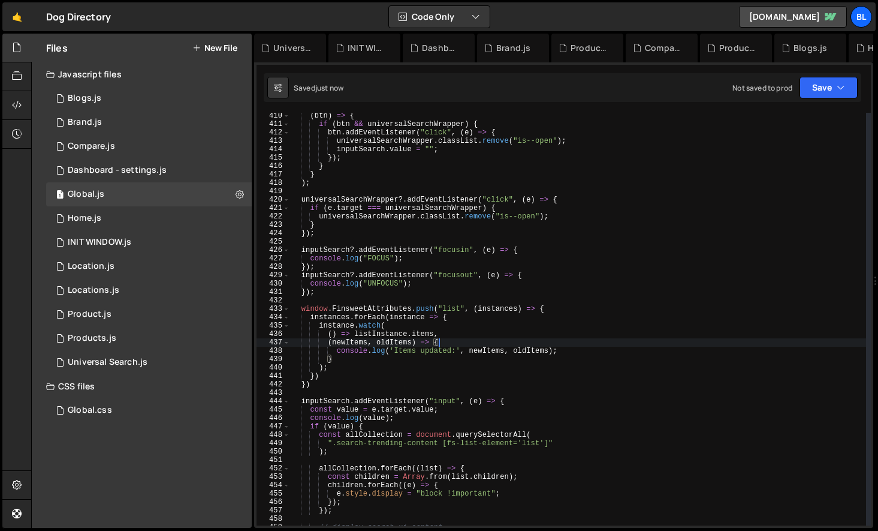
click at [401, 374] on div "( btn ) => { if ( btn && universalSearchWrapper ) { btn . addEventListener ( "c…" at bounding box center [578, 326] width 576 height 429
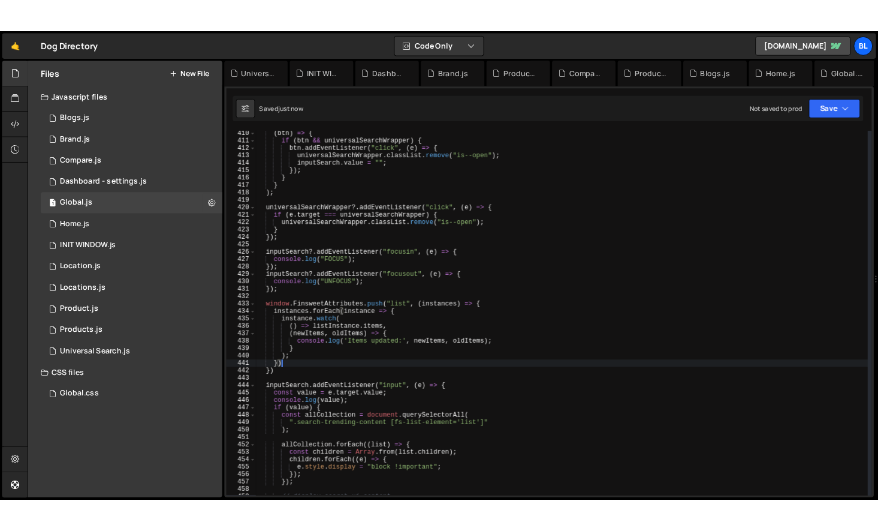
scroll to position [3442, 0]
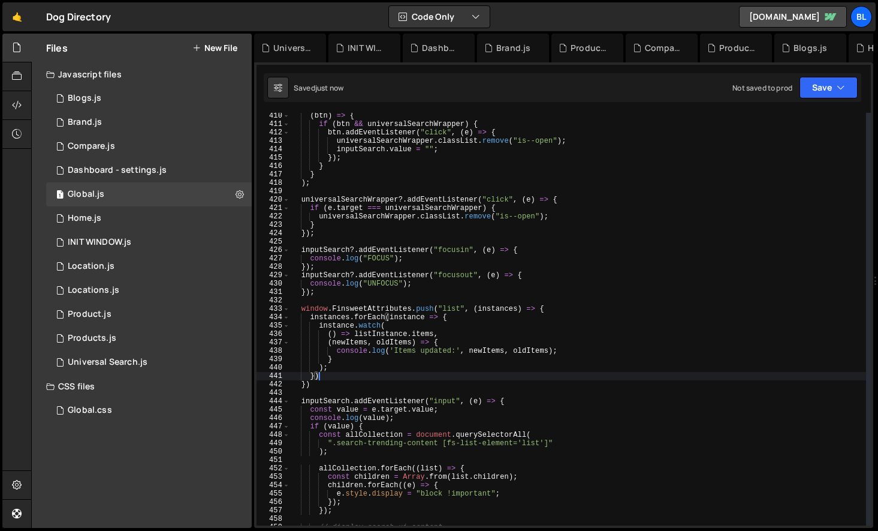
drag, startPoint x: 382, startPoint y: 373, endPoint x: 355, endPoint y: 334, distance: 47.4
click at [382, 373] on div "( btn ) => { if ( btn && universalSearchWrapper ) { btn . addEventListener ( "c…" at bounding box center [578, 326] width 576 height 429
click at [334, 318] on div "( btn ) => { if ( btn && universalSearchWrapper ) { btn . addEventListener ( "c…" at bounding box center [578, 326] width 576 height 429
type textarea "instances.forEach(instance => {"
click at [334, 318] on div "( btn ) => { if ( btn && universalSearchWrapper ) { btn . addEventListener ( "c…" at bounding box center [578, 326] width 576 height 429
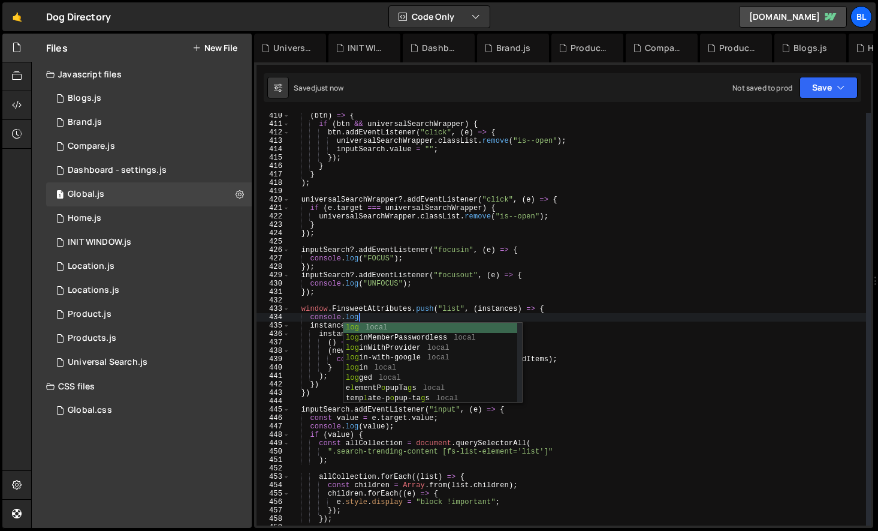
scroll to position [0, 5]
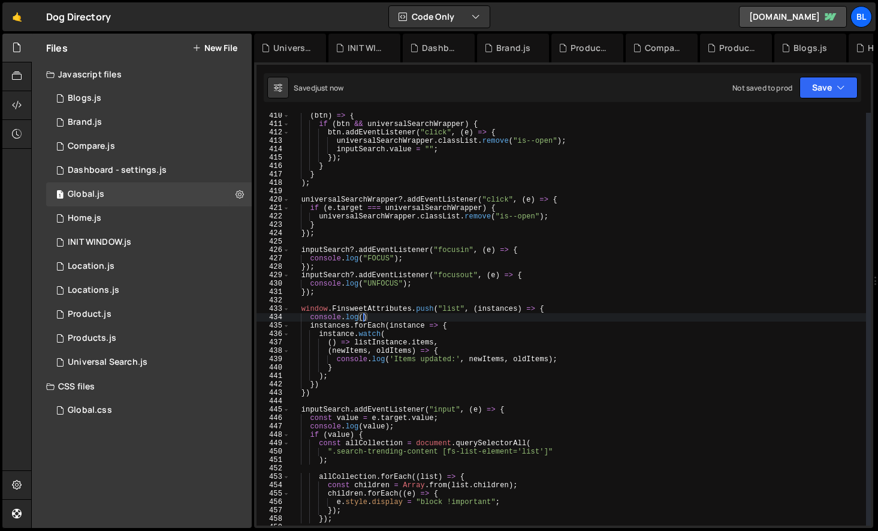
paste textarea "instances)"
click at [327, 294] on div "( btn ) => { if ( btn && universalSearchWrapper ) { btn . addEventListener ( "c…" at bounding box center [578, 326] width 576 height 429
type textarea "});"
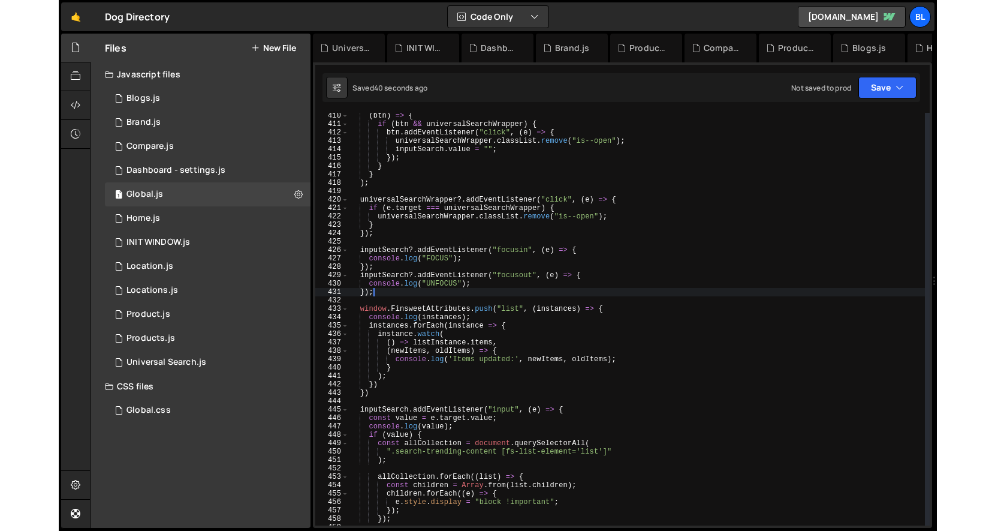
scroll to position [0, 0]
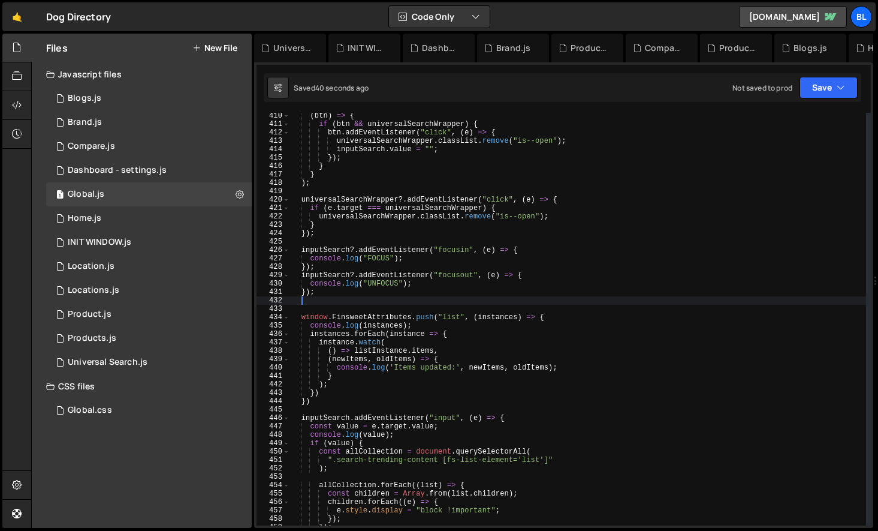
paste textarea "]);"
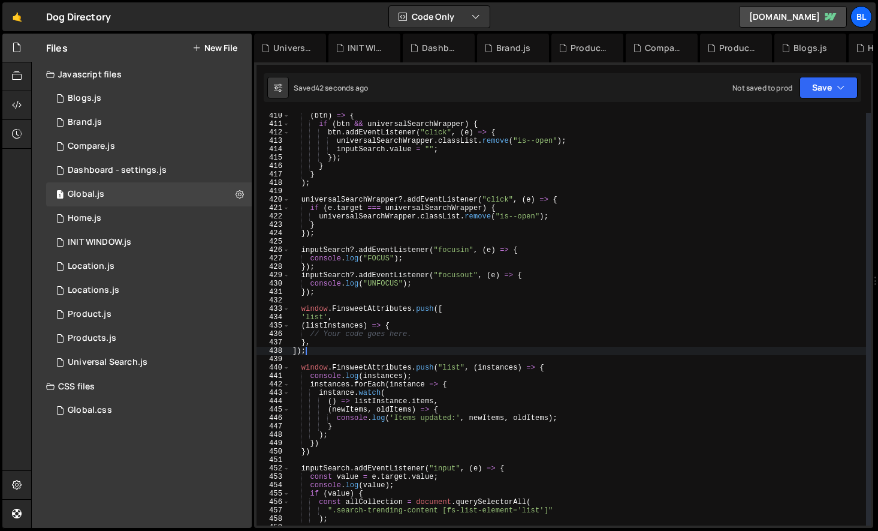
click at [381, 351] on div "( btn ) => { if ( btn && universalSearchWrapper ) { btn . addEventListener ( "c…" at bounding box center [578, 326] width 576 height 429
click at [343, 343] on div "( btn ) => { if ( btn && universalSearchWrapper ) { btn . addEventListener ( "c…" at bounding box center [578, 326] width 576 height 429
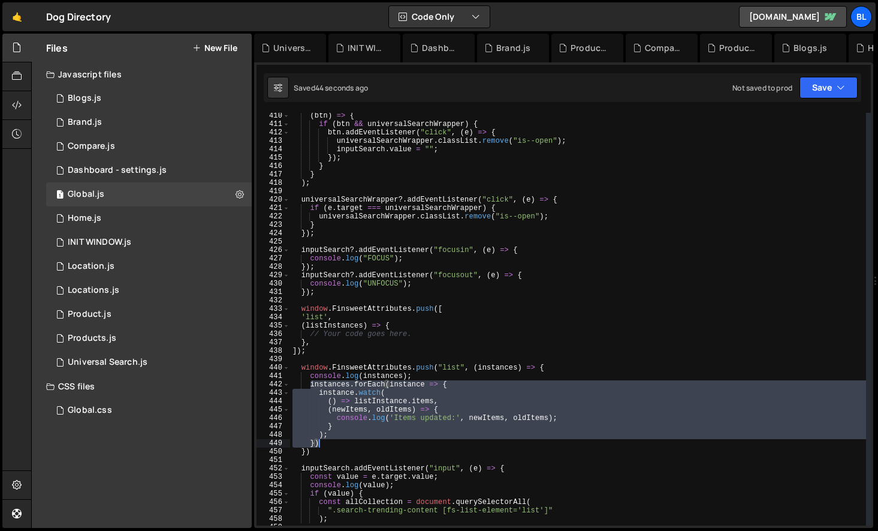
drag, startPoint x: 308, startPoint y: 386, endPoint x: 335, endPoint y: 442, distance: 61.9
click at [335, 442] on div "( btn ) => { if ( btn && universalSearchWrapper ) { btn . addEventListener ( "c…" at bounding box center [578, 326] width 576 height 429
type textarea "); })"
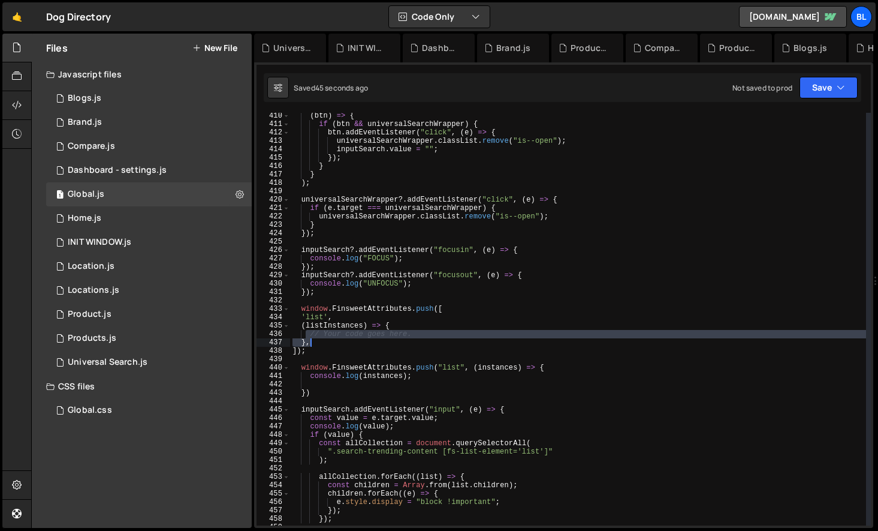
drag, startPoint x: 306, startPoint y: 336, endPoint x: 426, endPoint y: 339, distance: 119.3
click at [426, 339] on div "( btn ) => { if ( btn && universalSearchWrapper ) { btn . addEventListener ( "c…" at bounding box center [578, 326] width 576 height 429
paste textarea "})"
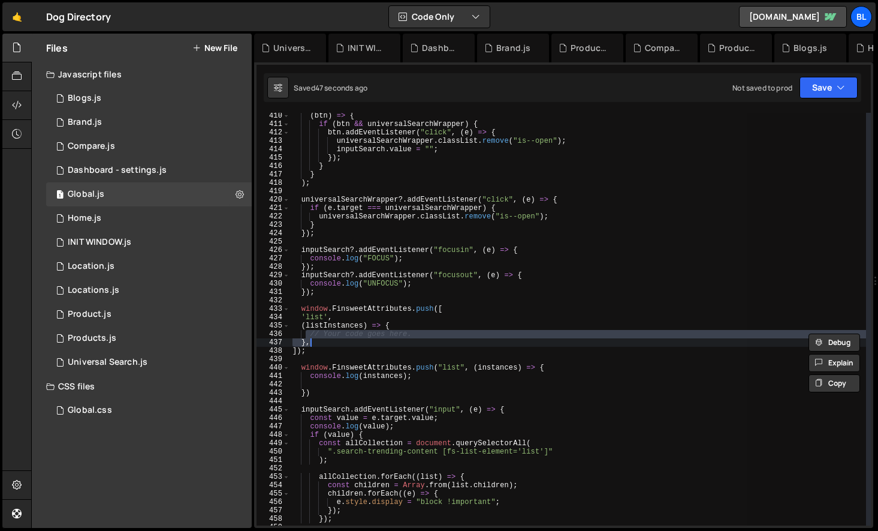
click at [310, 334] on div "( btn ) => { if ( btn && universalSearchWrapper ) { btn . addEventListener ( "c…" at bounding box center [578, 319] width 576 height 412
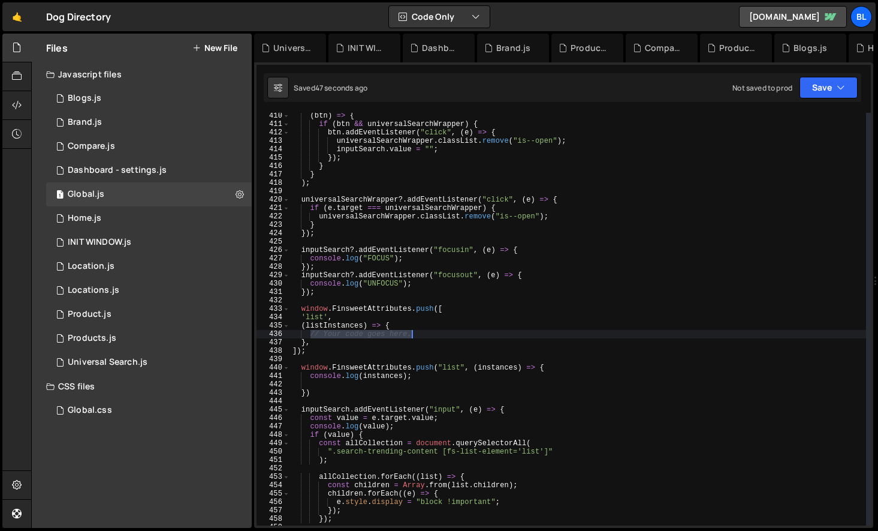
click at [422, 336] on div "( btn ) => { if ( btn && universalSearchWrapper ) { btn . addEventListener ( "c…" at bounding box center [578, 326] width 576 height 429
paste textarea "})"
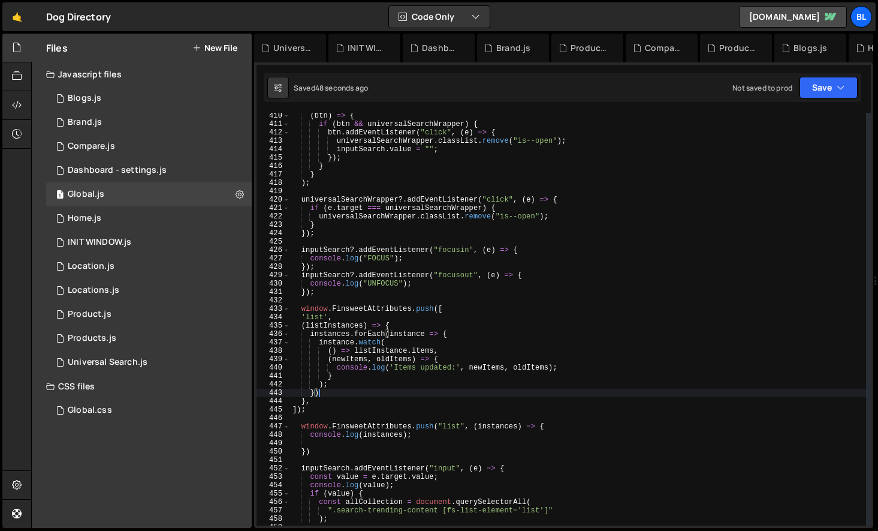
click at [318, 323] on div "( btn ) => { if ( btn && universalSearchWrapper ) { btn . addEventListener ( "c…" at bounding box center [578, 326] width 576 height 429
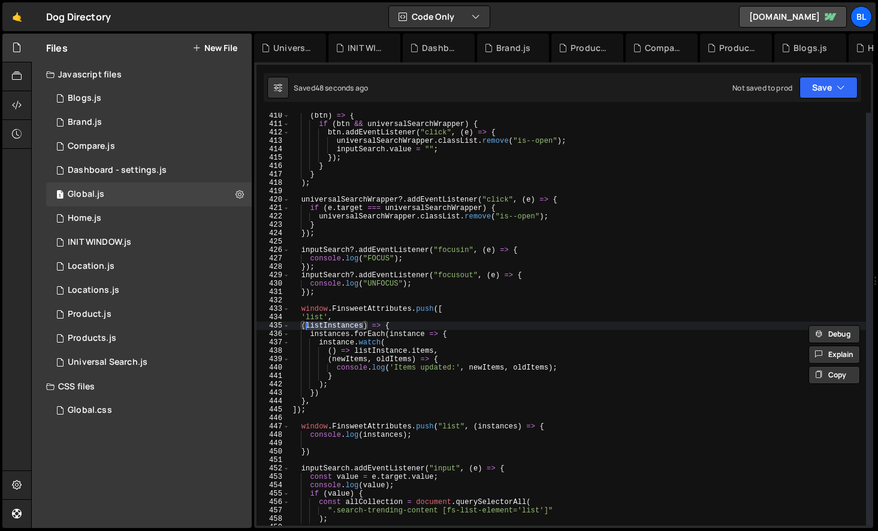
click at [329, 334] on div "( btn ) => { if ( btn && universalSearchWrapper ) { btn . addEventListener ( "c…" at bounding box center [578, 326] width 576 height 429
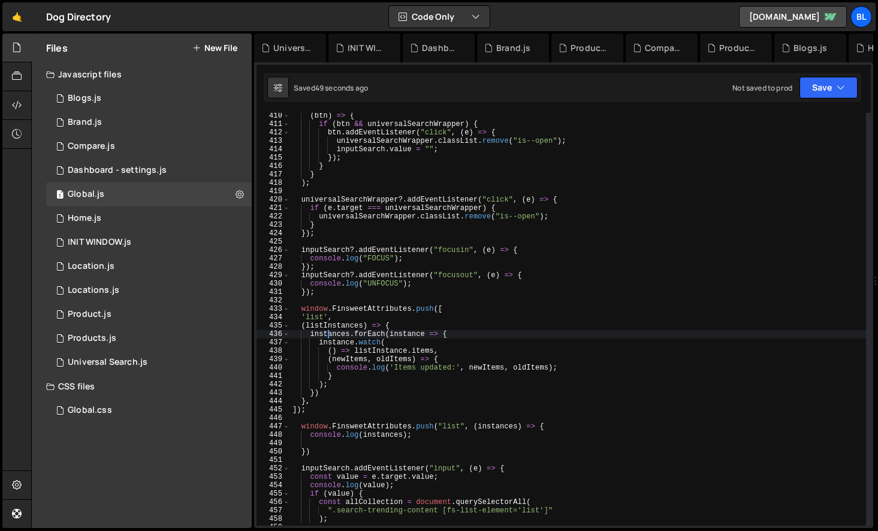
click at [329, 334] on div "( btn ) => { if ( btn && universalSearchWrapper ) { btn . addEventListener ( "c…" at bounding box center [578, 326] width 576 height 429
paste textarea "listI"
click at [377, 367] on div "( btn ) => { if ( btn && universalSearchWrapper ) { btn . addEventListener ( "c…" at bounding box center [578, 326] width 576 height 429
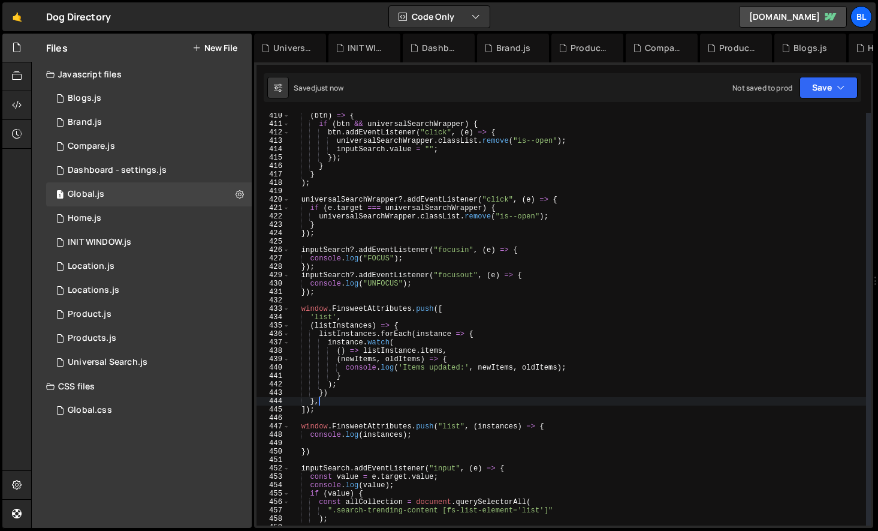
click at [363, 400] on div "( btn ) => { if ( btn && universalSearchWrapper ) { btn . addEventListener ( "c…" at bounding box center [578, 326] width 576 height 429
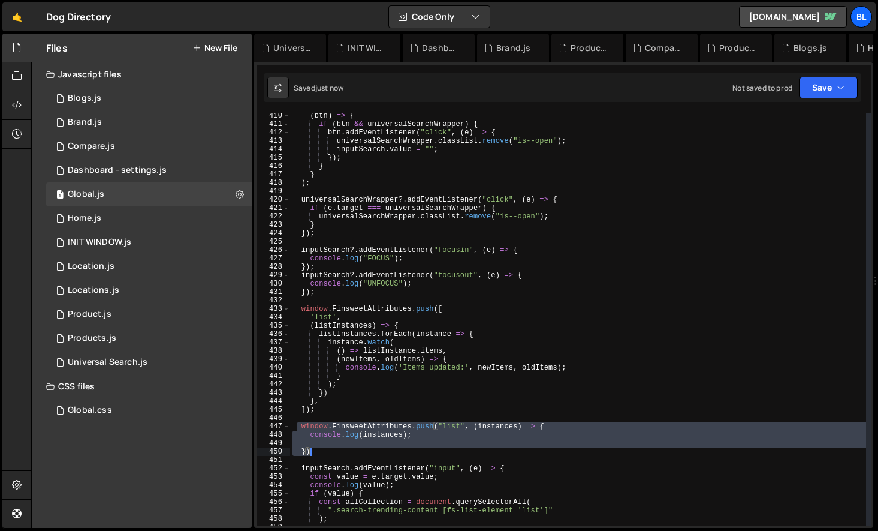
drag, startPoint x: 299, startPoint y: 427, endPoint x: 322, endPoint y: 452, distance: 34.0
click at [322, 452] on div "( btn ) => { if ( btn && universalSearchWrapper ) { btn . addEventListener ( "c…" at bounding box center [578, 326] width 576 height 429
click at [415, 435] on div "( btn ) => { if ( btn && universalSearchWrapper ) { btn . addEventListener ( "c…" at bounding box center [578, 326] width 576 height 429
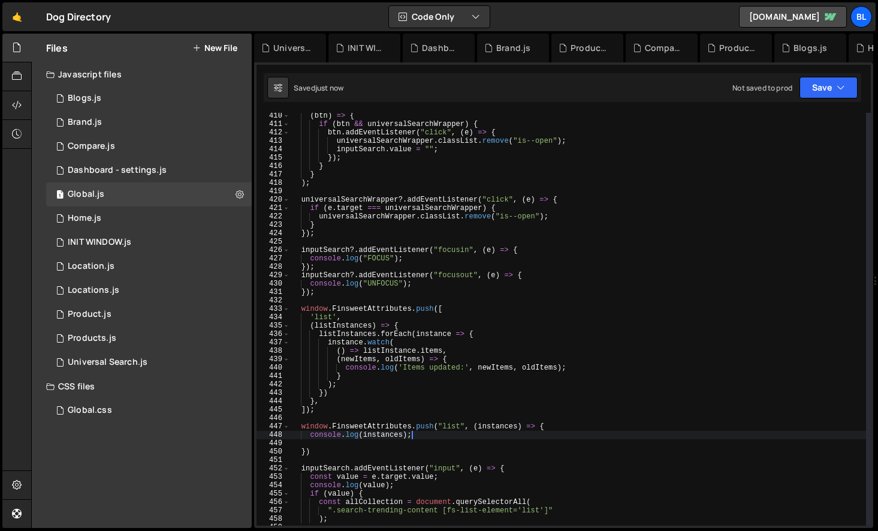
click at [567, 420] on div "( btn ) => { if ( btn && universalSearchWrapper ) { btn . addEventListener ( "c…" at bounding box center [578, 326] width 576 height 429
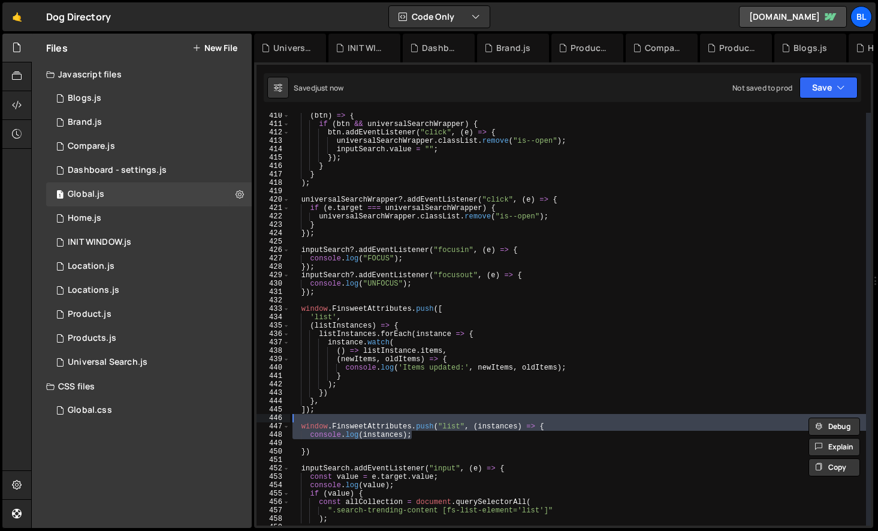
click at [553, 426] on div "( btn ) => { if ( btn && universalSearchWrapper ) { btn . addEventListener ( "c…" at bounding box center [578, 319] width 576 height 412
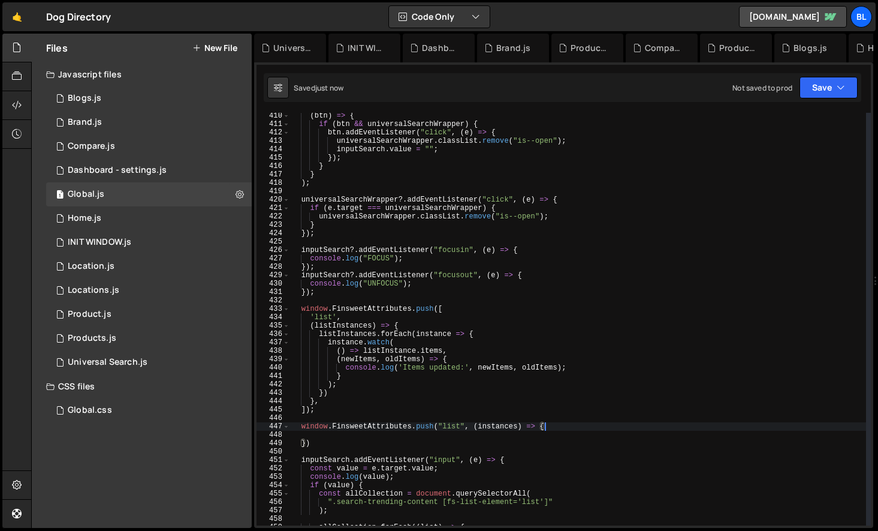
click at [448, 346] on div "( btn ) => { if ( btn && universalSearchWrapper ) { btn . addEventListener ( "c…" at bounding box center [578, 326] width 576 height 429
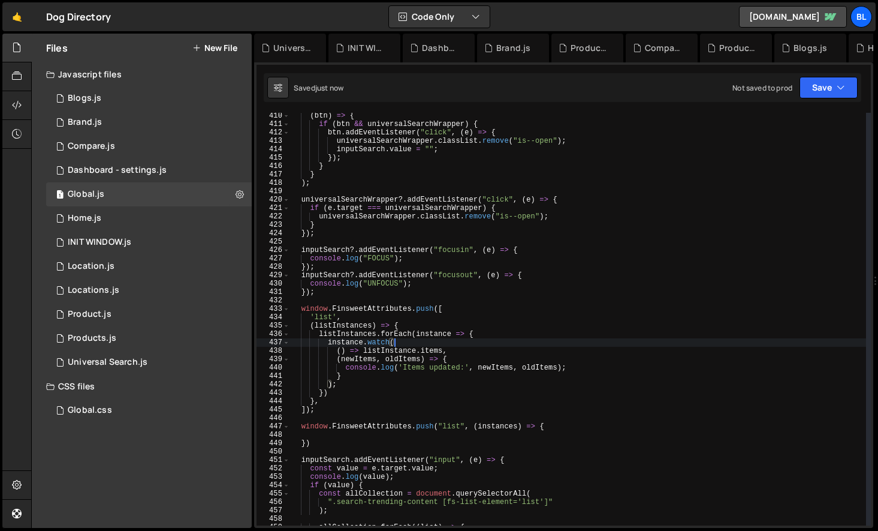
paste textarea "console.log(instances);"
click at [508, 334] on div "( btn ) => { if ( btn && universalSearchWrapper ) { btn . addEventListener ( "c…" at bounding box center [578, 326] width 576 height 429
paste textarea "console.log(instances);"
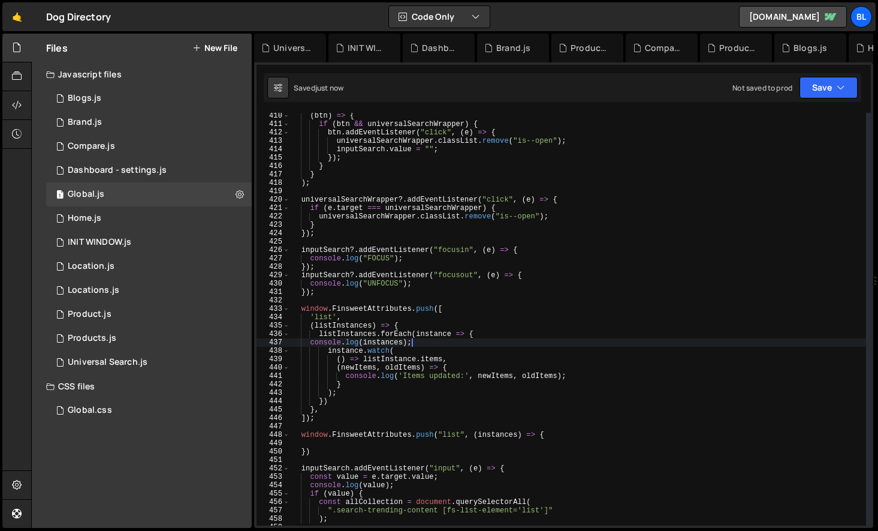
click at [436, 335] on div "( btn ) => { if ( btn && universalSearchWrapper ) { btn . addEventListener ( "c…" at bounding box center [578, 326] width 576 height 429
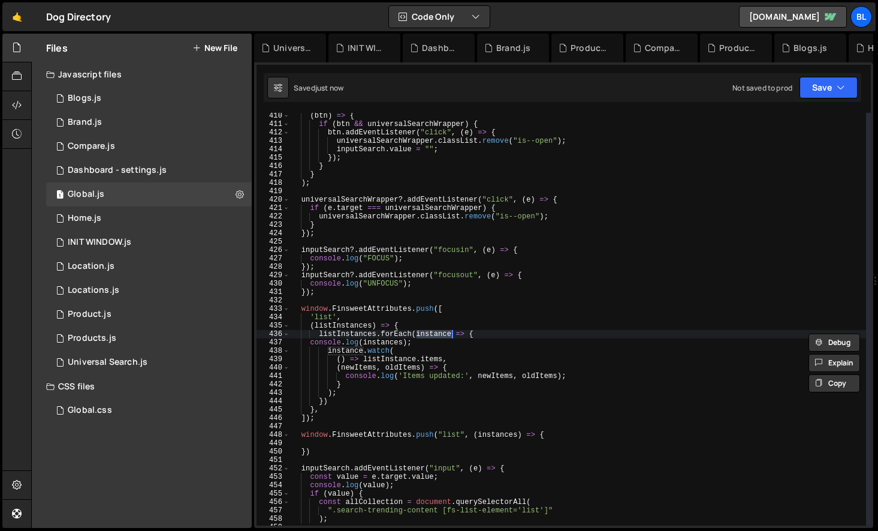
click at [409, 343] on div "( btn ) => { if ( btn && universalSearchWrapper ) { btn . addEventListener ( "c…" at bounding box center [578, 326] width 576 height 429
click at [351, 323] on div "( btn ) => { if ( btn && universalSearchWrapper ) { btn . addEventListener ( "c…" at bounding box center [578, 326] width 576 height 429
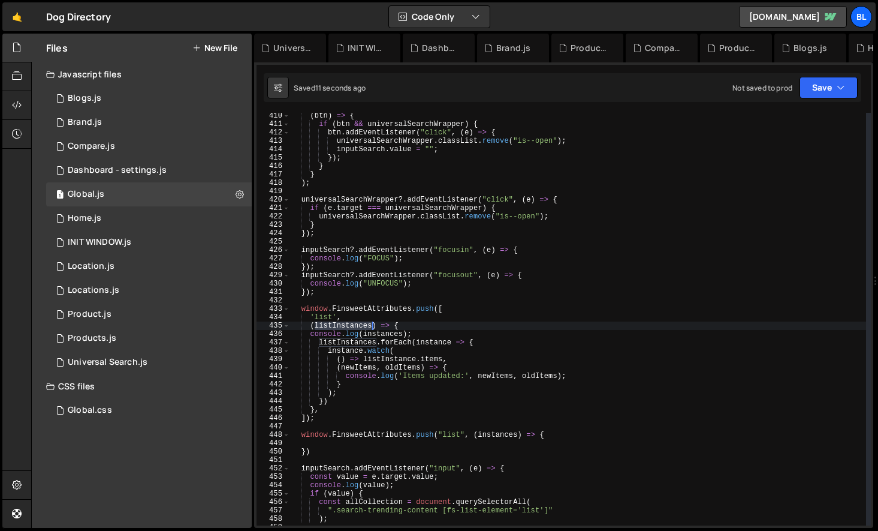
click at [351, 323] on div "( btn ) => { if ( btn && universalSearchWrapper ) { btn . addEventListener ( "c…" at bounding box center [578, 326] width 576 height 429
click at [371, 332] on div "( btn ) => { if ( btn && universalSearchWrapper ) { btn . addEventListener ( "c…" at bounding box center [578, 326] width 576 height 429
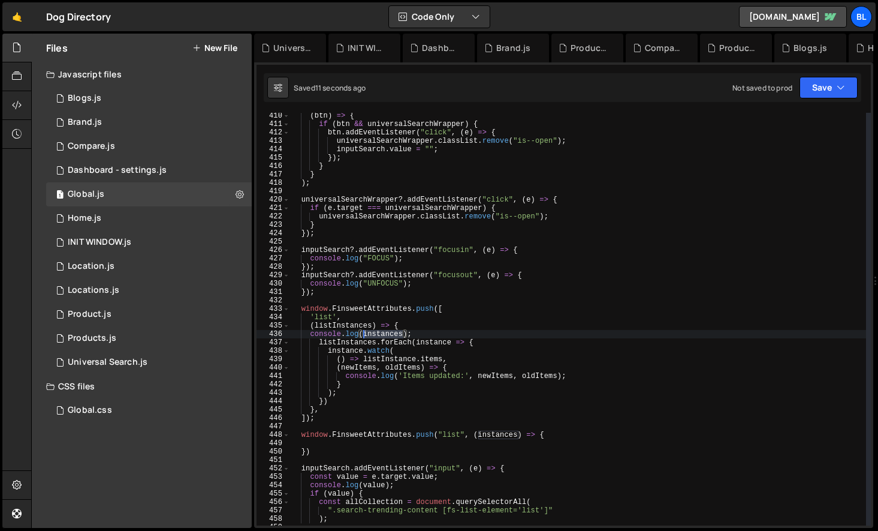
click at [371, 332] on div "( btn ) => { if ( btn && universalSearchWrapper ) { btn . addEventListener ( "c…" at bounding box center [578, 326] width 576 height 429
paste textarea "listI"
click at [363, 381] on div "( btn ) => { if ( btn && universalSearchWrapper ) { btn . addEventListener ( "c…" at bounding box center [578, 326] width 576 height 429
type textarea "}"
click at [325, 427] on div "( btn ) => { if ( btn && universalSearchWrapper ) { btn . addEventListener ( "c…" at bounding box center [578, 326] width 576 height 429
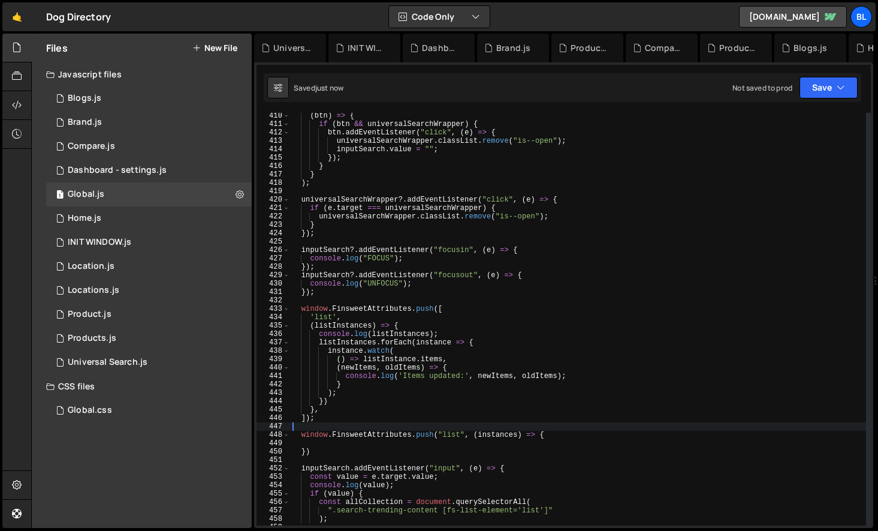
click at [337, 450] on div "( btn ) => { if ( btn && universalSearchWrapper ) { btn . addEventListener ( "c…" at bounding box center [578, 326] width 576 height 429
type textarea "})"
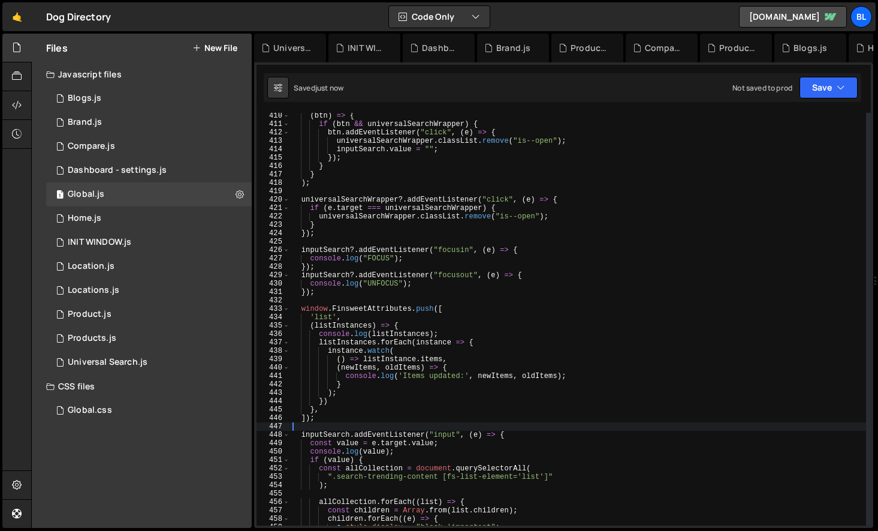
scroll to position [3442, 0]
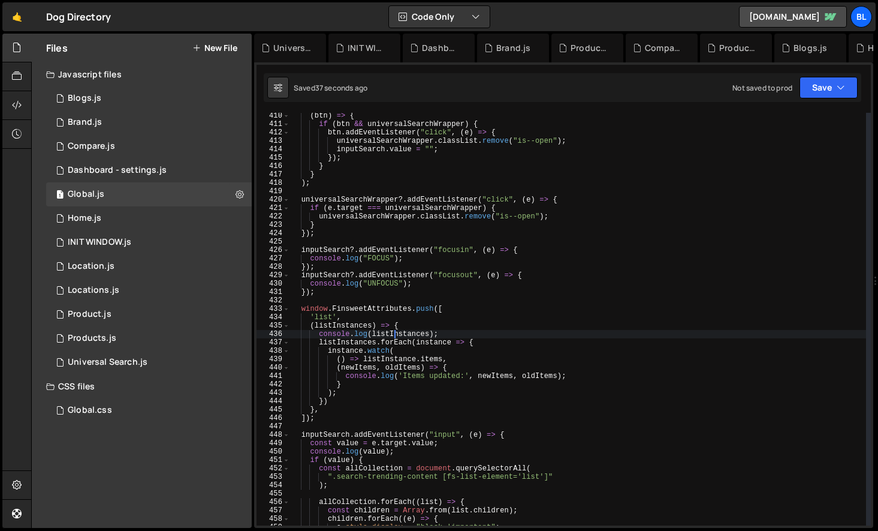
click at [393, 336] on div "( btn ) => { if ( btn && universalSearchWrapper ) { btn . addEventListener ( "c…" at bounding box center [578, 326] width 576 height 429
click at [335, 341] on div "( btn ) => { if ( btn && universalSearchWrapper ) { btn . addEventListener ( "c…" at bounding box center [578, 326] width 576 height 429
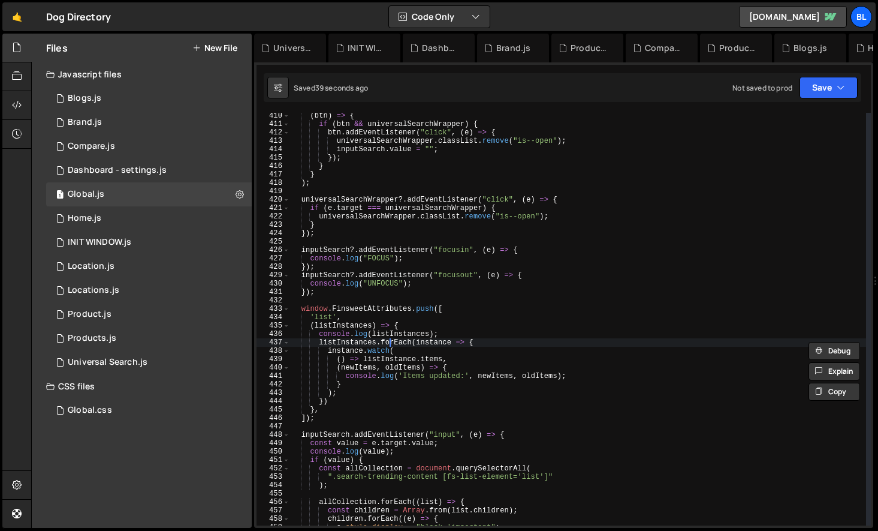
click at [392, 342] on div "( btn ) => { if ( btn && universalSearchWrapper ) { btn . addEventListener ( "c…" at bounding box center [578, 326] width 576 height 429
click at [426, 349] on div "( btn ) => { if ( btn && universalSearchWrapper ) { btn . addEventListener ( "c…" at bounding box center [578, 326] width 576 height 429
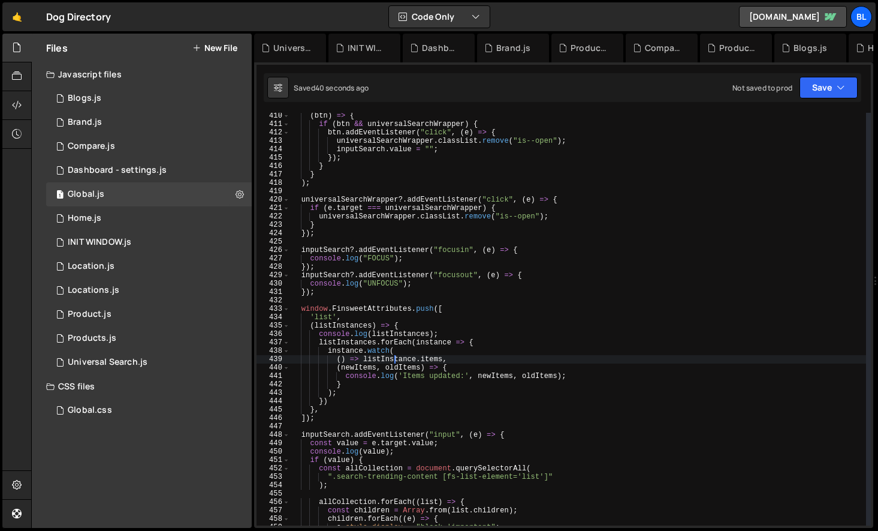
click at [396, 360] on div "( btn ) => { if ( btn && universalSearchWrapper ) { btn . addEventListener ( "c…" at bounding box center [578, 326] width 576 height 429
paste textarea "s"
click at [487, 357] on div "( btn ) => { if ( btn && universalSearchWrapper ) { btn . addEventListener ( "c…" at bounding box center [578, 326] width 576 height 429
click at [485, 370] on div "( btn ) => { if ( btn && universalSearchWrapper ) { btn . addEventListener ( "c…" at bounding box center [578, 326] width 576 height 429
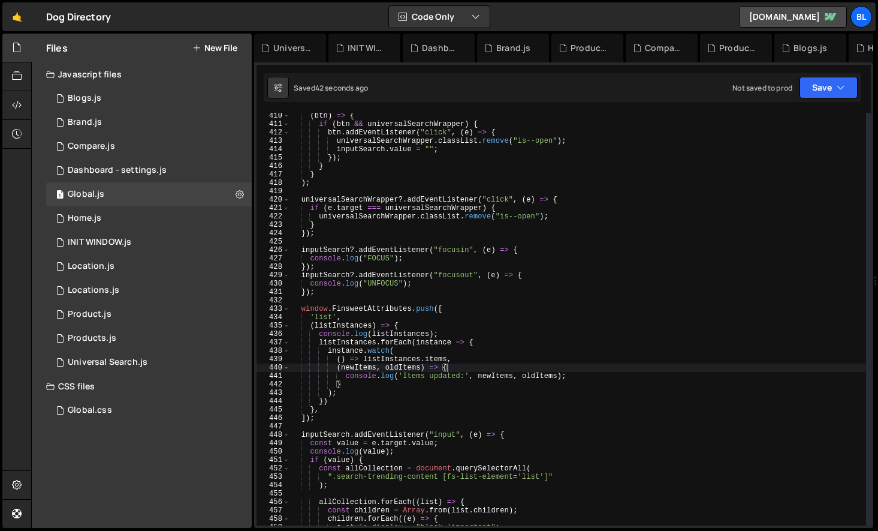
click at [426, 346] on div "( btn ) => { if ( btn && universalSearchWrapper ) { btn . addEventListener ( "c…" at bounding box center [578, 326] width 576 height 429
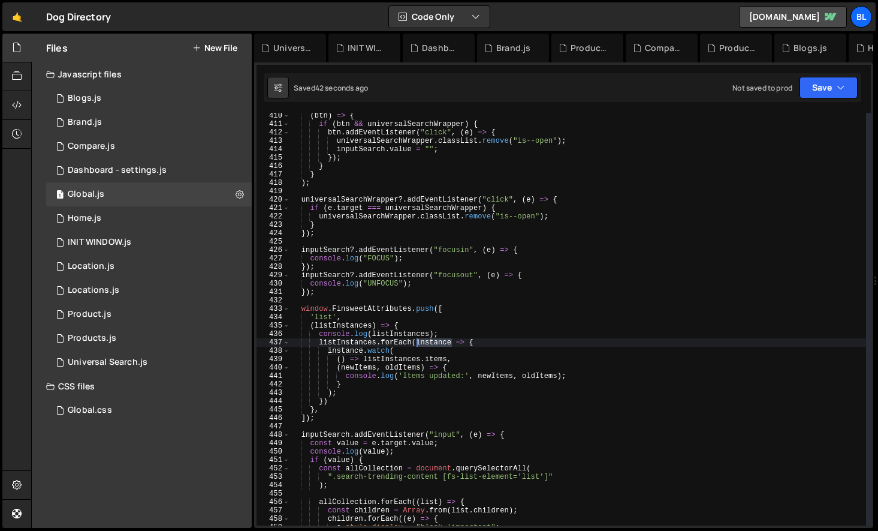
click at [426, 346] on div "( btn ) => { if ( btn && universalSearchWrapper ) { btn . addEventListener ( "c…" at bounding box center [578, 326] width 576 height 429
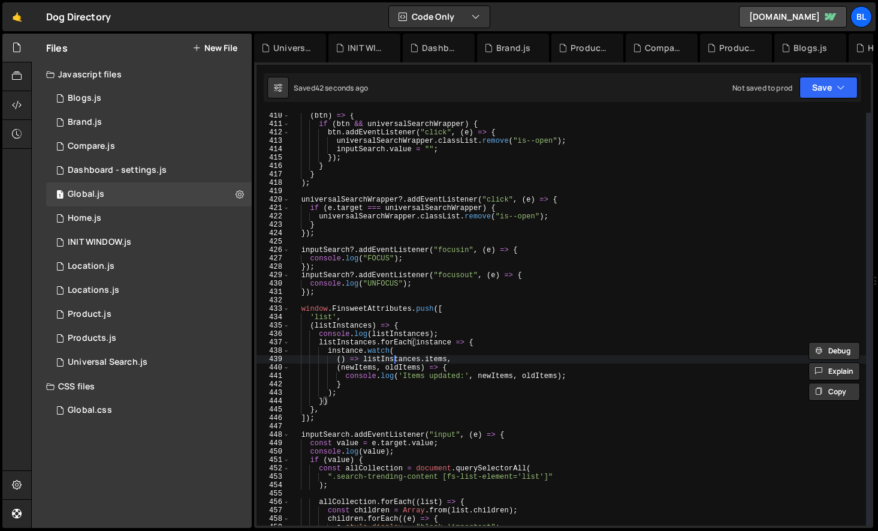
click at [395, 358] on div "( btn ) => { if ( btn && universalSearchWrapper ) { btn . addEventListener ( "c…" at bounding box center [578, 326] width 576 height 429
paste textarea "instance"
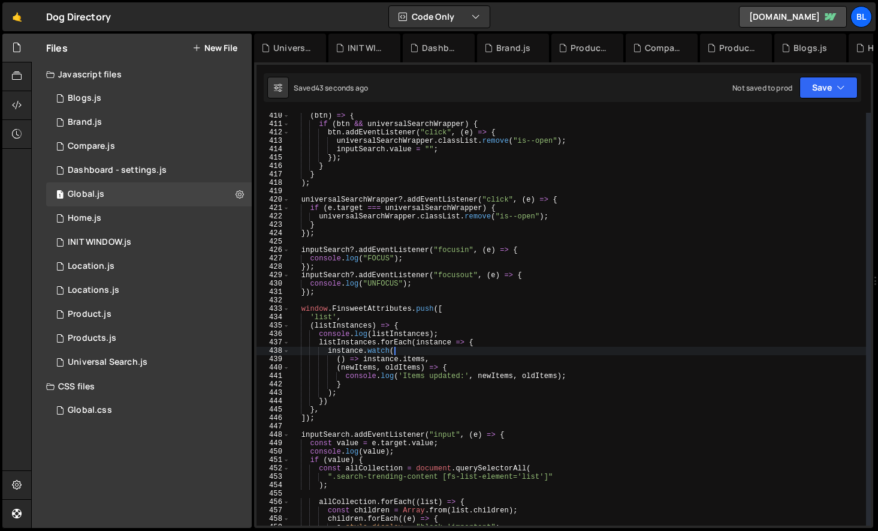
click at [477, 351] on div "( btn ) => { if ( btn && universalSearchWrapper ) { btn . addEventListener ( "c…" at bounding box center [578, 326] width 576 height 429
click at [478, 360] on div "( btn ) => { if ( btn && universalSearchWrapper ) { btn . addEventListener ( "c…" at bounding box center [578, 326] width 576 height 429
click at [453, 376] on div "( btn ) => { if ( btn && universalSearchWrapper ) { btn . addEventListener ( "c…" at bounding box center [578, 326] width 576 height 429
click at [426, 387] on div "( btn ) => { if ( btn && universalSearchWrapper ) { btn . addEventListener ( "c…" at bounding box center [578, 326] width 576 height 429
click at [405, 391] on div "( btn ) => { if ( btn && universalSearchWrapper ) { btn . addEventListener ( "c…" at bounding box center [578, 326] width 576 height 429
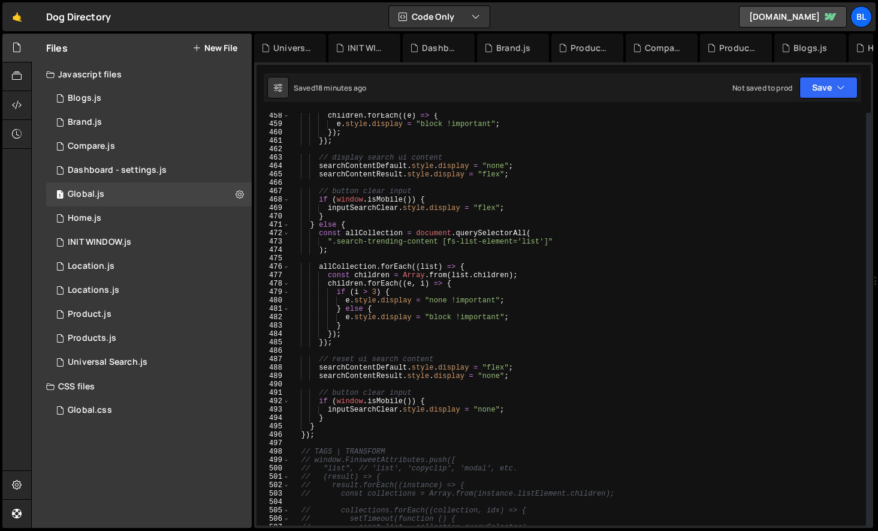
scroll to position [3845, 0]
click at [494, 378] on div "children . forEach (( e ) => { e . style . display = "block !important" ; }) ; …" at bounding box center [578, 326] width 576 height 429
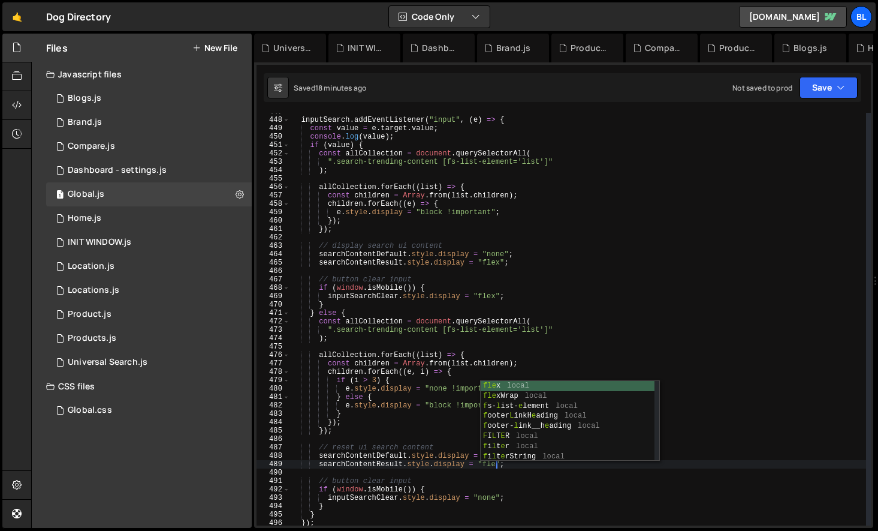
scroll to position [0, 17]
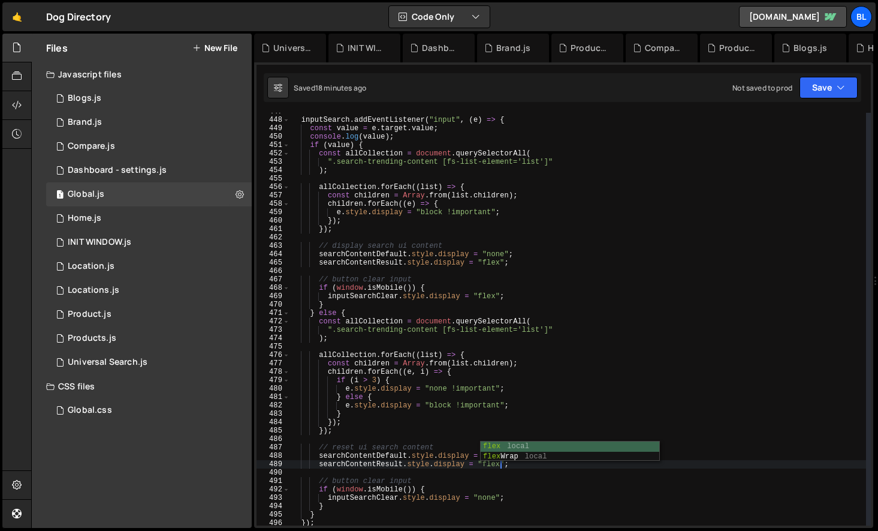
click at [437, 460] on div "inputSearch . addEventListener ( "input" , ( e ) => { const value = e . target …" at bounding box center [578, 321] width 576 height 429
click at [432, 484] on div "inputSearch . addEventListener ( "input" , ( e ) => { const value = e . target …" at bounding box center [578, 321] width 576 height 429
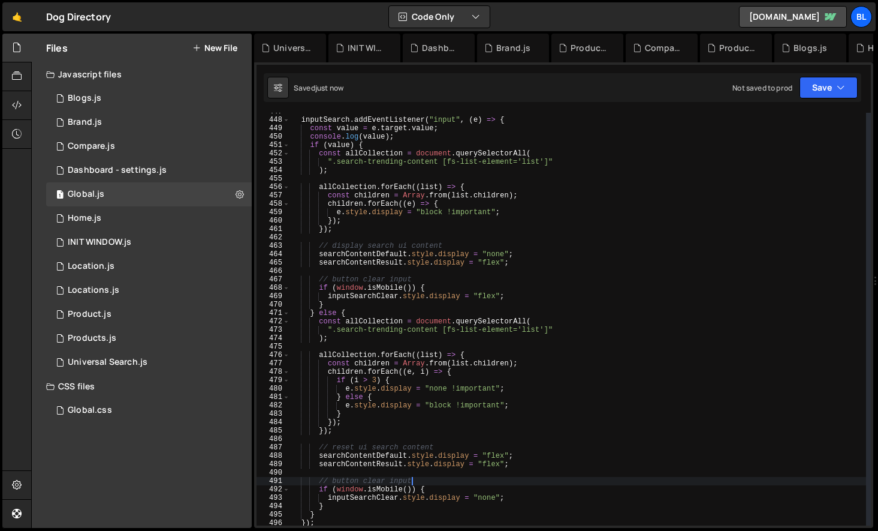
scroll to position [3757, 0]
click at [498, 465] on div "inputSearch . addEventListener ( "input" , ( e ) => { const value = e . target …" at bounding box center [578, 321] width 576 height 429
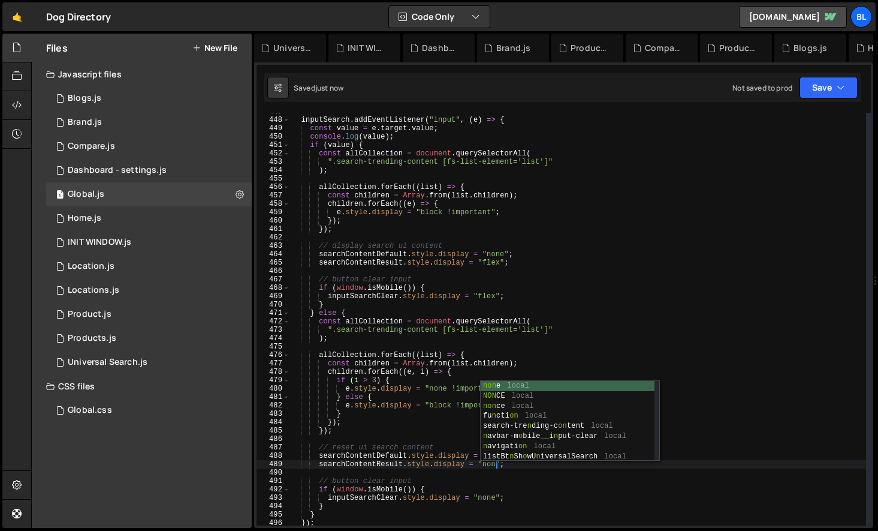
type textarea "searchContentResult.style.display = "none";"
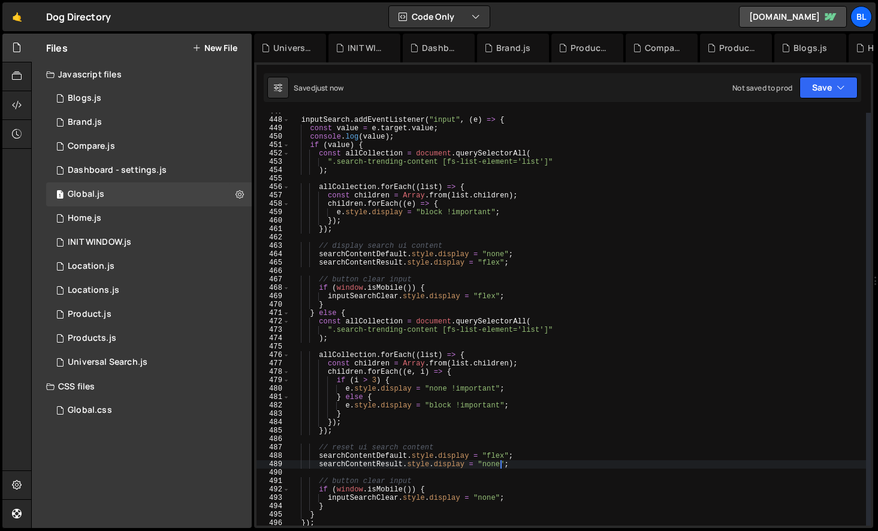
click at [442, 343] on div "inputSearch . addEventListener ( "input" , ( e ) => { const value = e . target …" at bounding box center [578, 321] width 576 height 429
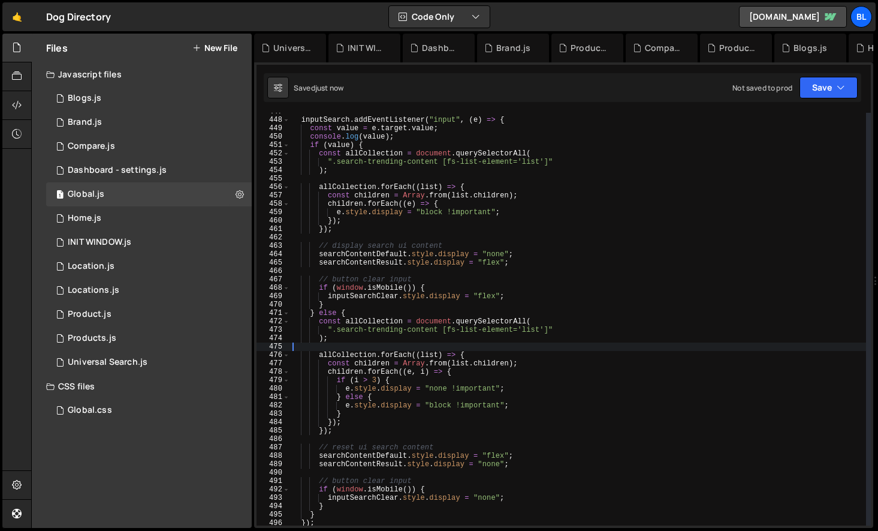
click at [495, 256] on div "inputSearch . addEventListener ( "input" , ( e ) => { const value = e . target …" at bounding box center [578, 321] width 576 height 429
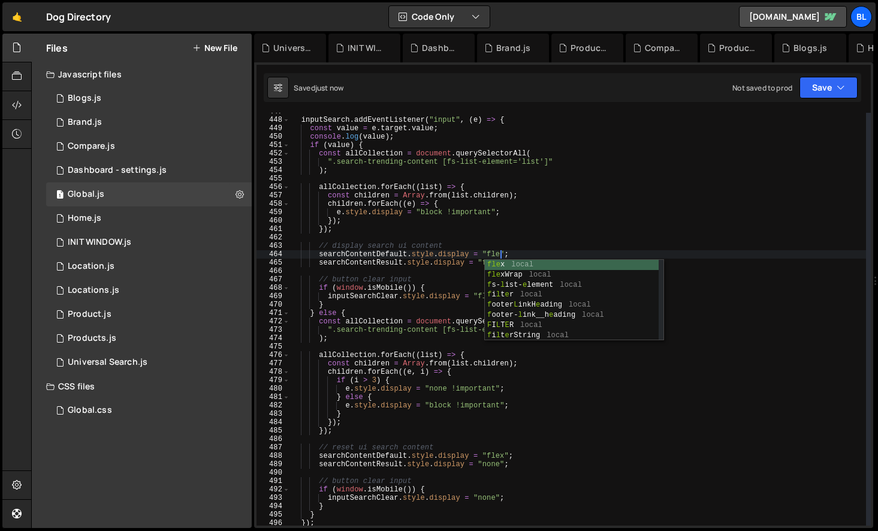
type textarea "searchContentDefault.style.display = "flex";"
click at [456, 269] on div "inputSearch . addEventListener ( "input" , ( e ) => { const value = e . target …" at bounding box center [578, 321] width 576 height 429
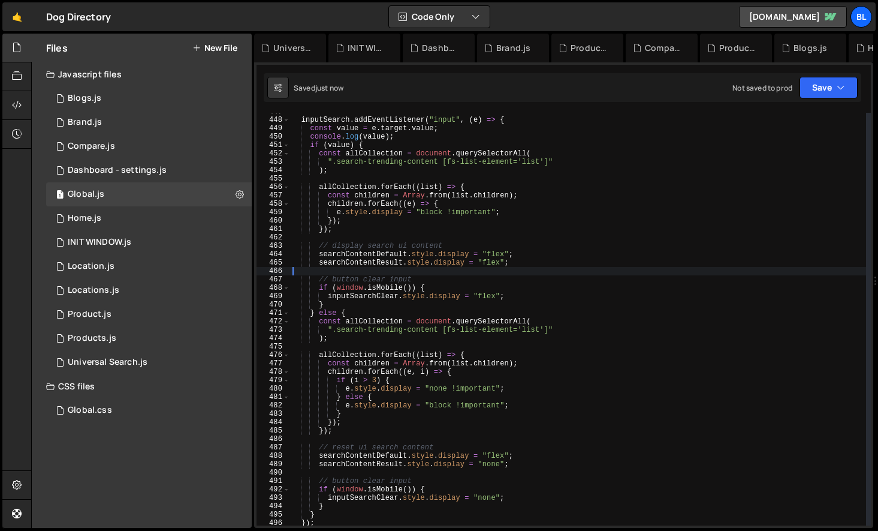
scroll to position [3757, 0]
click at [458, 273] on div "inputSearch . addEventListener ( "input" , ( e ) => { const value = e . target …" at bounding box center [578, 321] width 576 height 429
